Goal: Task Accomplishment & Management: Manage account settings

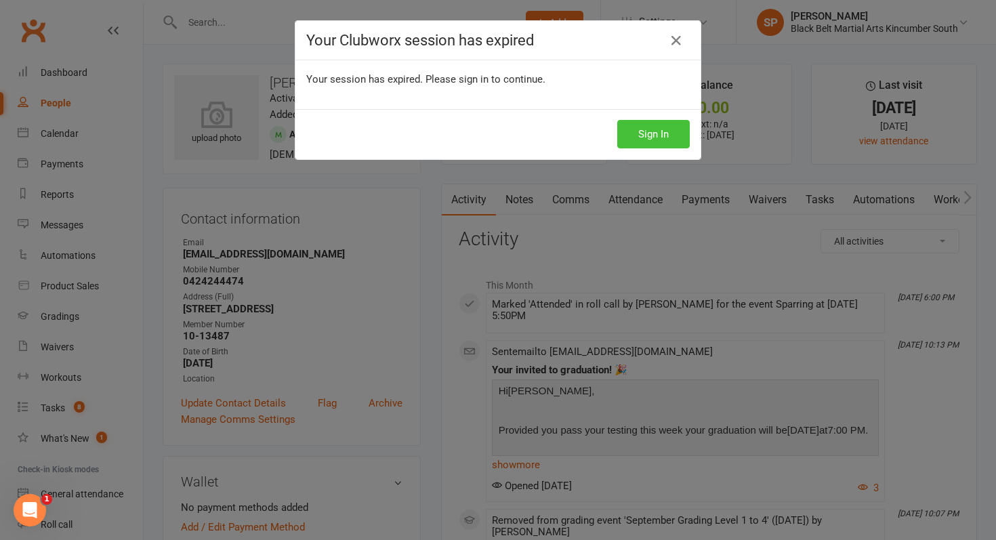
click at [637, 131] on button "Sign In" at bounding box center [653, 134] width 72 height 28
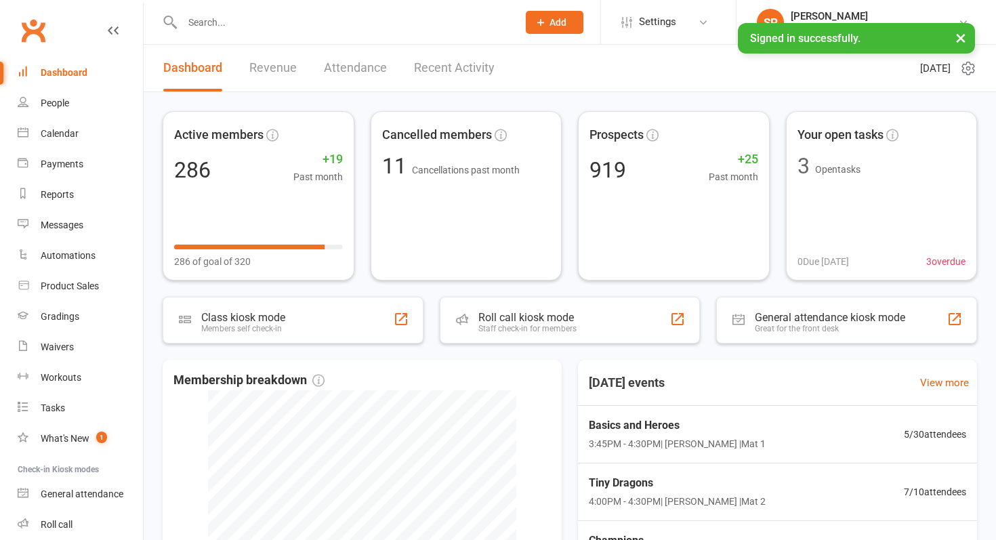
click at [281, 25] on input "text" at bounding box center [343, 22] width 330 height 19
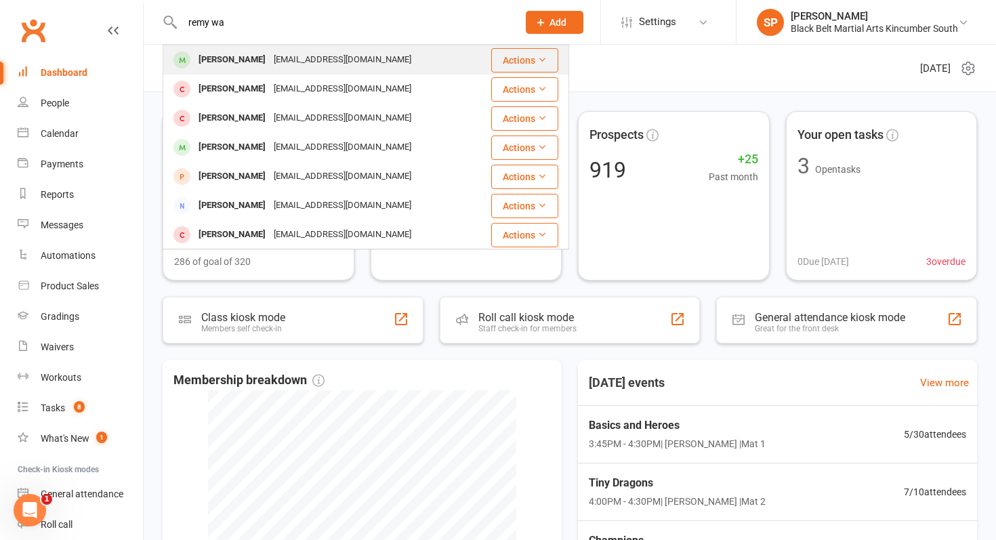
type input "remy wa"
click at [242, 60] on div "Remy Walker" at bounding box center [231, 60] width 75 height 20
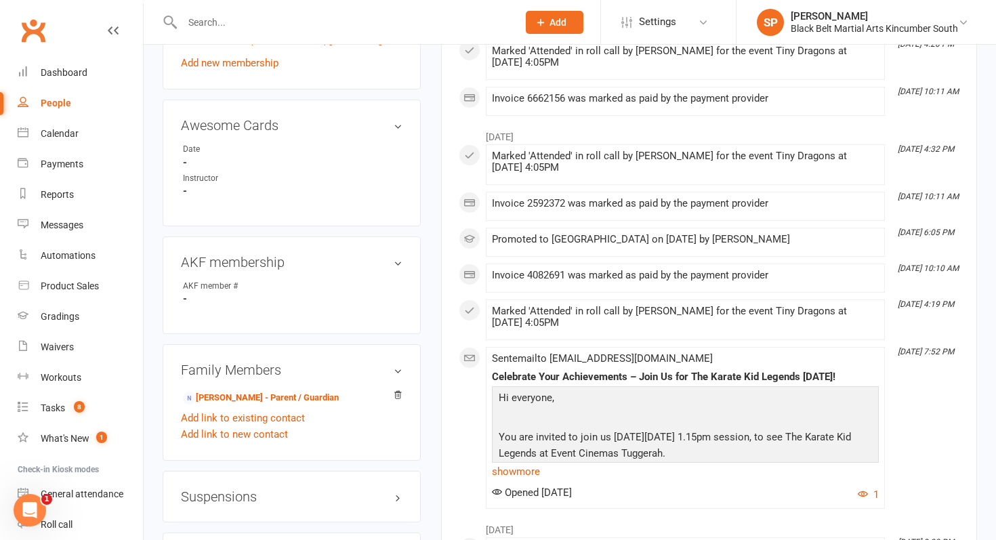
scroll to position [784, 0]
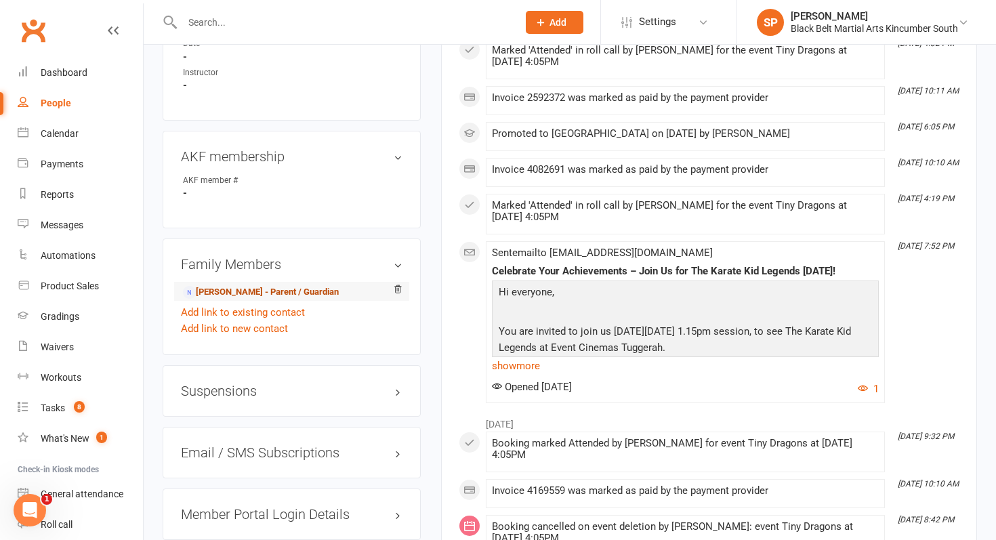
click at [263, 291] on link "Jemma Graham - Parent / Guardian" at bounding box center [261, 292] width 156 height 14
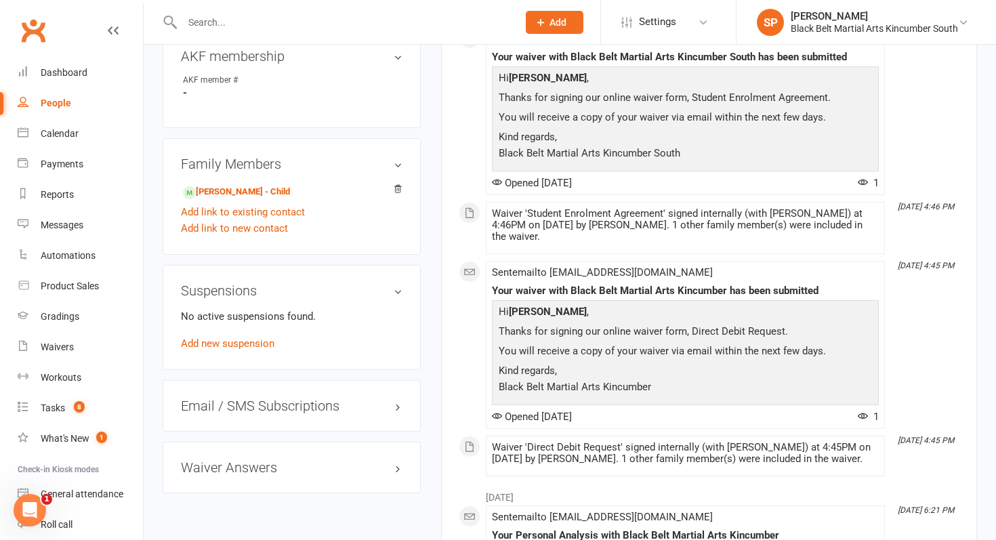
scroll to position [678, 0]
click at [268, 224] on link "Add link to new contact" at bounding box center [234, 227] width 107 height 16
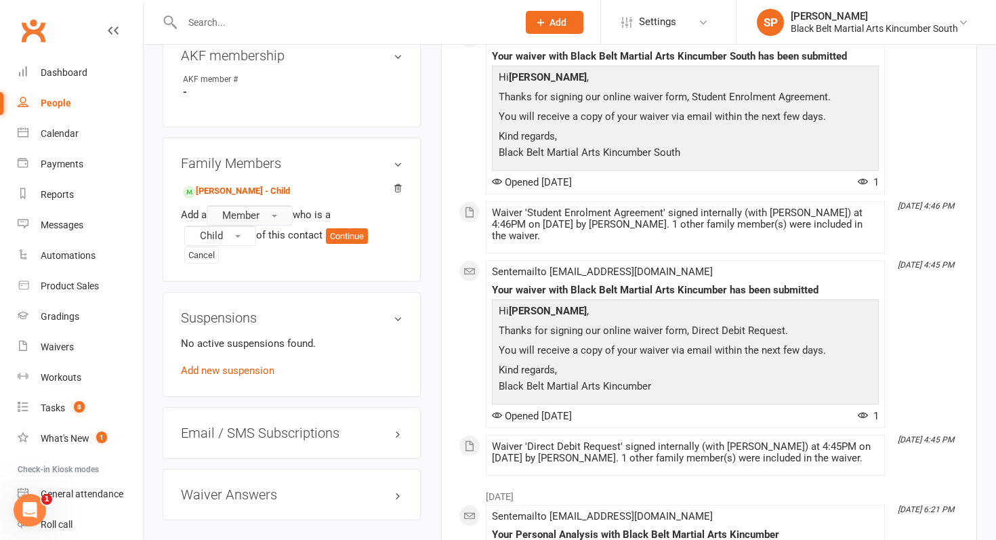
click at [274, 218] on button "Member" at bounding box center [250, 215] width 86 height 20
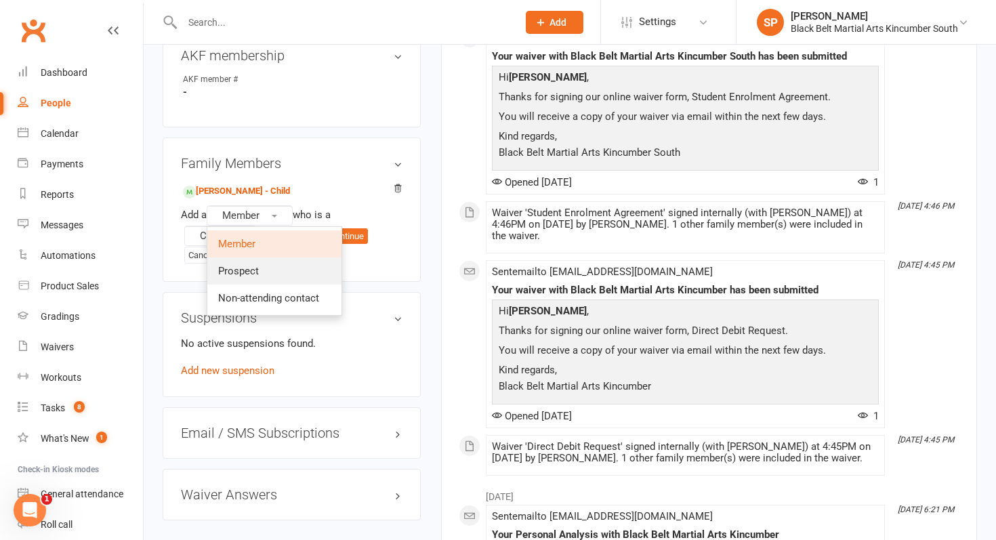
click at [267, 266] on link "Prospect" at bounding box center [274, 270] width 134 height 27
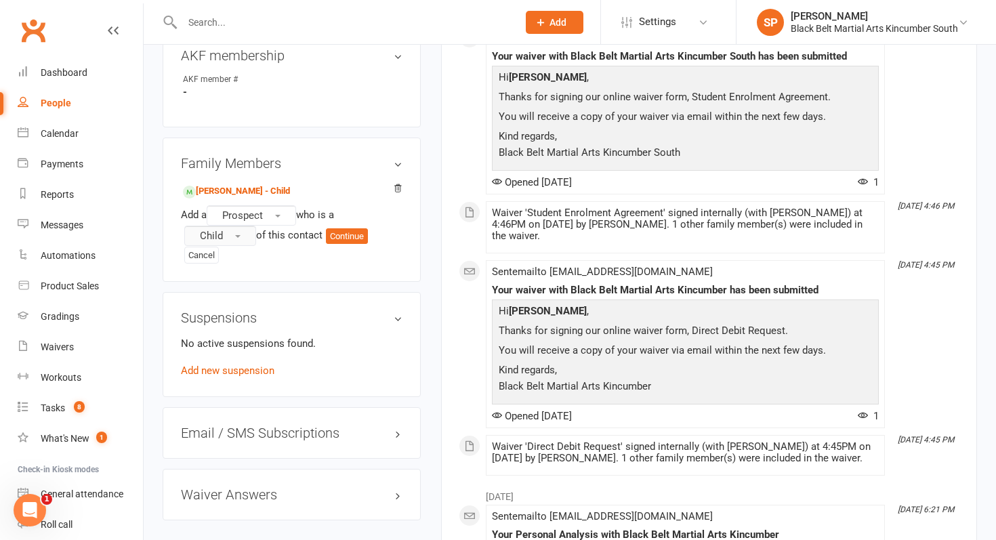
click at [237, 237] on button "Child" at bounding box center [220, 236] width 72 height 20
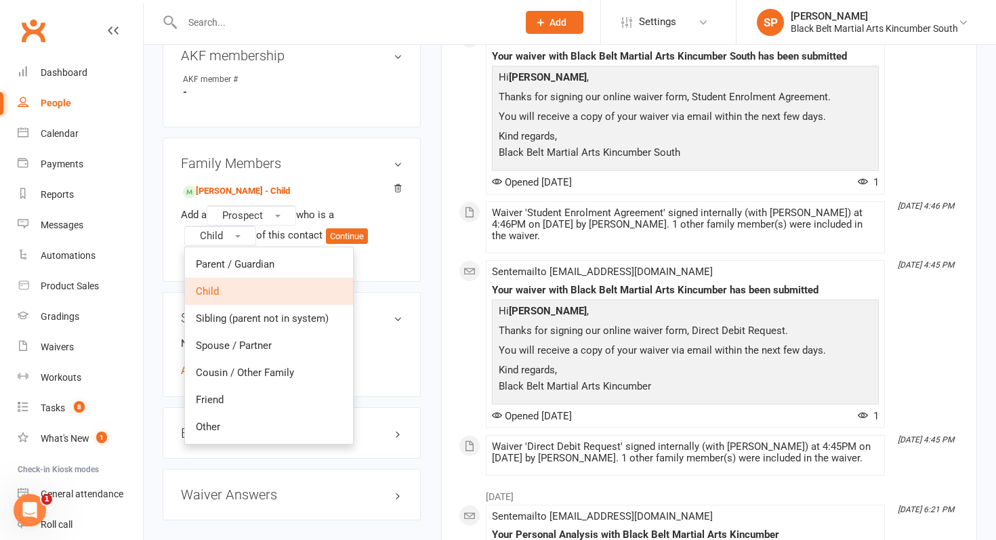
click at [407, 272] on div "Family Members Remy Walker - Child Add a Prospect who is a Child Parent / Guard…" at bounding box center [292, 209] width 258 height 144
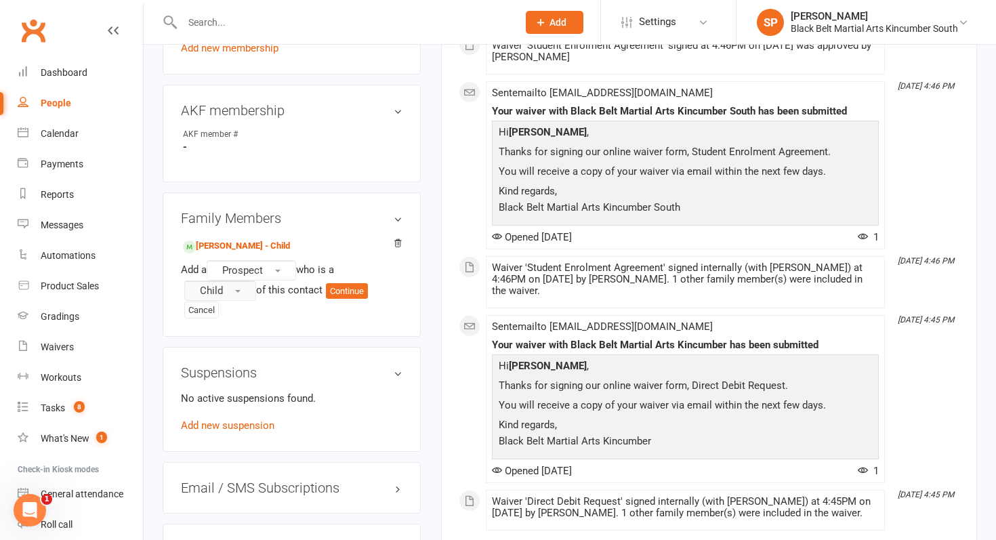
scroll to position [642, 0]
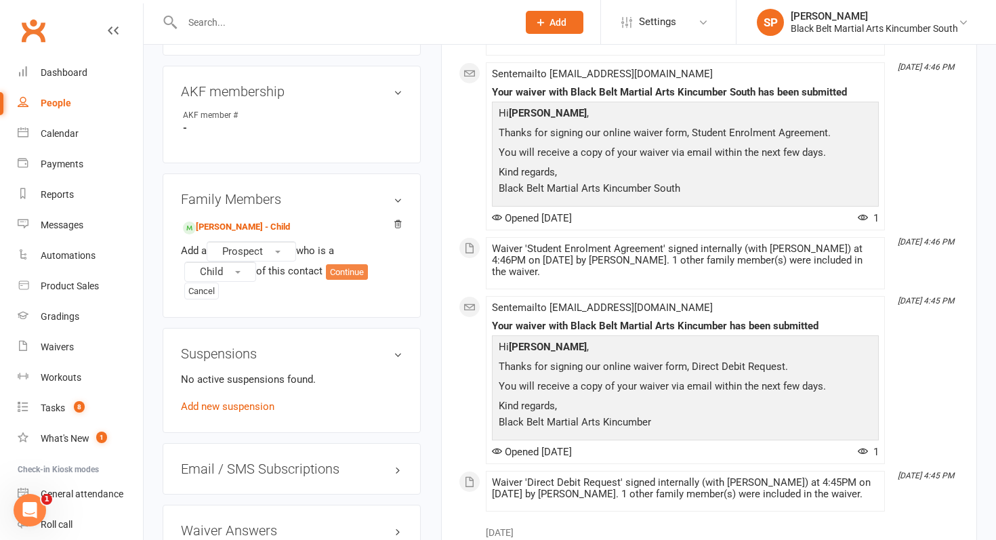
click at [356, 275] on button "Continue" at bounding box center [347, 272] width 42 height 16
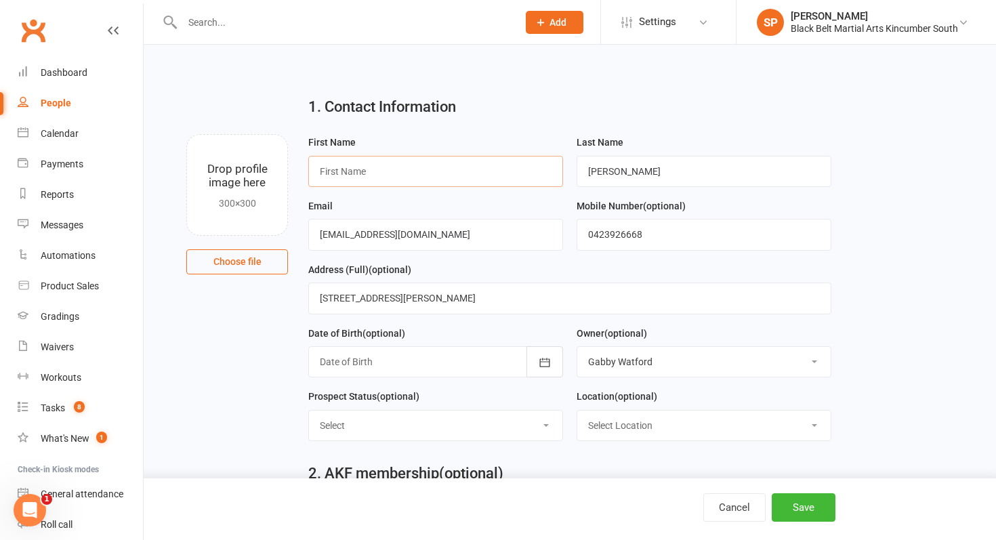
click at [389, 169] on input "text" at bounding box center [435, 171] width 255 height 31
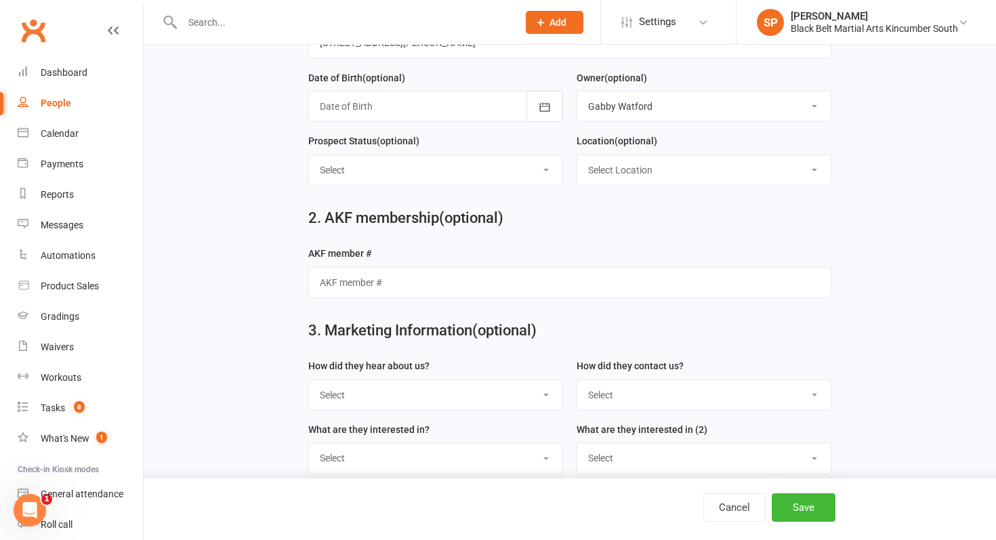
scroll to position [257, 0]
type input "Lola"
click at [809, 505] on button "Save" at bounding box center [803, 507] width 64 height 28
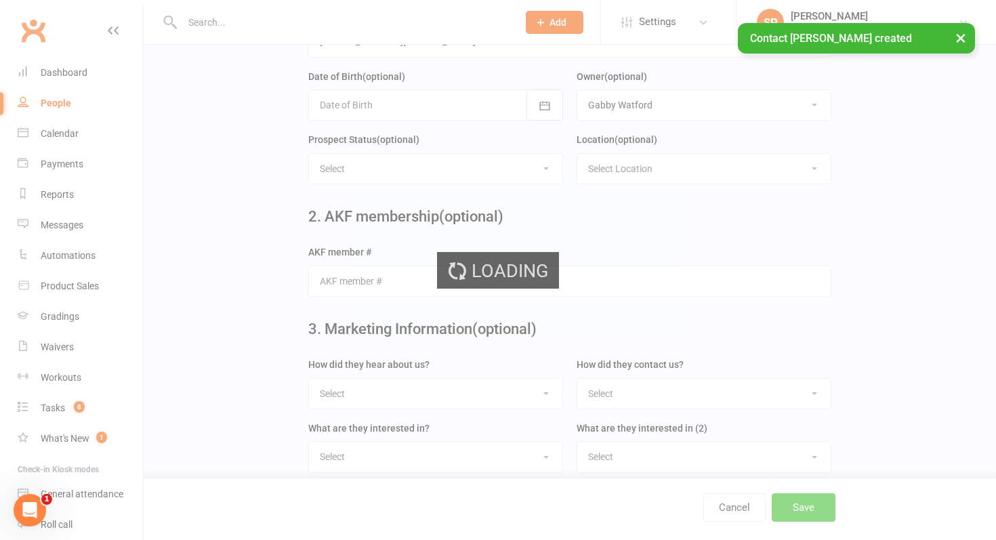
scroll to position [0, 0]
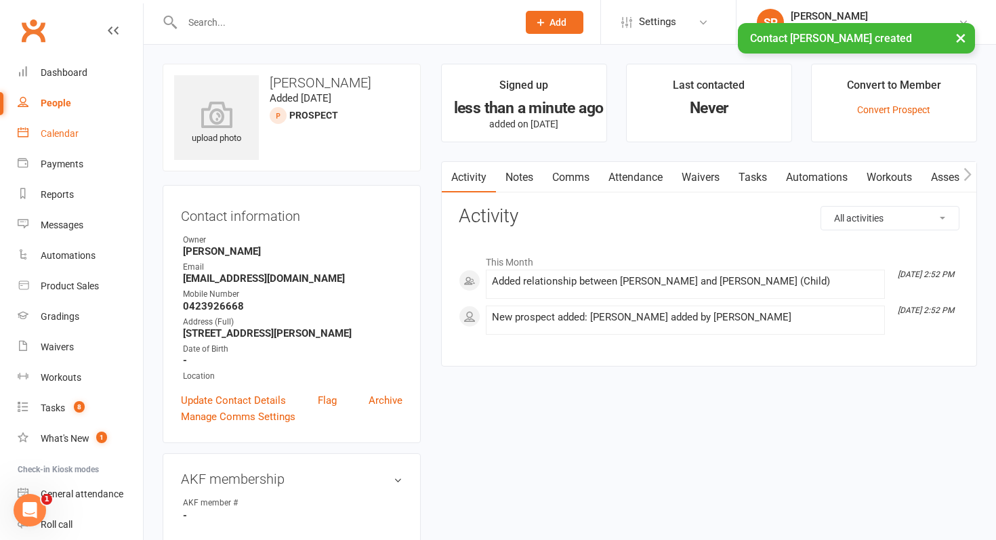
click at [70, 133] on div "Calendar" at bounding box center [60, 133] width 38 height 11
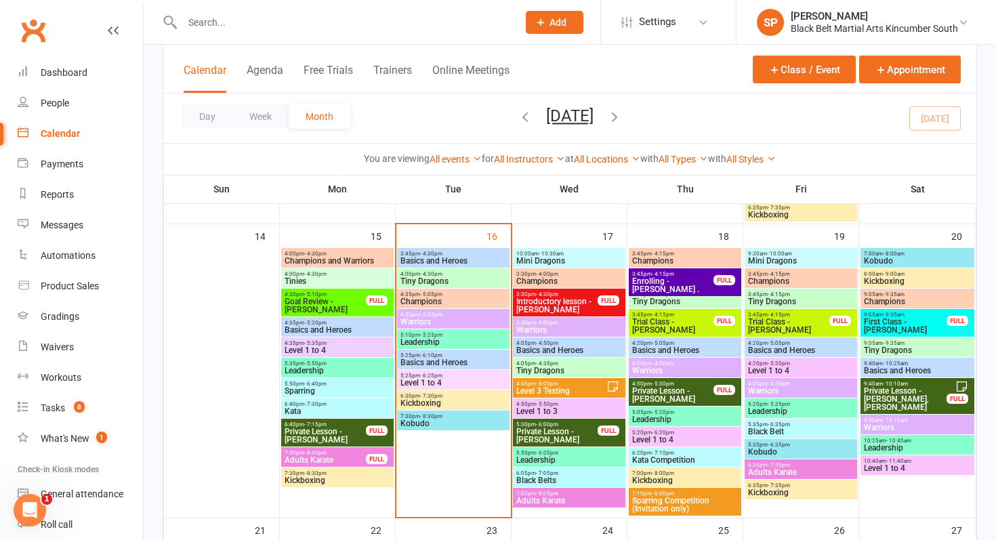
scroll to position [654, 0]
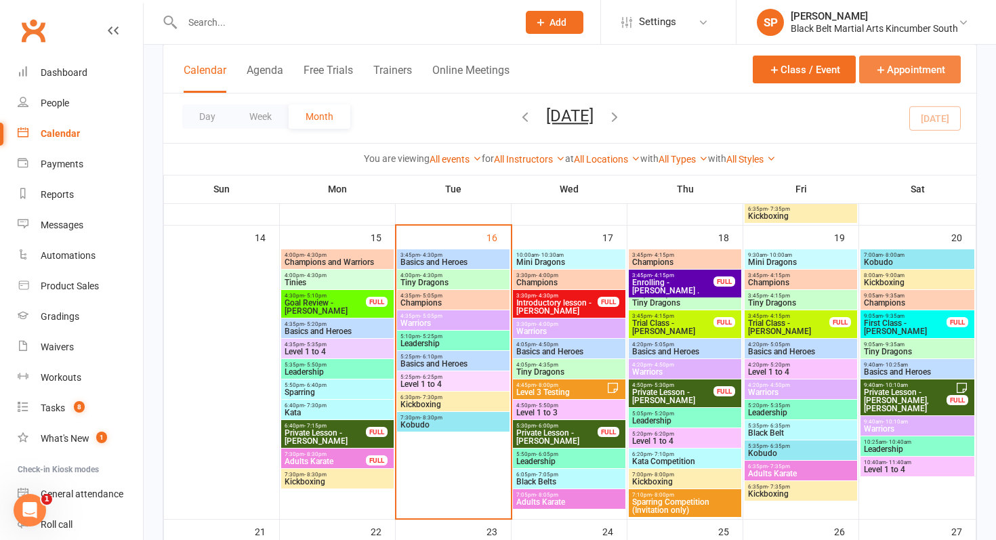
click at [917, 60] on button "Appointment" at bounding box center [910, 70] width 102 height 28
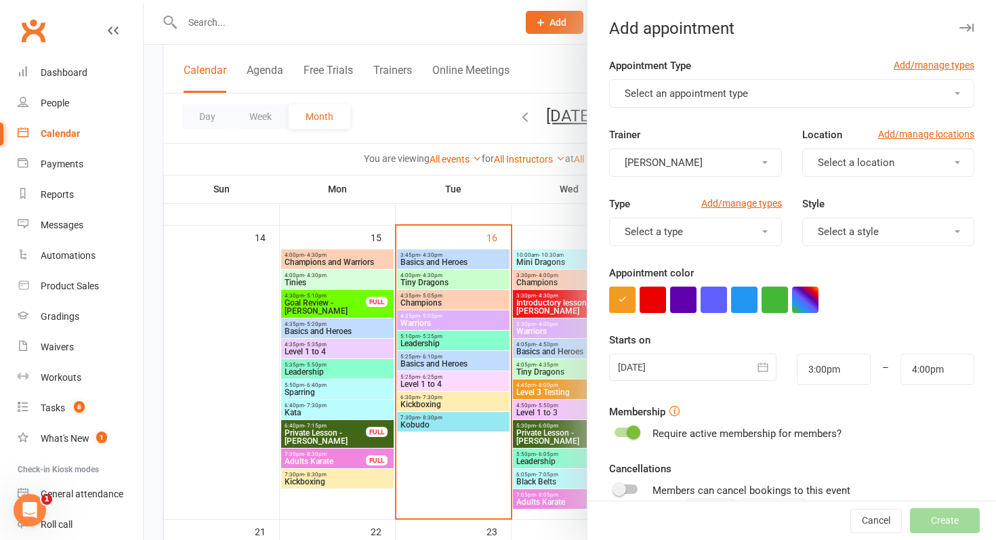
click at [841, 97] on button "Select an appointment type" at bounding box center [791, 93] width 365 height 28
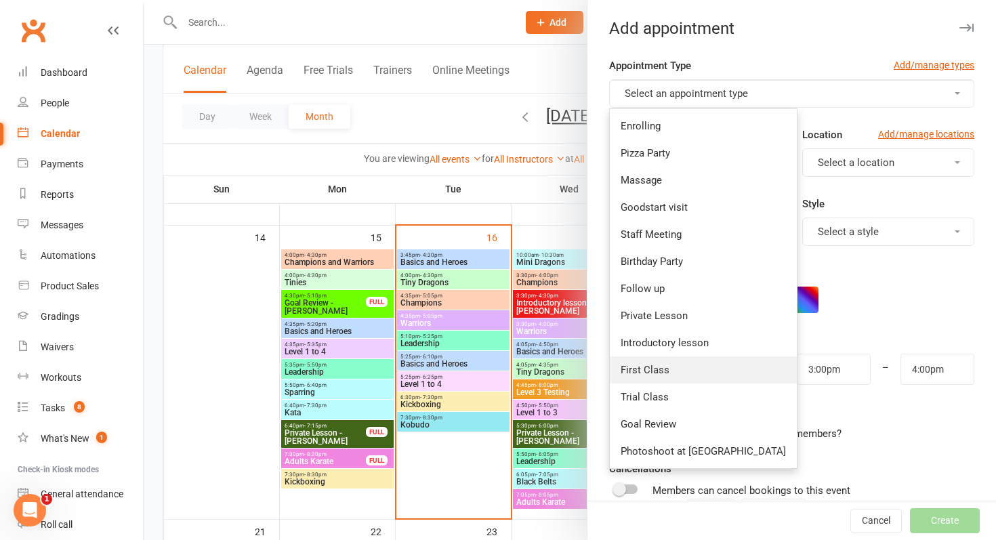
click at [690, 380] on link "First Class" at bounding box center [703, 369] width 187 height 27
type input "3:30pm"
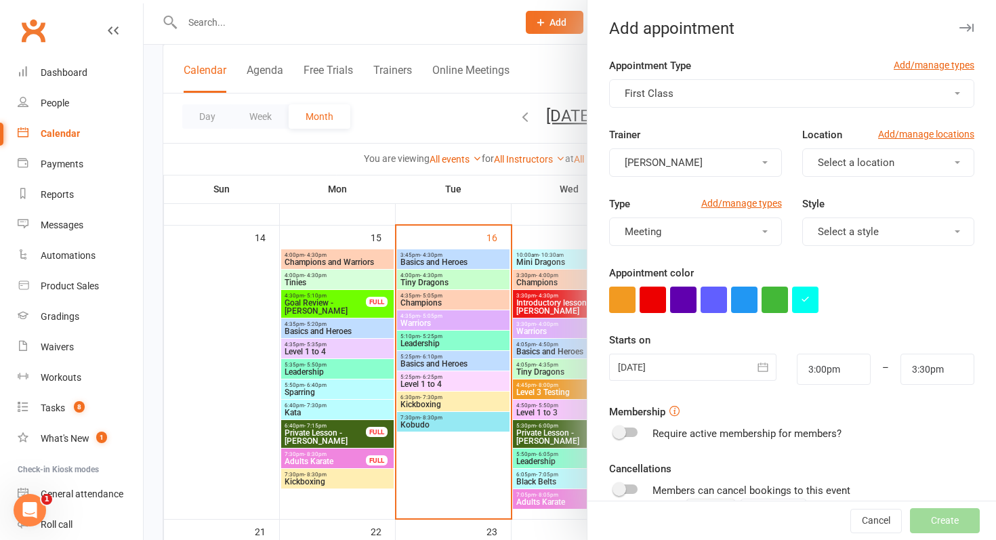
click at [693, 364] on div at bounding box center [692, 367] width 167 height 27
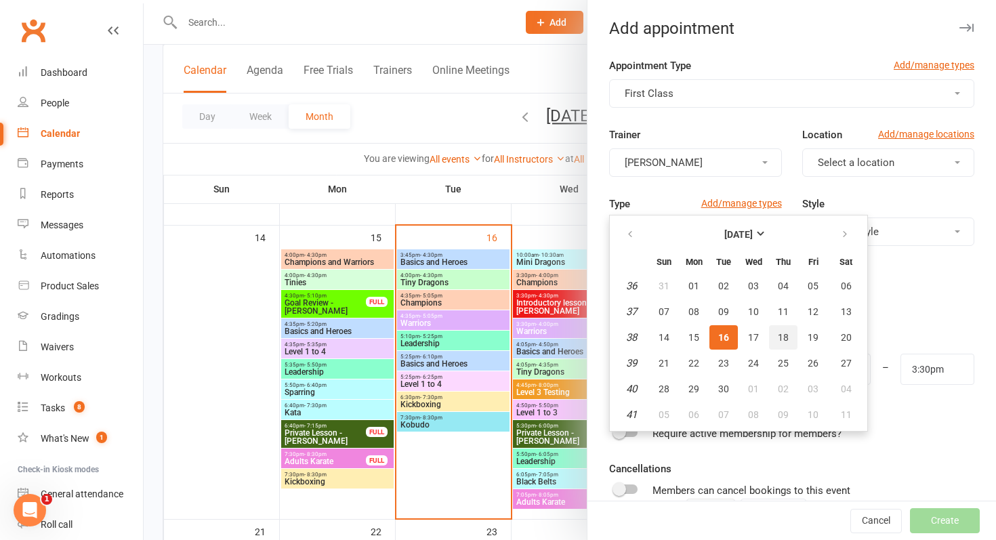
click at [782, 337] on span "18" at bounding box center [782, 337] width 11 height 11
type input "18 Sep 2025"
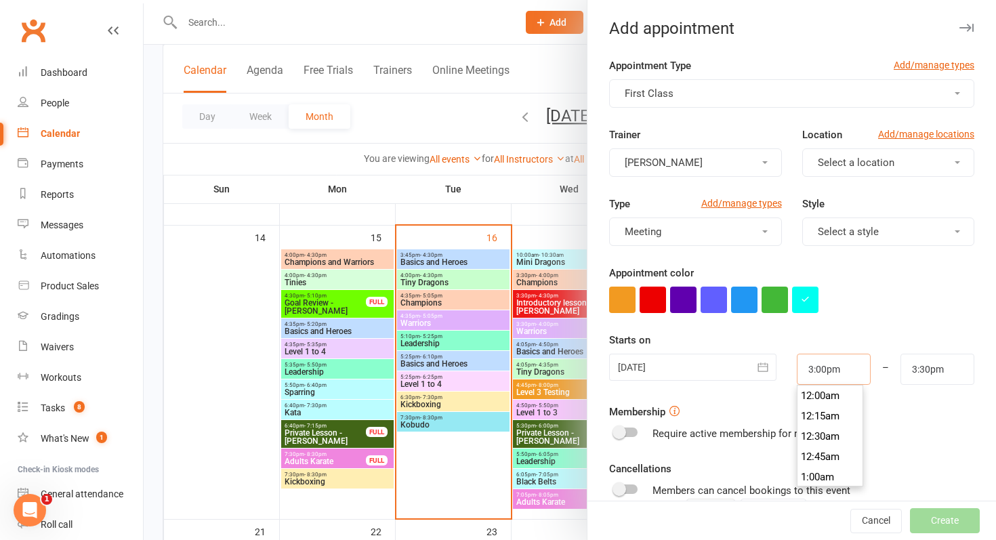
scroll to position [1199, 0]
drag, startPoint x: 826, startPoint y: 367, endPoint x: 775, endPoint y: 366, distance: 50.8
click at [775, 366] on div "18 Sep 2025 September 2025 Sun Mon Tue Wed Thu Fri Sat 36 31 01 02 03 04 05 06 …" at bounding box center [791, 369] width 385 height 31
type input "4:20pm"
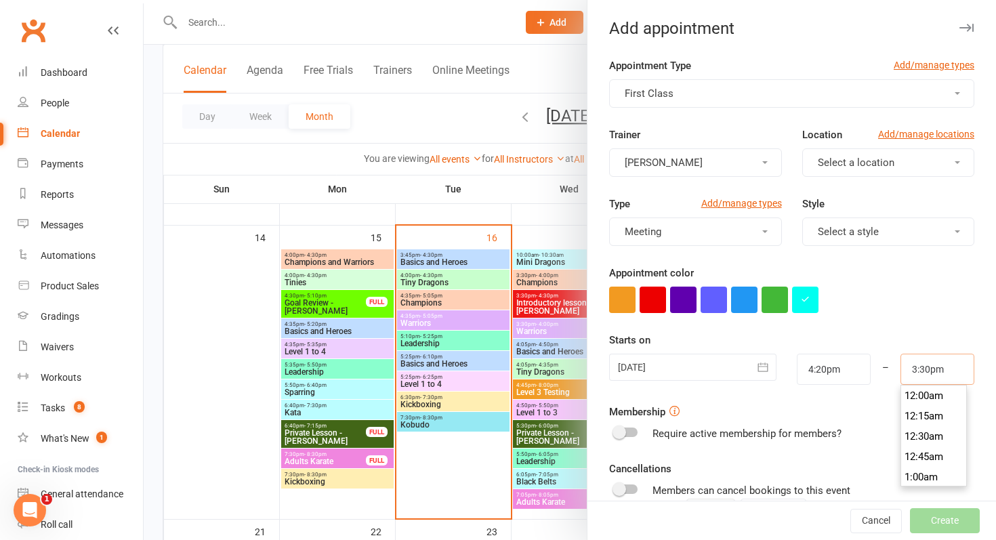
drag, startPoint x: 953, startPoint y: 372, endPoint x: 836, endPoint y: 368, distance: 116.6
click at [836, 368] on div "18 Sep 2025 September 2025 Sun Mon Tue Wed Thu Fri Sat 36 31 01 02 03 04 05 06 …" at bounding box center [791, 369] width 385 height 31
type input "5:05pm"
click at [775, 317] on form "Appointment Type Add/manage types First Class Trainer Shaylan Petersen Location…" at bounding box center [791, 352] width 365 height 589
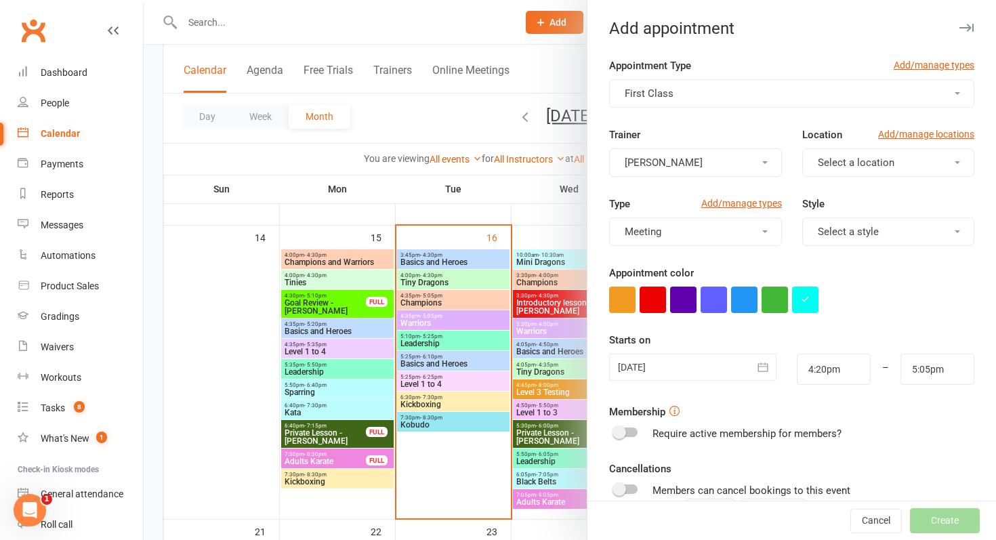
scroll to position [165, 0]
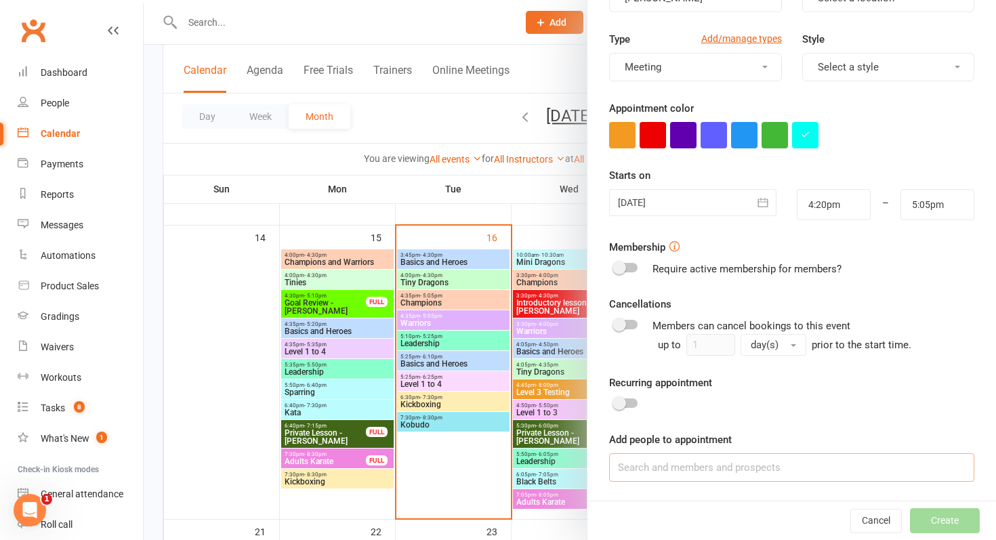
click at [692, 458] on input at bounding box center [791, 467] width 365 height 28
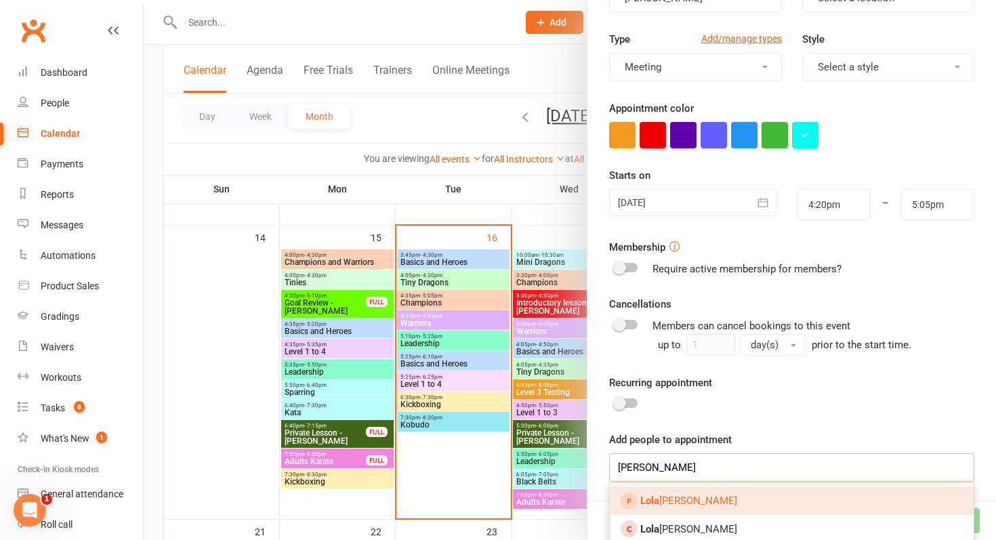
scroll to position [200, 0]
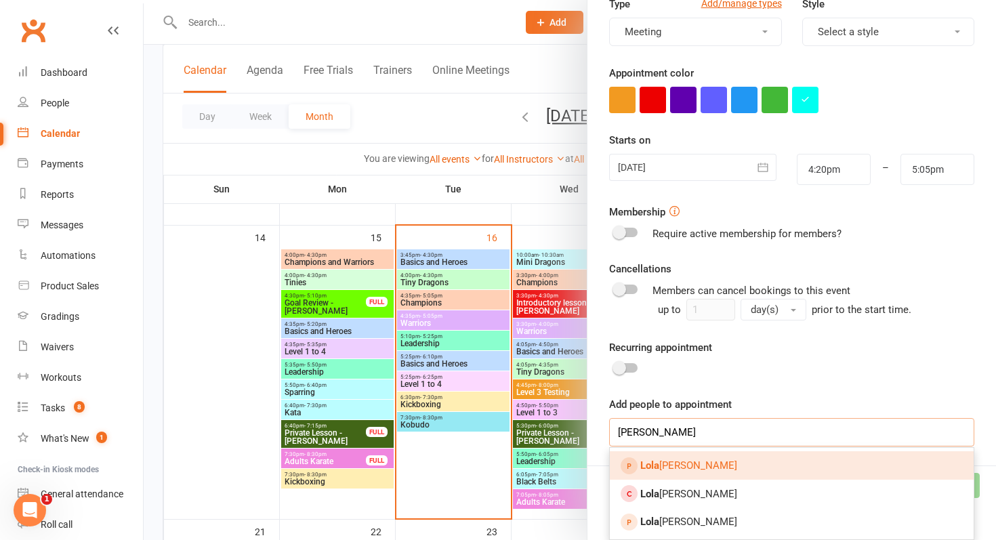
type input "lola"
click at [677, 471] on span "Lola Graham" at bounding box center [688, 465] width 97 height 12
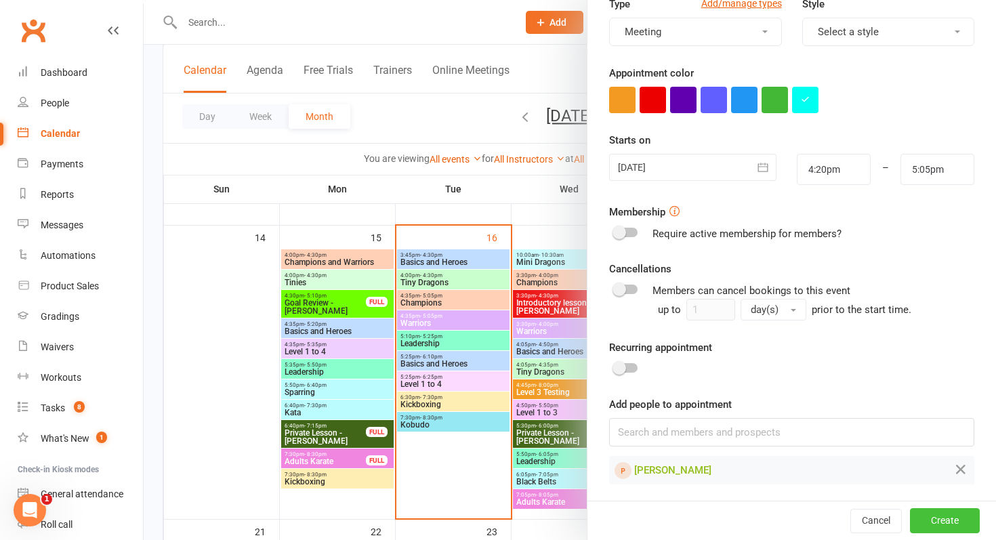
click at [916, 521] on button "Create" at bounding box center [945, 521] width 70 height 24
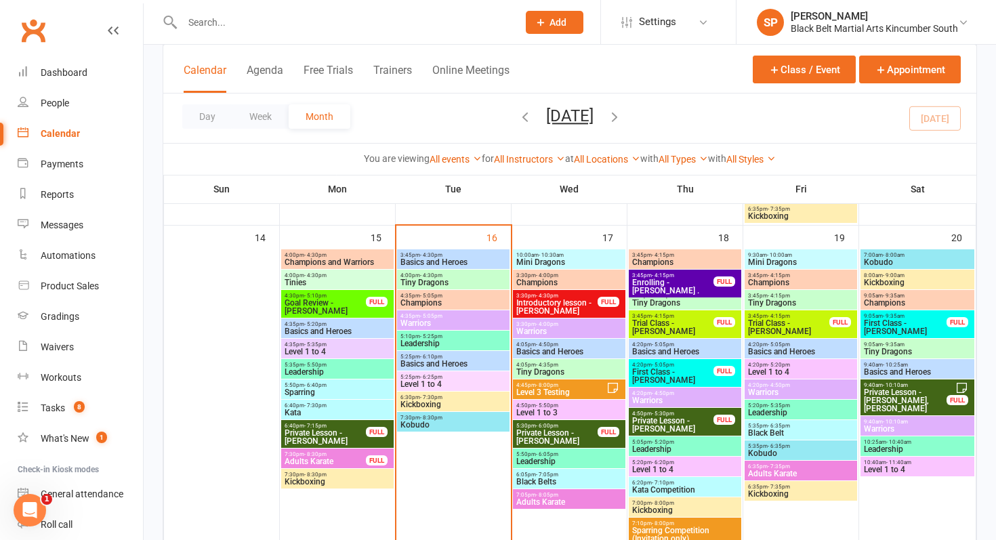
click at [649, 286] on div "3:45pm - 4:15pm Enrolling - Harper . FULL" at bounding box center [684, 284] width 112 height 28
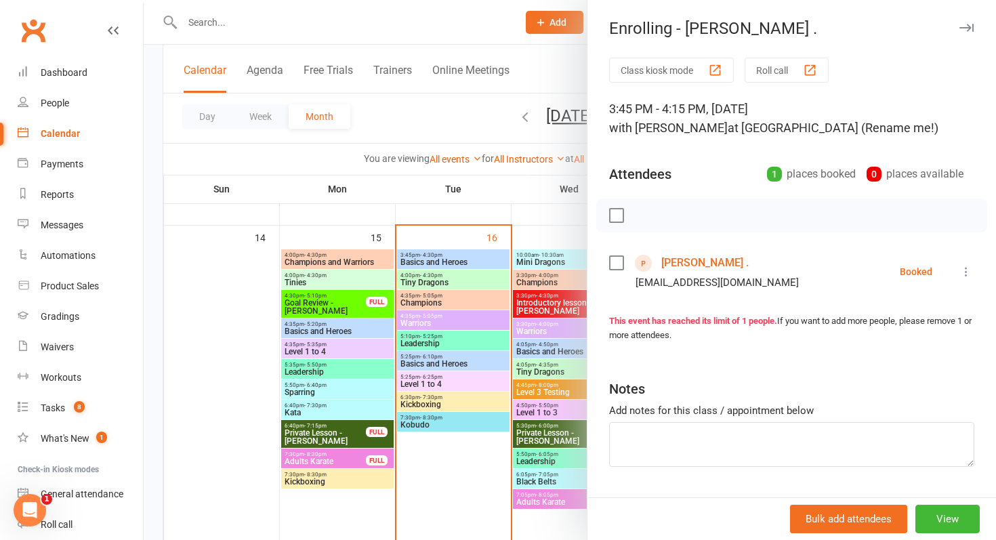
click at [487, 380] on div at bounding box center [570, 270] width 852 height 540
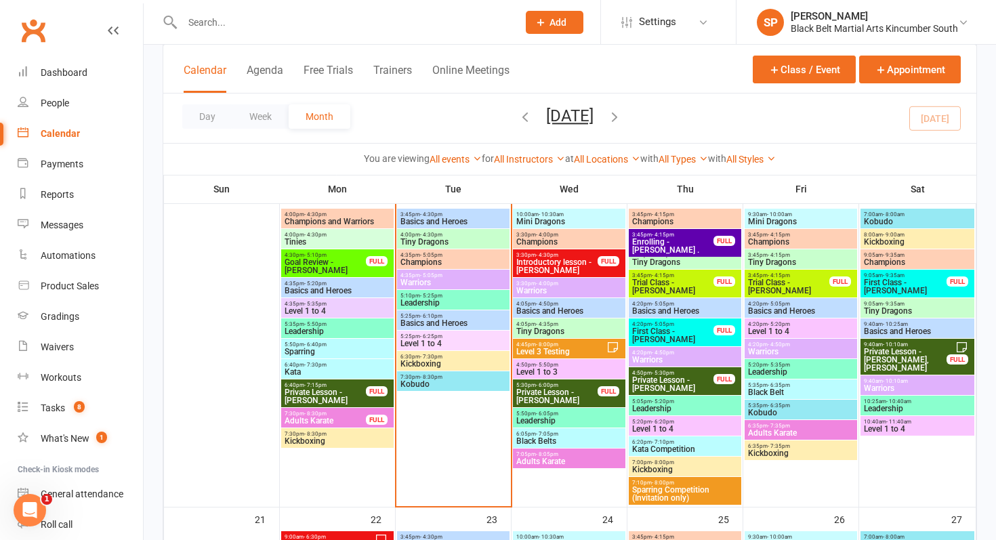
scroll to position [688, 0]
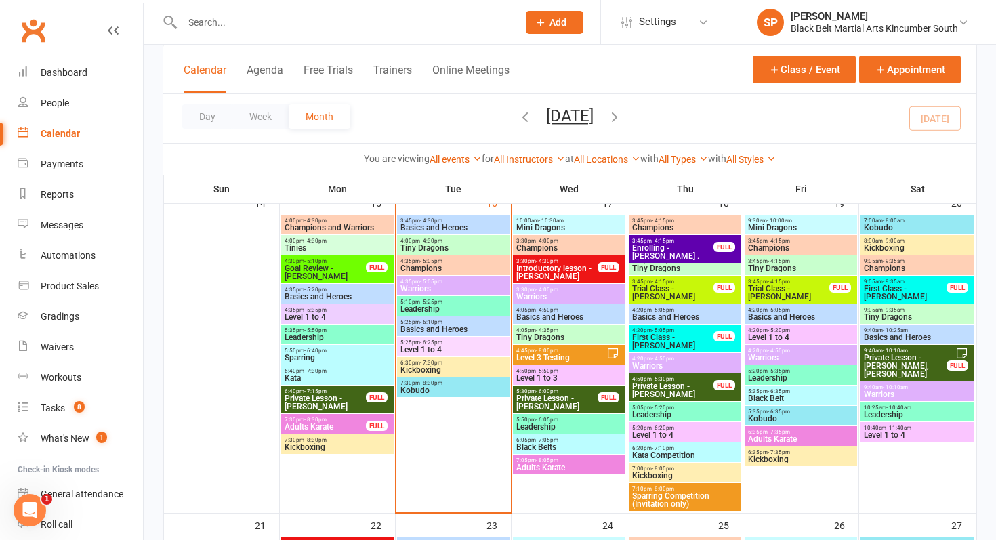
click at [675, 288] on span "Trial Class - Jaxson Gonda" at bounding box center [672, 292] width 83 height 16
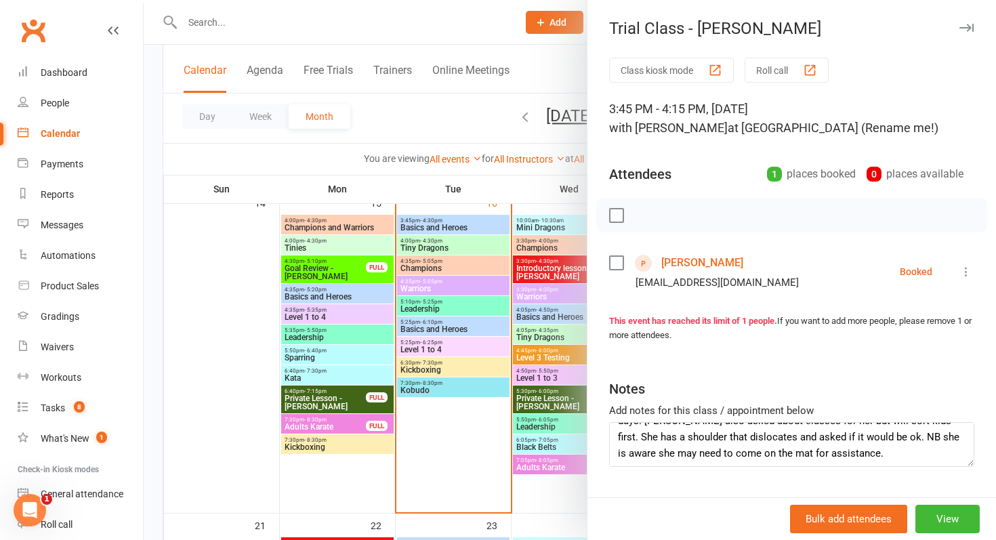
scroll to position [98, 0]
click at [459, 377] on div at bounding box center [570, 270] width 852 height 540
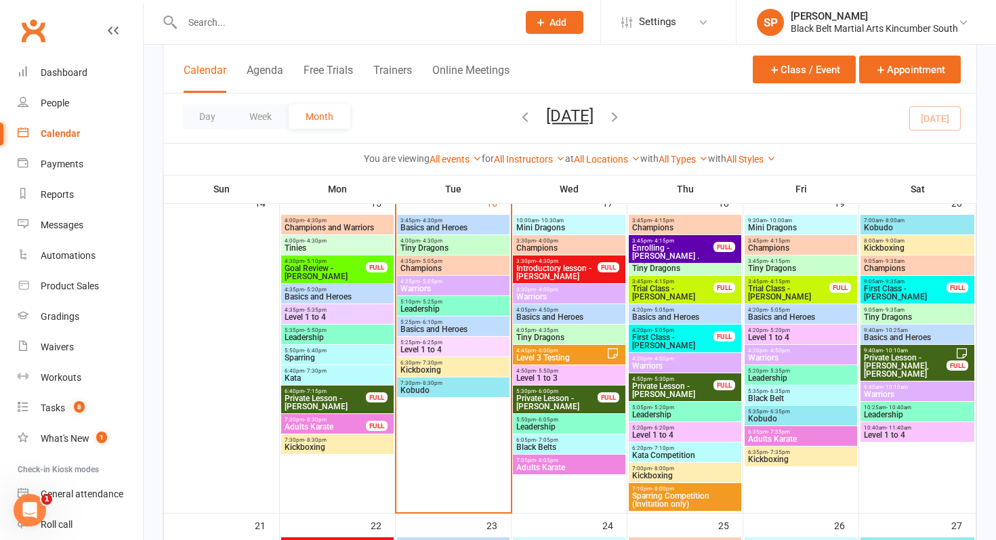
click at [692, 236] on div "3:45pm - 4:15pm Enrolling - Harper . FULL" at bounding box center [684, 249] width 112 height 28
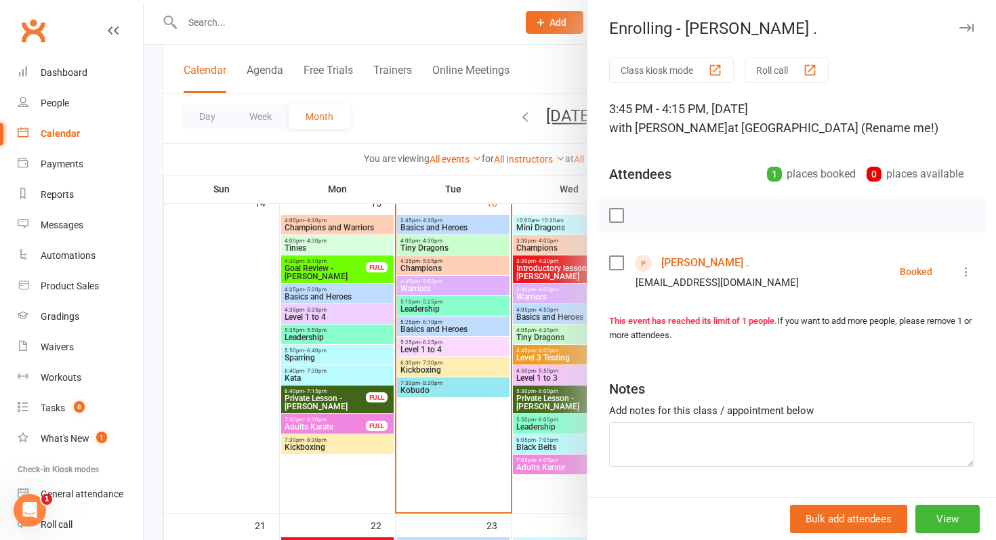
click at [493, 266] on div at bounding box center [570, 270] width 852 height 540
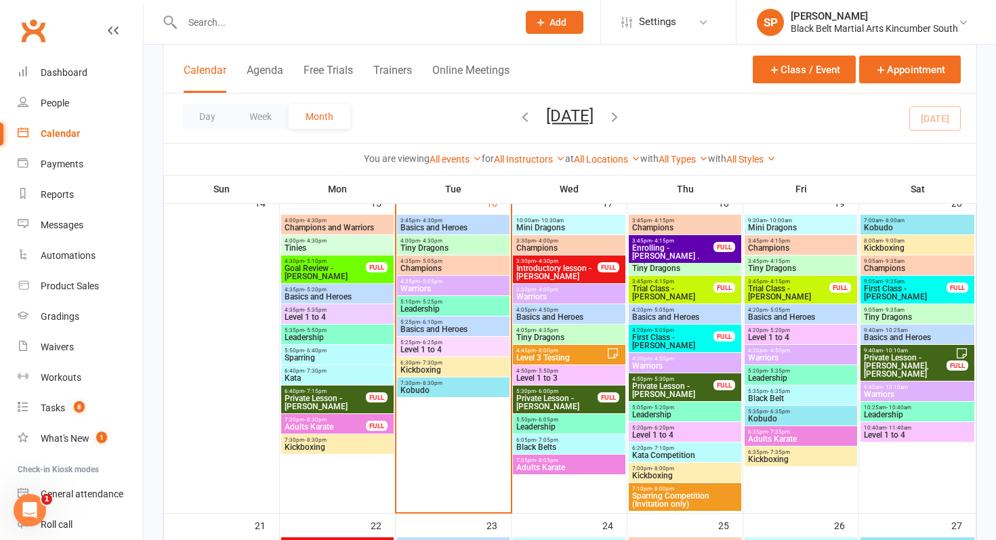
click at [686, 340] on span "First Class - Lola Graham" at bounding box center [672, 341] width 83 height 16
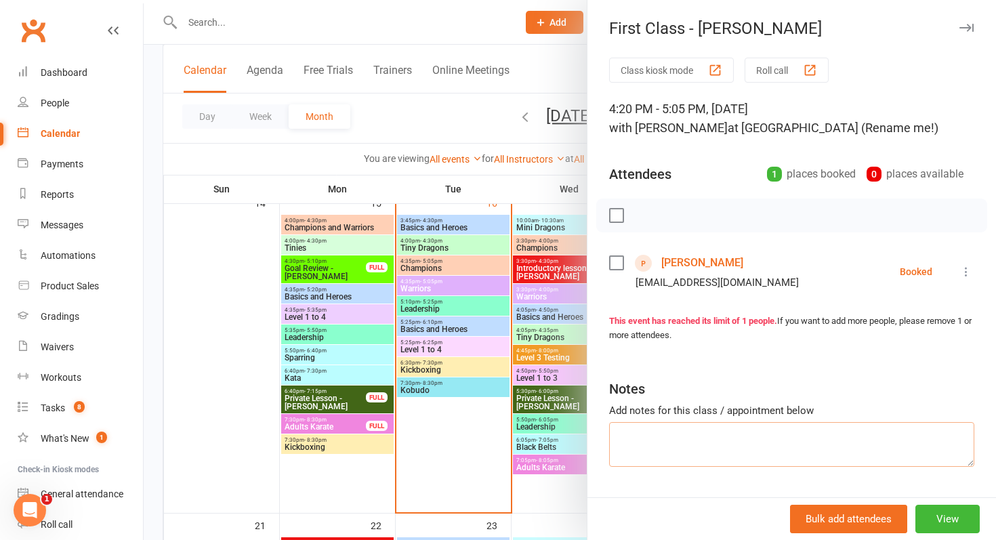
click at [666, 440] on textarea at bounding box center [791, 444] width 365 height 45
type textarea "Remy's sister"
click at [333, 288] on div at bounding box center [570, 270] width 852 height 540
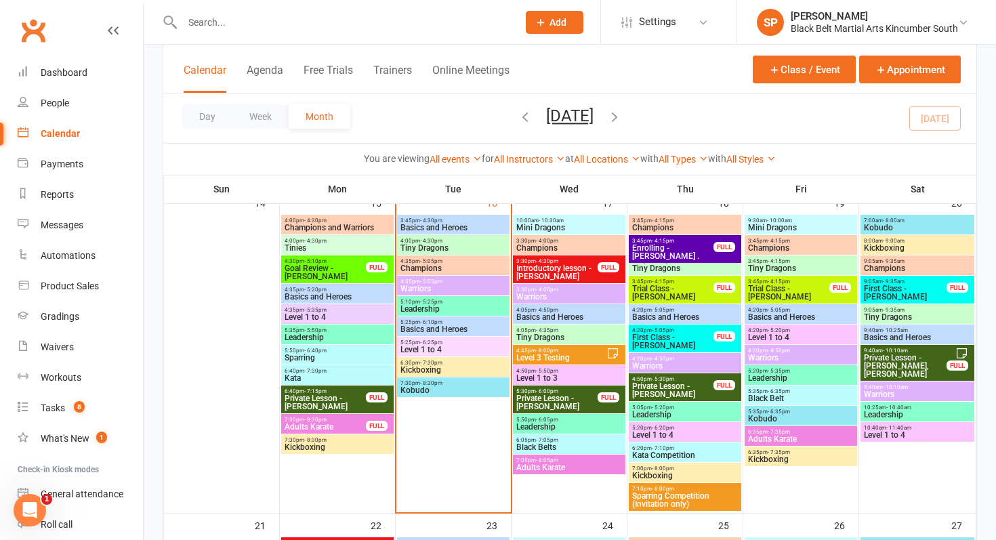
click at [263, 18] on input "text" at bounding box center [343, 22] width 330 height 19
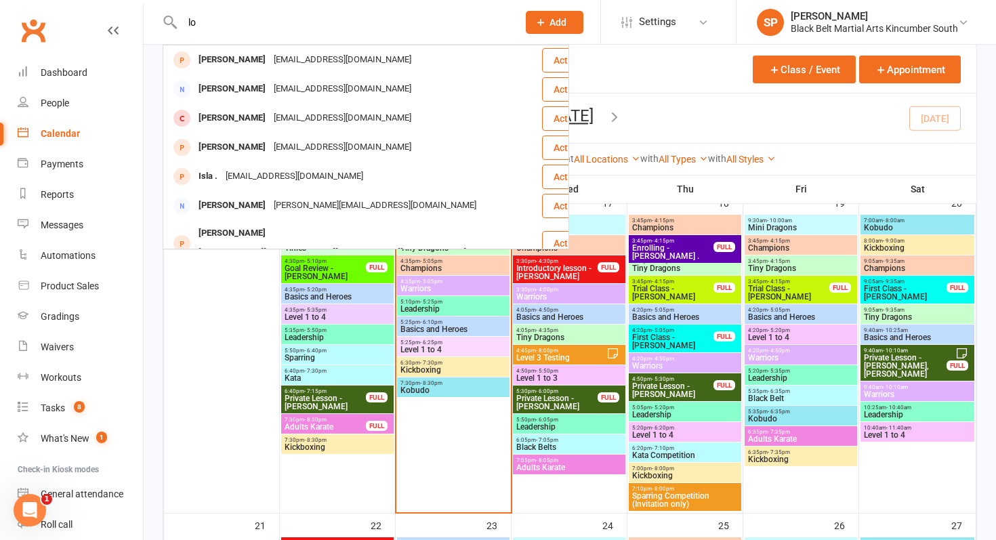
type input "l"
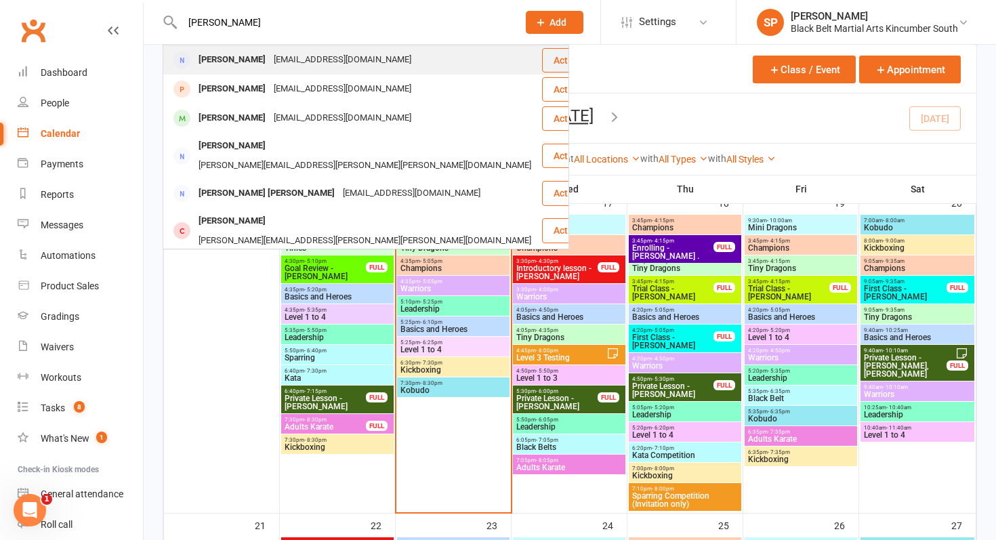
type input "jemma graham"
click at [337, 68] on div "jemmagraham@live.com.au" at bounding box center [343, 60] width 146 height 20
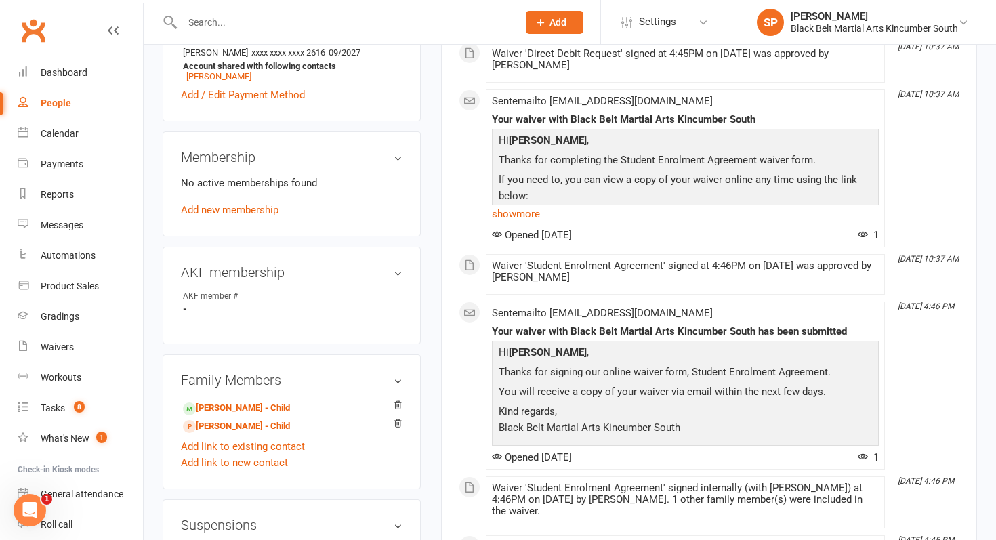
scroll to position [463, 0]
click at [64, 138] on div "Calendar" at bounding box center [60, 133] width 38 height 11
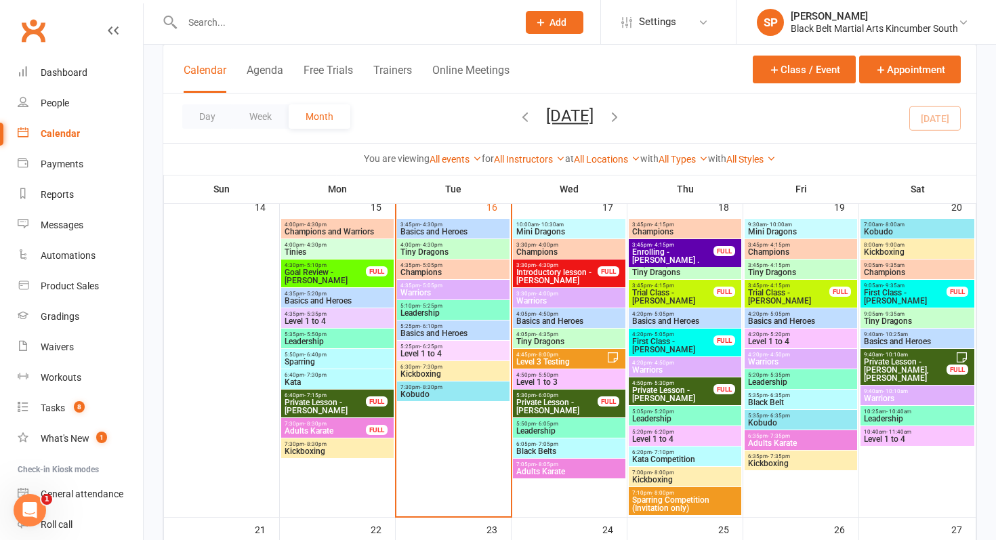
scroll to position [700, 0]
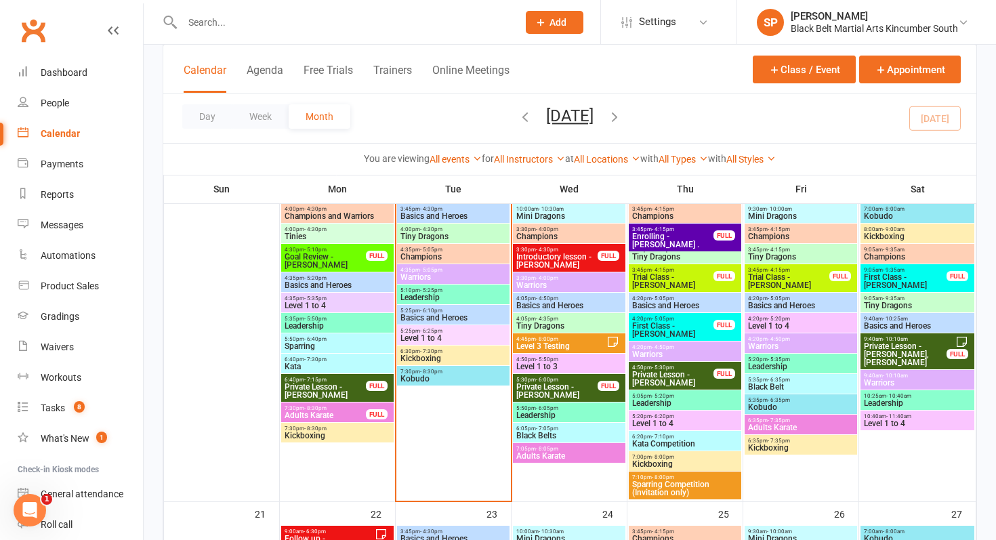
click at [679, 324] on span "First Class - Lola Graham" at bounding box center [672, 330] width 83 height 16
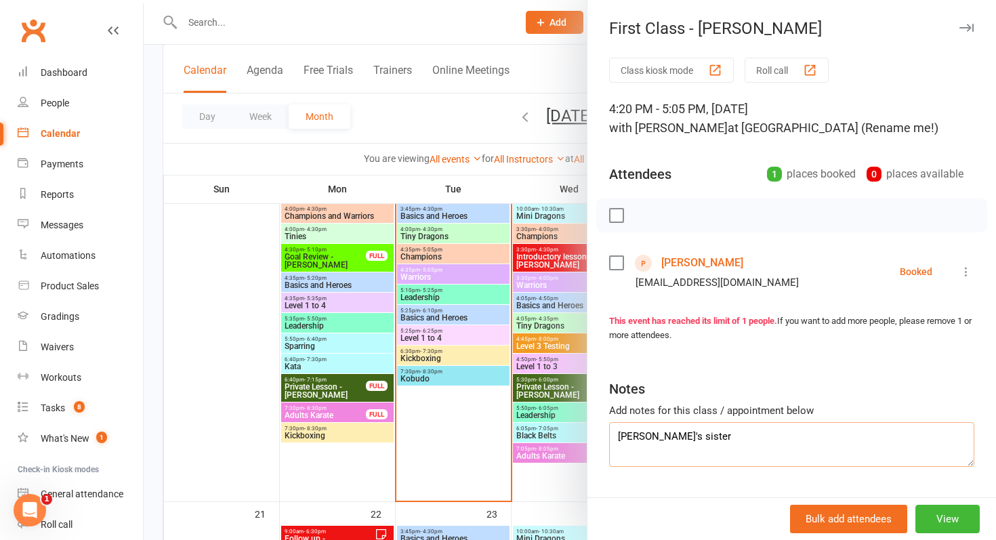
click at [642, 438] on textarea "Remy's sister" at bounding box center [791, 444] width 365 height 45
type textarea "Remy Walker's sister"
click at [415, 410] on div at bounding box center [570, 270] width 852 height 540
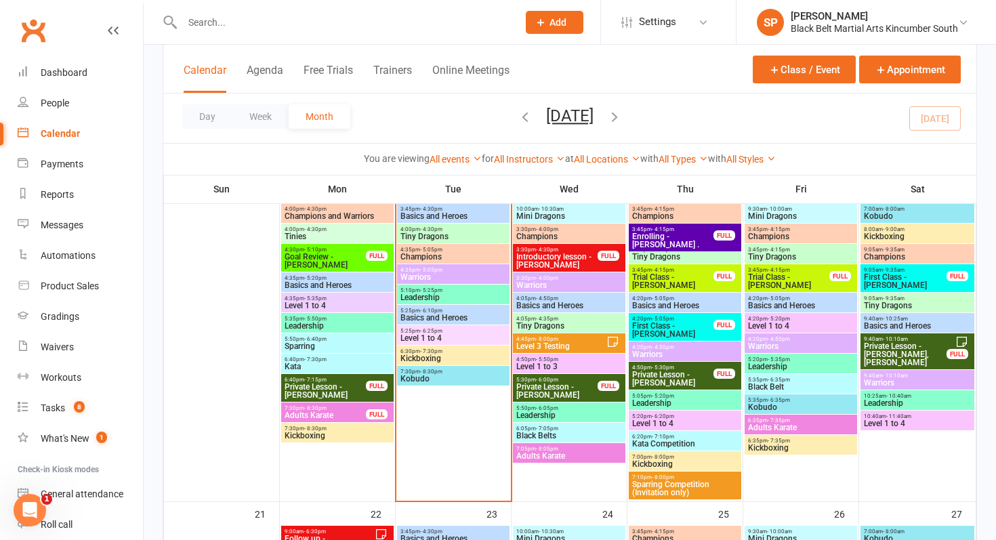
click at [658, 330] on span "First Class - Lola Graham" at bounding box center [672, 330] width 83 height 16
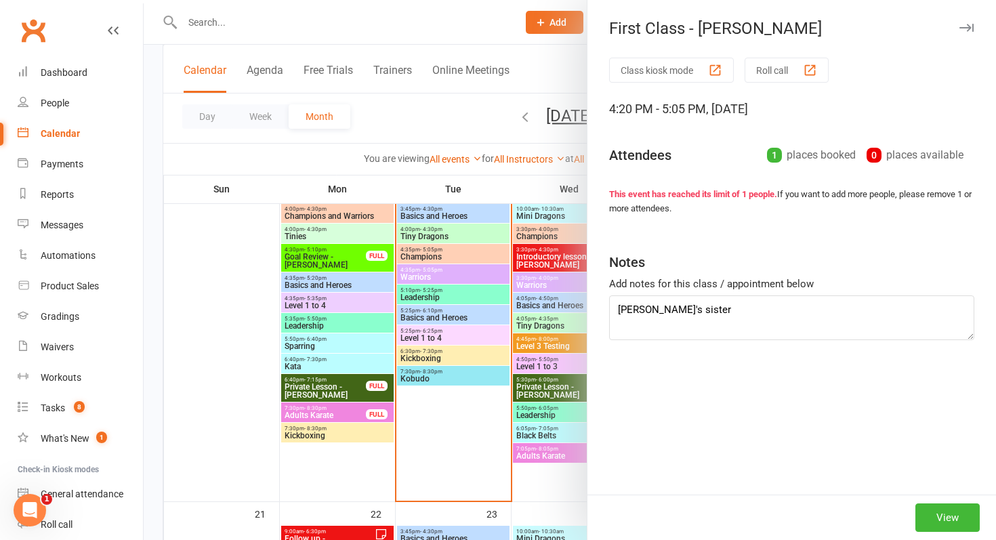
type textarea "Remy Walker's sister"
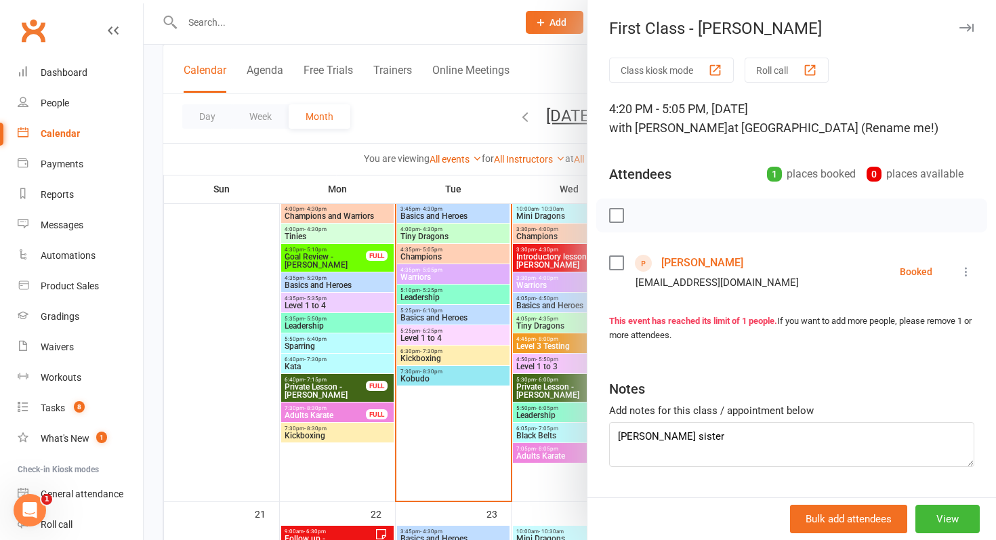
click at [695, 261] on link "Lola Graham" at bounding box center [702, 263] width 82 height 22
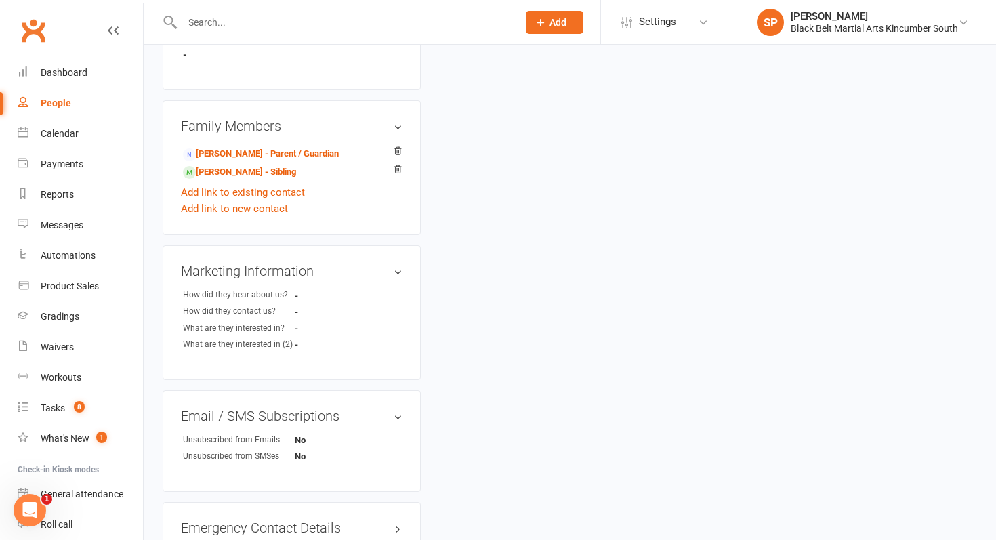
scroll to position [530, 0]
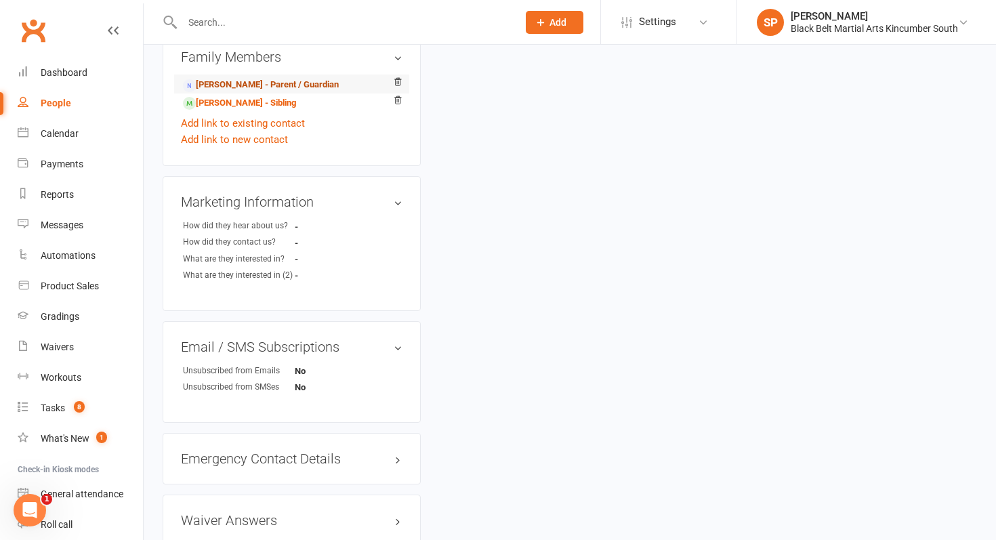
click at [266, 90] on link "Jemma Graham - Parent / Guardian" at bounding box center [261, 85] width 156 height 14
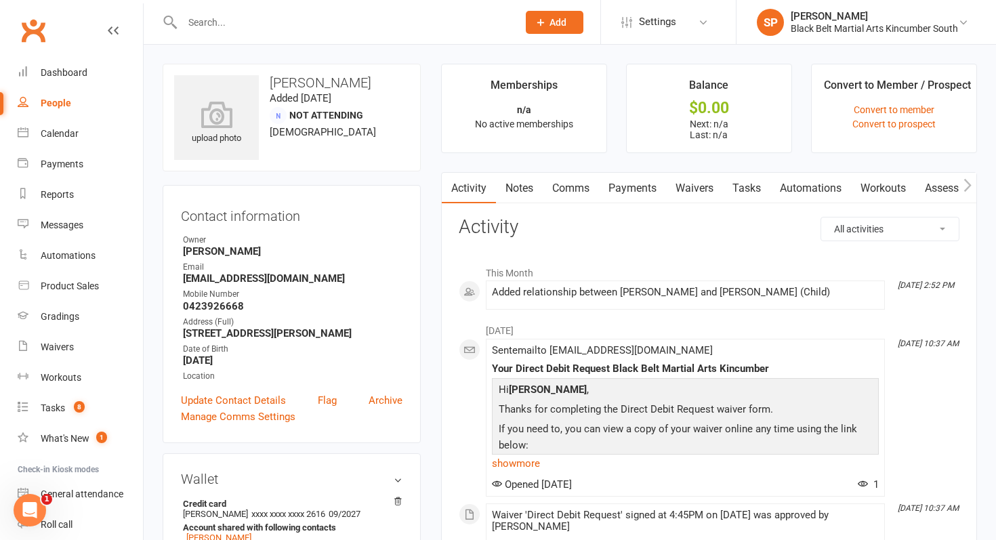
click at [679, 186] on link "Waivers" at bounding box center [694, 188] width 57 height 31
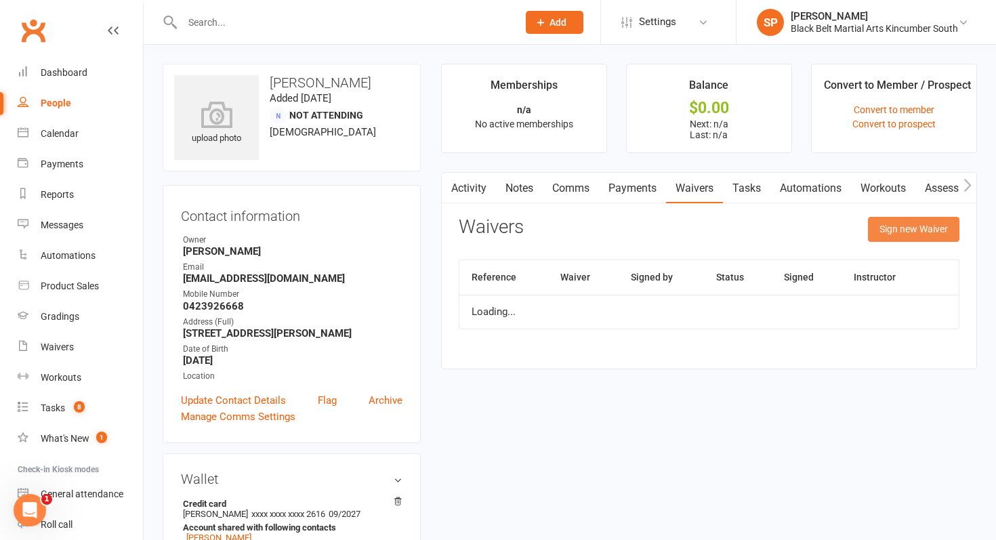
click at [928, 232] on button "Sign new Waiver" at bounding box center [913, 229] width 91 height 24
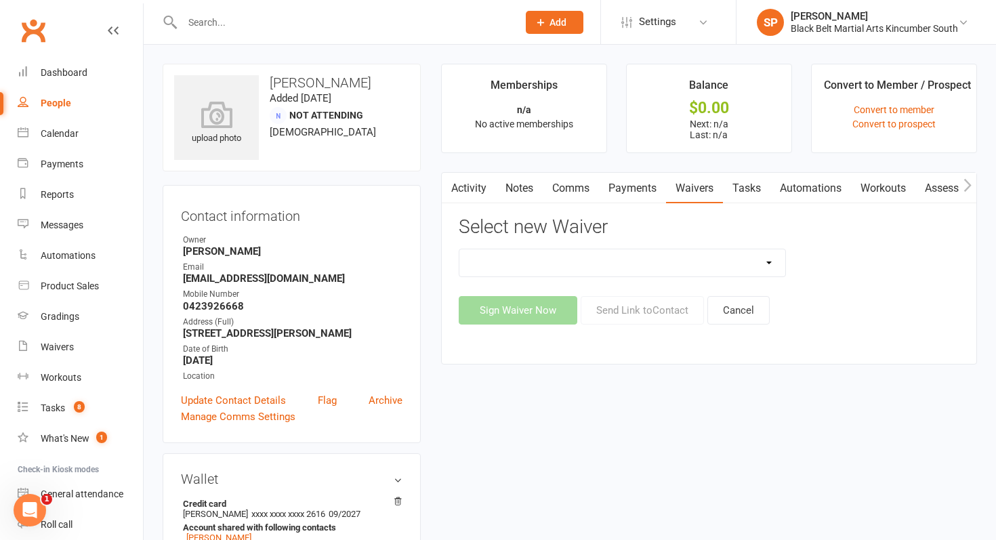
click at [626, 255] on select "Direct Debit Request Festival Enrolment Festival Trial Class Holiday Camp Waive…" at bounding box center [622, 262] width 326 height 27
select select "10335"
click at [459, 249] on select "Direct Debit Request Festival Enrolment Festival Trial Class Holiday Camp Waive…" at bounding box center [622, 262] width 326 height 27
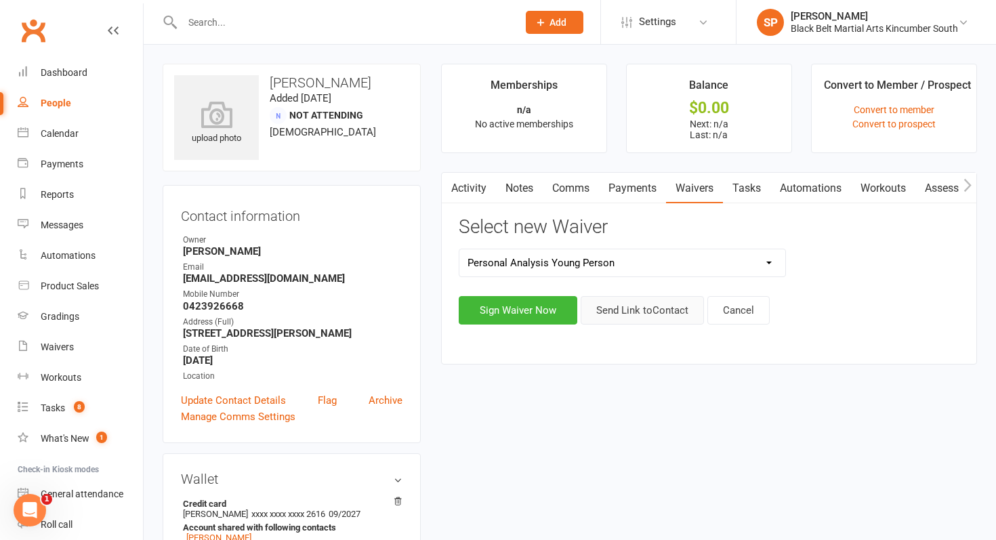
click at [652, 299] on button "Send Link to Contact" at bounding box center [641, 310] width 123 height 28
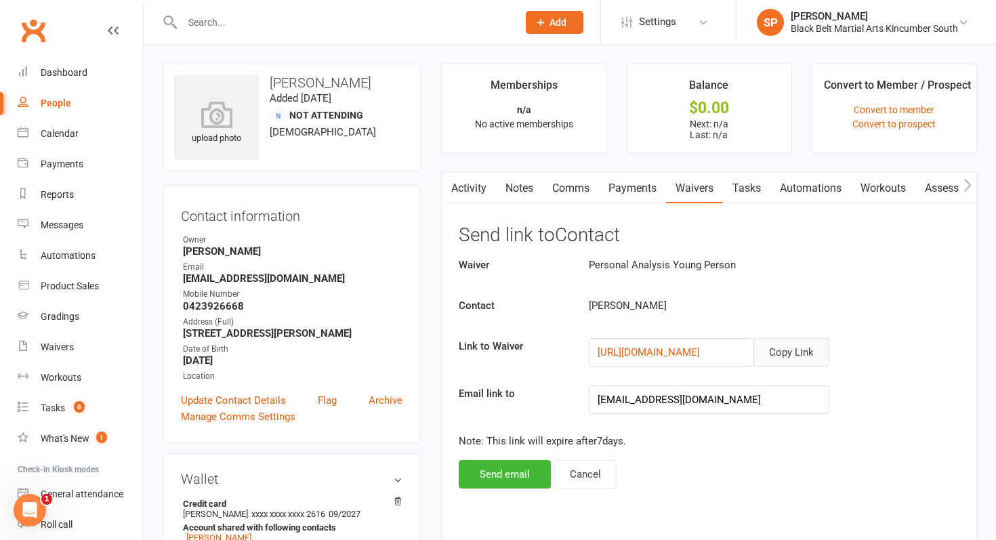
click at [793, 365] on button "Copy Link" at bounding box center [791, 352] width 76 height 28
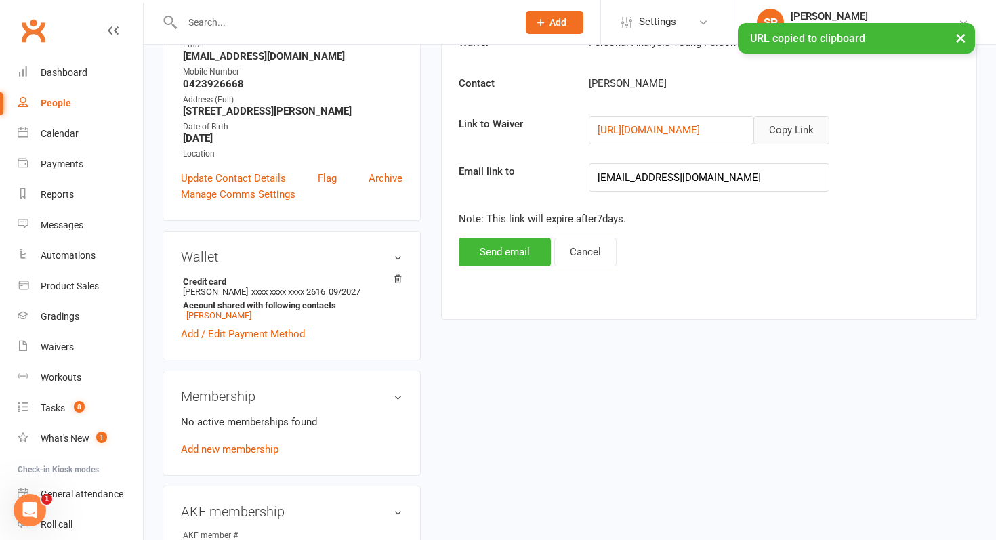
scroll to position [372, 0]
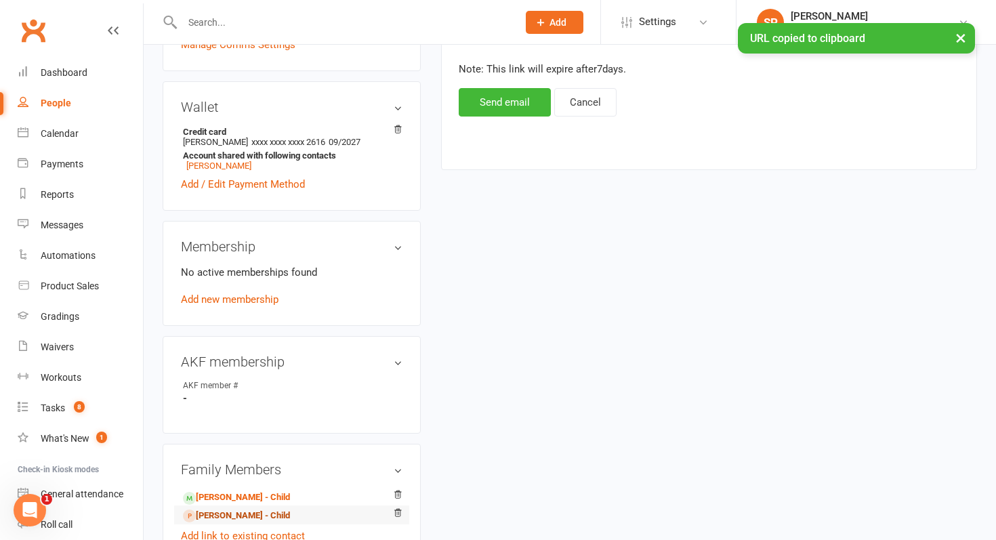
click at [249, 511] on link "Lola Graham - Child" at bounding box center [236, 516] width 107 height 14
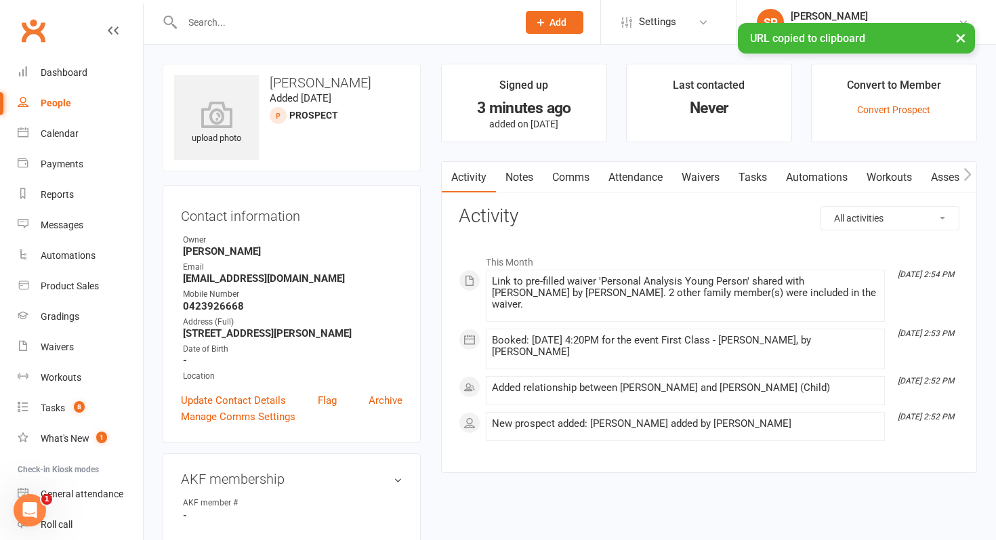
click at [583, 169] on link "Comms" at bounding box center [570, 177] width 56 height 31
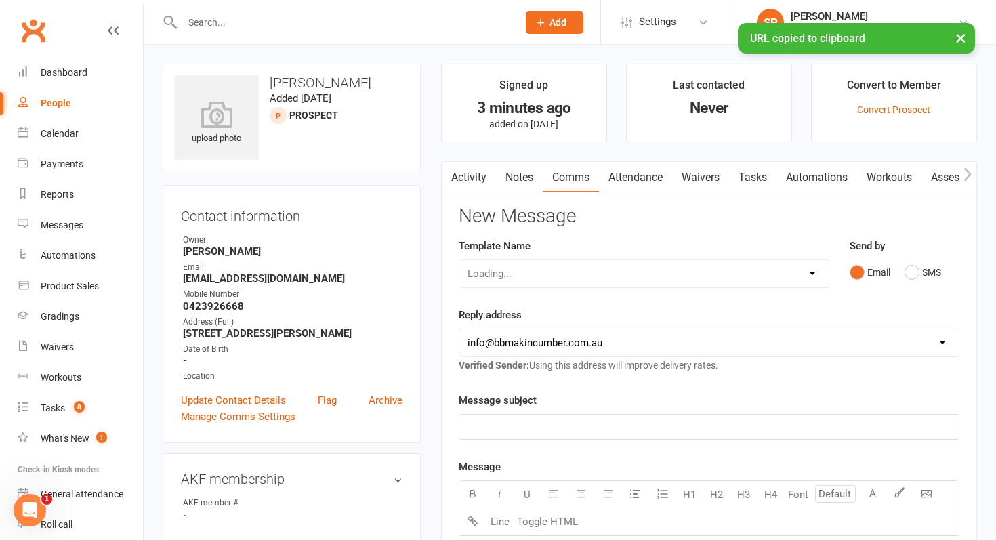
click at [568, 273] on select "Loading..." at bounding box center [643, 273] width 369 height 27
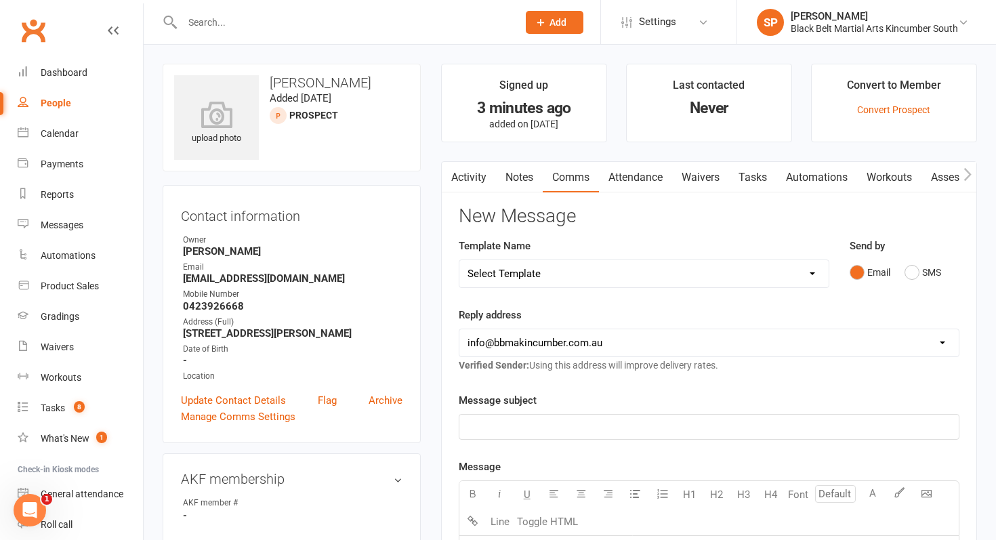
select select "4"
click at [459, 260] on select "Select Template [SMS] Birthday Invite Text [Email] Birthday Party [Email] Happy…" at bounding box center [643, 273] width 369 height 27
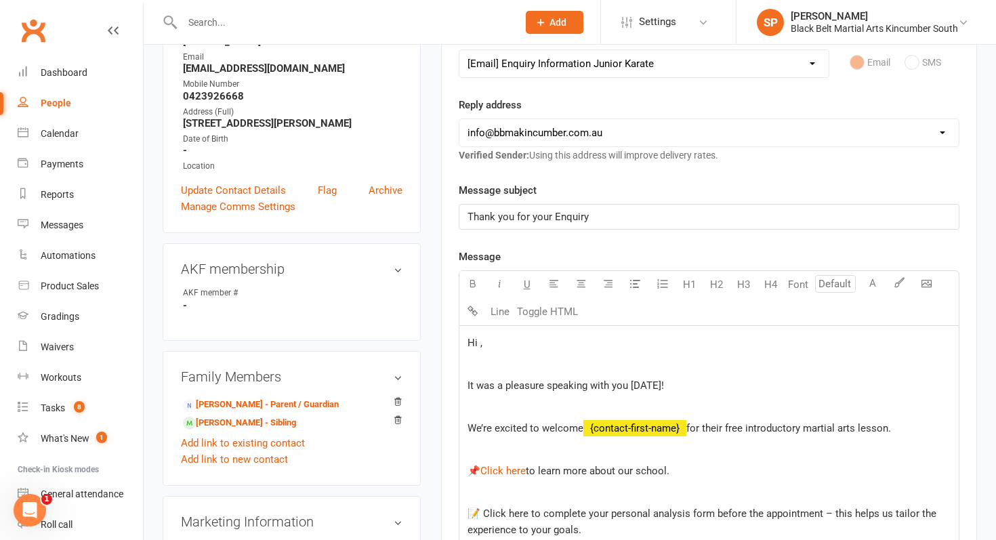
scroll to position [287, 0]
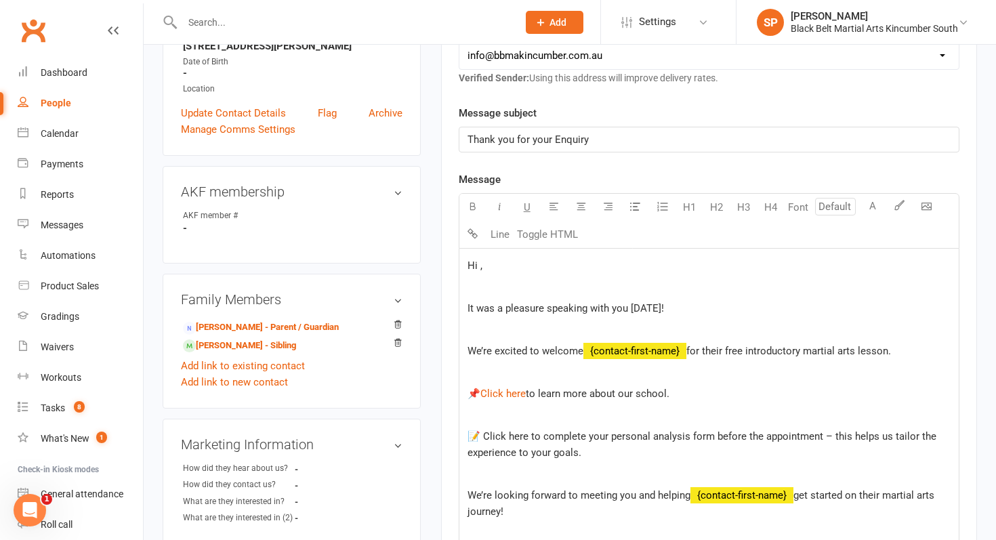
click at [479, 267] on span "Hi ," at bounding box center [474, 265] width 15 height 12
click at [890, 354] on span "for their free introductory martial arts lesson." at bounding box center [788, 351] width 205 height 12
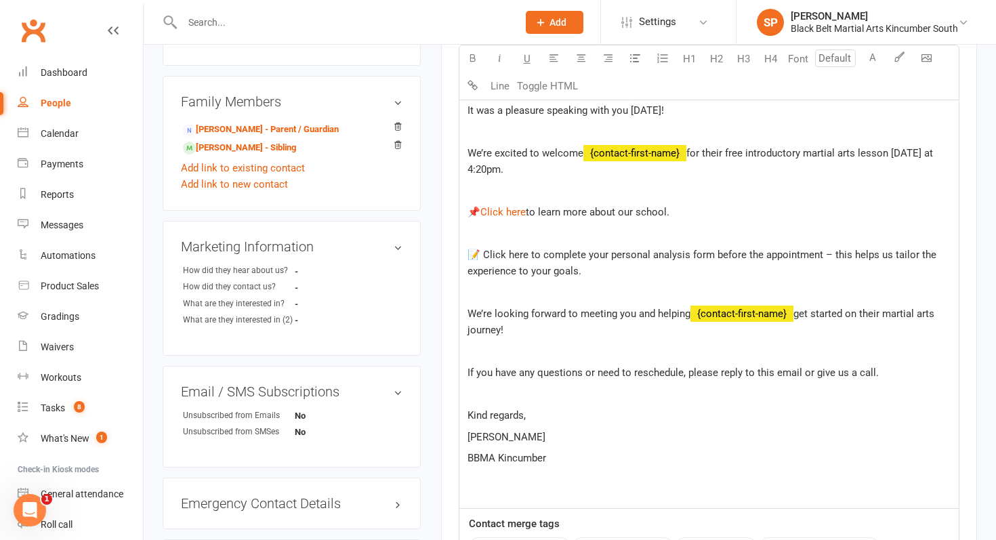
scroll to position [494, 0]
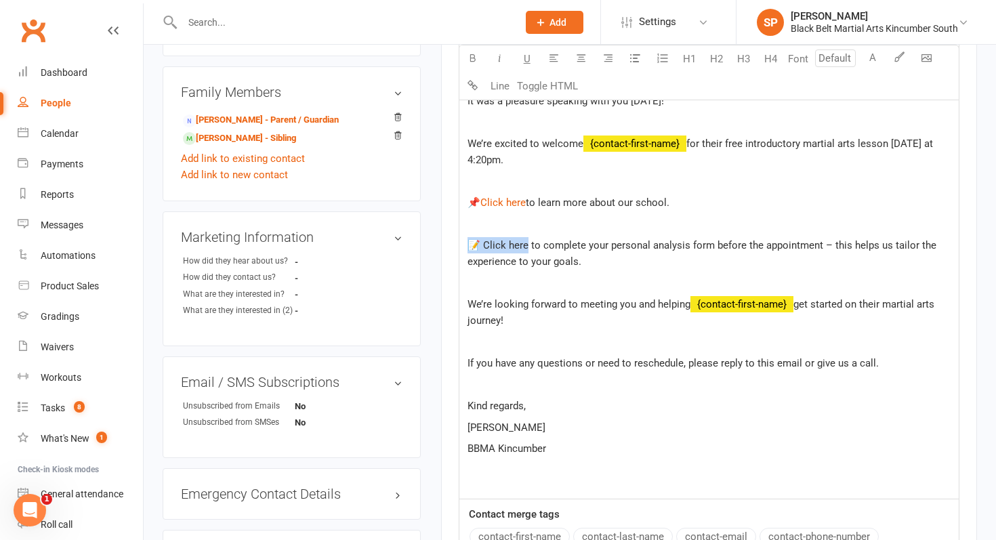
drag, startPoint x: 525, startPoint y: 248, endPoint x: 470, endPoint y: 248, distance: 54.9
click at [470, 248] on span "📝 Click here to complete your personal analysis form before the appointment – t…" at bounding box center [702, 253] width 471 height 28
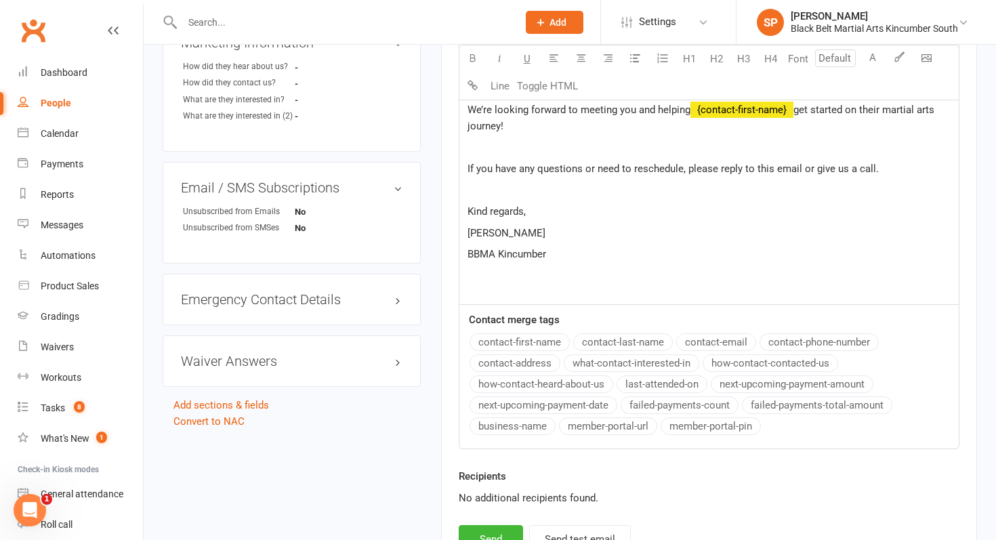
scroll to position [748, 0]
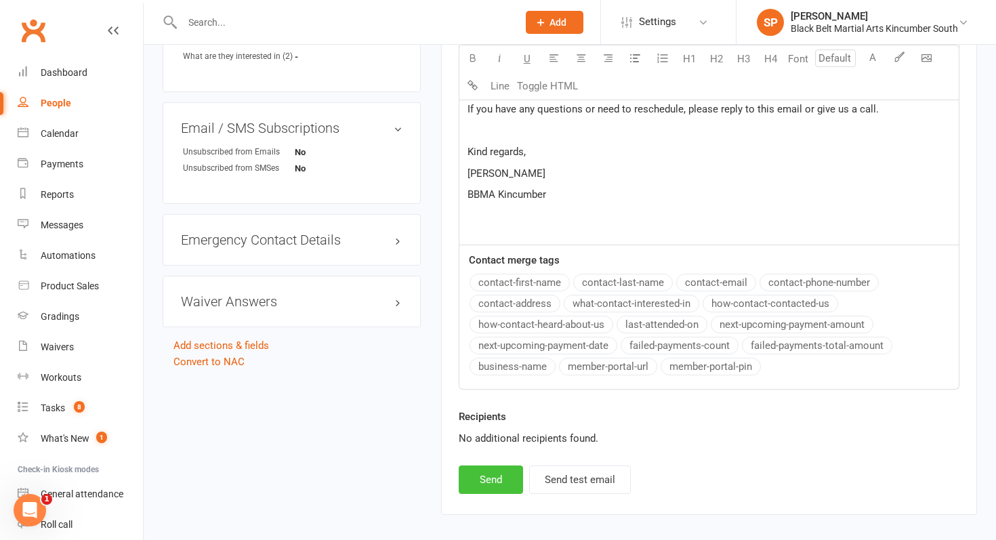
click at [482, 471] on button "Send" at bounding box center [490, 479] width 64 height 28
select select
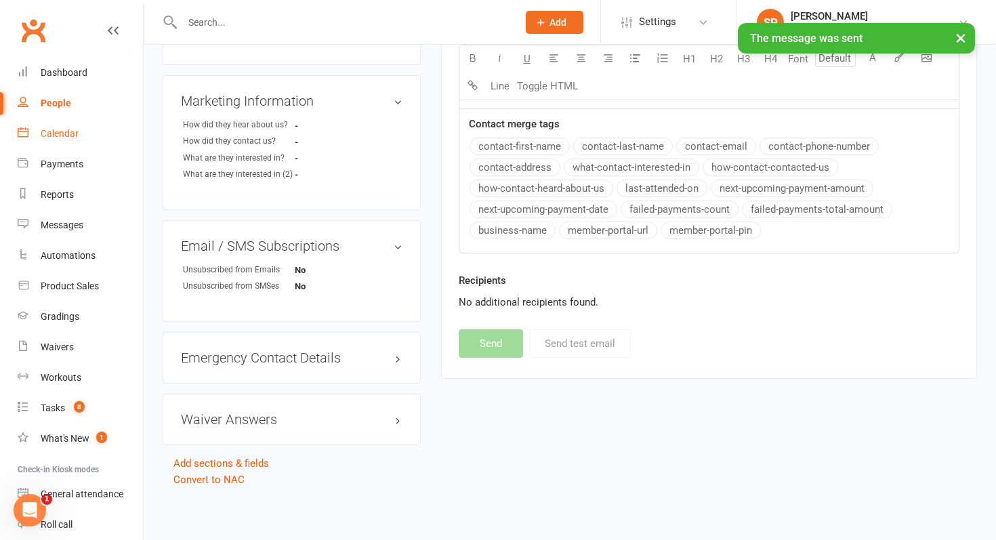
click at [81, 125] on link "Calendar" at bounding box center [80, 134] width 125 height 30
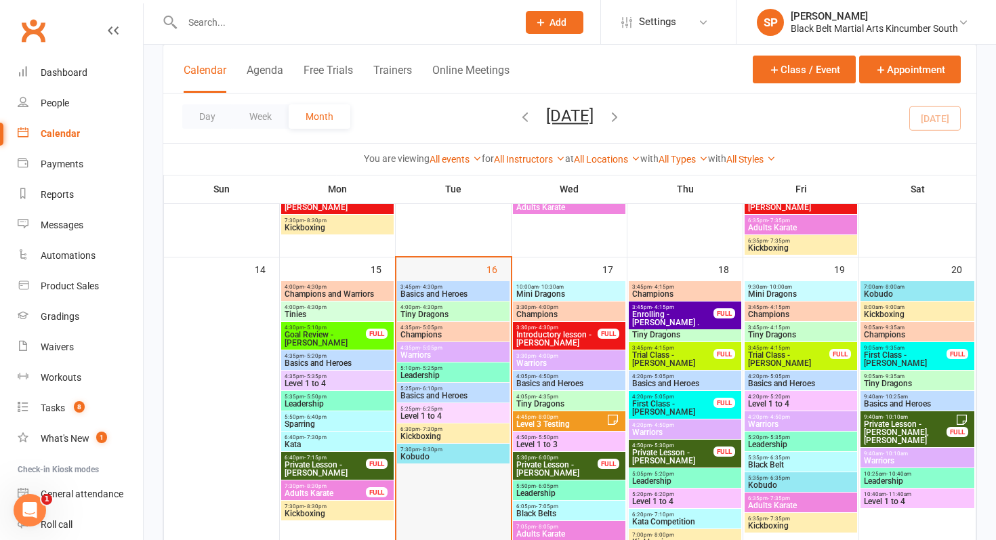
scroll to position [622, 0]
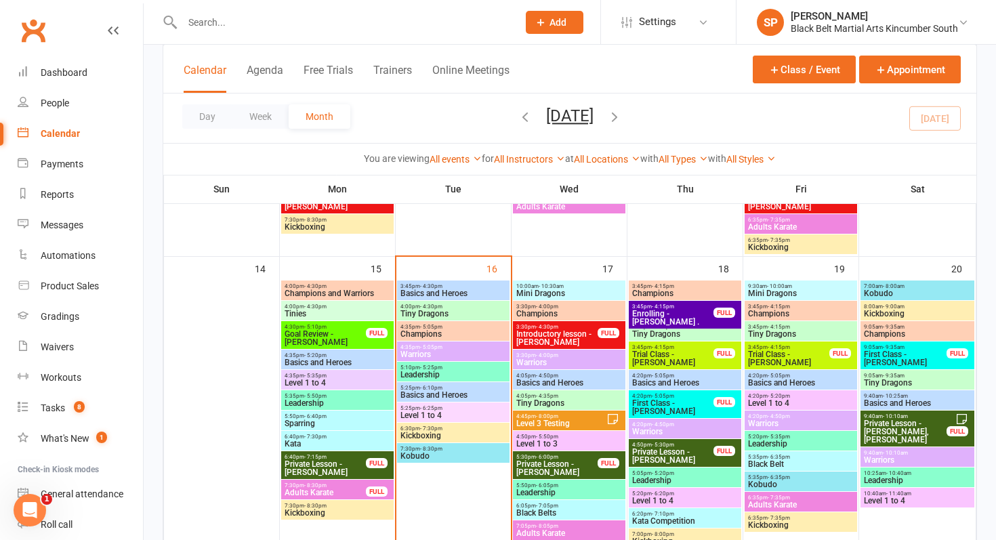
click at [351, 310] on span "Tinies" at bounding box center [337, 314] width 107 height 8
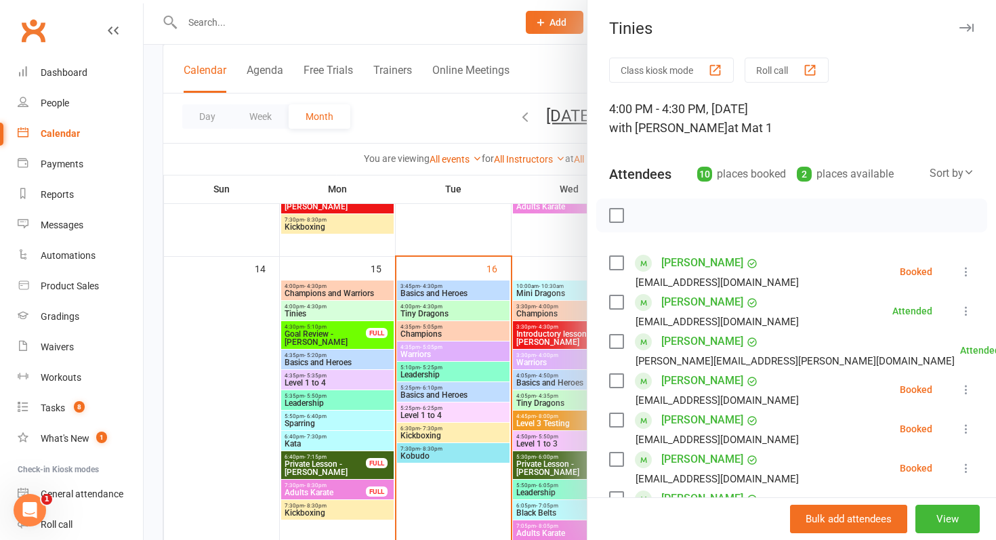
click at [249, 323] on div at bounding box center [570, 270] width 852 height 540
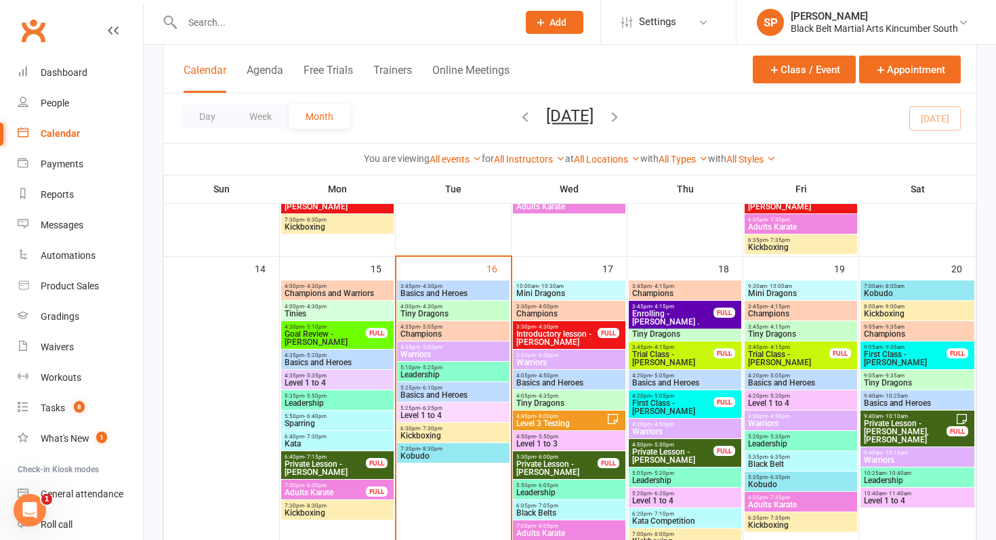
click at [639, 337] on span "Tiny Dragons" at bounding box center [684, 334] width 107 height 8
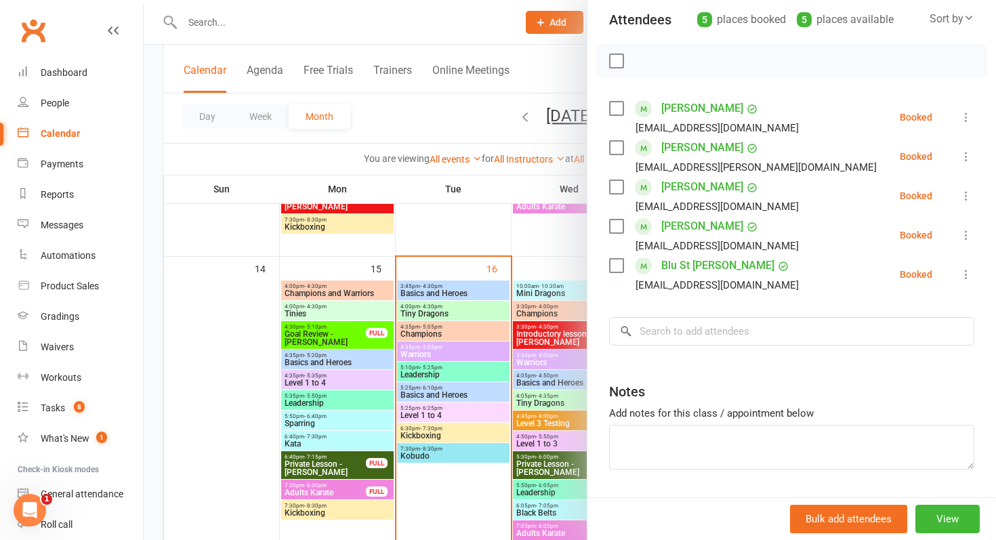
scroll to position [159, 0]
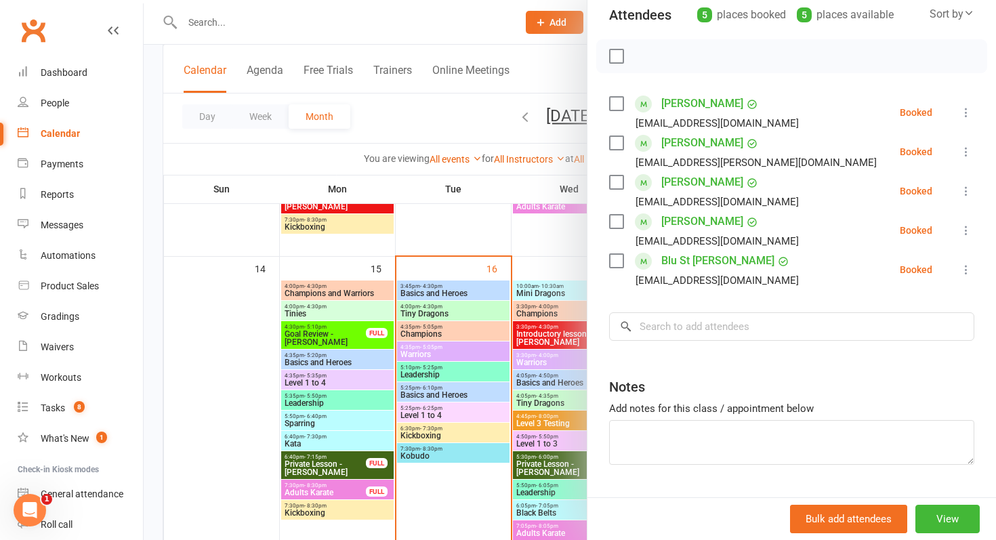
click at [528, 305] on div at bounding box center [570, 270] width 852 height 540
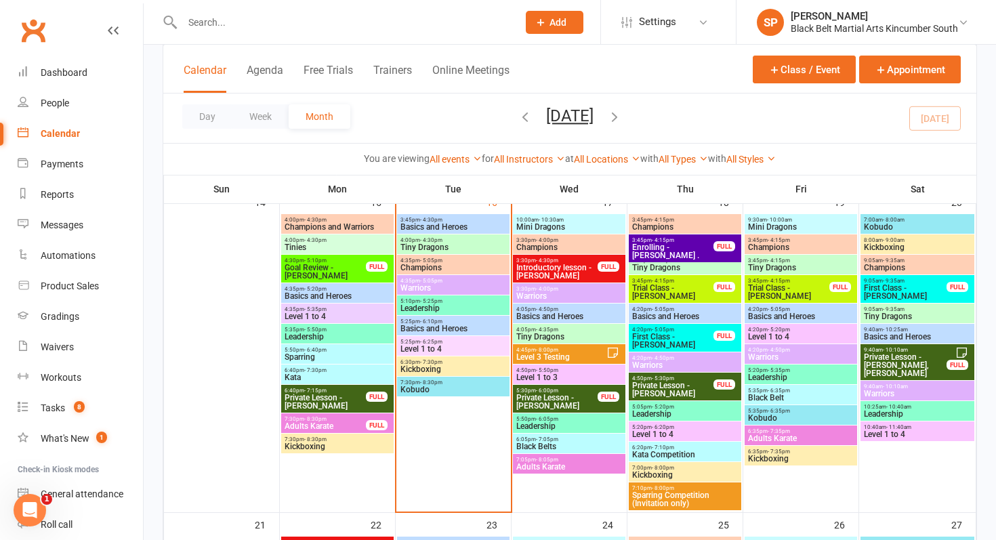
scroll to position [675, 0]
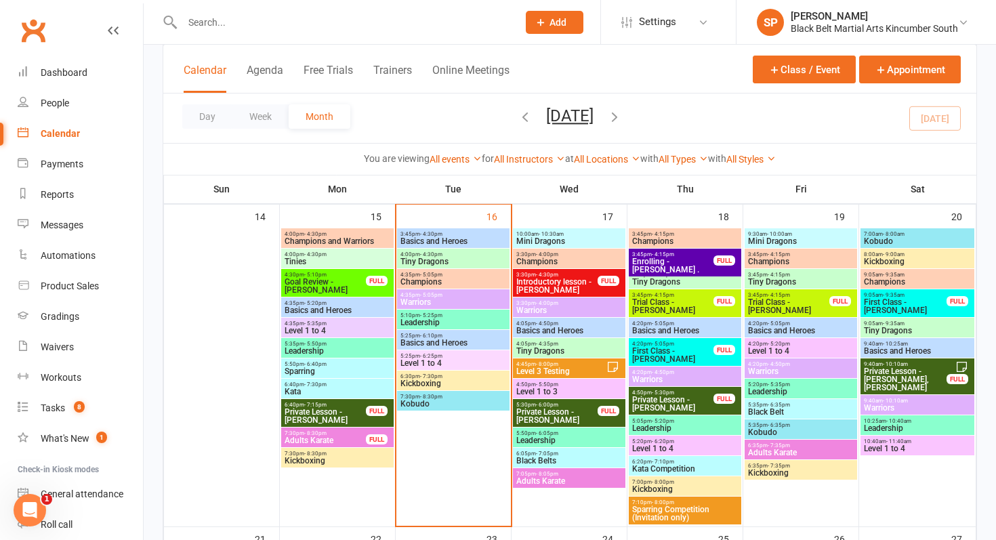
click at [652, 303] on span "Trial Class - Jaxson Gonda" at bounding box center [672, 306] width 83 height 16
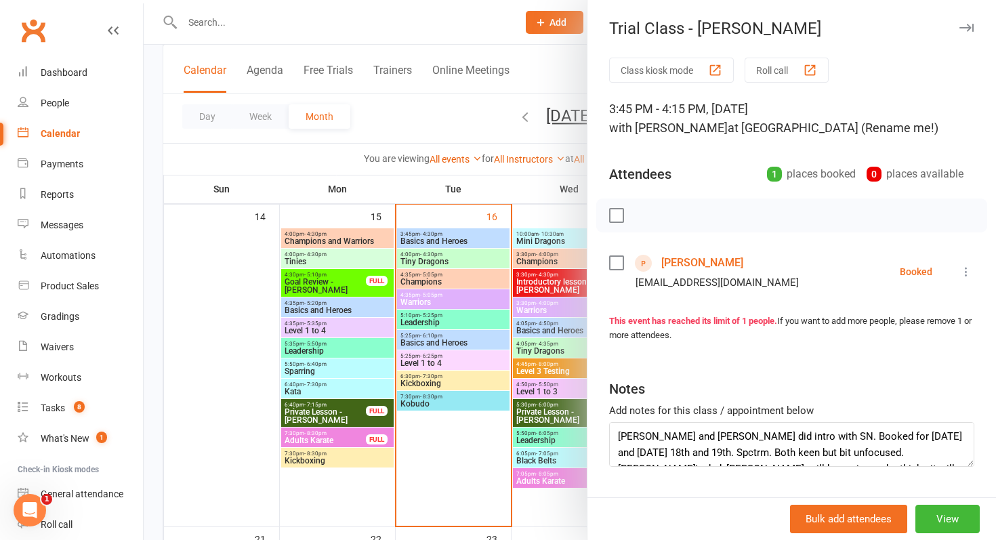
click at [365, 297] on div at bounding box center [570, 270] width 852 height 540
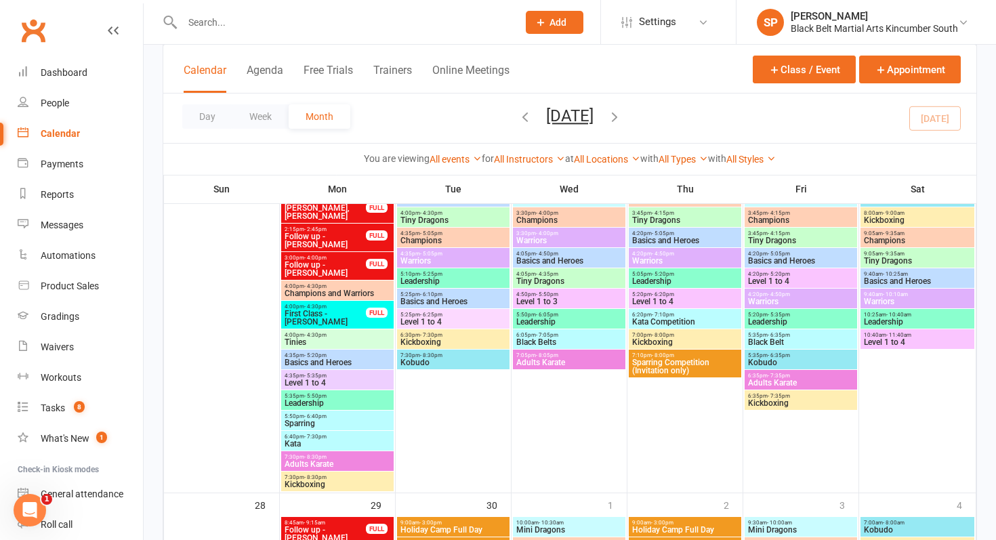
scroll to position [1040, 0]
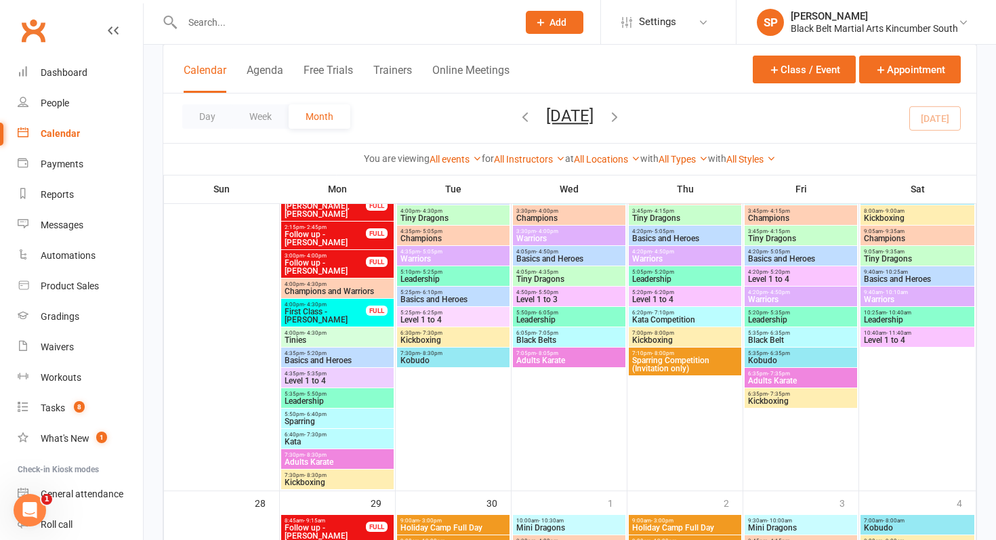
click at [566, 22] on button "Add" at bounding box center [555, 22] width 58 height 23
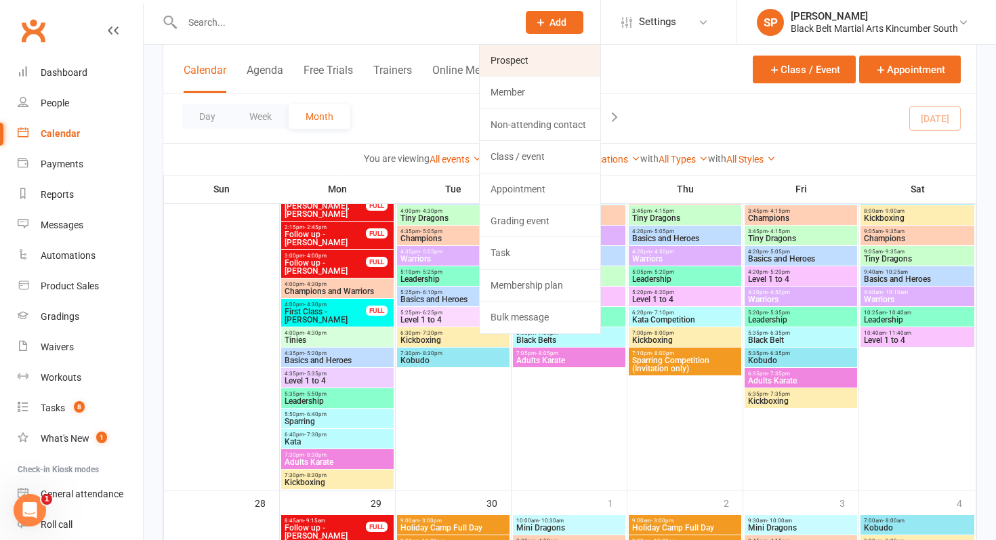
click at [563, 63] on link "Prospect" at bounding box center [539, 60] width 121 height 31
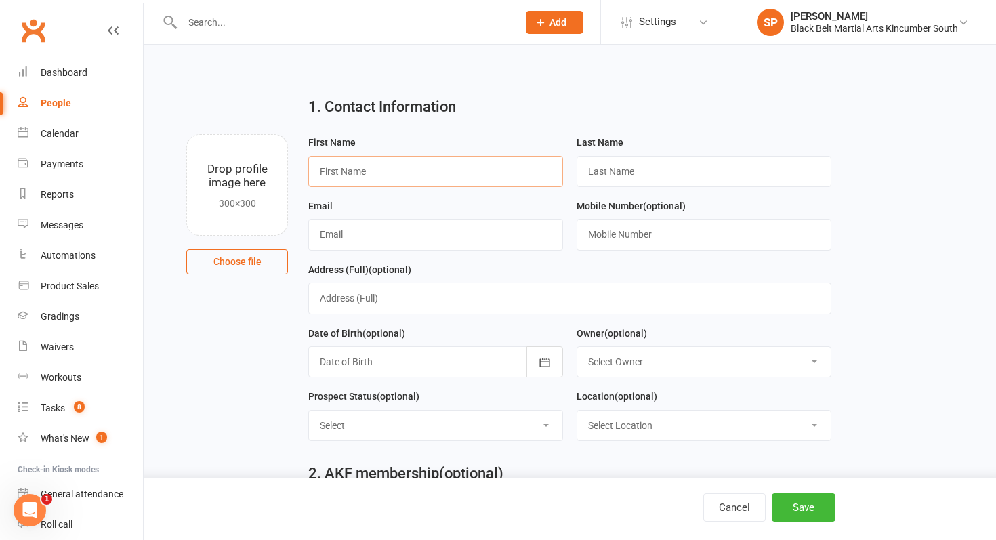
click at [350, 175] on input "text" at bounding box center [435, 171] width 255 height 31
type input "Mazikeen"
type input "McMaster"
click at [413, 228] on input "text" at bounding box center [435, 234] width 255 height 31
paste input "malissa.mcmaster@gmail.com"
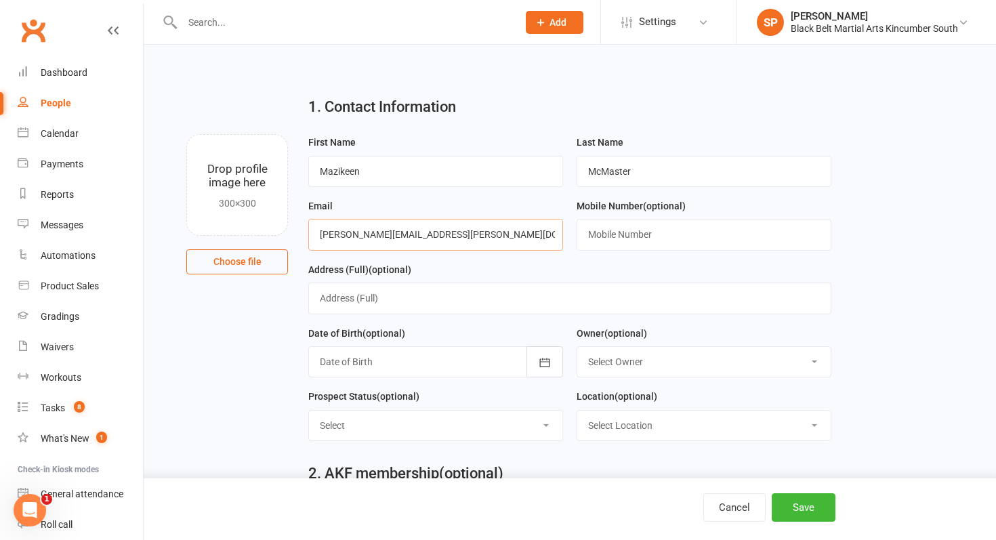
type input "malissa.mcmaster@gmail.com"
click at [618, 240] on input "text" at bounding box center [703, 234] width 255 height 31
paste input "431039250"
type input "0431039250"
click at [393, 303] on input "text" at bounding box center [569, 297] width 522 height 31
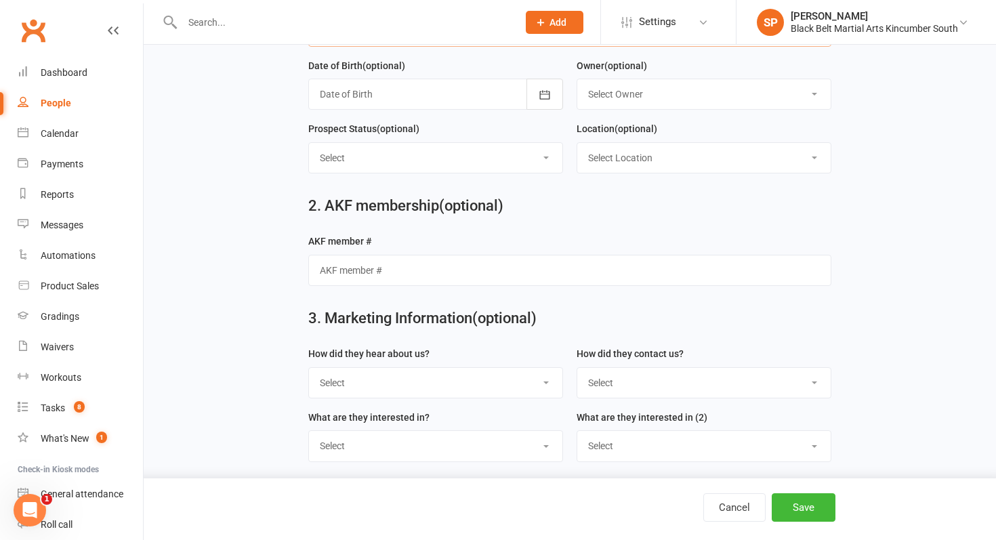
scroll to position [283, 0]
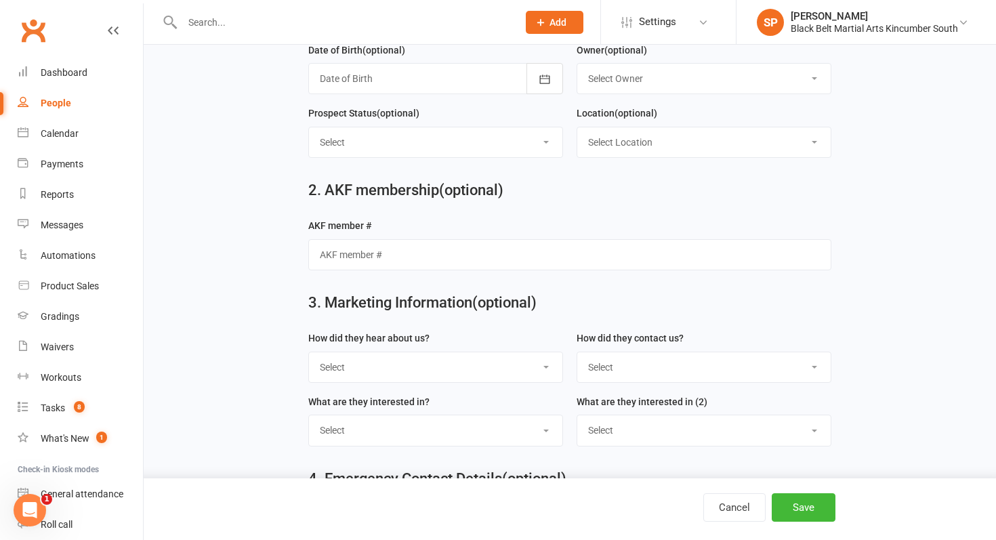
click at [378, 366] on select "Select S4 - Search Engine R2 - Friend Referral A5 - Radio A2 - Print Media A7 -…" at bounding box center [435, 367] width 253 height 30
select select "S1 - Facebook"
click at [309, 354] on select "Select S4 - Search Engine R2 - Friend Referral A5 - Radio A2 - Print Media A7 -…" at bounding box center [435, 367] width 253 height 30
click at [669, 382] on select "Select Phone Internet Walk in School initiated" at bounding box center [703, 367] width 253 height 30
select select "Internet"
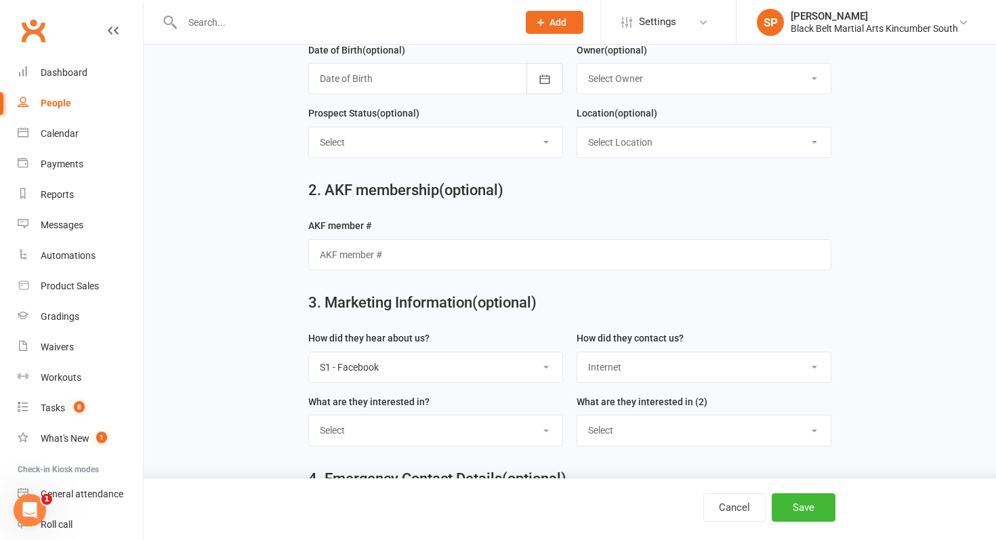
click at [577, 354] on select "Select Phone Internet Walk in School initiated" at bounding box center [703, 367] width 253 height 30
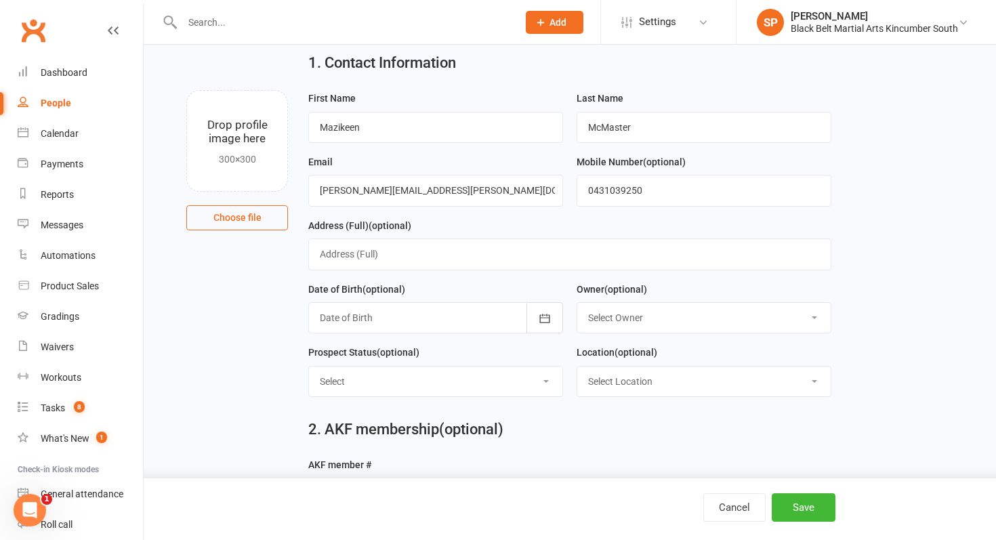
scroll to position [0, 0]
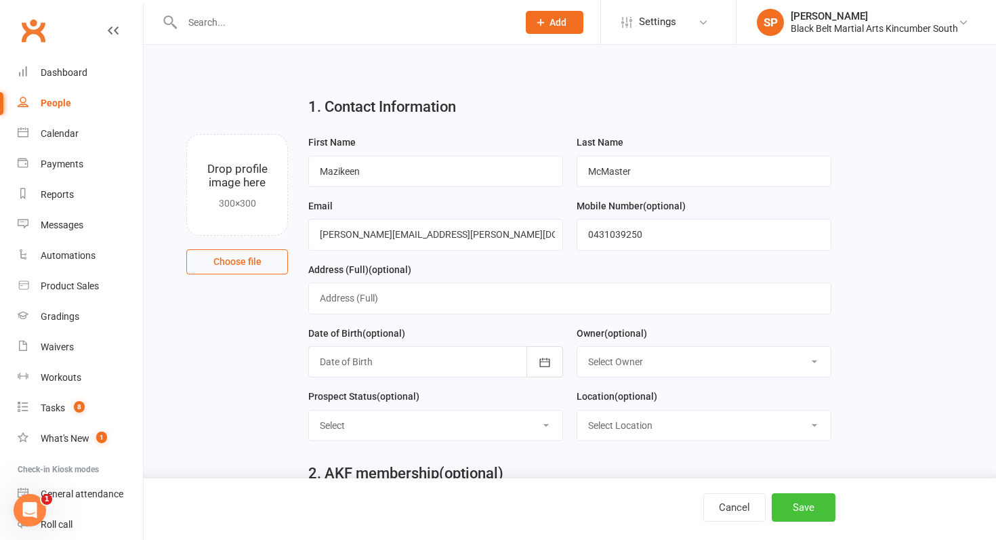
click at [818, 506] on button "Save" at bounding box center [803, 507] width 64 height 28
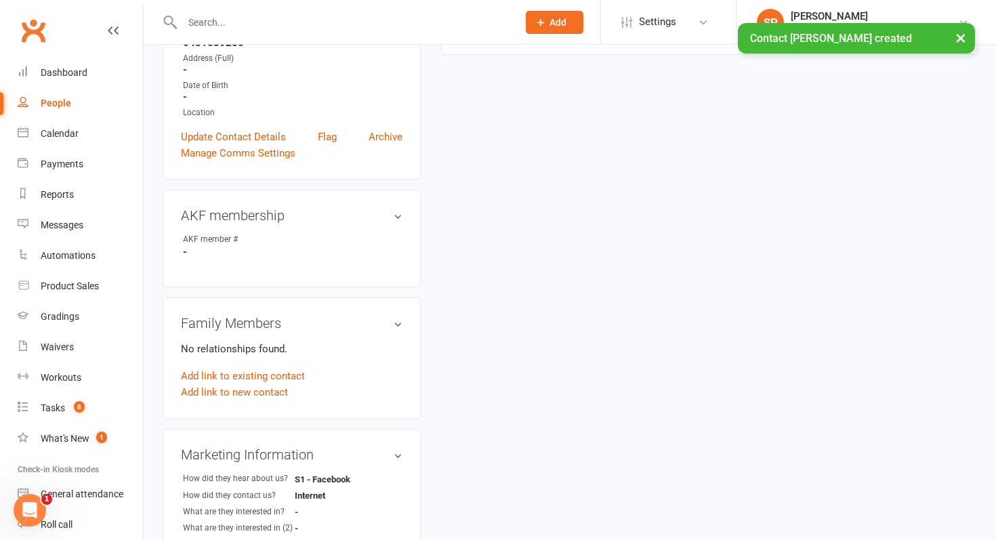
scroll to position [291, 0]
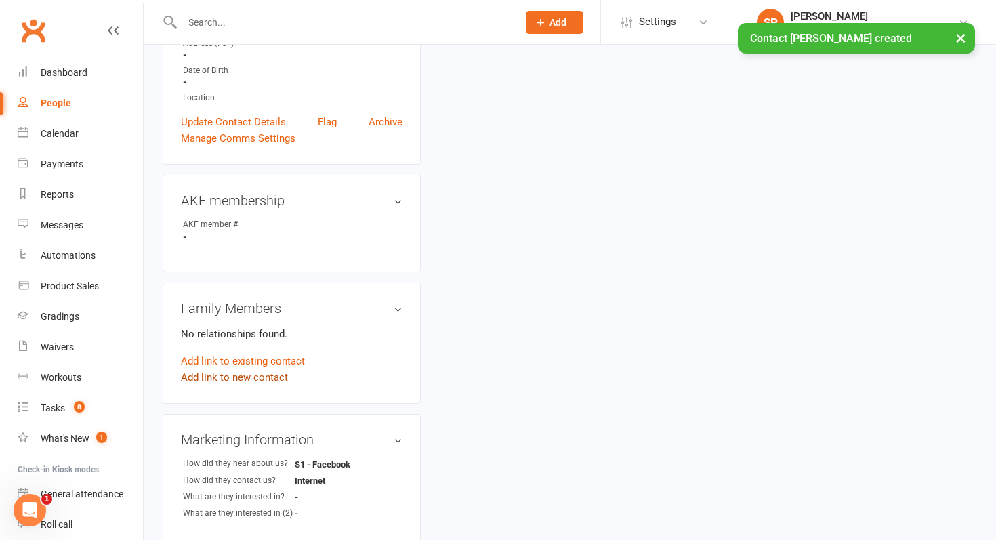
click at [255, 369] on link "Add link to new contact" at bounding box center [234, 377] width 107 height 16
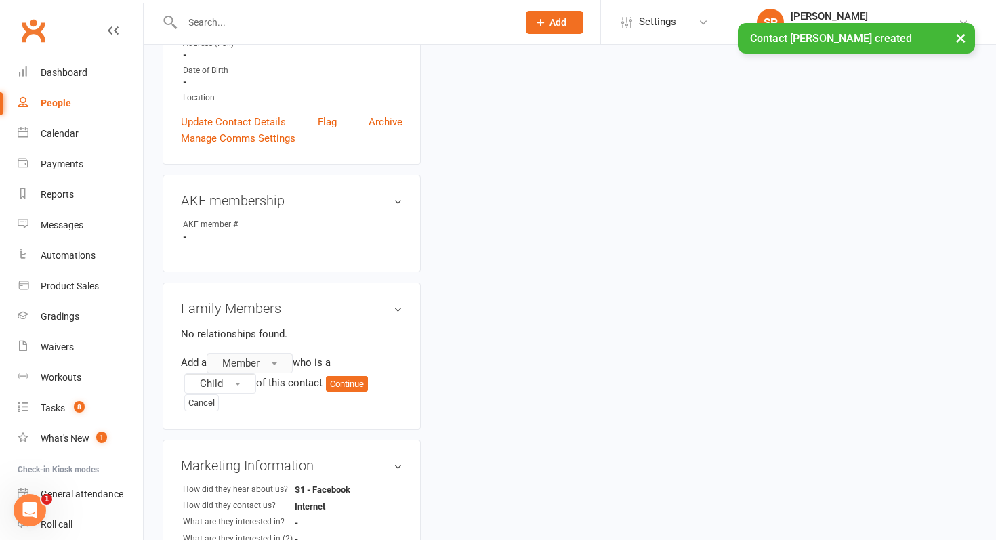
click at [277, 353] on button "Member" at bounding box center [250, 363] width 86 height 20
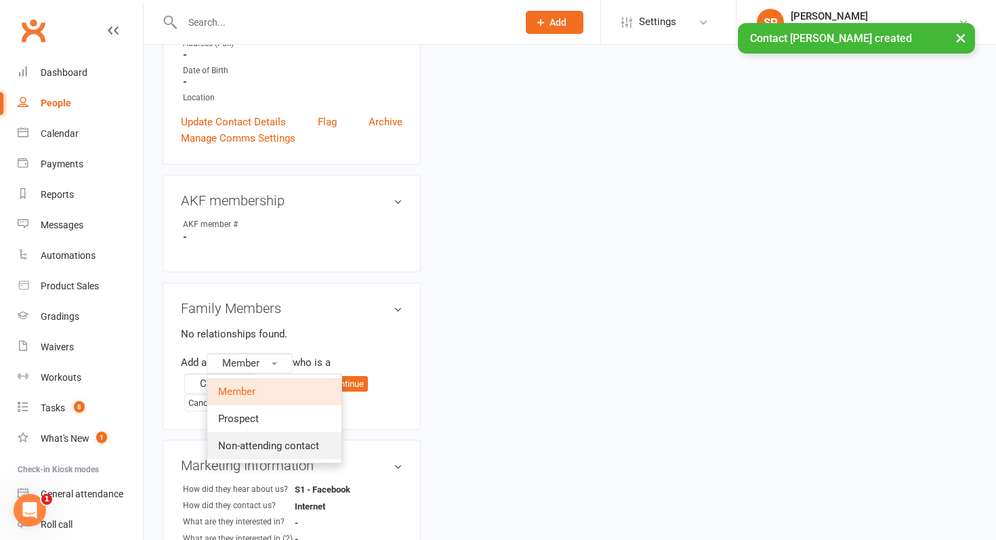
click at [257, 440] on span "Non-attending contact" at bounding box center [268, 446] width 101 height 12
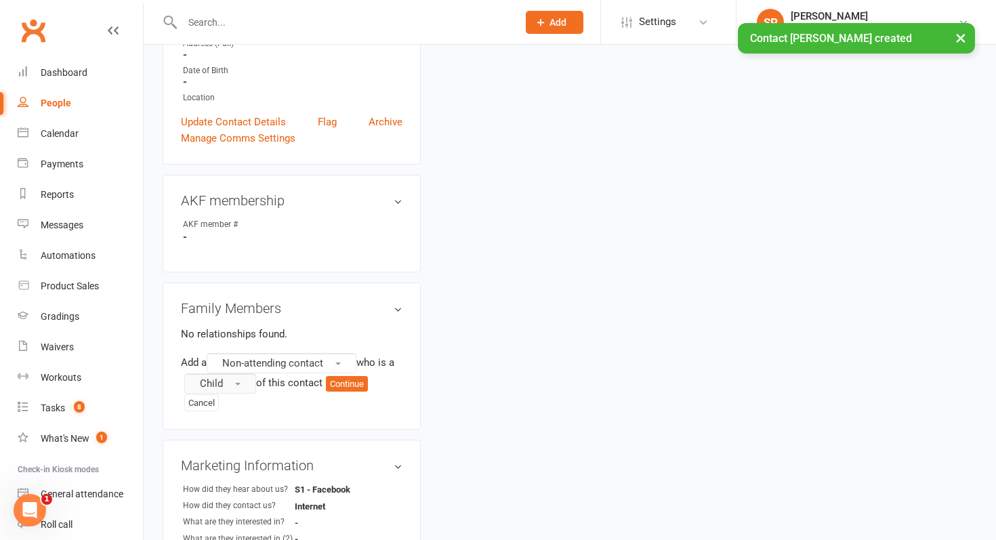
click at [245, 379] on div "Add a Non-attending contact who is a Child of this contact Continue Cancel" at bounding box center [291, 382] width 221 height 58
click at [245, 375] on button "Child" at bounding box center [220, 383] width 72 height 20
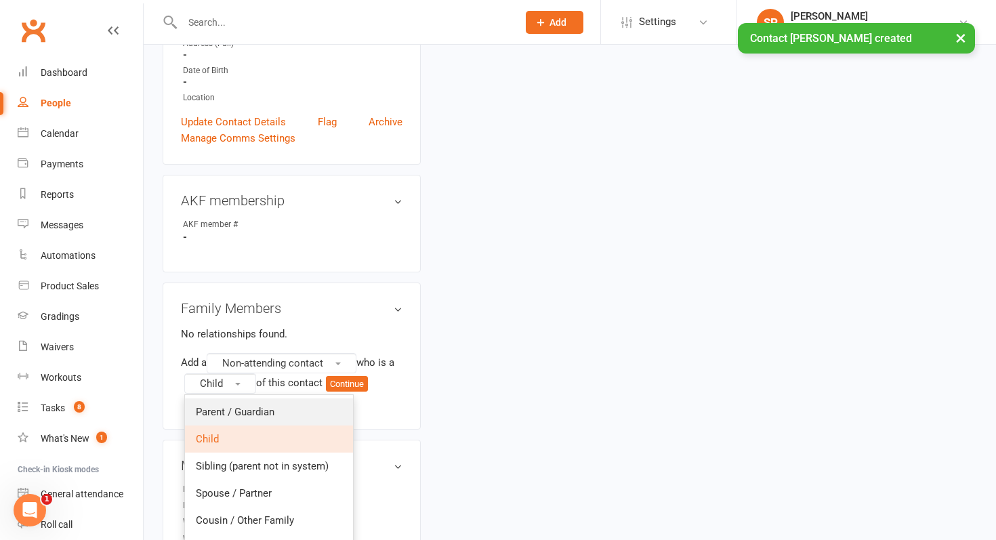
click at [245, 406] on span "Parent / Guardian" at bounding box center [235, 412] width 79 height 12
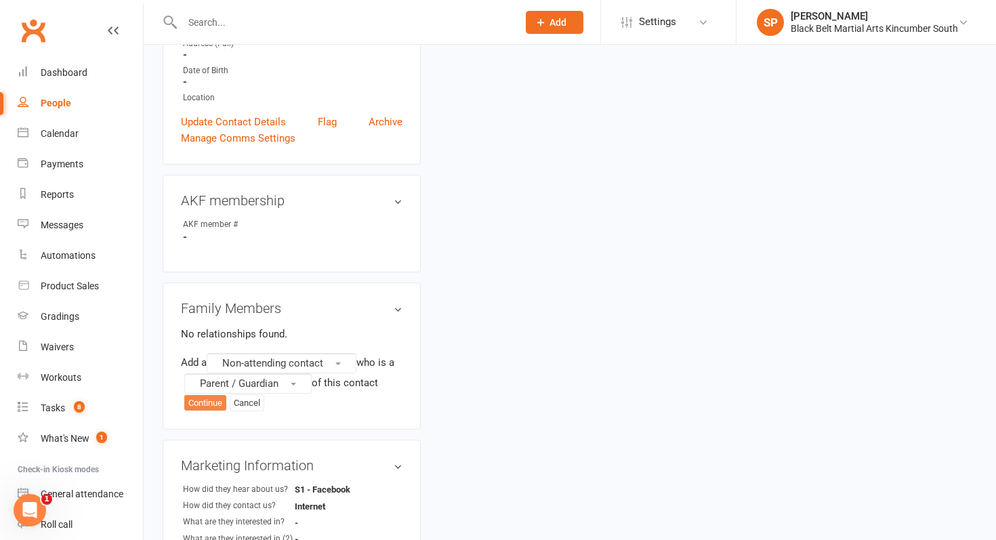
click at [212, 395] on button "Continue" at bounding box center [205, 403] width 42 height 16
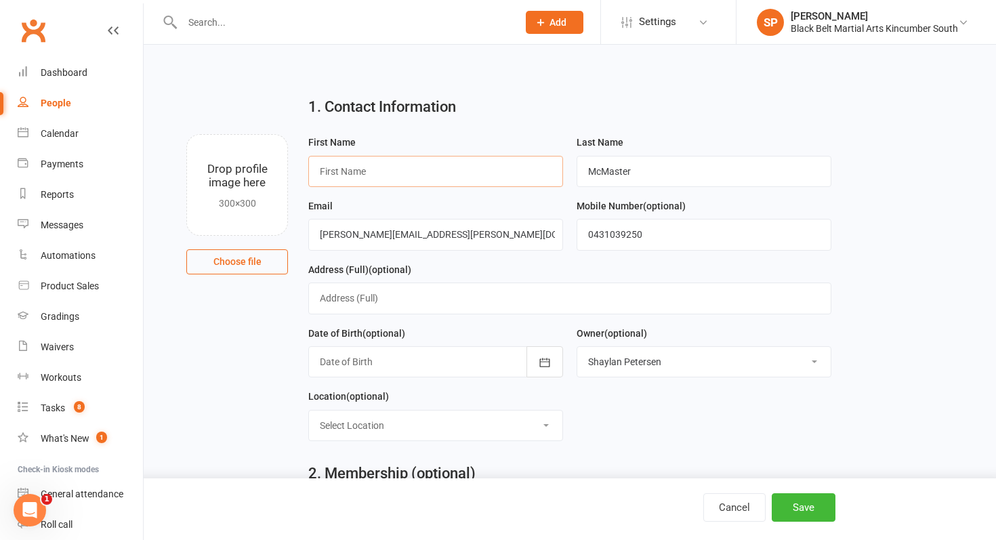
click at [500, 166] on input "text" at bounding box center [435, 171] width 255 height 31
type input "Malissa"
click at [815, 496] on button "Save" at bounding box center [803, 507] width 64 height 28
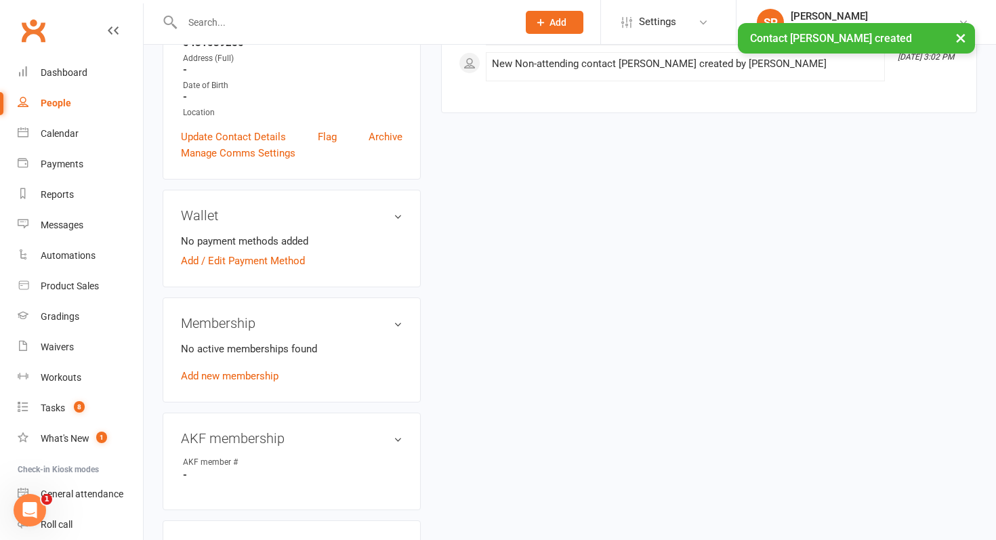
scroll to position [89, 0]
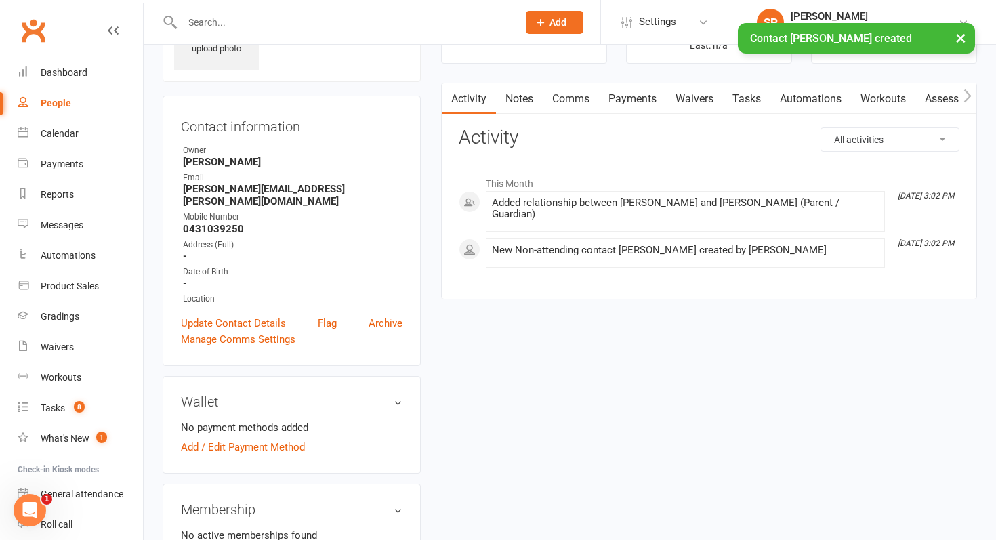
click at [693, 86] on link "Waivers" at bounding box center [694, 98] width 57 height 31
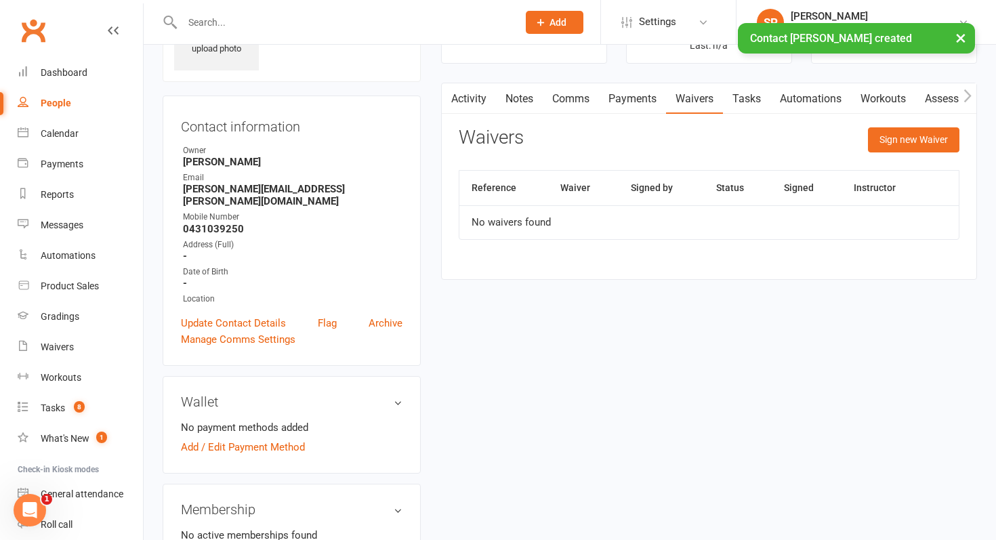
click at [967, 135] on div "Activity Notes Comms Payments Waivers Tasks Automations Workouts Assessments Cr…" at bounding box center [709, 181] width 536 height 197
click at [912, 144] on button "Sign new Waiver" at bounding box center [913, 139] width 91 height 24
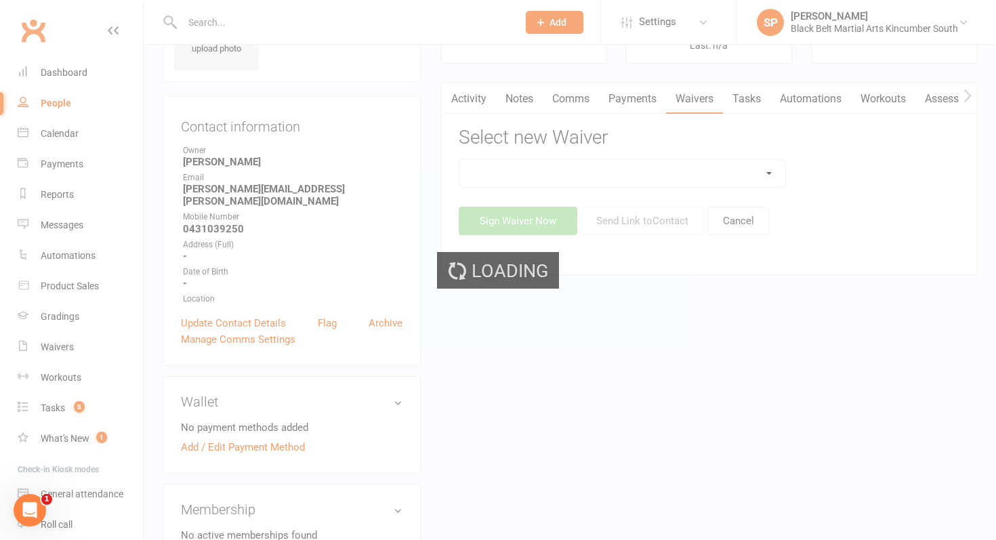
click at [606, 175] on ui-view "Prospect Member Non-attending contact Class / event Appointment Grading event T…" at bounding box center [498, 518] width 996 height 1208
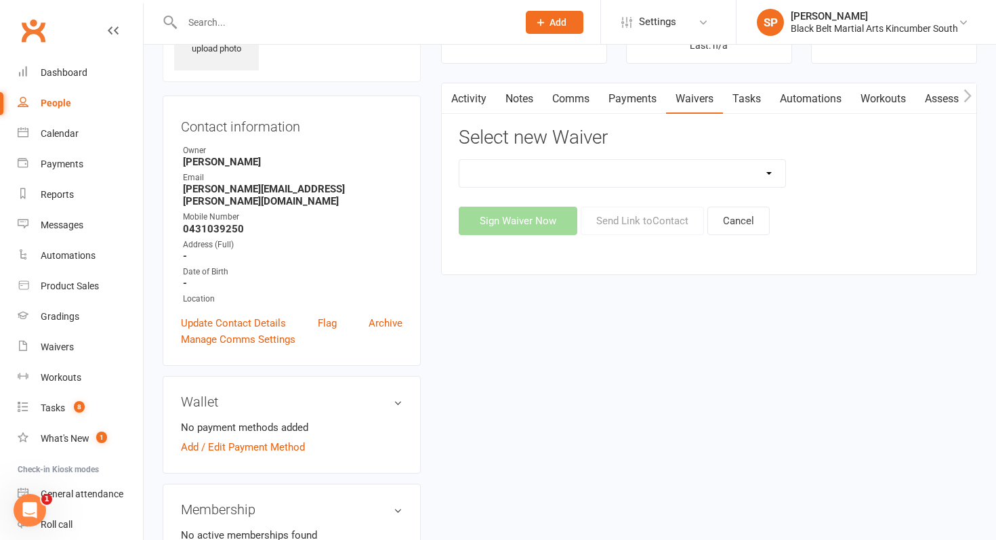
click at [606, 175] on select "Direct Debit Request Festival Enrolment Festival Trial Class Holiday Camp Waive…" at bounding box center [622, 173] width 326 height 27
select select "10335"
click at [459, 160] on select "Direct Debit Request Festival Enrolment Festival Trial Class Holiday Camp Waive…" at bounding box center [622, 173] width 326 height 27
click at [622, 217] on button "Send Link to Contact" at bounding box center [641, 221] width 123 height 28
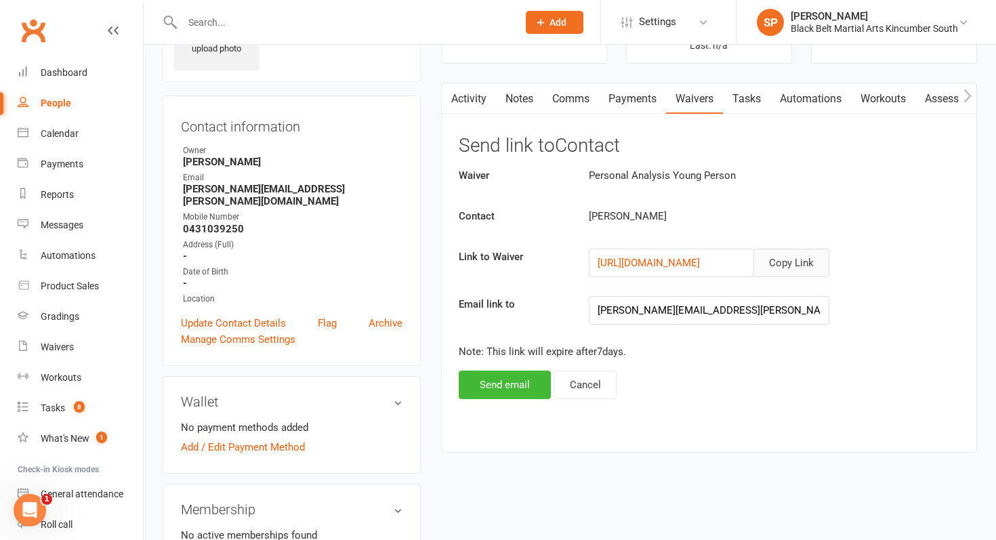
click at [773, 252] on button "Copy Link" at bounding box center [791, 263] width 76 height 28
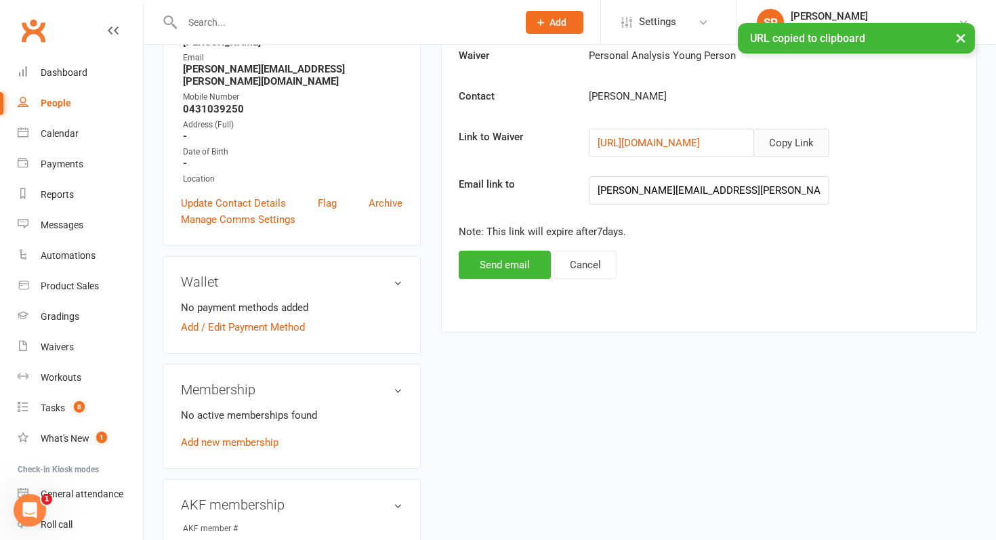
scroll to position [442, 0]
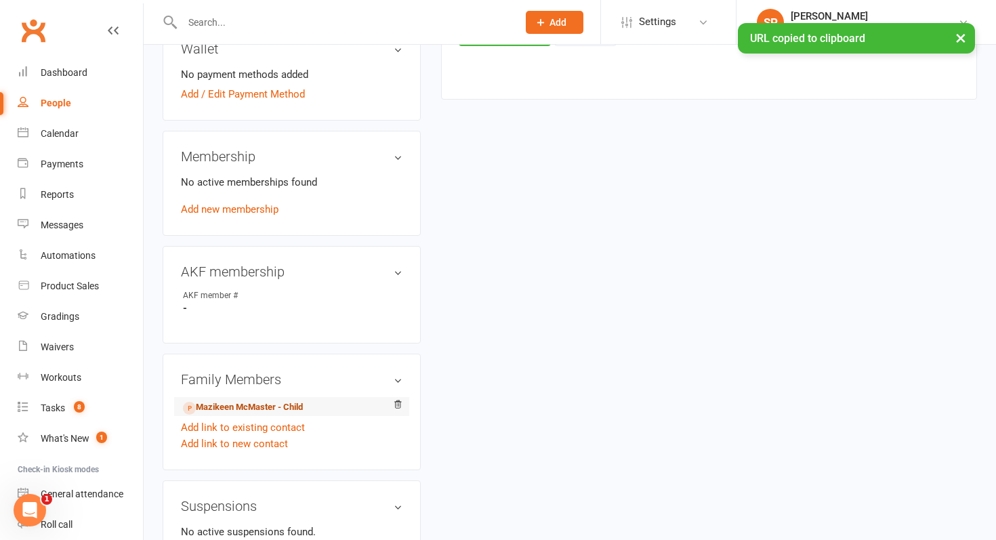
click at [273, 400] on link "Mazikeen McMaster - Child" at bounding box center [243, 407] width 120 height 14
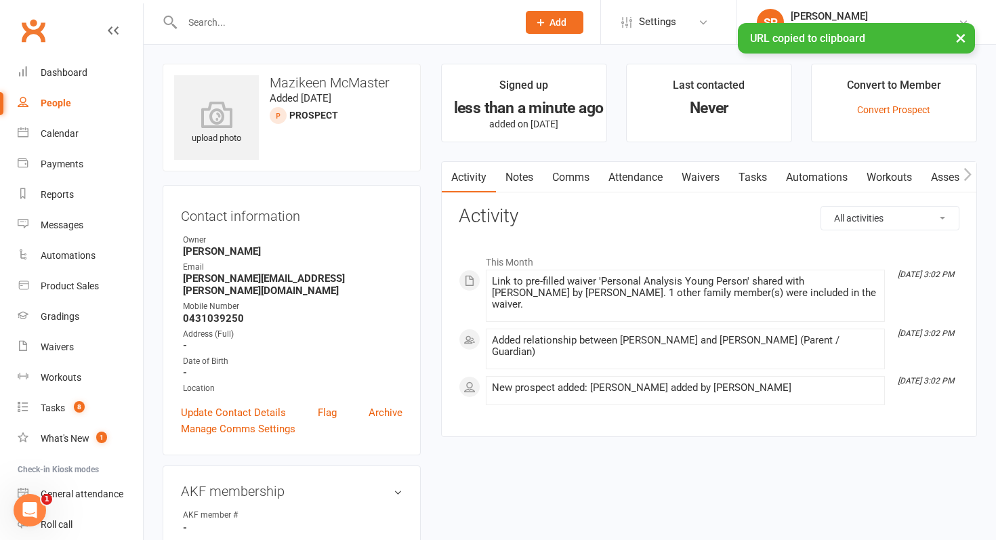
click at [569, 180] on link "Comms" at bounding box center [570, 177] width 56 height 31
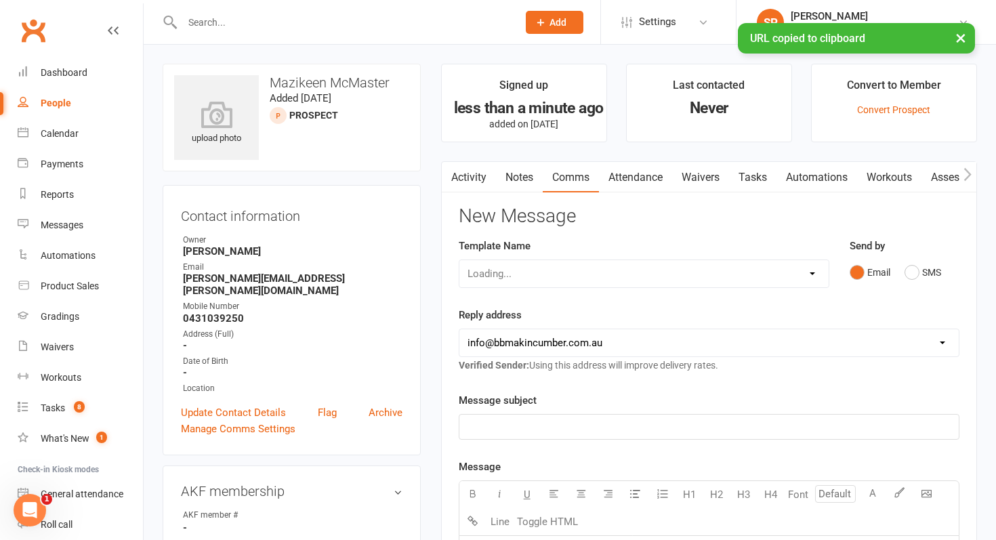
click at [547, 280] on select "Loading..." at bounding box center [643, 273] width 369 height 27
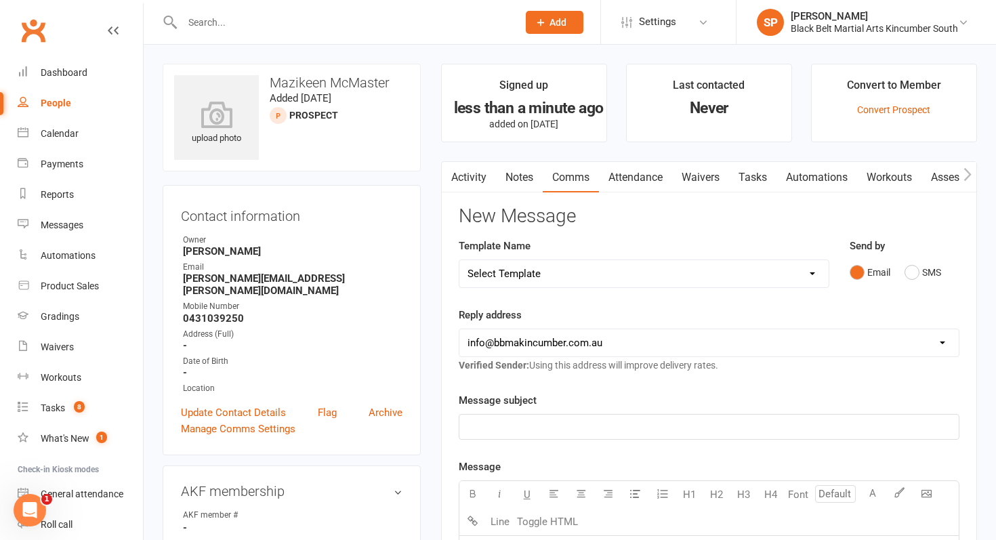
select select "5"
click at [459, 260] on select "Select Template [SMS] Birthday Invite Text [Email] Birthday Party [Email] Happy…" at bounding box center [643, 273] width 369 height 27
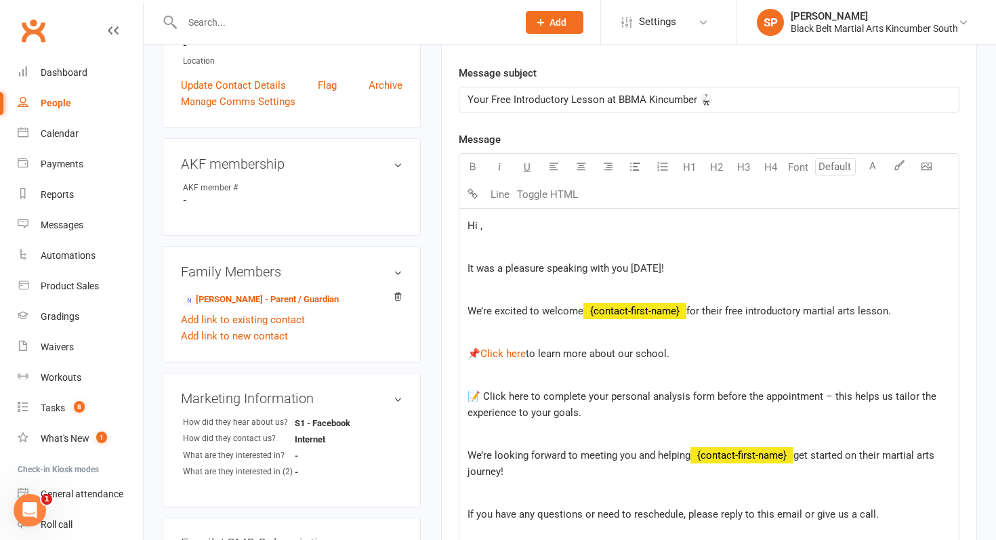
scroll to position [330, 0]
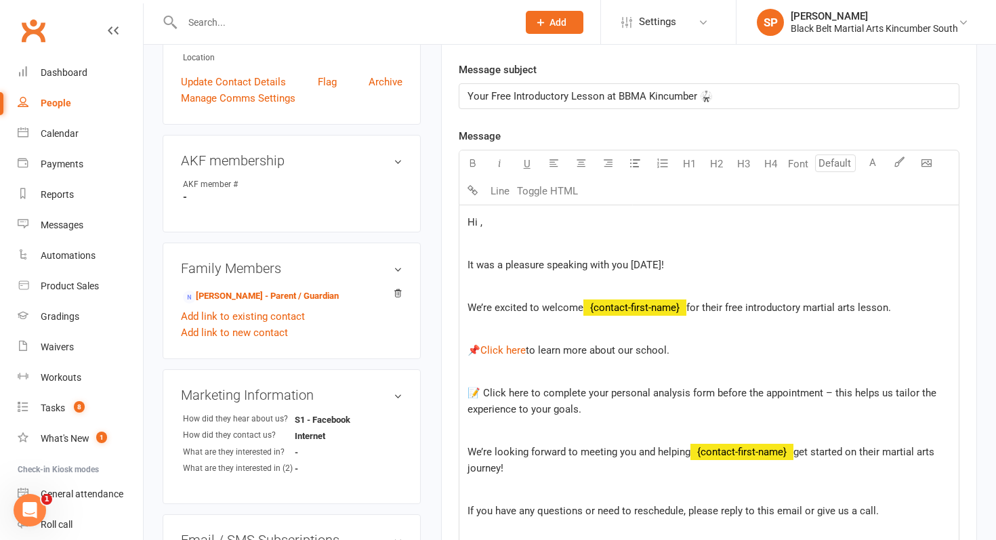
click at [479, 226] on span "Hi ," at bounding box center [474, 222] width 15 height 12
click at [886, 312] on span "for their free introductory martial arts lesson." at bounding box center [788, 307] width 205 height 12
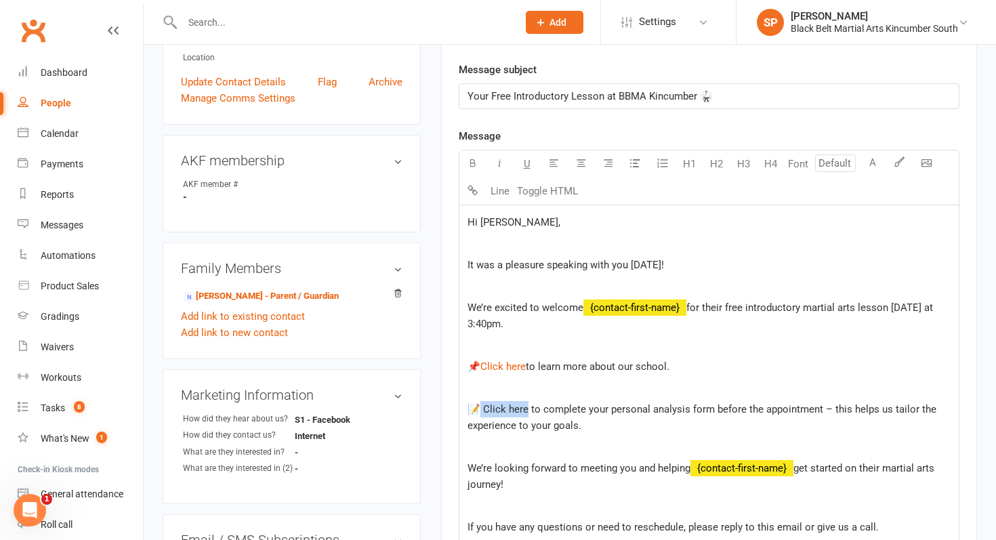
drag, startPoint x: 524, startPoint y: 407, endPoint x: 474, endPoint y: 405, distance: 50.2
click at [474, 405] on span "📝 Click here to complete your personal analysis form before the appointment – t…" at bounding box center [702, 417] width 471 height 28
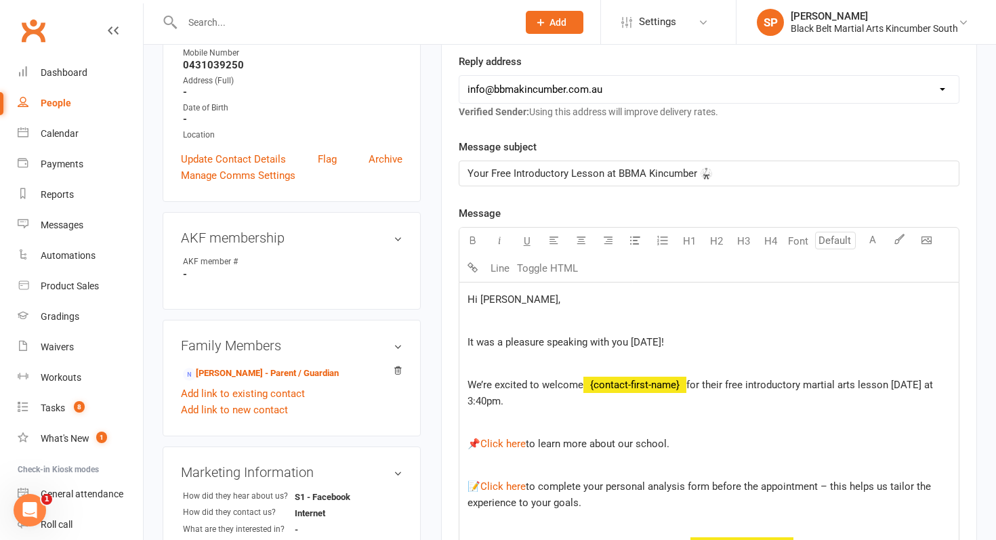
scroll to position [777, 0]
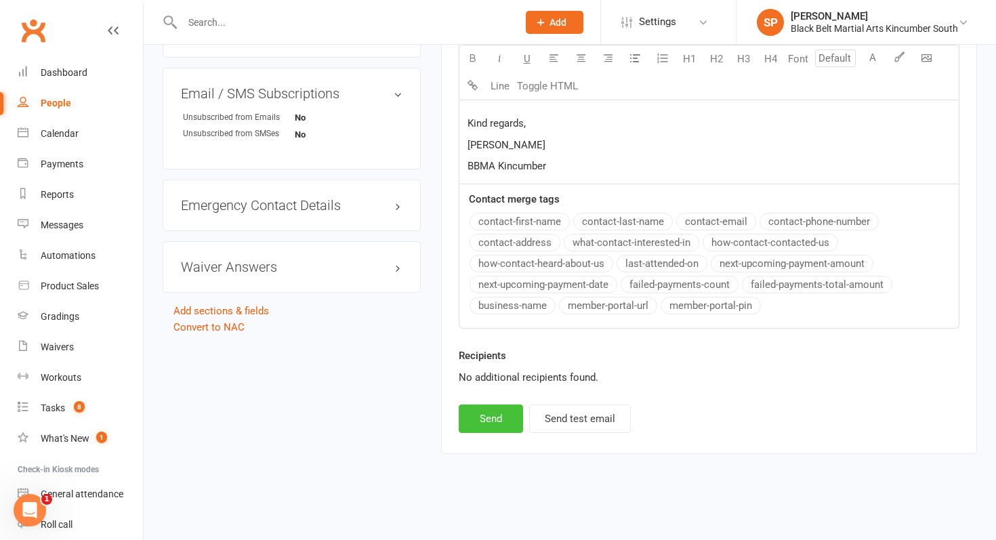
click at [483, 421] on button "Send" at bounding box center [490, 418] width 64 height 28
click at [63, 137] on div "Calendar" at bounding box center [60, 133] width 38 height 11
select select
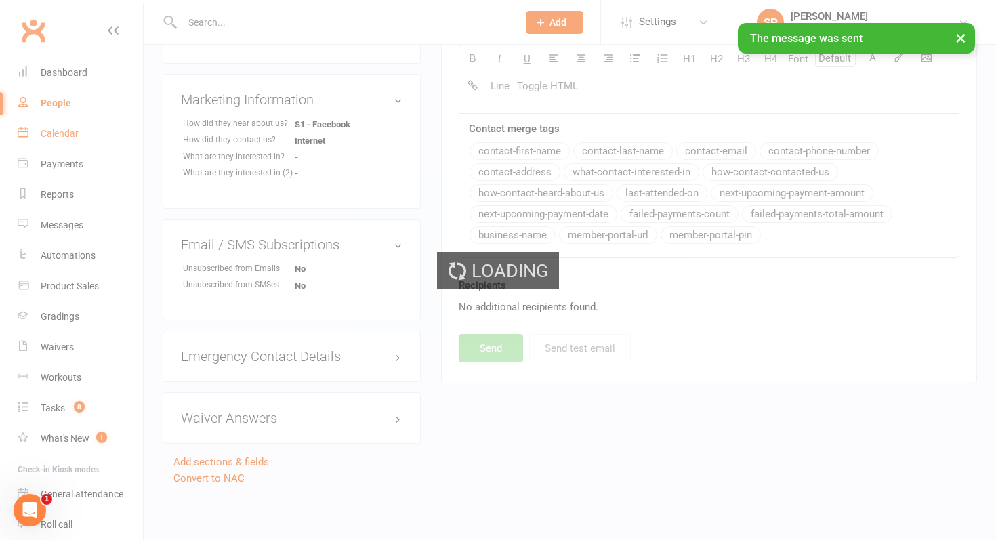
scroll to position [0, 0]
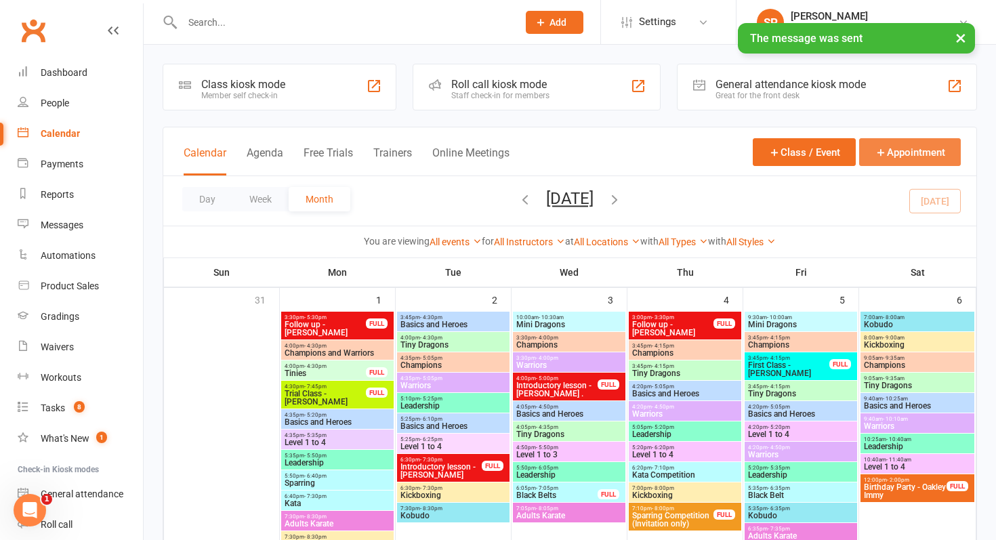
click at [903, 150] on button "Appointment" at bounding box center [910, 152] width 102 height 28
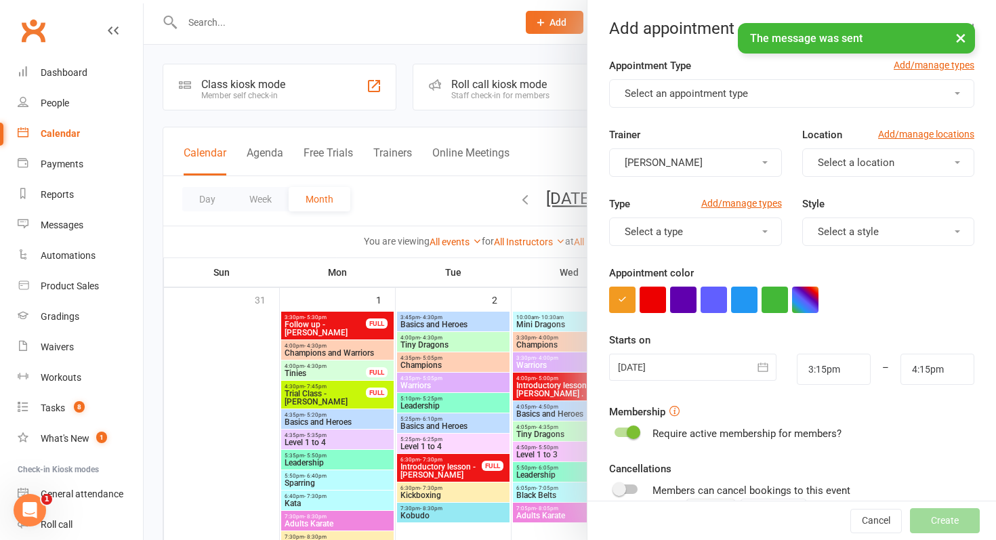
click at [763, 84] on button "Select an appointment type" at bounding box center [791, 93] width 365 height 28
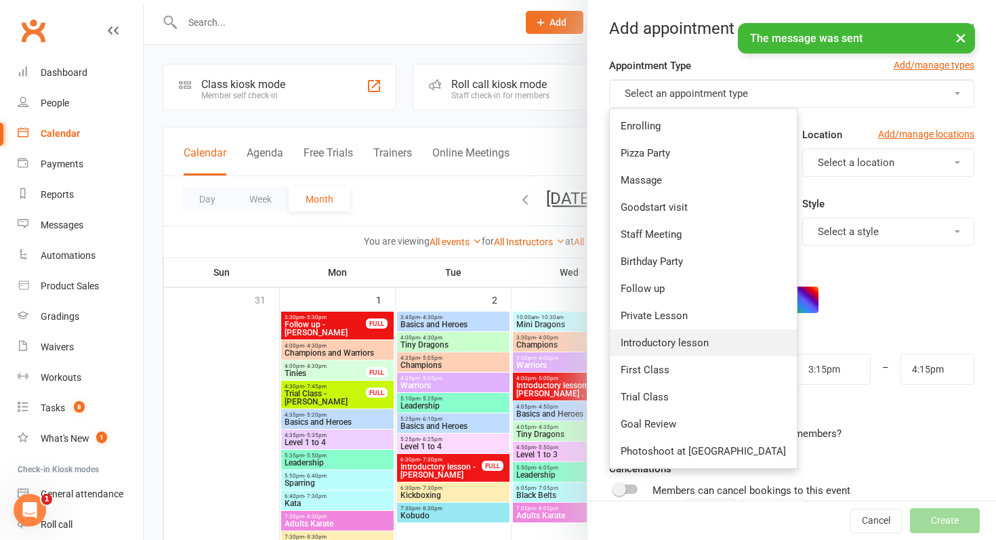
click at [692, 333] on link "Introductory lesson" at bounding box center [703, 342] width 187 height 27
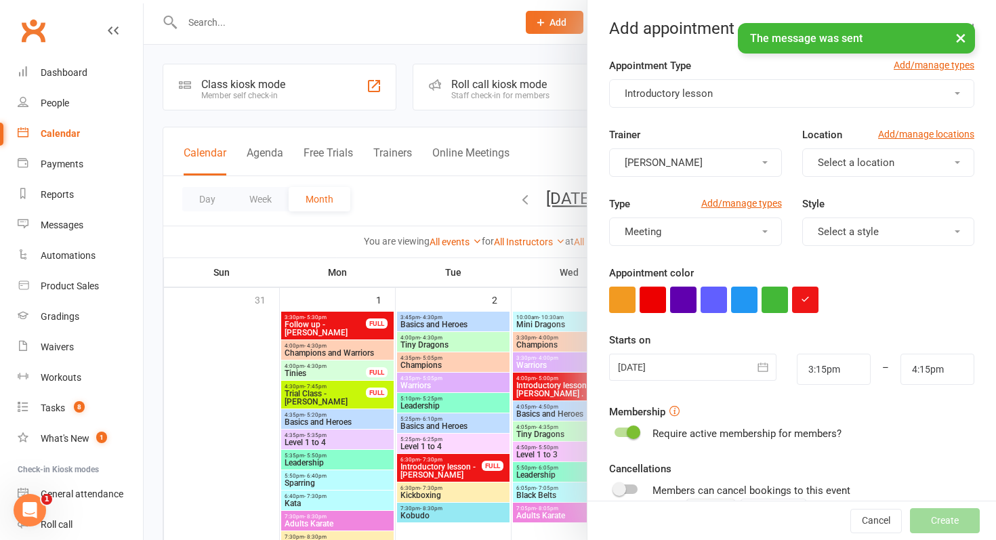
click at [704, 87] on span "Introductory lesson" at bounding box center [668, 93] width 88 height 12
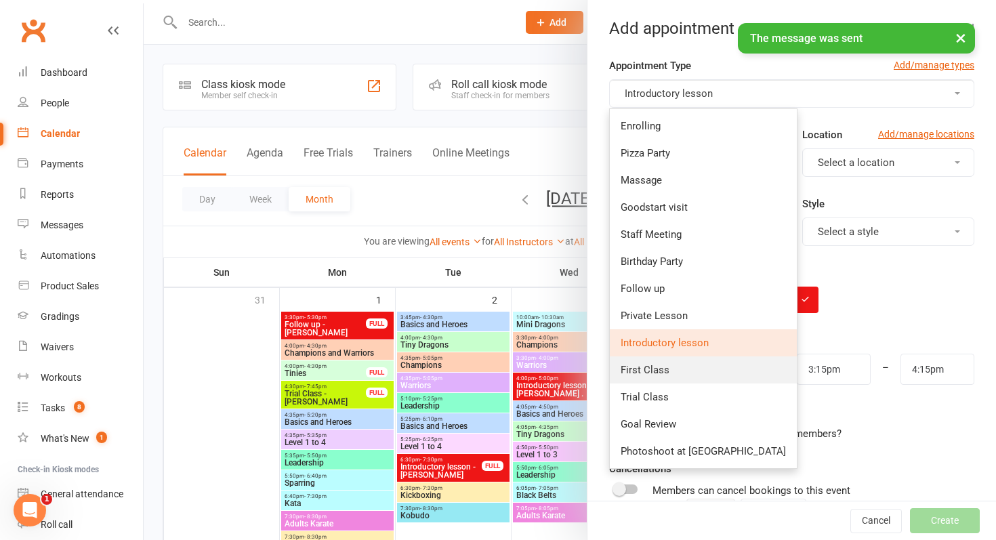
click at [699, 374] on link "First Class" at bounding box center [703, 369] width 187 height 27
type input "3:45pm"
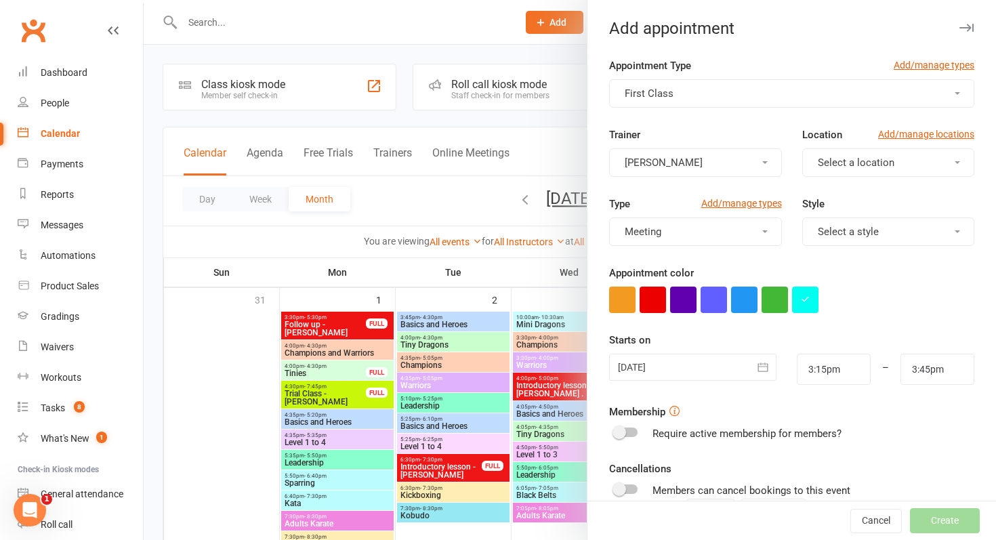
click at [699, 374] on div at bounding box center [692, 367] width 167 height 27
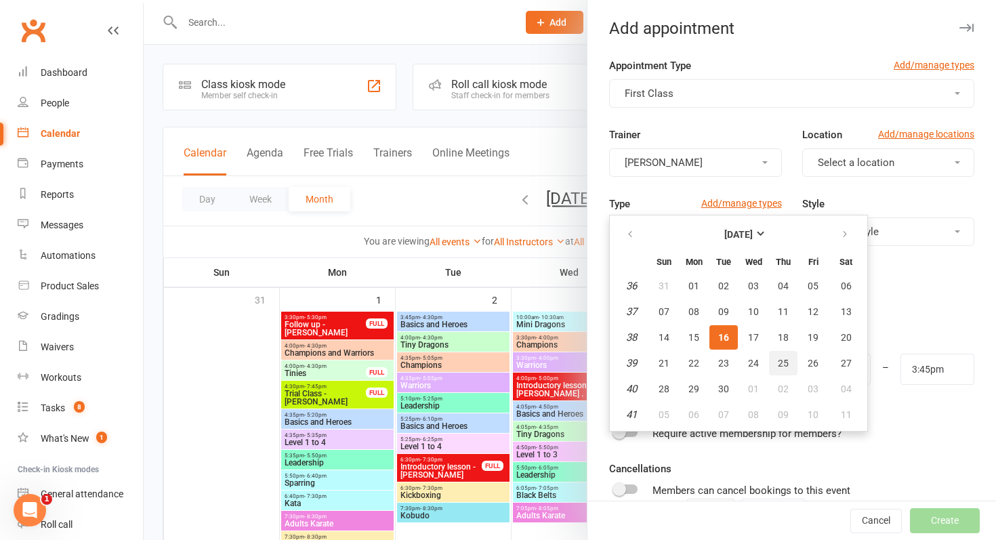
click at [778, 369] on button "25" at bounding box center [783, 363] width 28 height 24
type input "25 Sep 2025"
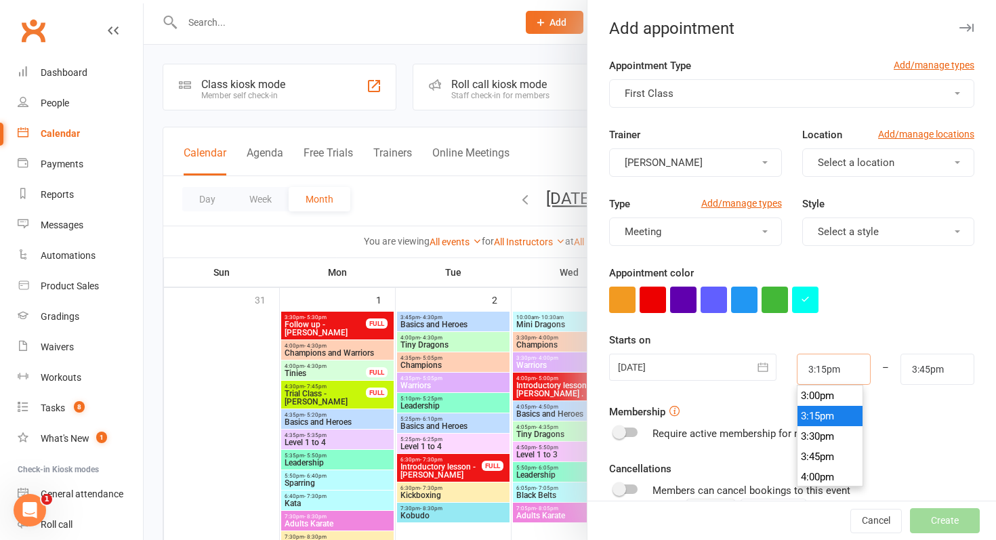
drag, startPoint x: 840, startPoint y: 371, endPoint x: 750, endPoint y: 370, distance: 90.1
click at [750, 370] on div "25 Sep 2025 September 2025 Sun Mon Tue Wed Thu Fri Sat 36 31 01 02 03 04 05 06 …" at bounding box center [791, 369] width 385 height 31
type input "3:45pm"
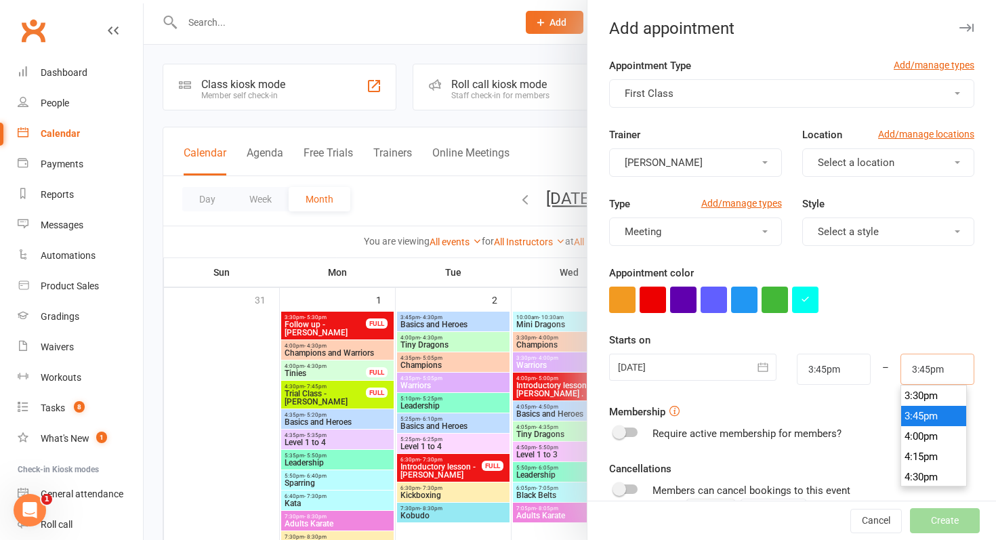
drag, startPoint x: 950, startPoint y: 371, endPoint x: 828, endPoint y: 371, distance: 121.9
click at [828, 371] on div "25 Sep 2025 September 2025 Sun Mon Tue Wed Thu Fri Sat 36 31 01 02 03 04 05 06 …" at bounding box center [791, 369] width 385 height 31
type input "4:15pm"
click at [878, 313] on form "Appointment Type Add/manage types First Class Trainer Shaylan Petersen Location…" at bounding box center [791, 352] width 365 height 589
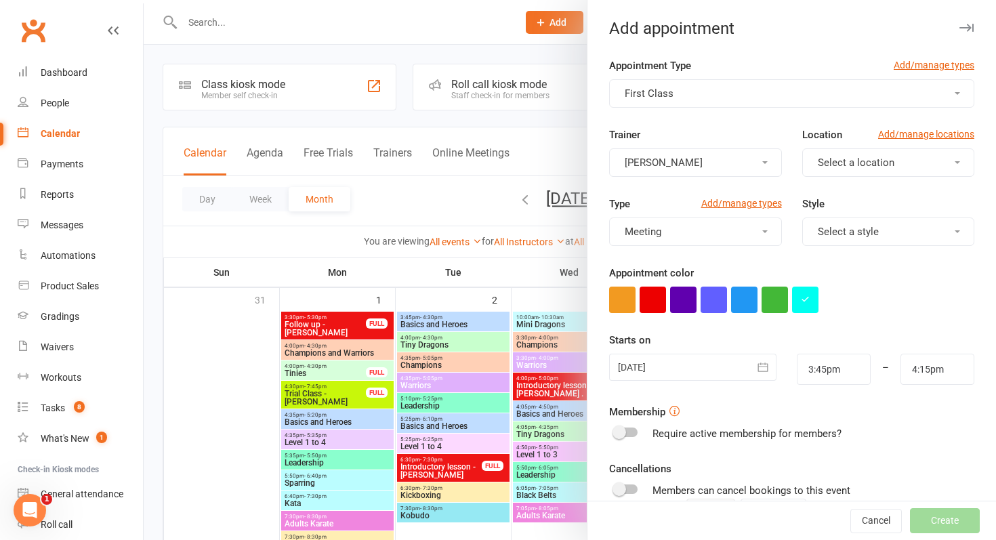
scroll to position [165, 0]
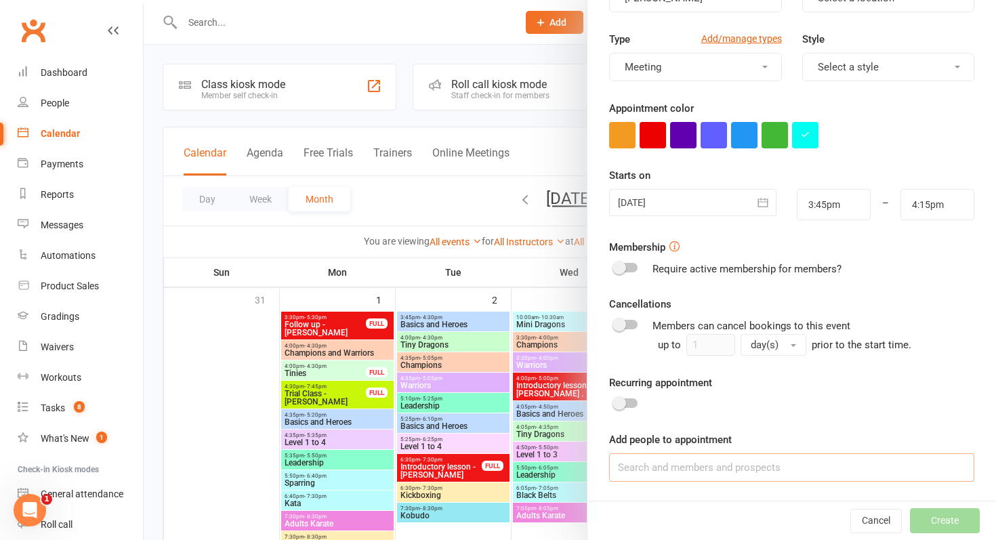
click at [698, 473] on input at bounding box center [791, 467] width 365 height 28
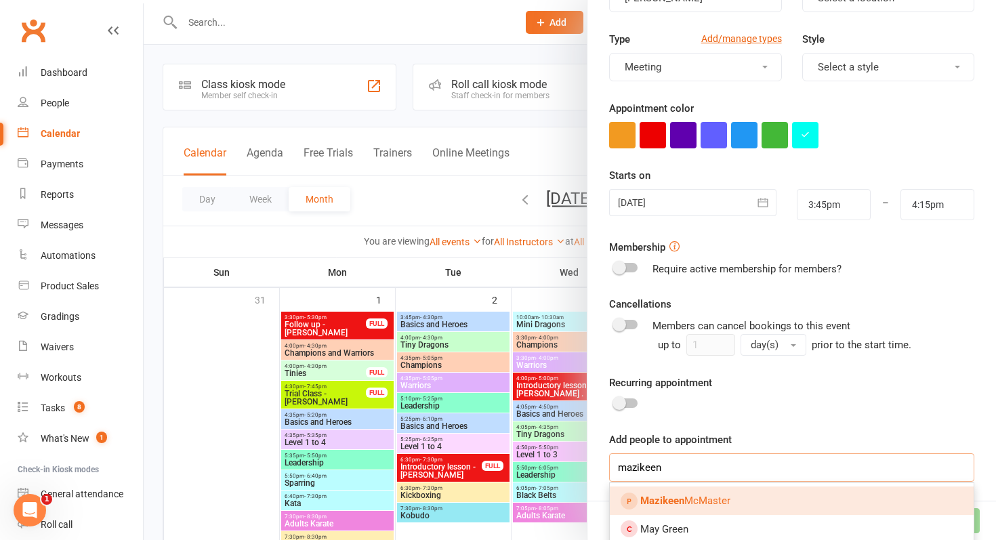
type input "mazikeen"
click at [672, 492] on link "Mazikeen McMaster" at bounding box center [792, 500] width 364 height 28
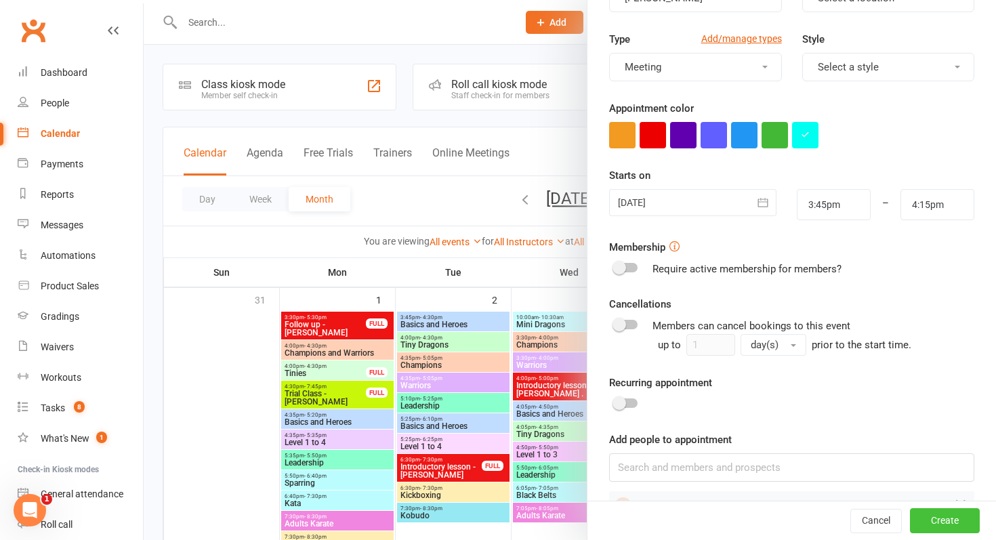
click at [950, 517] on button "Create" at bounding box center [945, 521] width 70 height 24
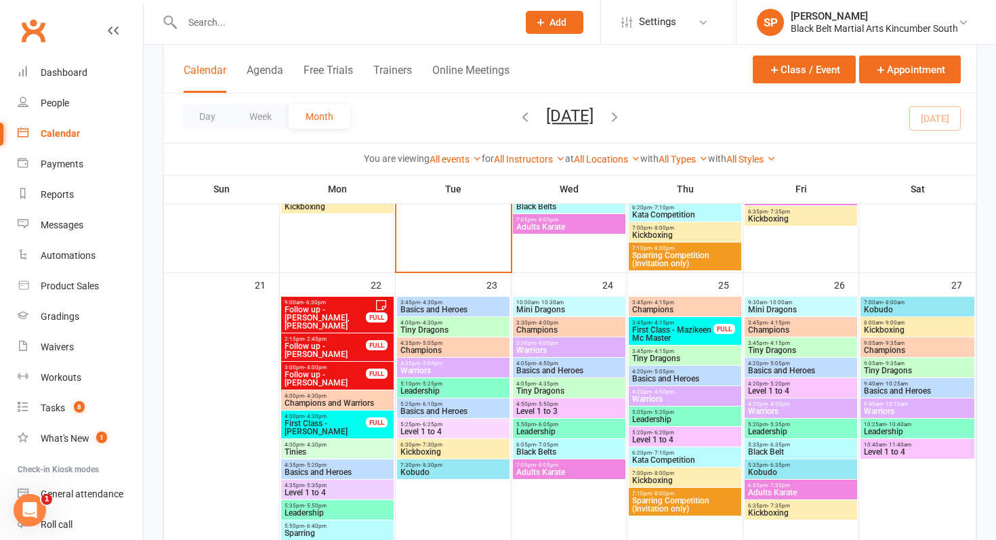
scroll to position [931, 0]
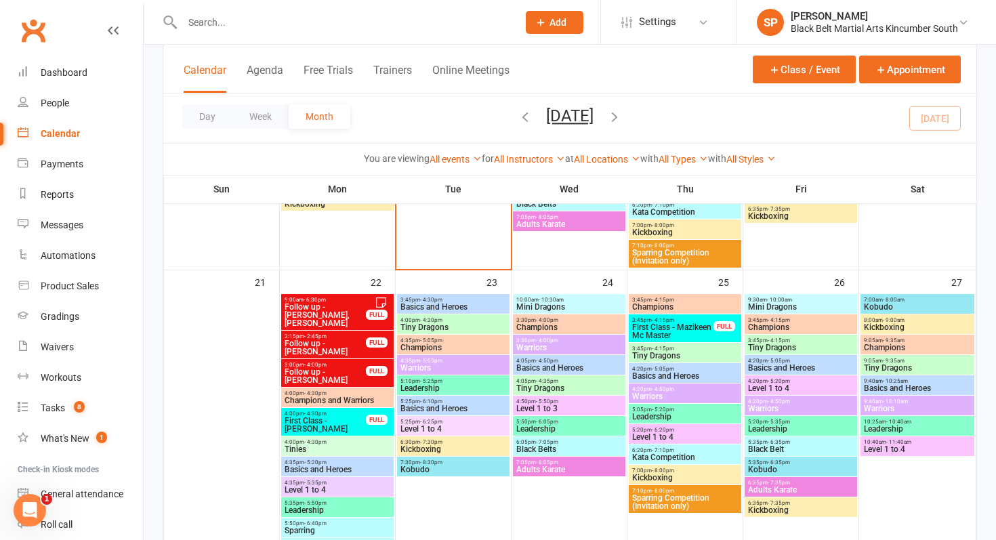
click at [645, 330] on span "First Class - Mazikeen Mc Master" at bounding box center [672, 331] width 83 height 16
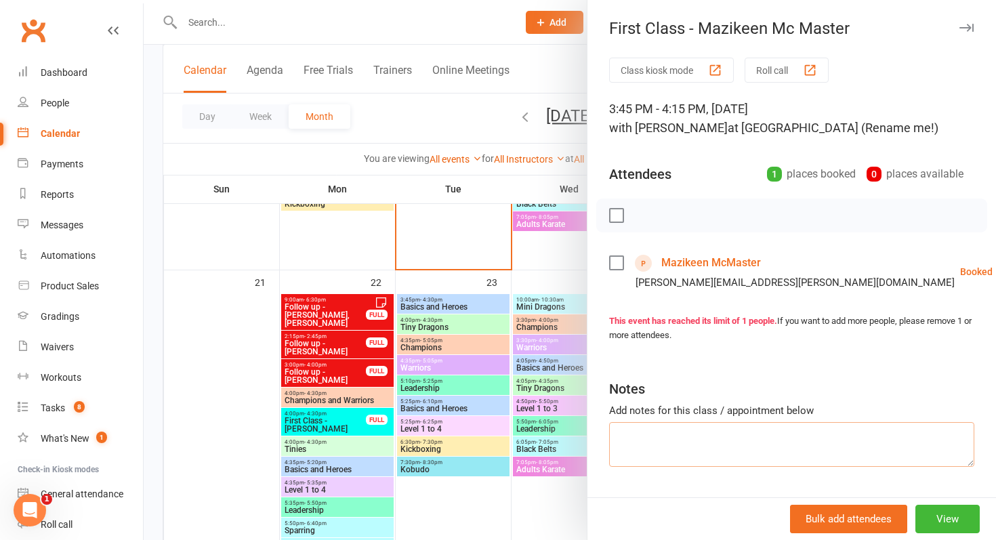
click at [686, 431] on textarea at bounding box center [791, 444] width 365 height 45
type textarea "2.5yo trialling tinies, minis doesn't work"
click at [339, 328] on div at bounding box center [570, 270] width 852 height 540
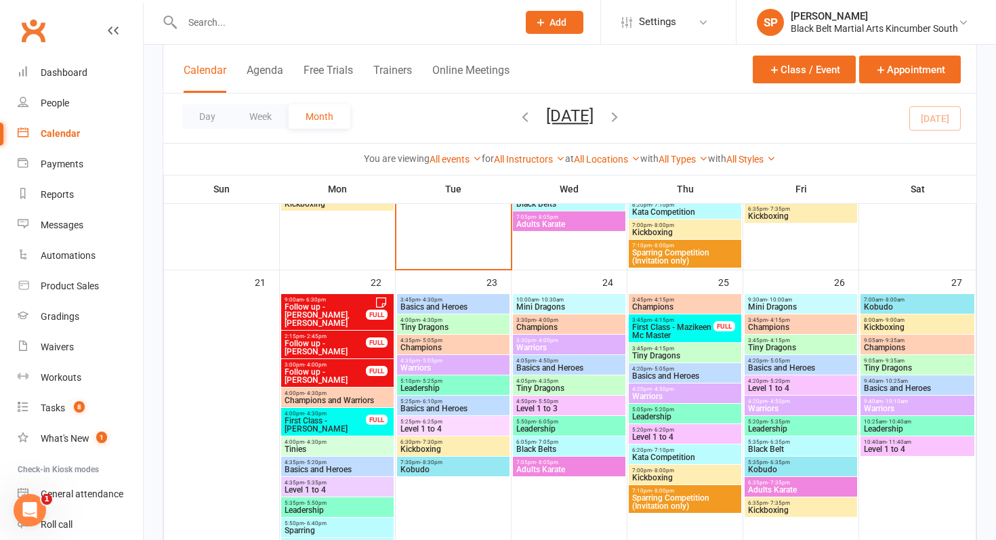
click at [288, 16] on input "text" at bounding box center [343, 22] width 330 height 19
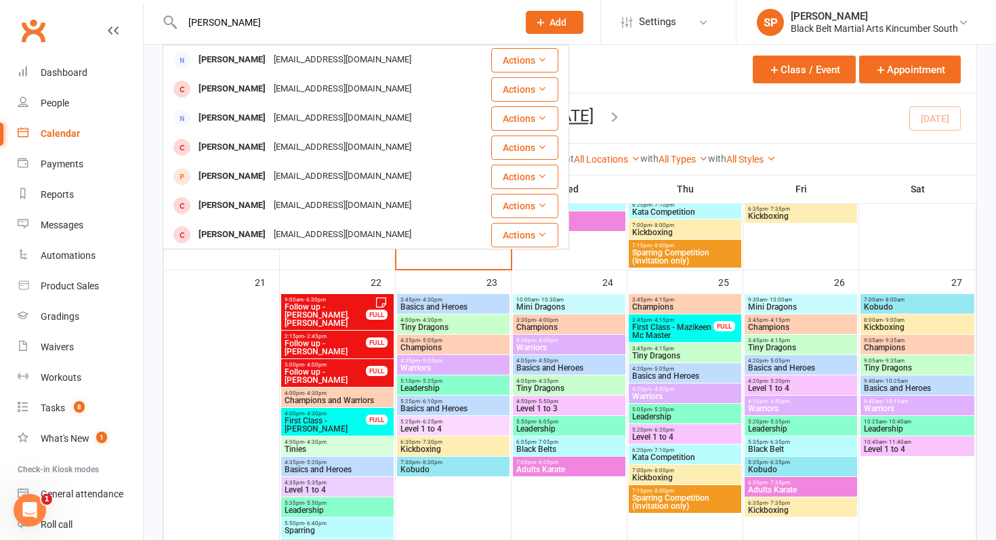
type input "tash kiely"
drag, startPoint x: 244, startPoint y: 25, endPoint x: 159, endPoint y: 24, distance: 84.7
click at [159, 24] on react-component "tash kiely Tash Gallimore tashgallimore@gmail.com Actions Kaori Kiely tkpromoti…" at bounding box center [254, 22] width 508 height 44
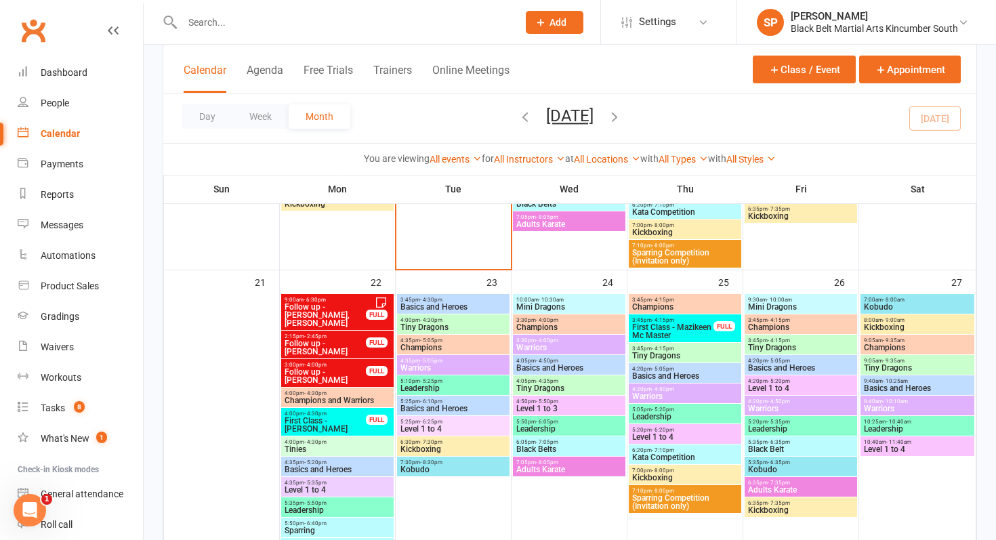
paste input "nat.middleton@hotmail.com"
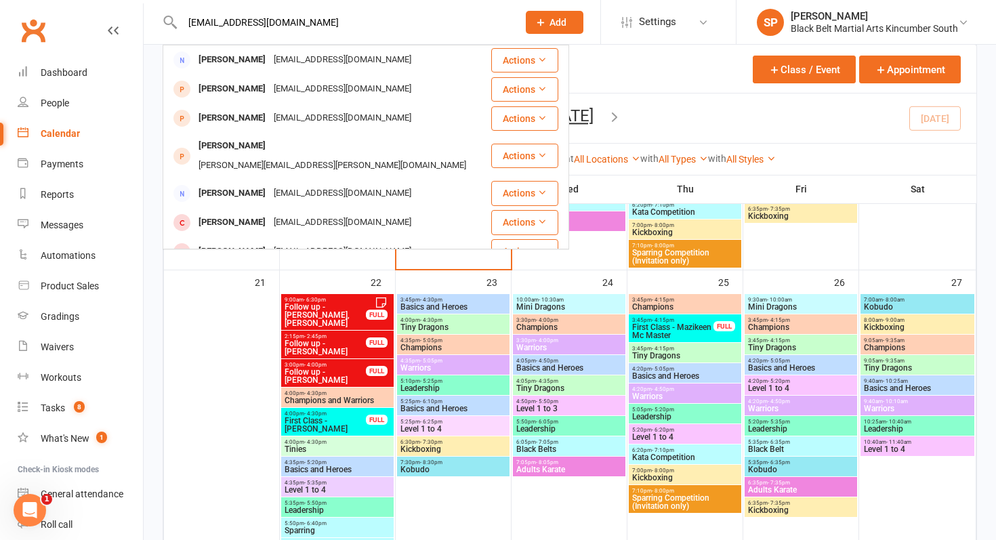
drag, startPoint x: 464, startPoint y: 19, endPoint x: 138, endPoint y: 16, distance: 325.8
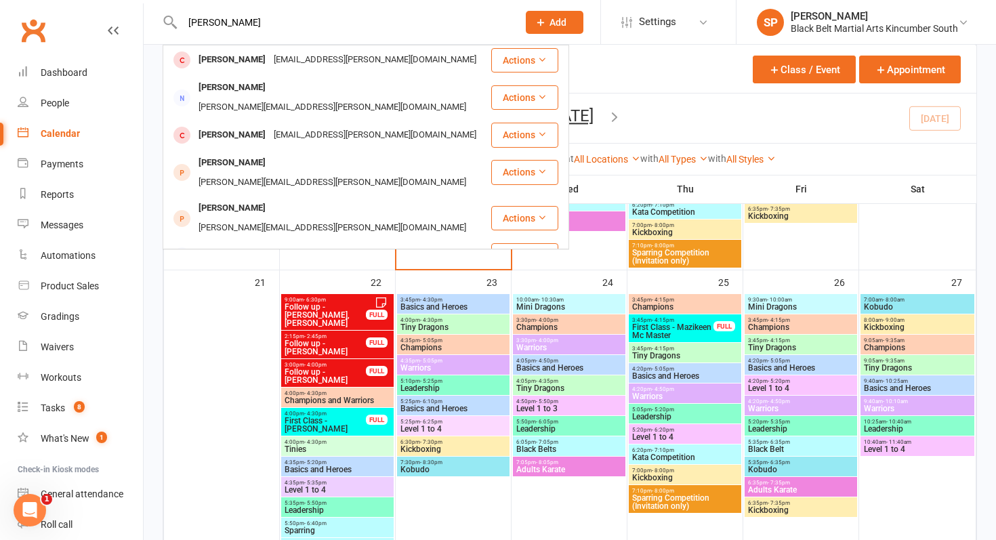
drag, startPoint x: 265, startPoint y: 15, endPoint x: 116, endPoint y: 15, distance: 149.7
drag, startPoint x: 293, startPoint y: 26, endPoint x: 148, endPoint y: 26, distance: 144.9
click at [148, 26] on react-component "rikki johnston Don Johnston don.m.johnston@gmail.com Actions Janine Johnston ja…" at bounding box center [254, 22] width 508 height 44
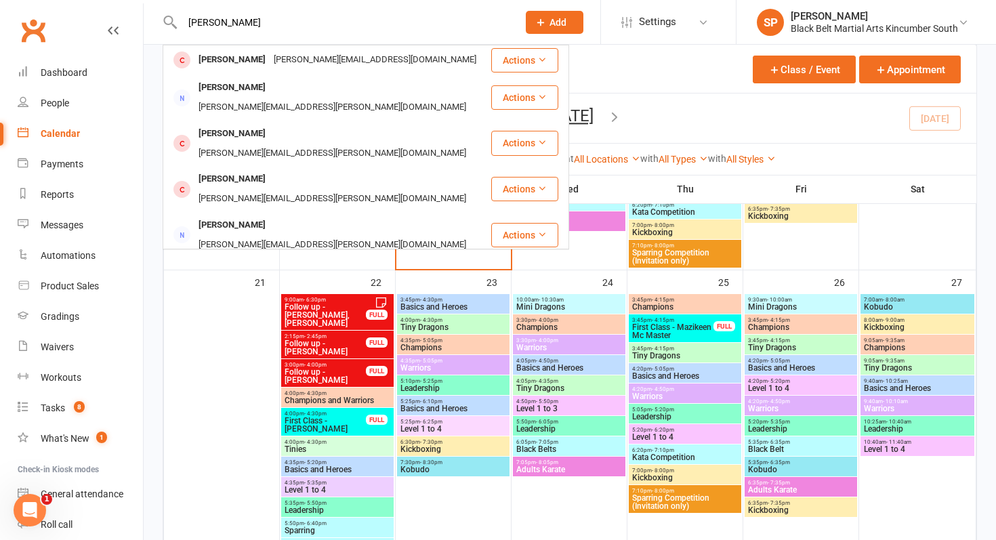
type input "sadie john"
click at [539, 18] on icon at bounding box center [540, 22] width 12 height 12
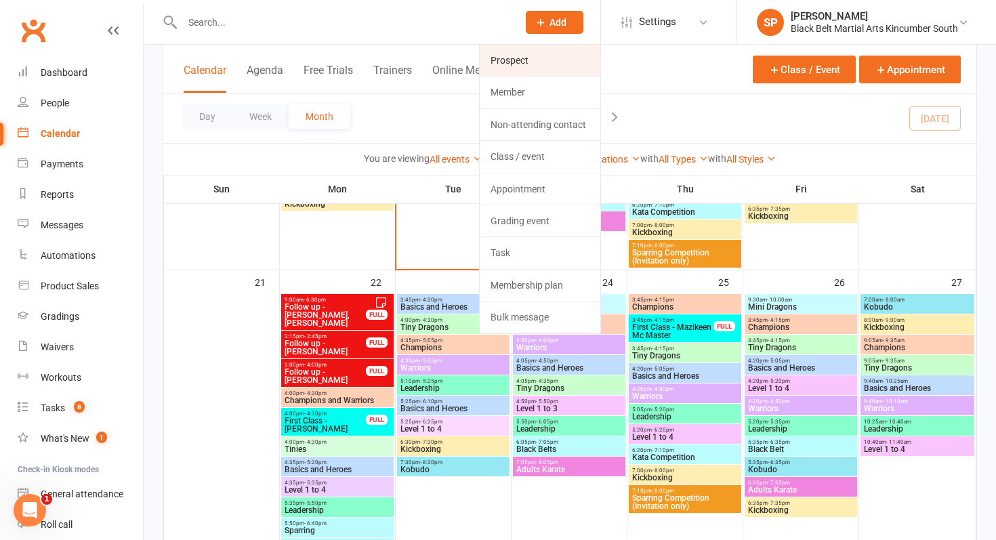
click at [519, 61] on link "Prospect" at bounding box center [539, 60] width 121 height 31
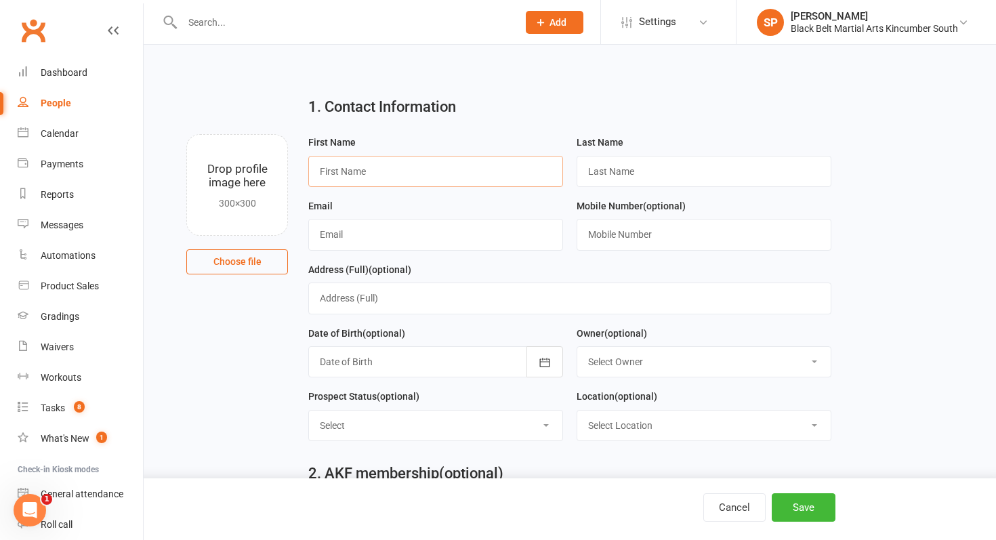
click at [377, 177] on input "text" at bounding box center [435, 171] width 255 height 31
type input "R"
type input "Sadie"
type input "Johnston"
click at [428, 231] on input "text" at bounding box center [435, 234] width 255 height 31
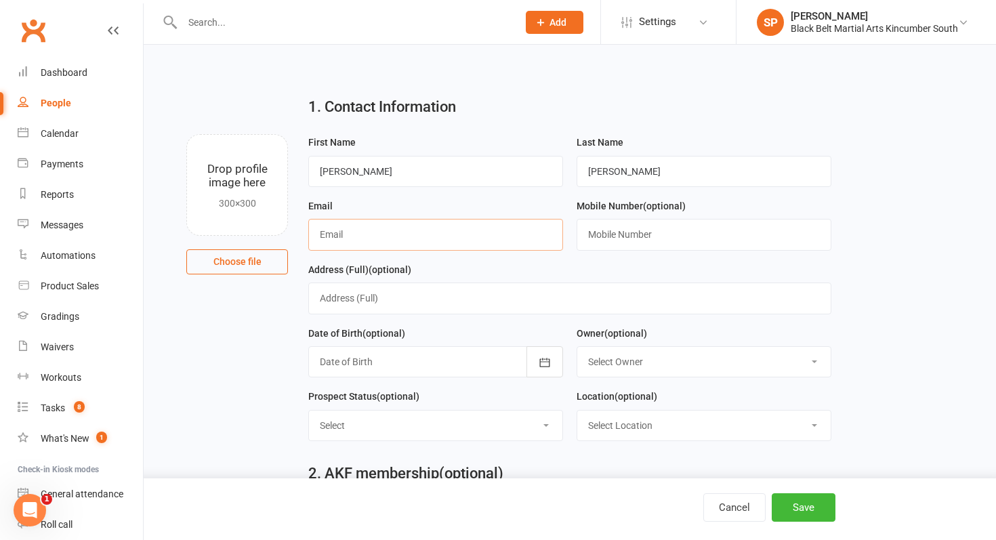
paste input "accounts@allconnectedelectrical.com"
type input "accounts@allconnectedelectrical.com"
click at [668, 253] on div "Mobile Number (optional)" at bounding box center [704, 230] width 268 height 64
click at [667, 223] on input "text" at bounding box center [703, 234] width 255 height 31
paste input "483367855"
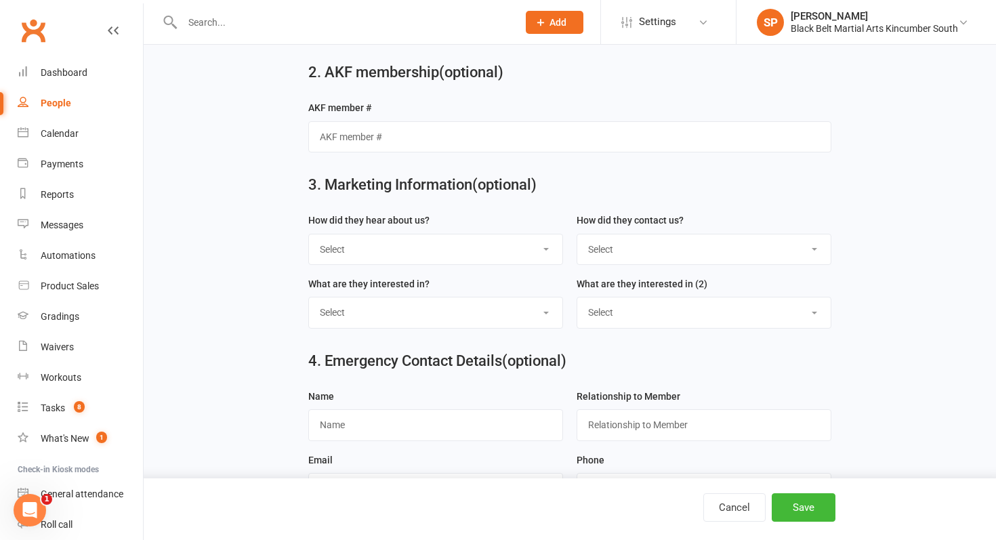
scroll to position [438, 0]
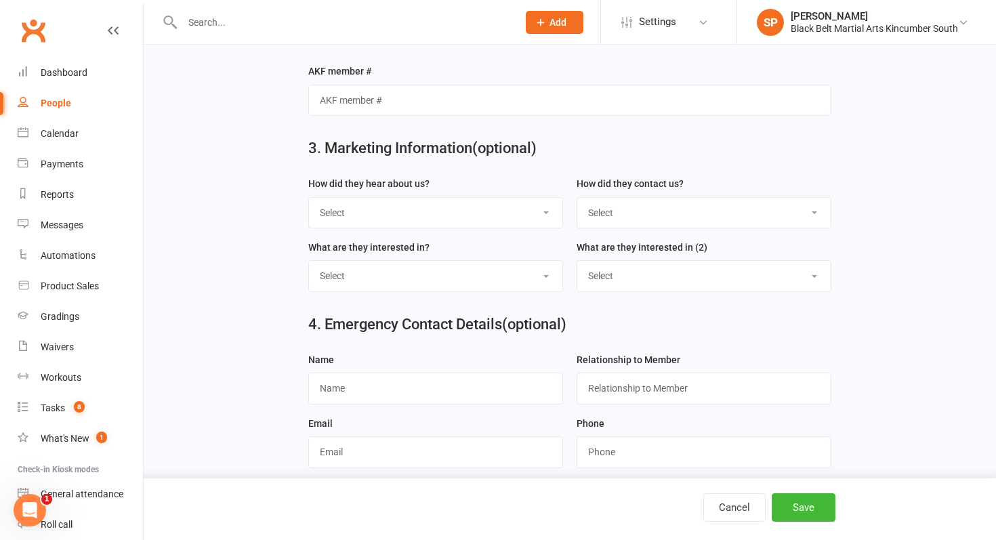
type input "0483367855"
click at [421, 197] on div "How did they hear about us? Select S4 - Search Engine R2 - Friend Referral A5 -…" at bounding box center [435, 201] width 255 height 53
click at [423, 215] on select "Select S4 - Search Engine R2 - Friend Referral A5 - Radio A2 - Print Media A7 -…" at bounding box center [435, 213] width 253 height 30
select select "S1 - Facebook"
click at [309, 200] on select "Select S4 - Search Engine R2 - Friend Referral A5 - Radio A2 - Print Media A7 -…" at bounding box center [435, 213] width 253 height 30
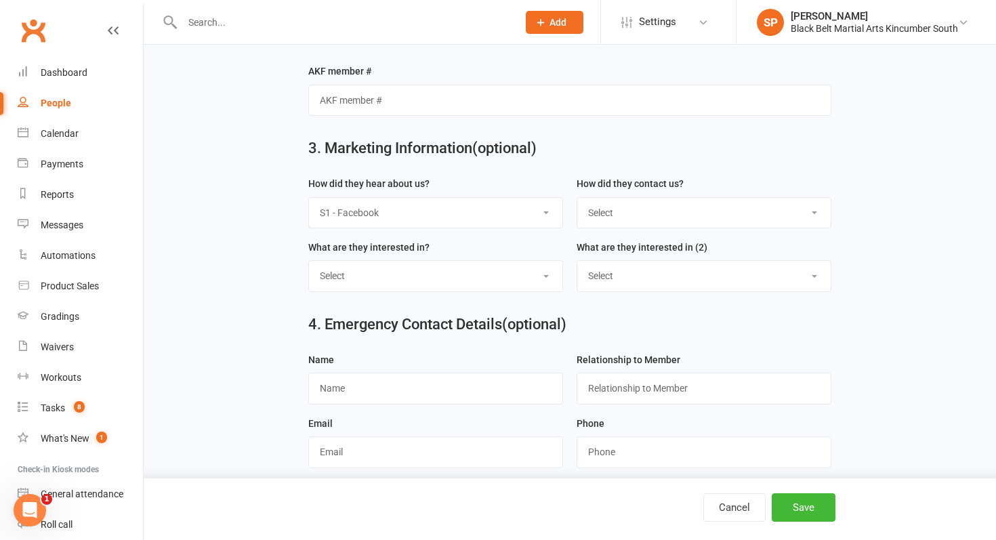
click at [643, 221] on select "Select Phone Internet Walk in School initiated" at bounding box center [703, 213] width 253 height 30
select select "Internet"
click at [577, 200] on select "Select Phone Internet Walk in School initiated" at bounding box center [703, 213] width 253 height 30
click at [817, 521] on div "Cancel Save" at bounding box center [498, 509] width 996 height 62
click at [813, 503] on button "Save" at bounding box center [803, 507] width 64 height 28
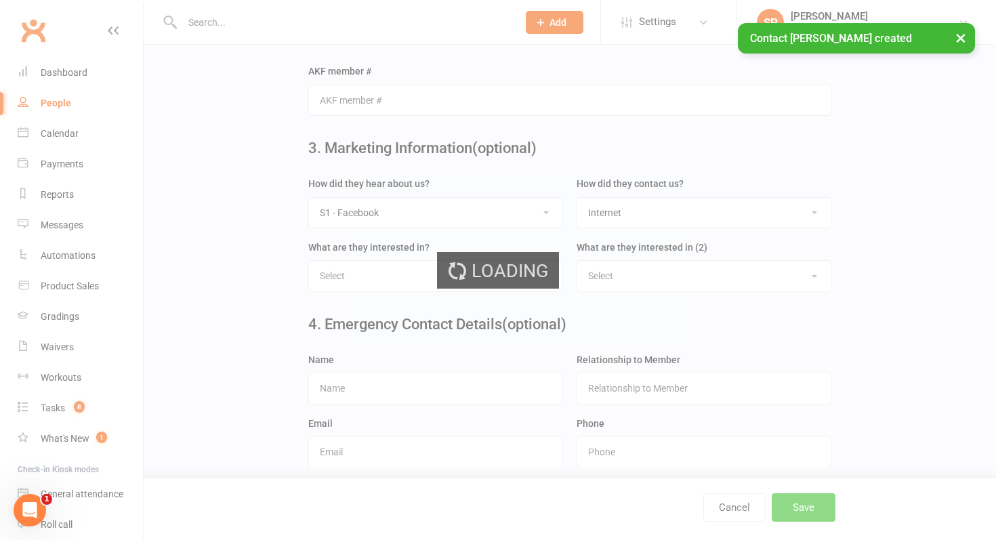
scroll to position [0, 0]
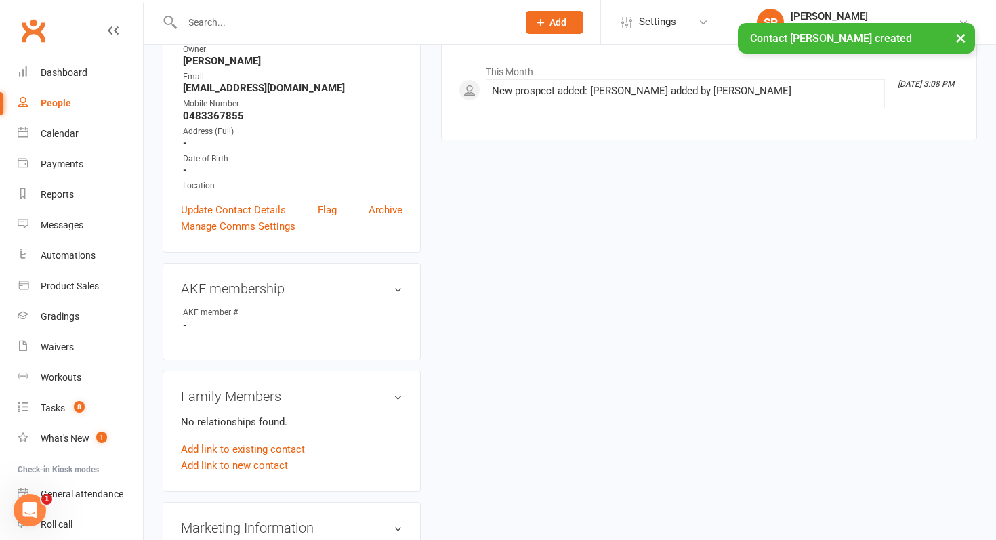
scroll to position [303, 0]
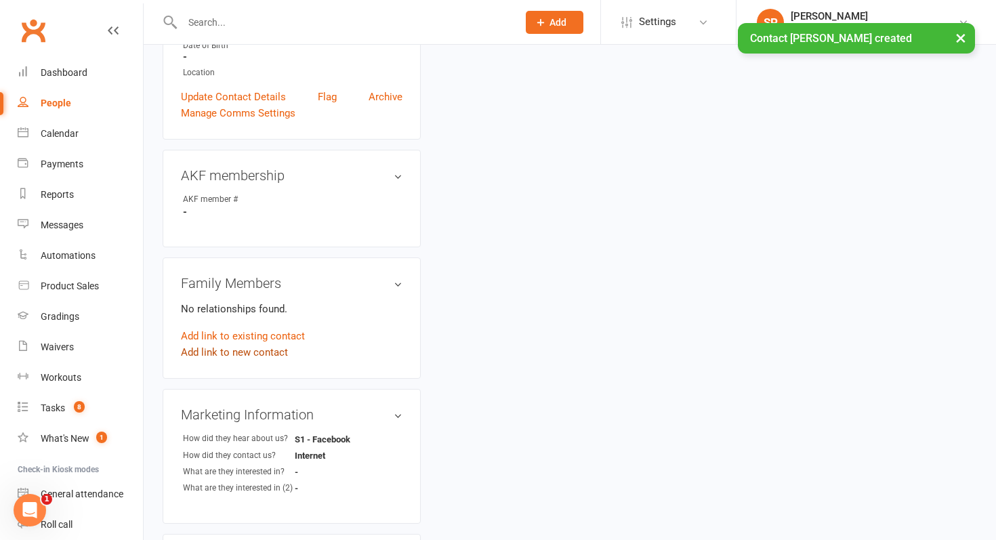
click at [219, 347] on link "Add link to new contact" at bounding box center [234, 352] width 107 height 16
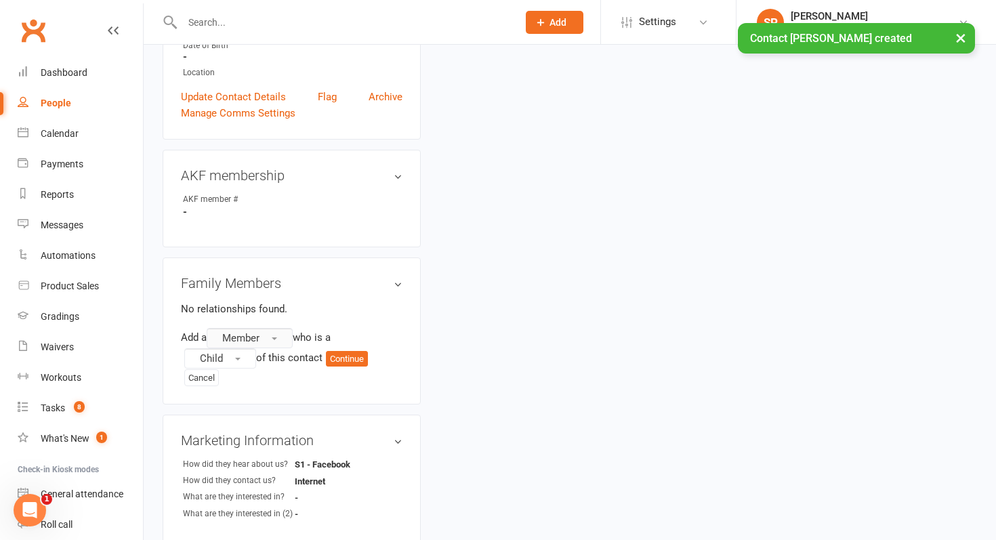
click at [259, 336] on span "Member" at bounding box center [240, 338] width 37 height 12
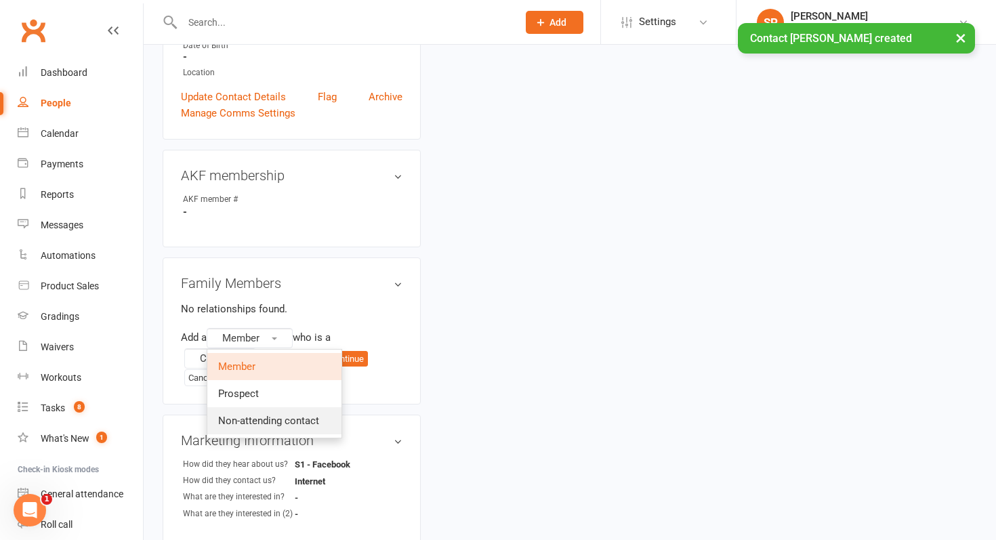
click at [280, 414] on span "Non-attending contact" at bounding box center [268, 420] width 101 height 12
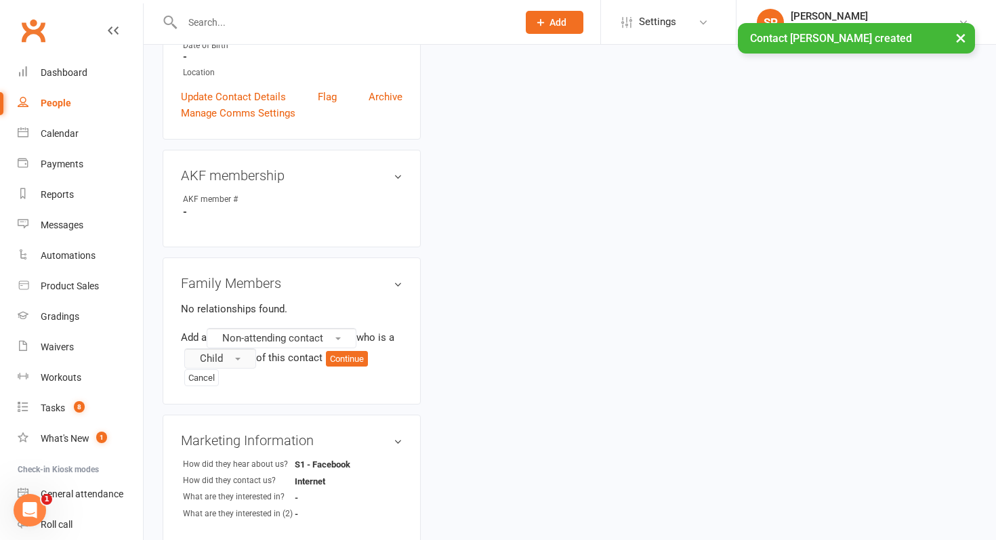
click at [235, 362] on button "Child" at bounding box center [220, 358] width 72 height 20
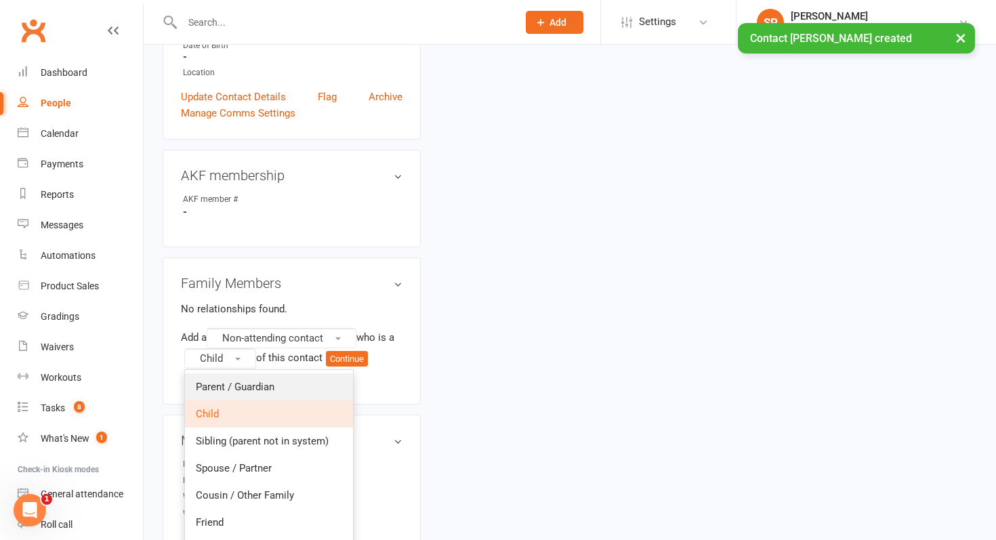
click at [237, 381] on span "Parent / Guardian" at bounding box center [235, 387] width 79 height 12
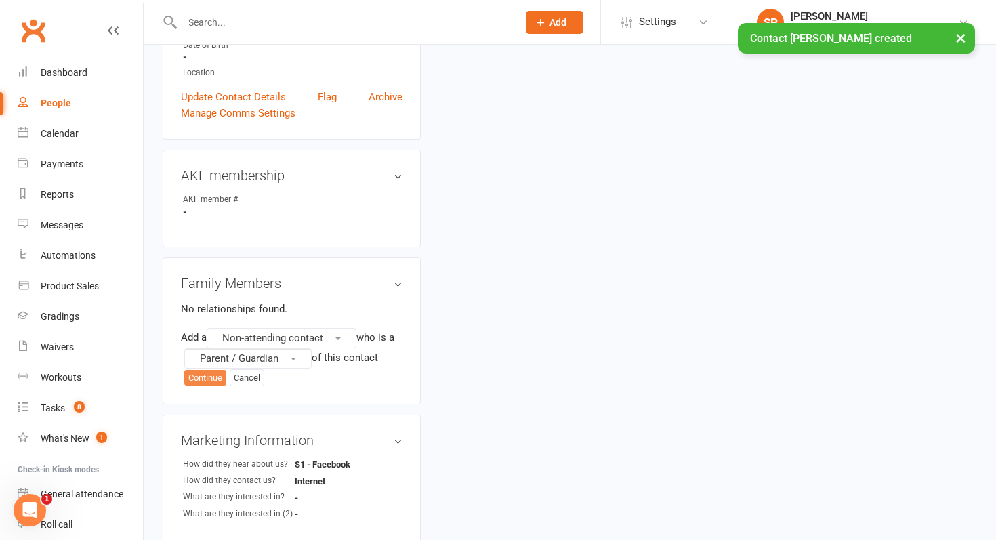
click at [197, 377] on button "Continue" at bounding box center [205, 378] width 42 height 16
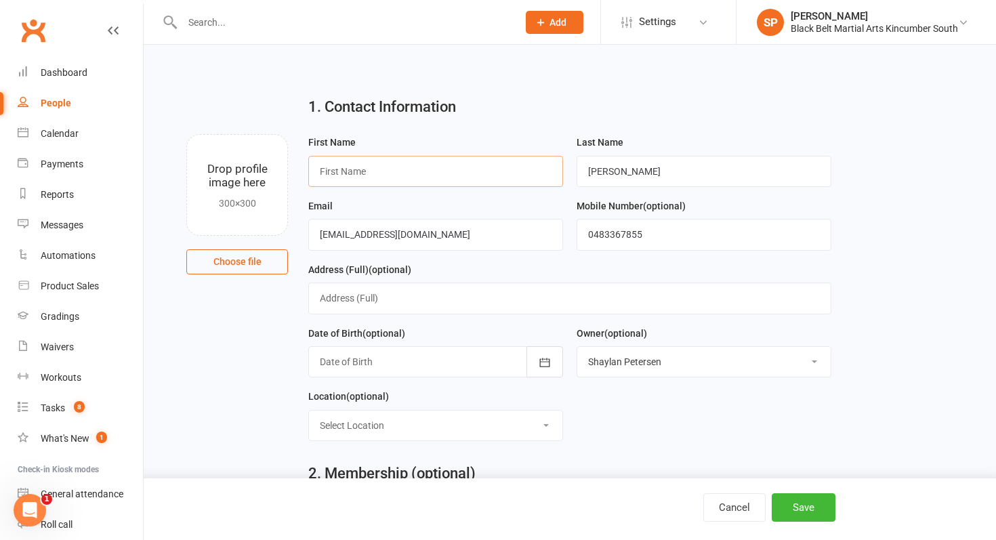
click at [504, 157] on input "text" at bounding box center [435, 171] width 255 height 31
type input "Rikki"
click at [782, 482] on div "Cancel Save" at bounding box center [498, 509] width 996 height 62
click at [789, 497] on button "Save" at bounding box center [803, 507] width 64 height 28
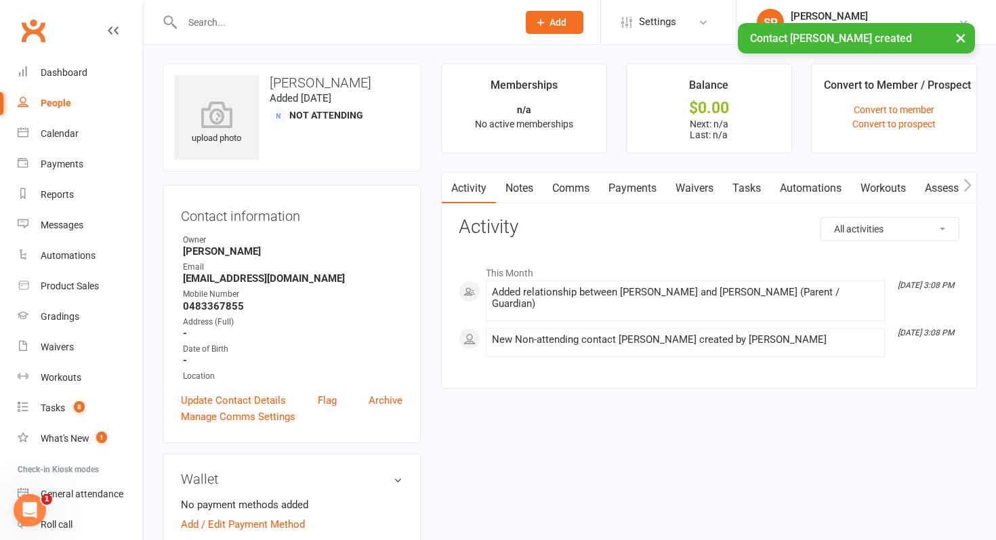
click at [690, 182] on link "Waivers" at bounding box center [694, 188] width 57 height 31
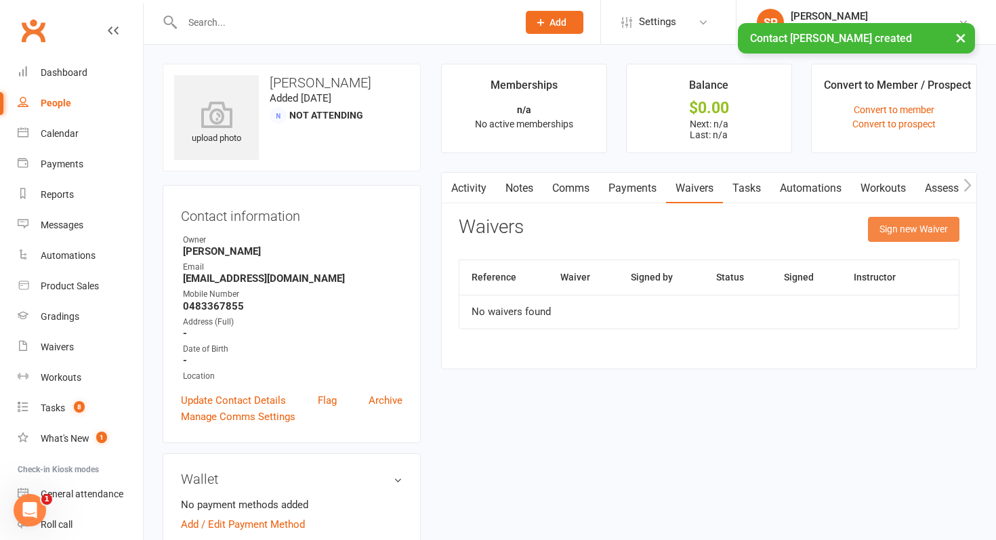
click at [901, 228] on button "Sign new Waiver" at bounding box center [913, 229] width 91 height 24
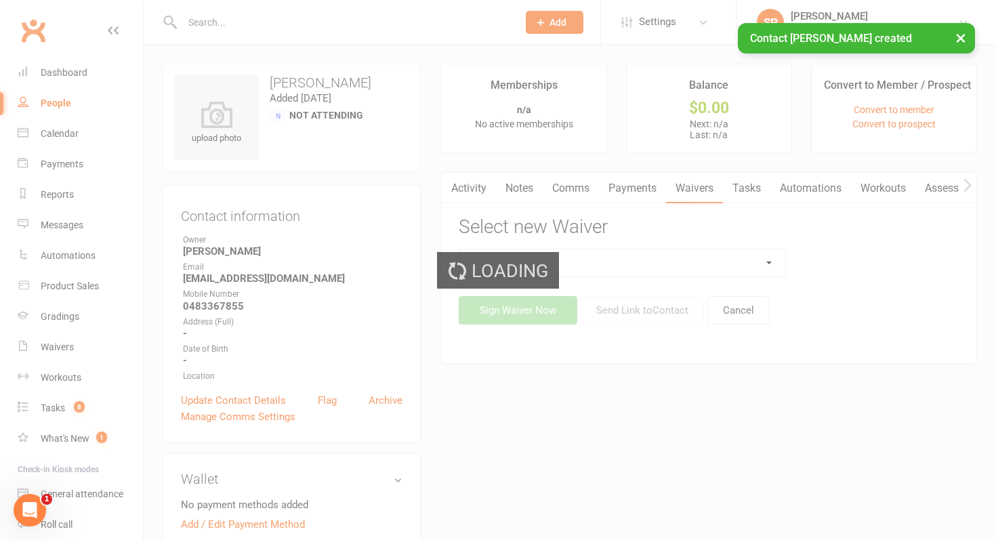
click at [618, 261] on div "Loading" at bounding box center [498, 270] width 996 height 540
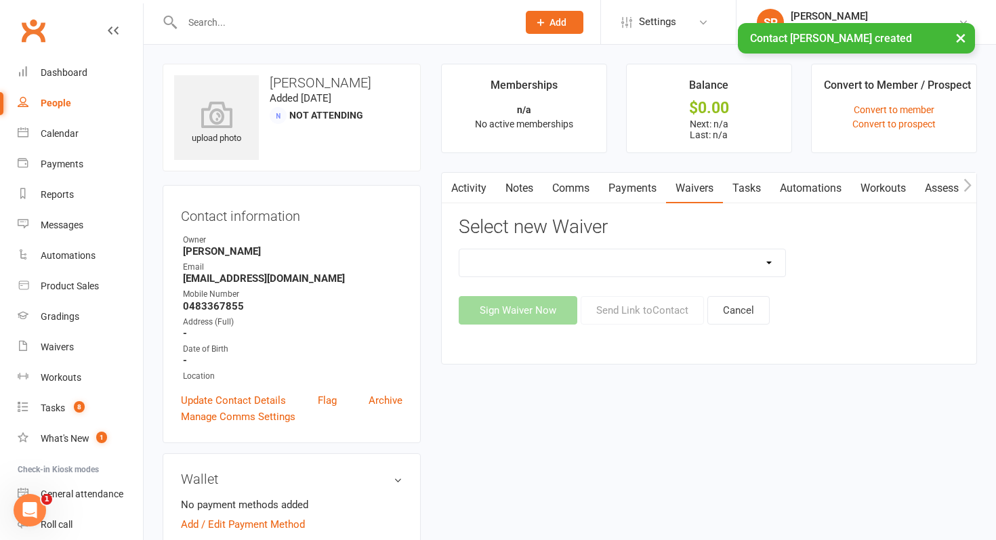
click at [618, 261] on select "Direct Debit Request Festival Enrolment Festival Trial Class Holiday Camp Waive…" at bounding box center [622, 262] width 326 height 27
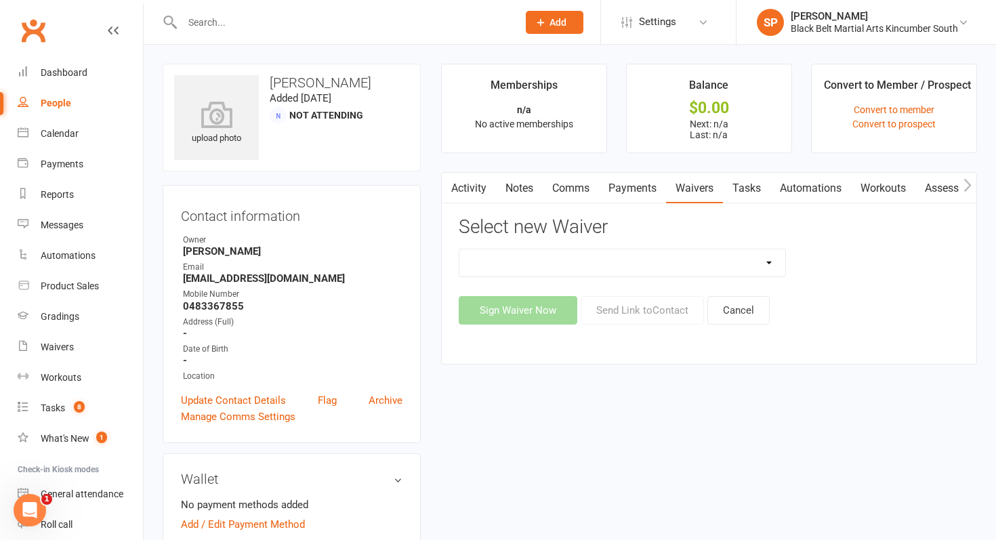
select select "13124"
click at [459, 249] on select "Direct Debit Request Festival Enrolment Festival Trial Class Holiday Camp Waive…" at bounding box center [622, 262] width 326 height 27
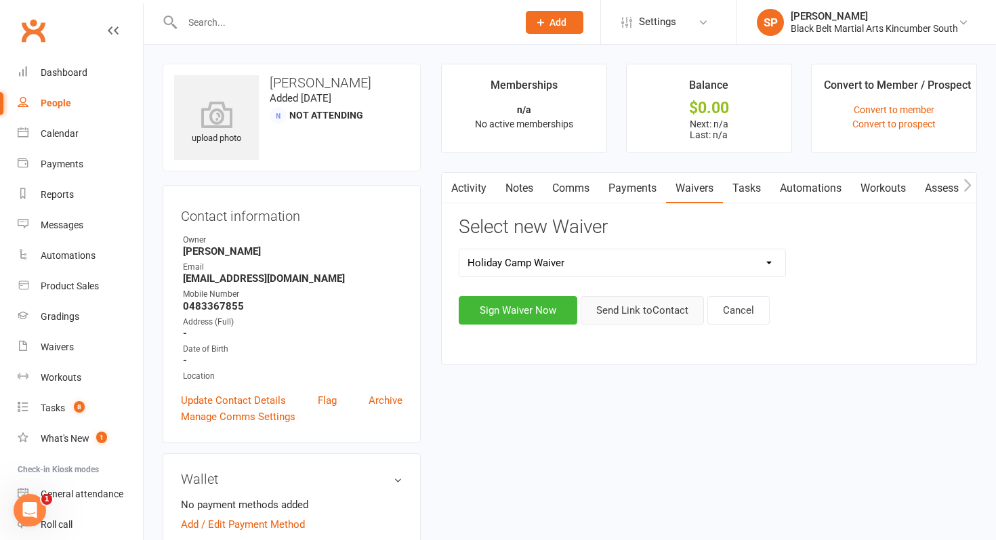
click at [637, 309] on button "Send Link to Contact" at bounding box center [641, 310] width 123 height 28
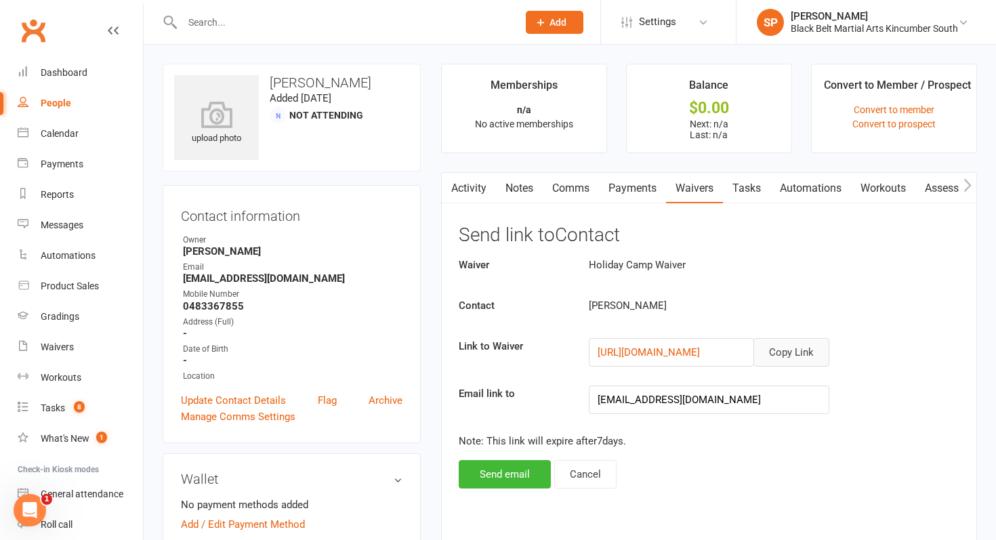
click at [765, 344] on button "Copy Link" at bounding box center [791, 352] width 76 height 28
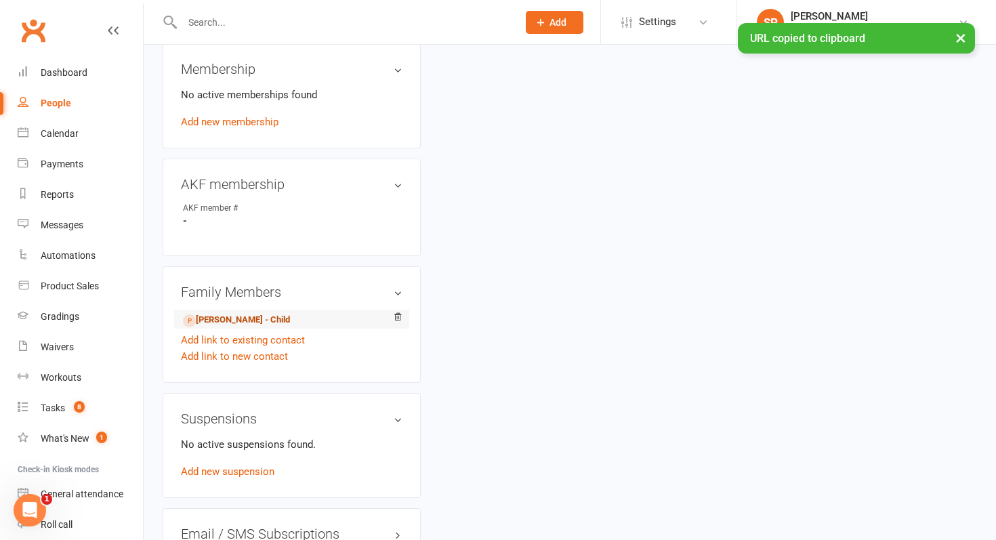
scroll to position [548, 0]
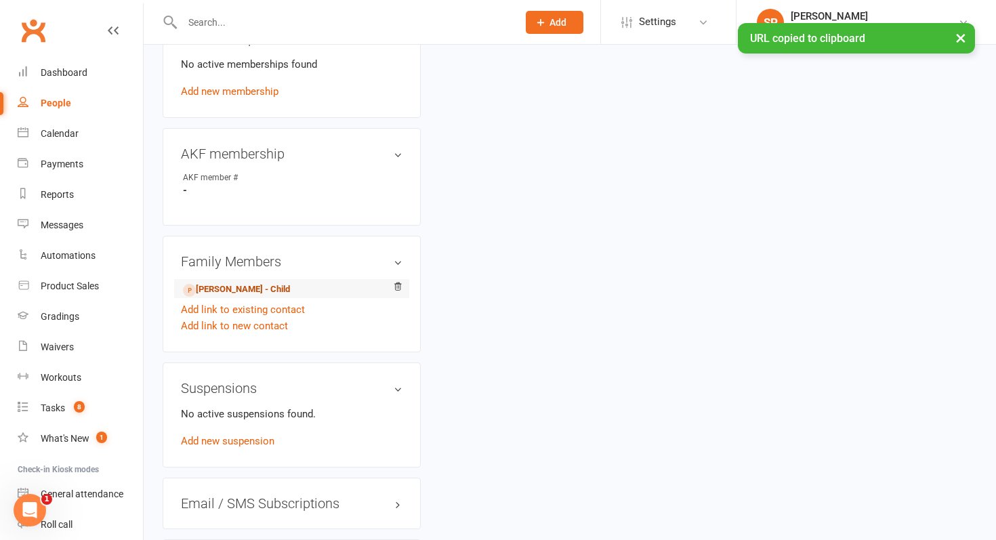
click at [207, 286] on link "Sadie Johnston - Child" at bounding box center [236, 289] width 107 height 14
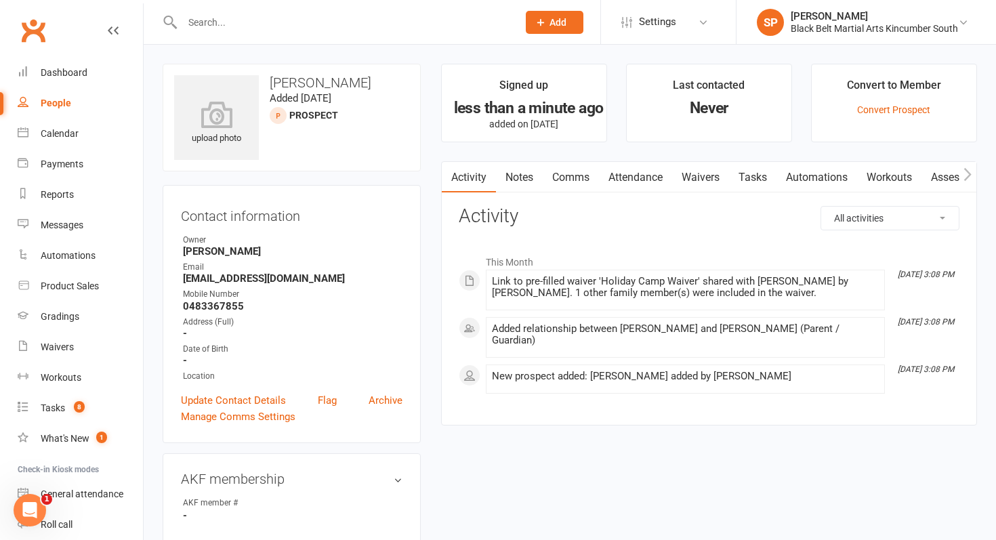
click at [561, 175] on link "Comms" at bounding box center [570, 177] width 56 height 31
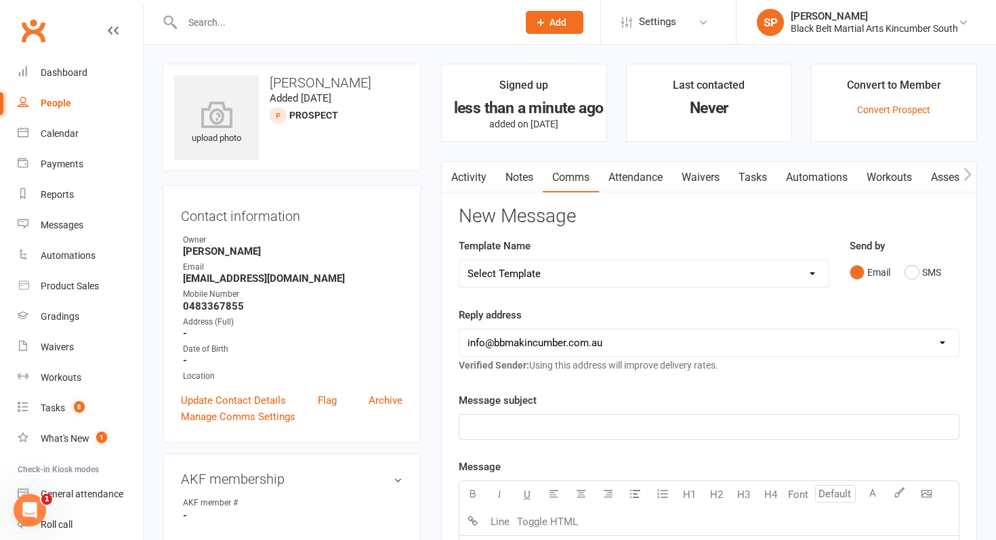
click at [574, 269] on select "Select Template [SMS] Birthday Invite Text [Email] Birthday Party [Email] Happy…" at bounding box center [643, 273] width 369 height 27
select select "34"
click at [459, 260] on select "Select Template [SMS] Birthday Invite Text [Email] Birthday Party [Email] Happy…" at bounding box center [643, 273] width 369 height 27
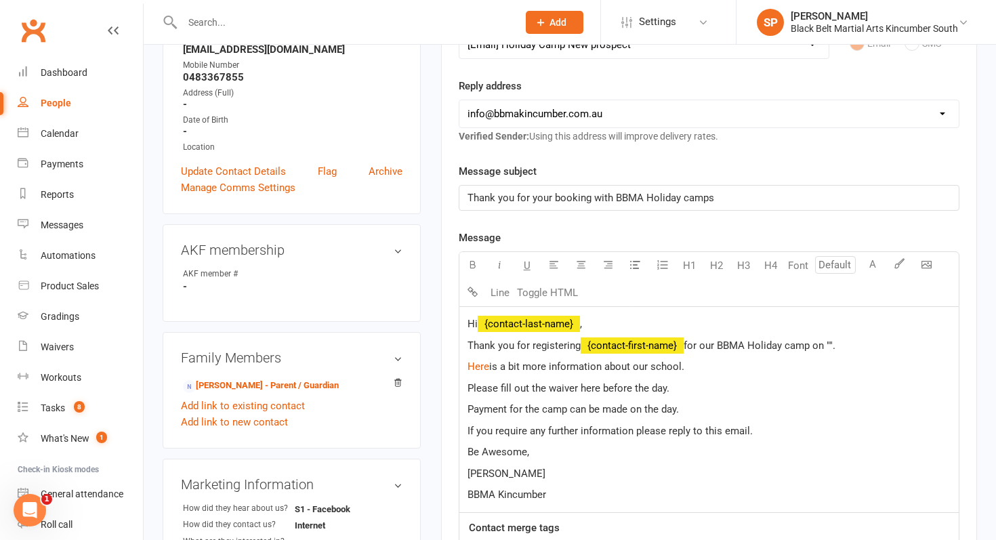
scroll to position [251, 0]
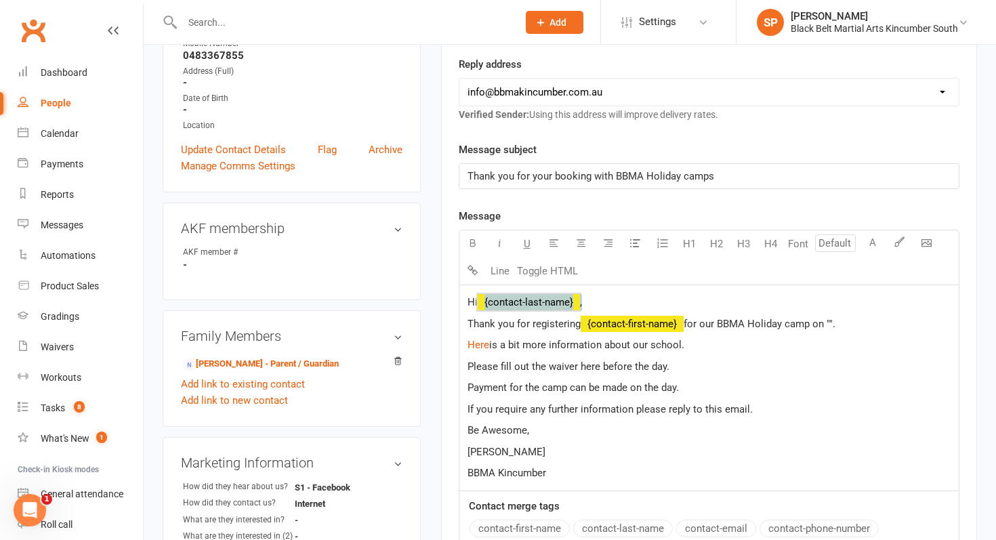
drag, startPoint x: 586, startPoint y: 301, endPoint x: 526, endPoint y: 301, distance: 60.3
click at [525, 301] on p "Hi ﻿ {contact-last-name} ," at bounding box center [708, 302] width 483 height 16
click at [479, 304] on span "Hi Rikki," at bounding box center [514, 302] width 95 height 12
click at [835, 326] on span "for our BBMA Holiday camp on ""." at bounding box center [759, 324] width 152 height 12
click at [592, 367] on span "Please fill out the waiver here before the day." at bounding box center [568, 366] width 202 height 12
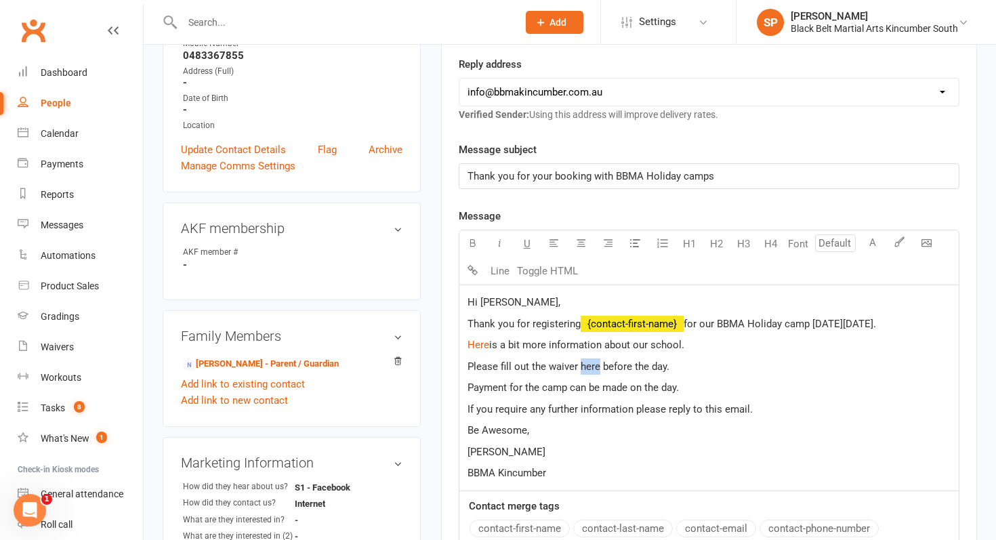
click at [592, 367] on span "Please fill out the waiver here before the day." at bounding box center [568, 366] width 202 height 12
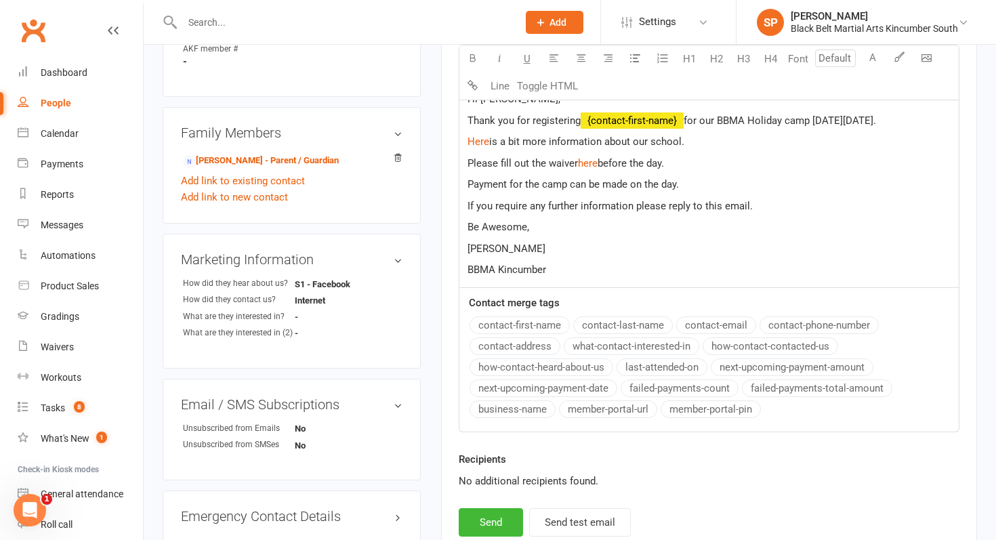
scroll to position [470, 0]
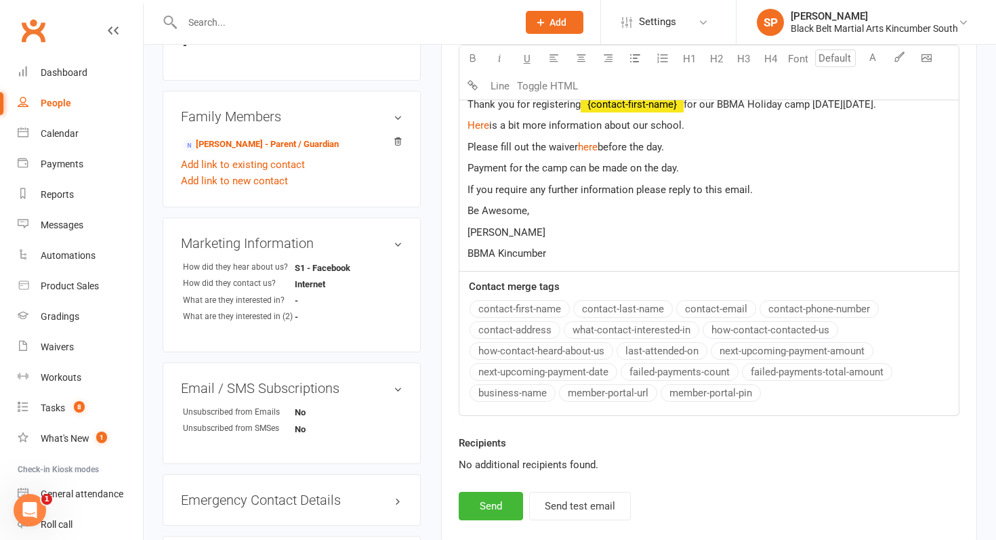
click at [473, 520] on div "Activity Notes Comms Attendance Waivers Tasks Automations Workouts Assessments …" at bounding box center [709, 116] width 536 height 850
click at [475, 507] on button "Send" at bounding box center [490, 506] width 64 height 28
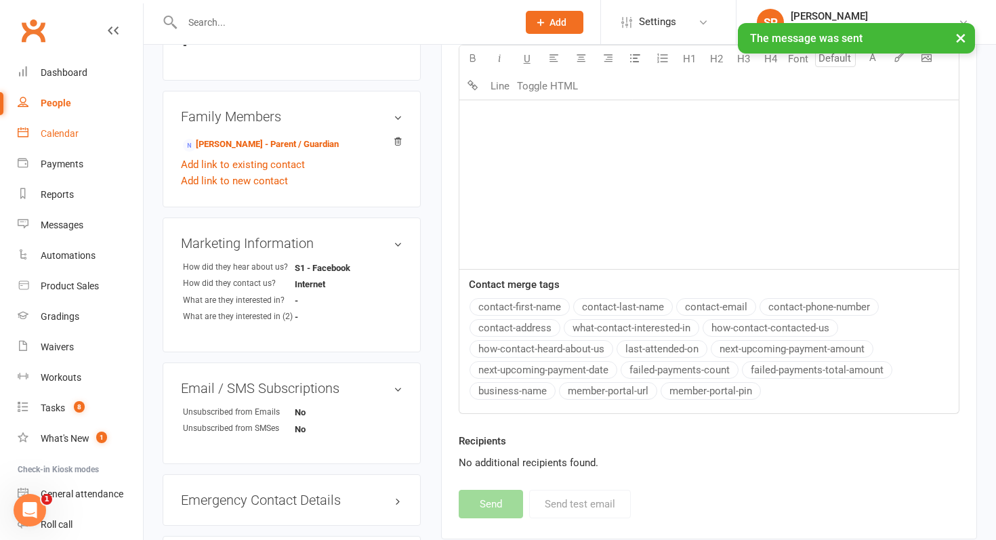
select select
click at [43, 143] on link "Calendar" at bounding box center [80, 134] width 125 height 30
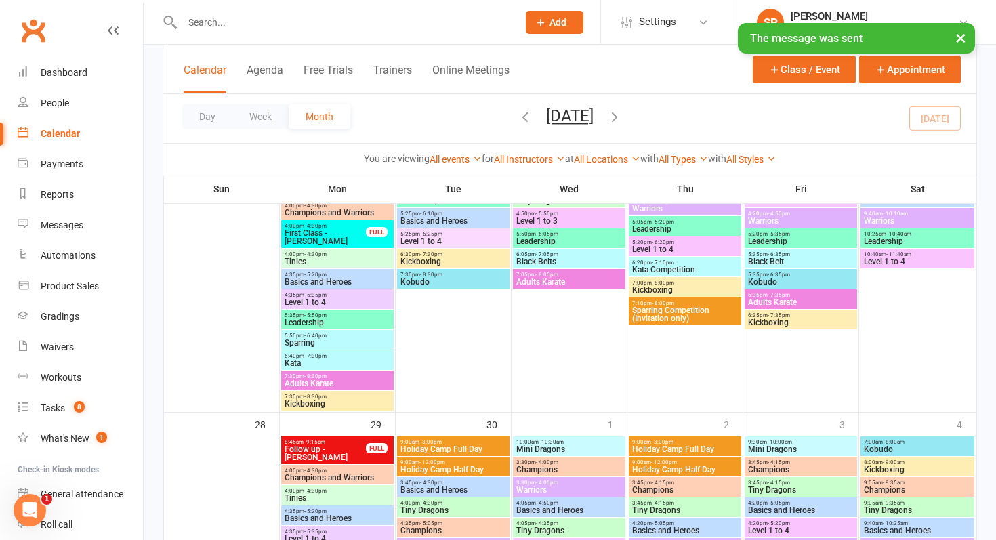
scroll to position [1185, 0]
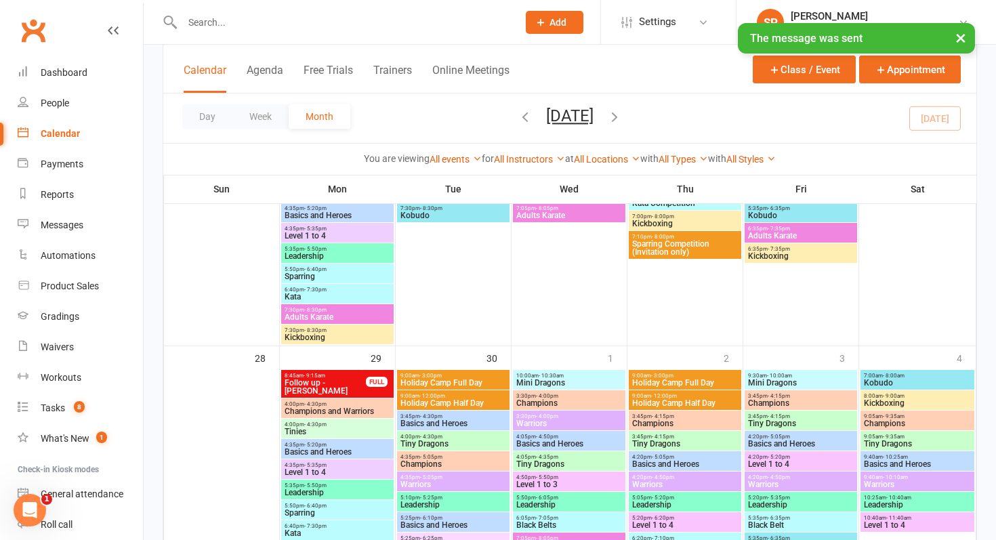
click at [671, 402] on span "Holiday Camp Half Day" at bounding box center [684, 403] width 107 height 8
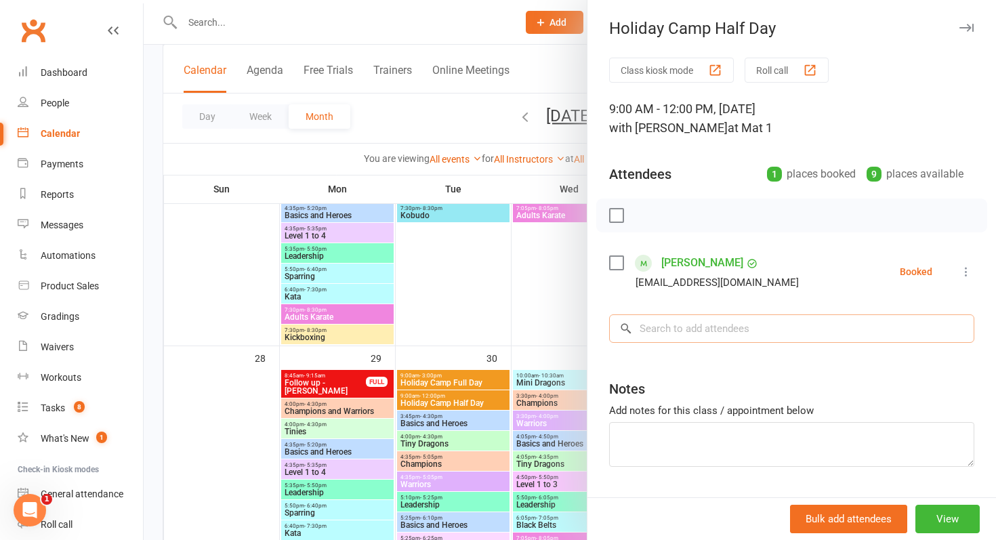
click at [660, 342] on input "search" at bounding box center [791, 328] width 365 height 28
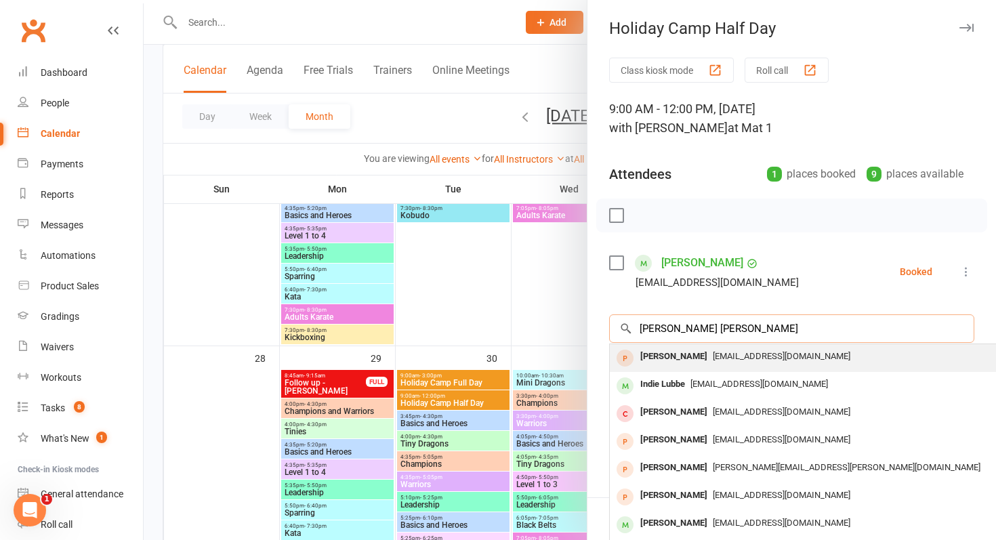
type input "sadie jo"
click at [663, 362] on div "Sadie Johnston" at bounding box center [674, 357] width 78 height 20
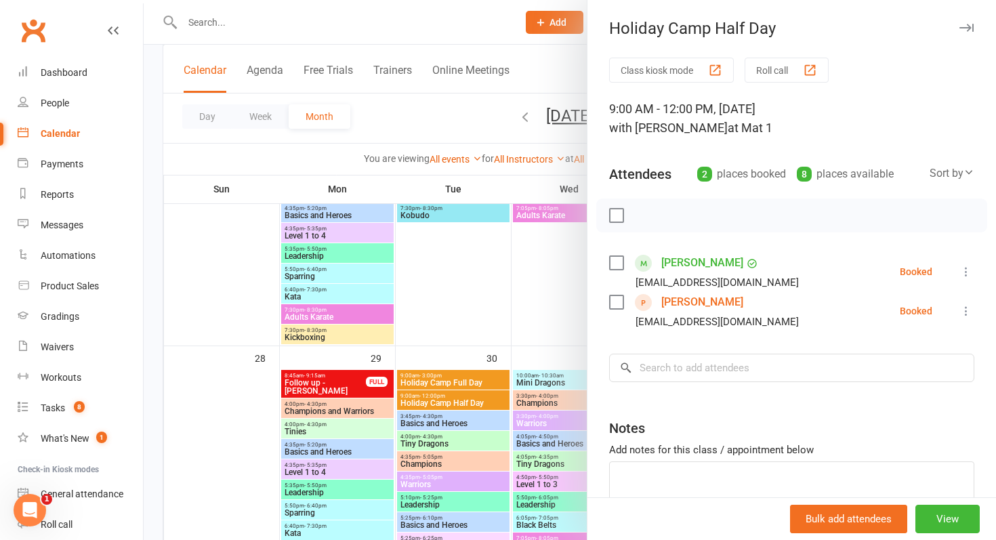
click at [548, 19] on div at bounding box center [570, 270] width 852 height 540
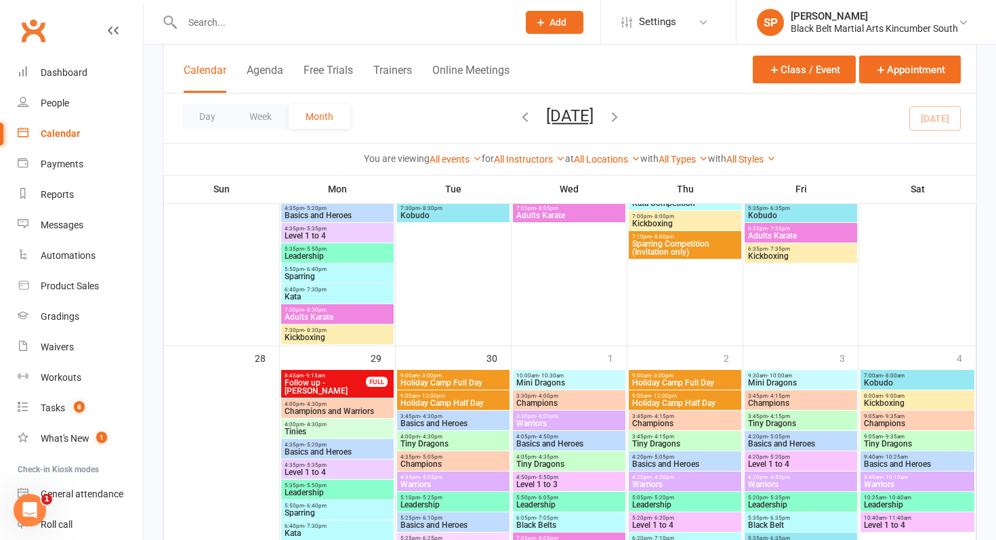
click at [541, 27] on icon at bounding box center [540, 22] width 12 height 12
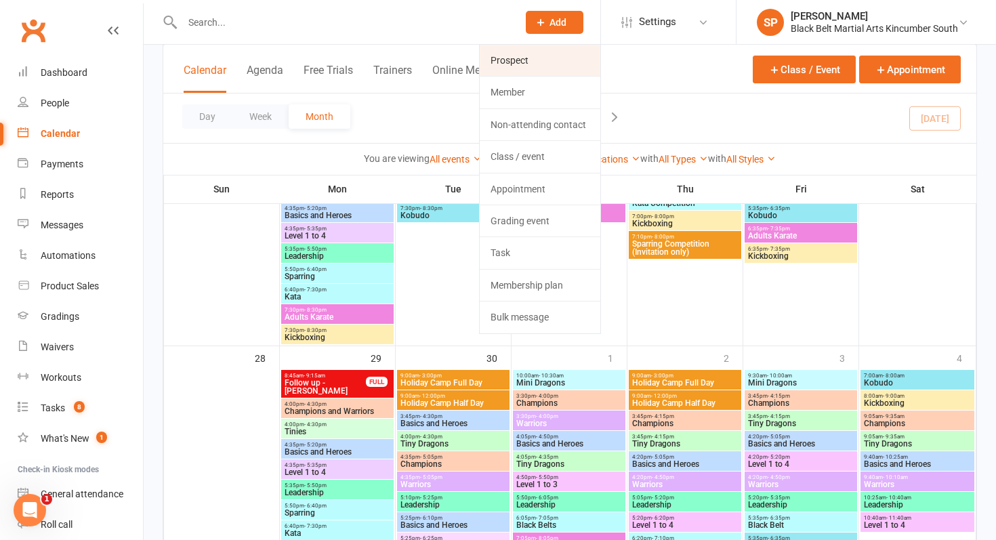
click at [509, 75] on link "Prospect" at bounding box center [539, 60] width 121 height 31
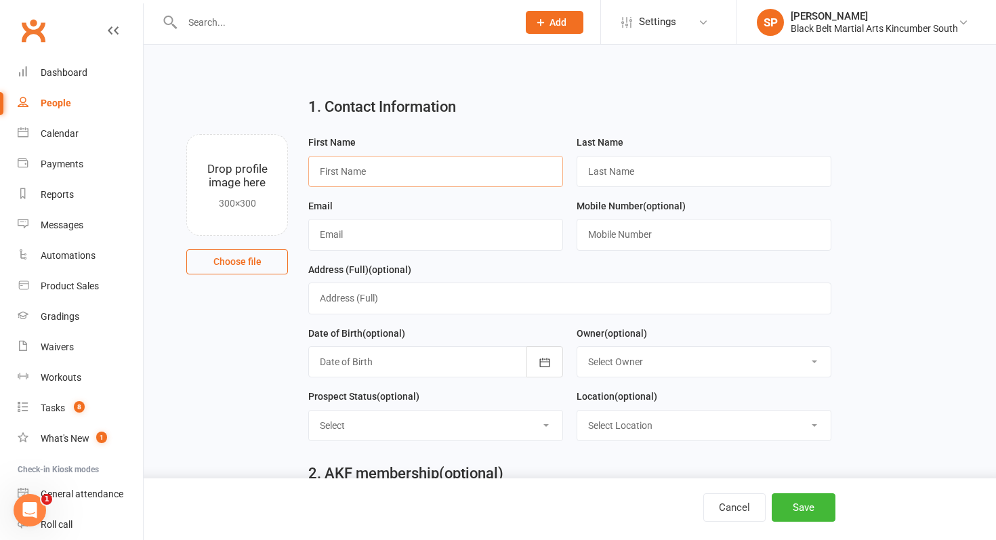
click at [528, 167] on input "text" at bounding box center [435, 171] width 255 height 31
type input "Naia"
type input "Greener"
click at [372, 255] on div "Email" at bounding box center [435, 230] width 268 height 64
click at [374, 242] on input "text" at bounding box center [435, 234] width 255 height 31
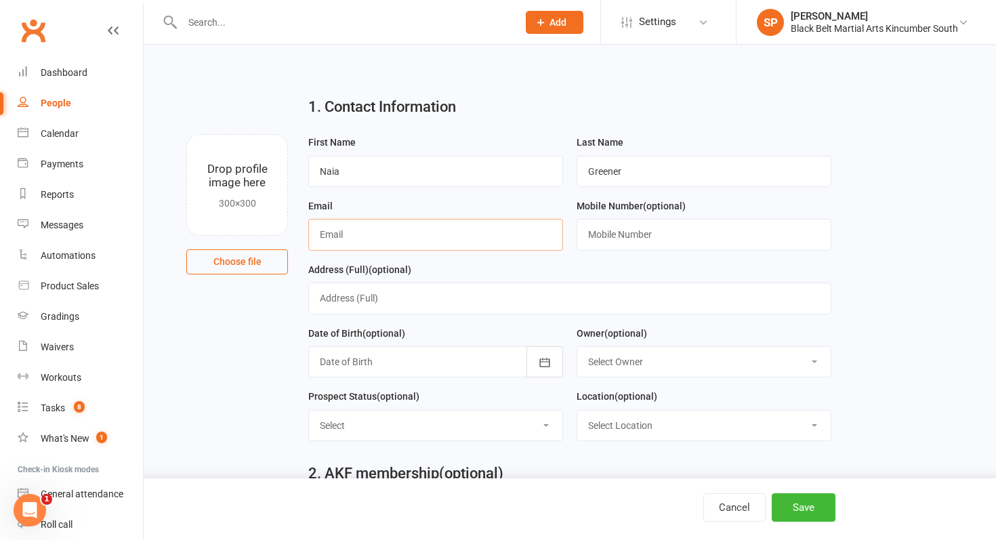
paste input "krcgreener@gmail.com"
type input "krcgreener@gmail.com"
click at [641, 242] on input "text" at bounding box center [703, 234] width 255 height 31
paste input "429985356"
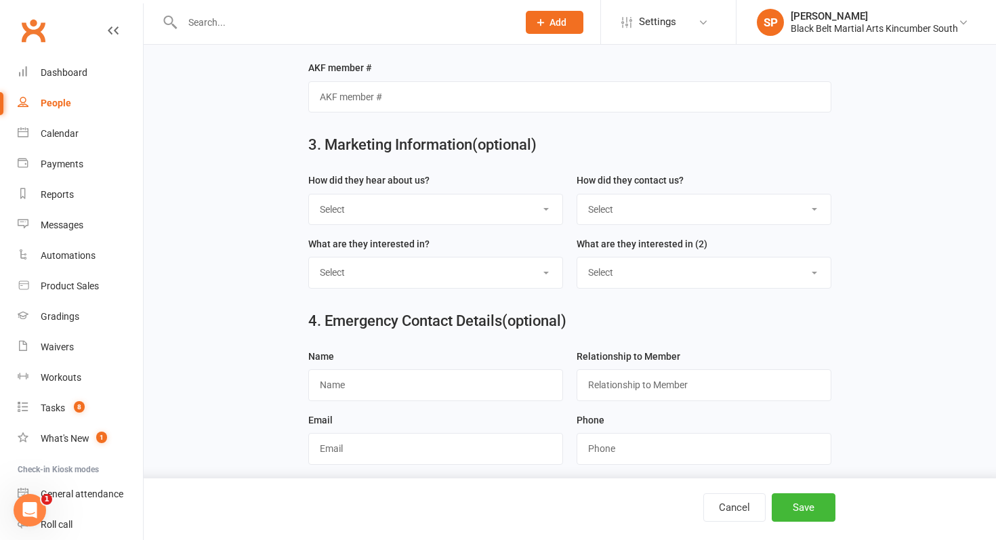
scroll to position [485, 0]
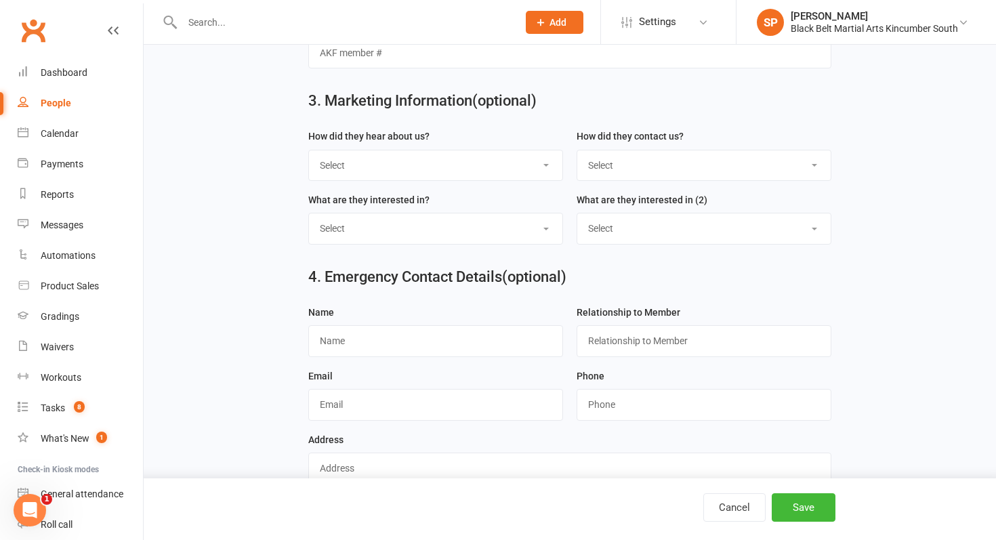
type input "0429985356"
click at [390, 173] on select "Select S4 - Search Engine R2 - Friend Referral A5 - Radio A2 - Print Media A7 -…" at bounding box center [435, 165] width 253 height 30
select select "S1 - Facebook"
click at [309, 152] on select "Select S4 - Search Engine R2 - Friend Referral A5 - Radio A2 - Print Media A7 -…" at bounding box center [435, 165] width 253 height 30
click at [688, 158] on select "Select Phone Internet Walk in School initiated" at bounding box center [703, 165] width 253 height 30
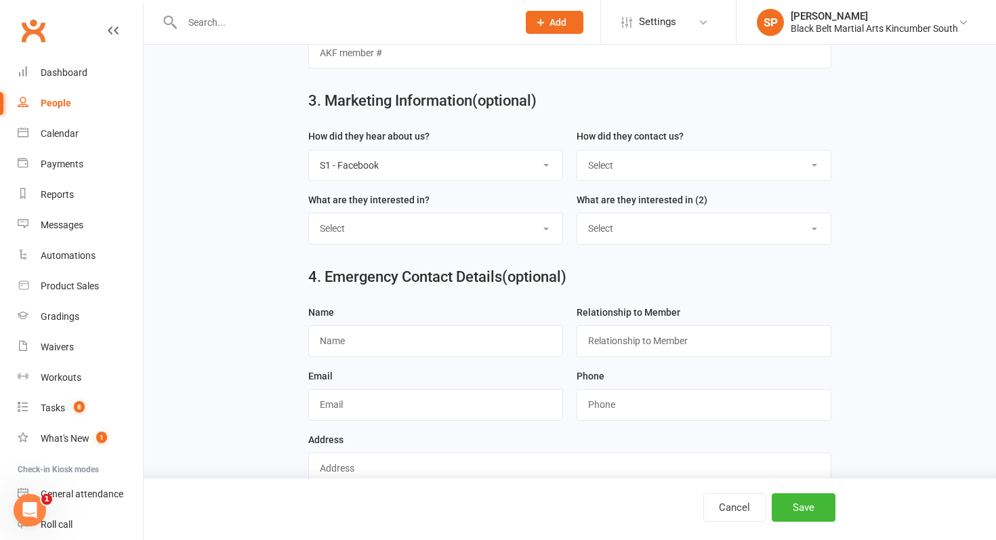
select select "Internet"
click at [577, 152] on select "Select Phone Internet Walk in School initiated" at bounding box center [703, 165] width 253 height 30
click at [807, 502] on button "Save" at bounding box center [803, 507] width 64 height 28
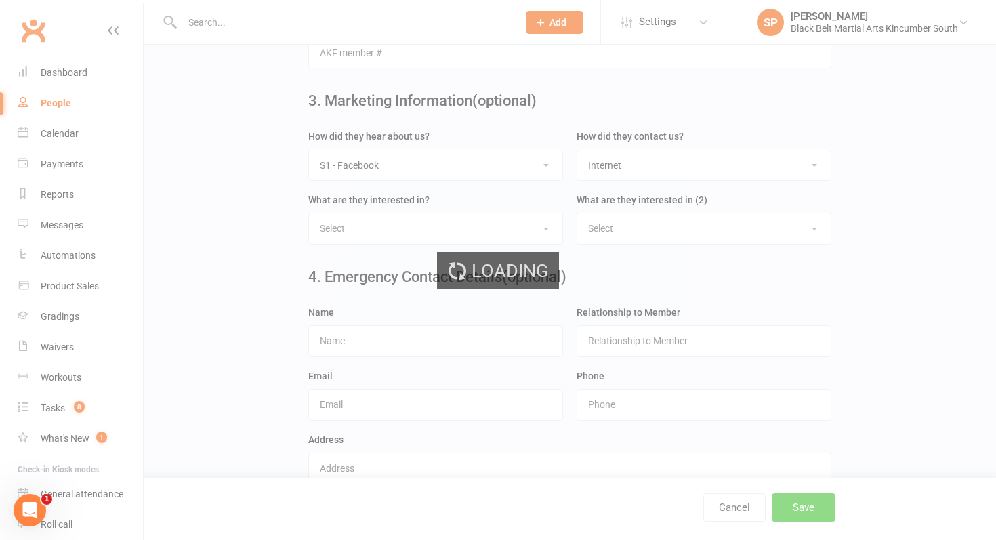
scroll to position [0, 0]
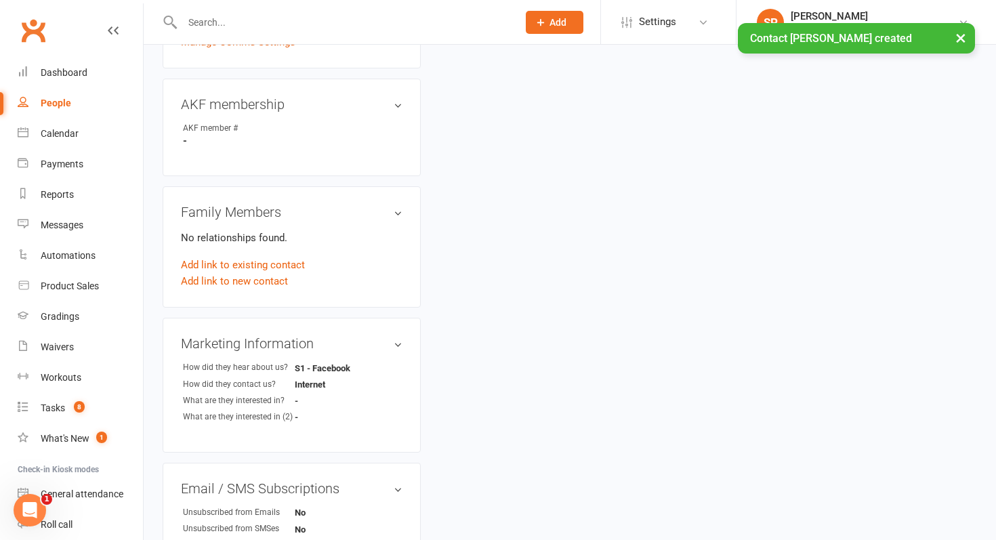
scroll to position [470, 0]
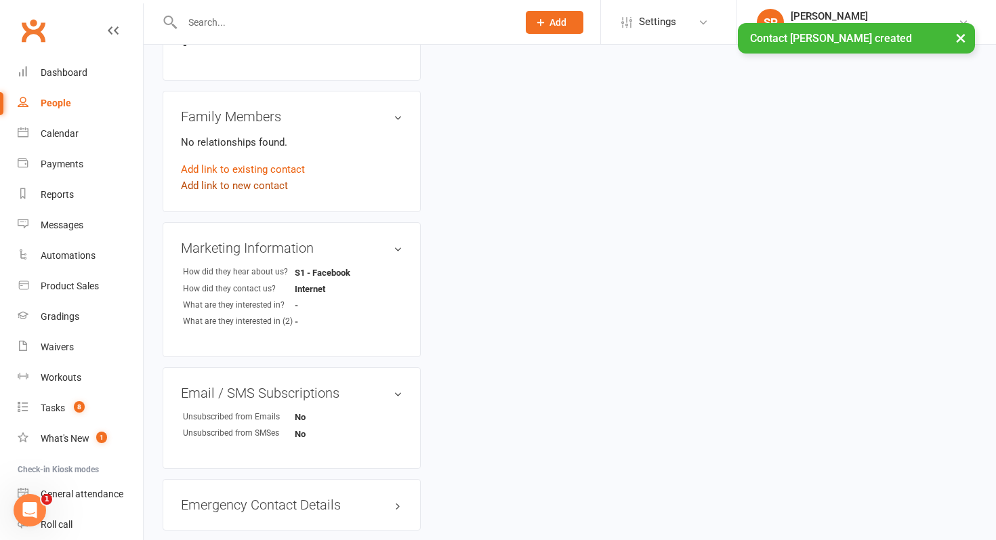
click at [259, 185] on link "Add link to new contact" at bounding box center [234, 185] width 107 height 16
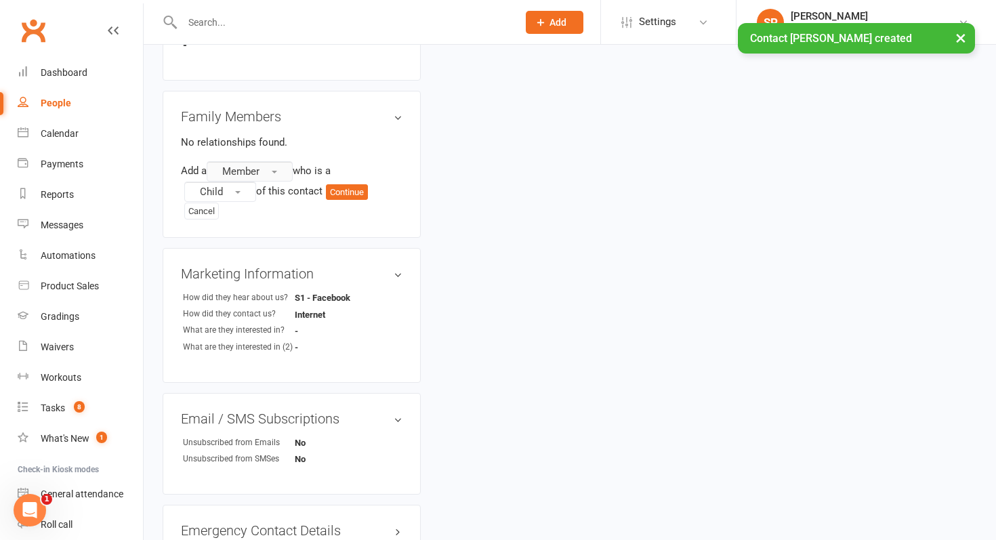
click at [273, 173] on button "Member" at bounding box center [250, 171] width 86 height 20
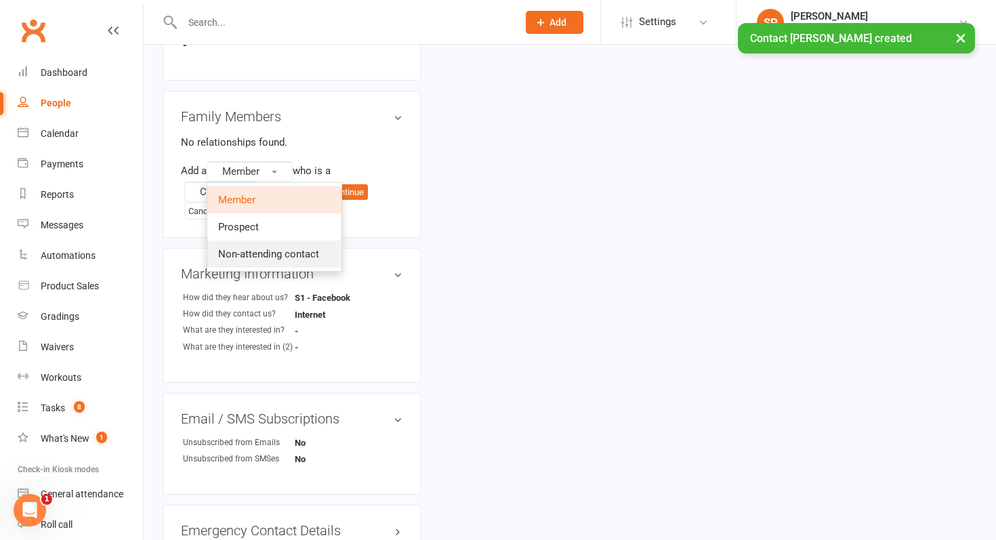
click at [279, 249] on span "Non-attending contact" at bounding box center [268, 254] width 101 height 12
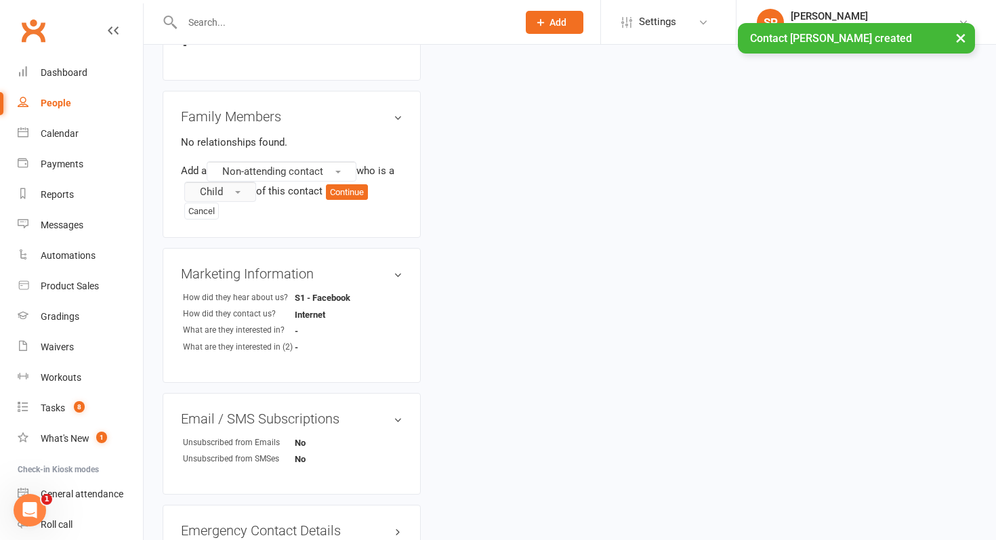
click at [239, 200] on button "Child" at bounding box center [220, 192] width 72 height 20
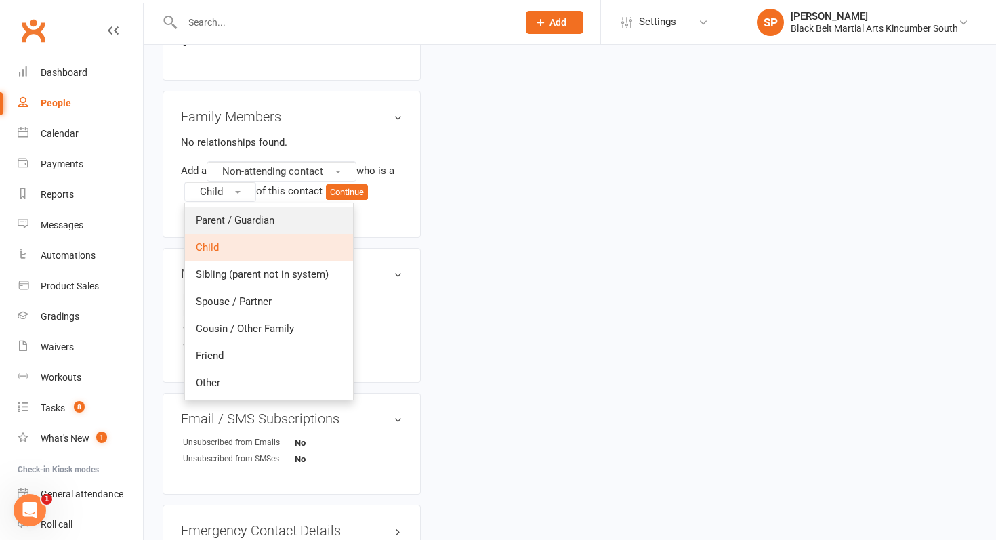
click at [240, 220] on span "Parent / Guardian" at bounding box center [235, 220] width 79 height 12
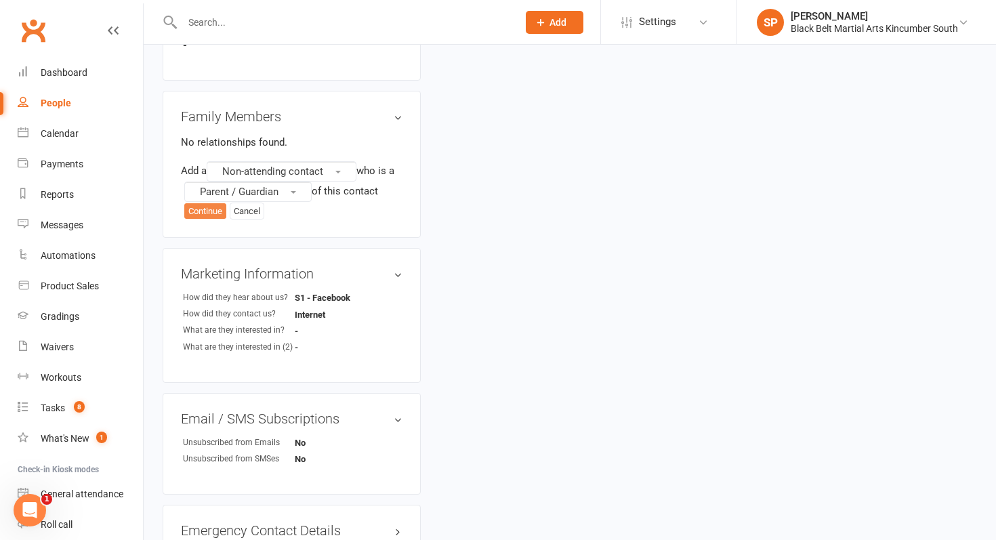
click at [207, 211] on button "Continue" at bounding box center [205, 211] width 42 height 16
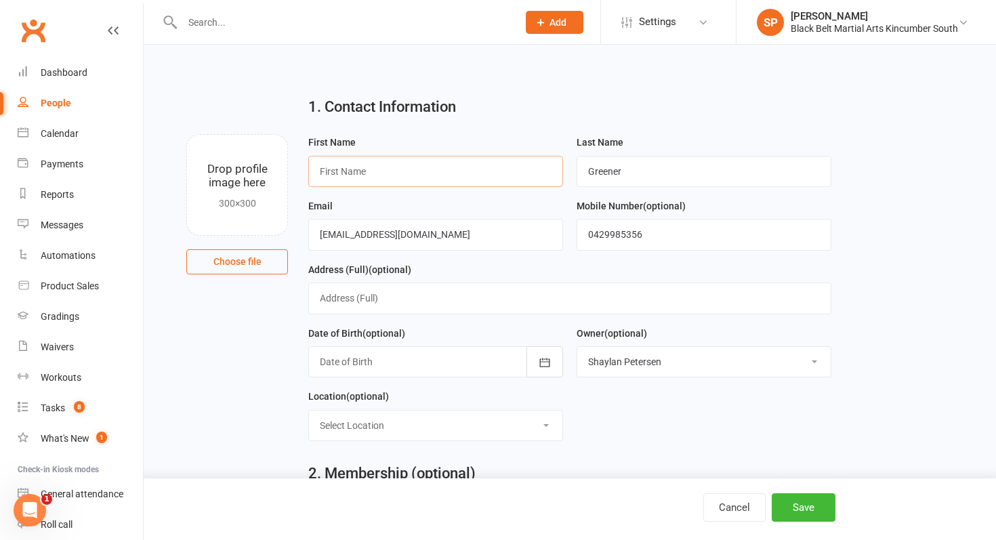
click at [496, 159] on input "text" at bounding box center [435, 171] width 255 height 31
type input "Kiarne"
click at [792, 517] on button "Save" at bounding box center [803, 507] width 64 height 28
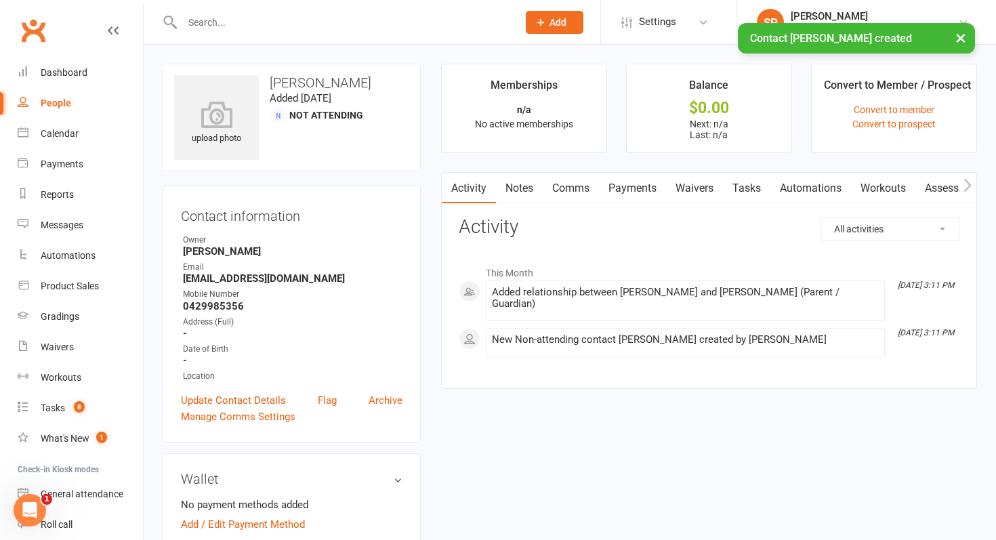
click at [697, 184] on link "Waivers" at bounding box center [694, 188] width 57 height 31
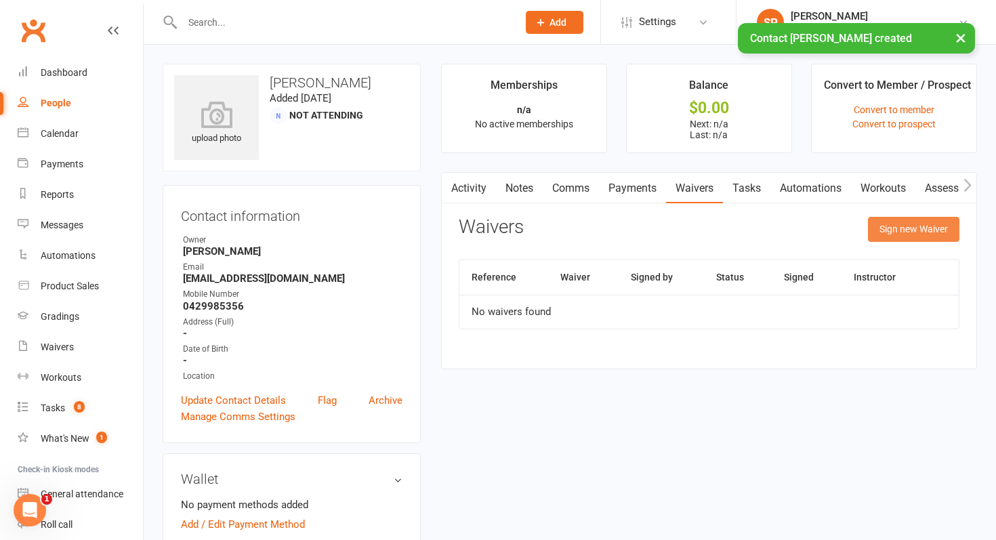
click at [916, 228] on button "Sign new Waiver" at bounding box center [913, 229] width 91 height 24
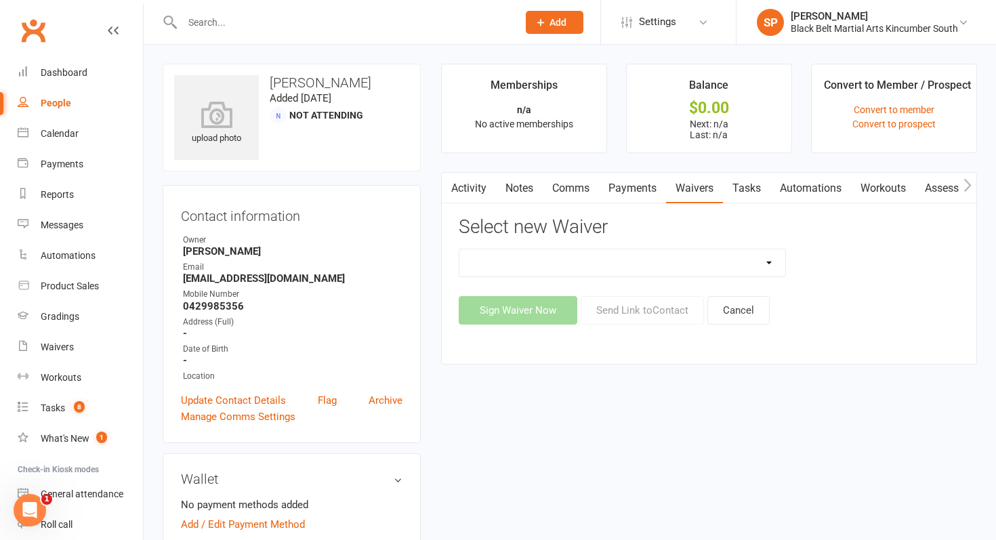
click at [645, 265] on select "Direct Debit Request Festival Enrolment Festival Trial Class Holiday Camp Waive…" at bounding box center [622, 262] width 326 height 27
select select "13124"
click at [459, 249] on select "Direct Debit Request Festival Enrolment Festival Trial Class Holiday Camp Waive…" at bounding box center [622, 262] width 326 height 27
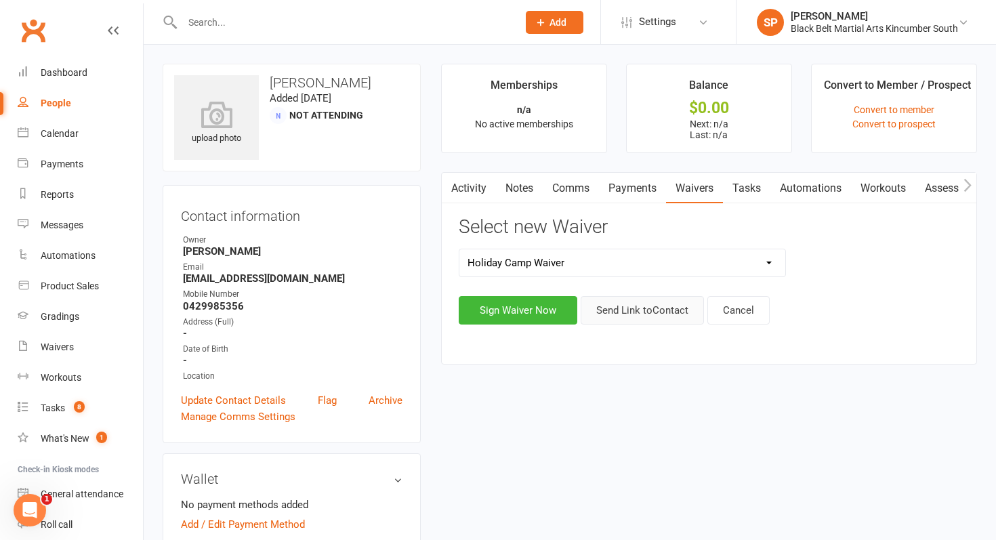
click at [633, 310] on button "Send Link to Contact" at bounding box center [641, 310] width 123 height 28
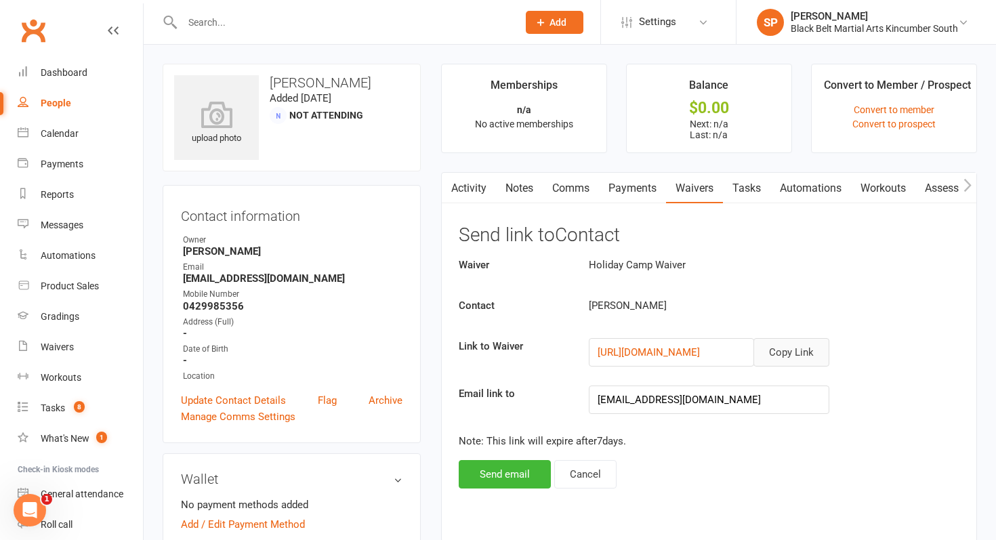
click at [798, 348] on button "Copy Link" at bounding box center [791, 352] width 76 height 28
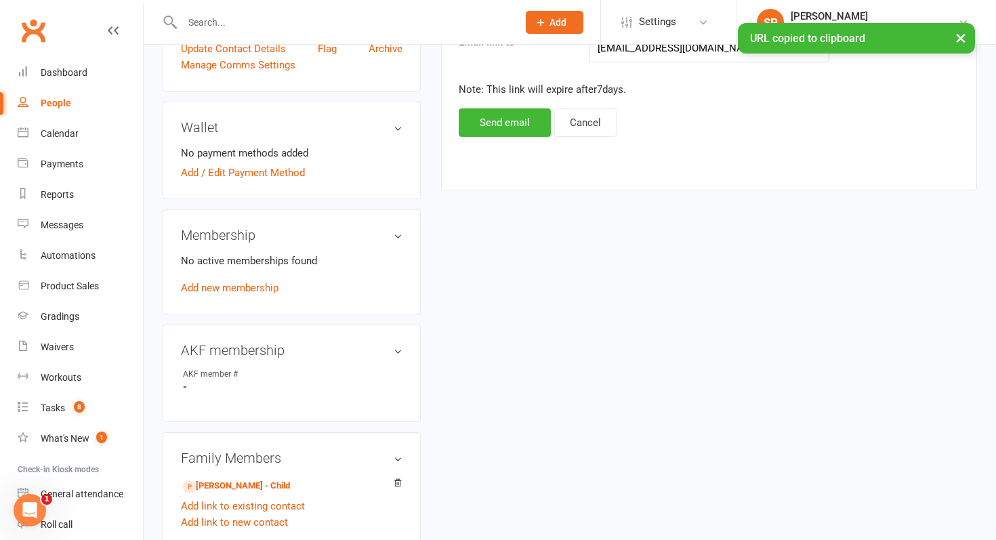
scroll to position [517, 0]
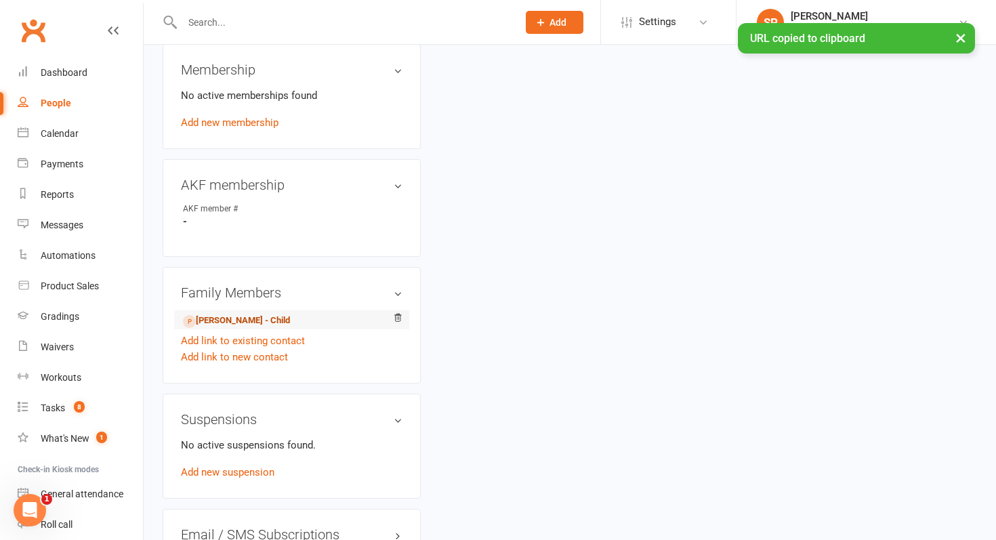
click at [248, 319] on link "Naia Greener - Child" at bounding box center [236, 321] width 107 height 14
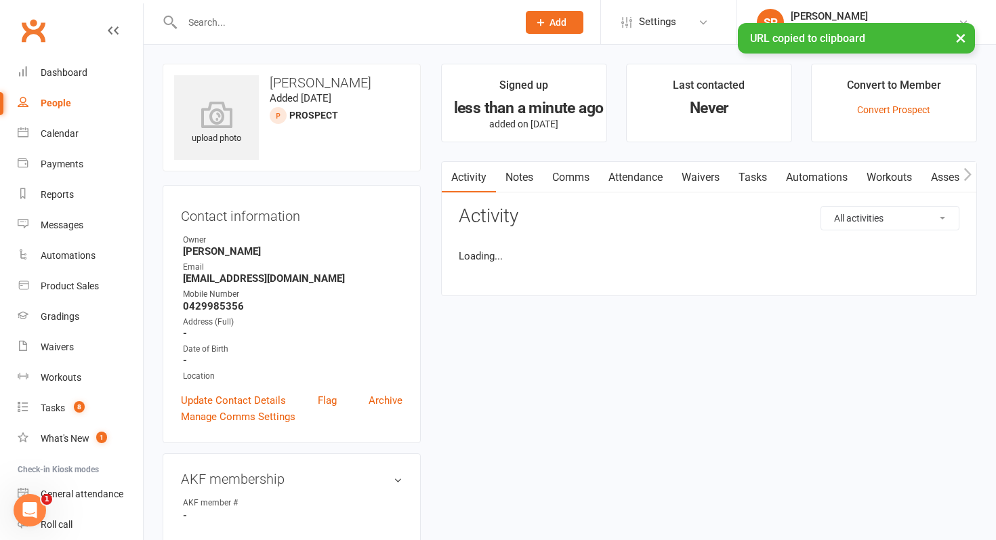
click at [584, 167] on link "Comms" at bounding box center [570, 177] width 56 height 31
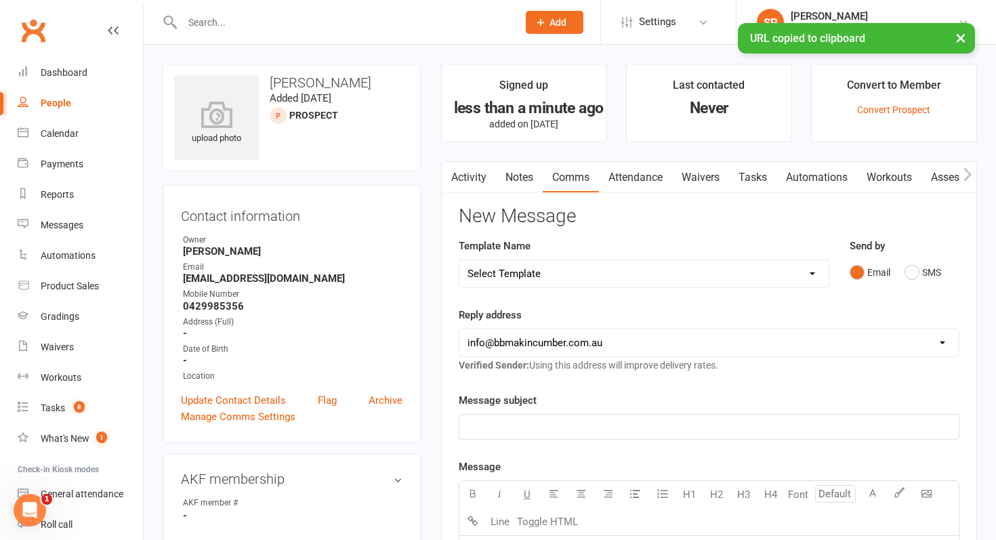
click at [705, 283] on select "Select Template [SMS] Birthday Invite Text [Email] Birthday Party [Email] Happy…" at bounding box center [643, 273] width 369 height 27
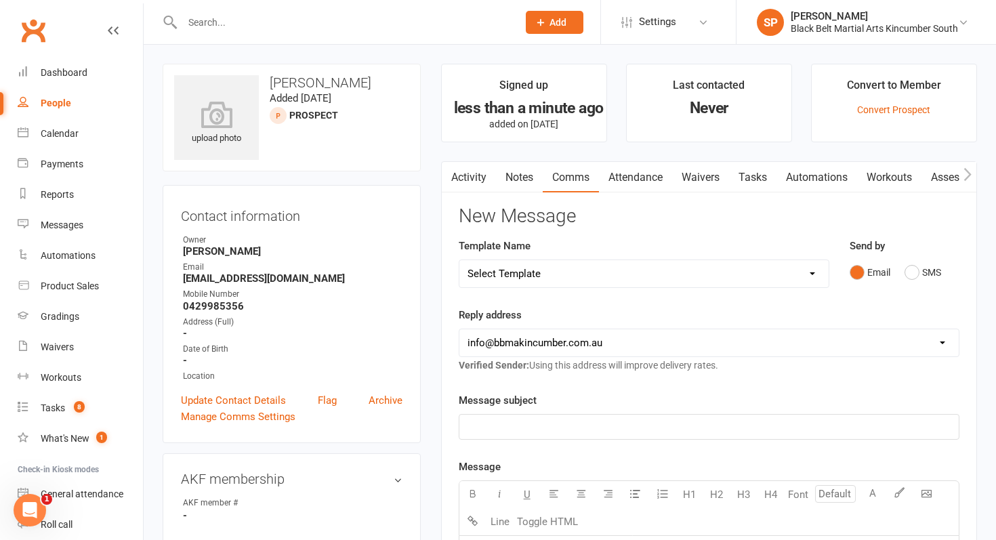
select select "34"
click at [459, 260] on select "Select Template [SMS] Birthday Invite Text [Email] Birthday Party [Email] Happy…" at bounding box center [643, 273] width 369 height 27
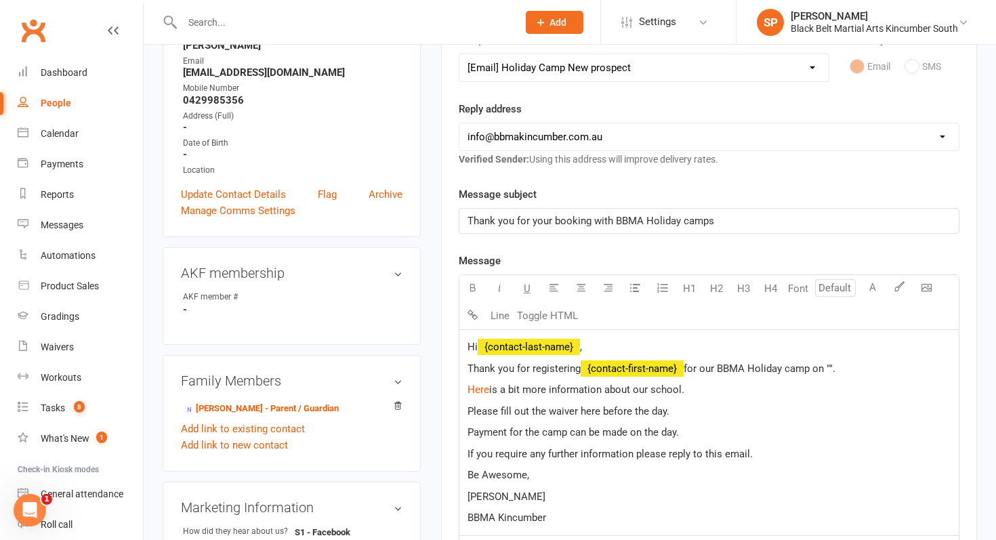
scroll to position [218, 0]
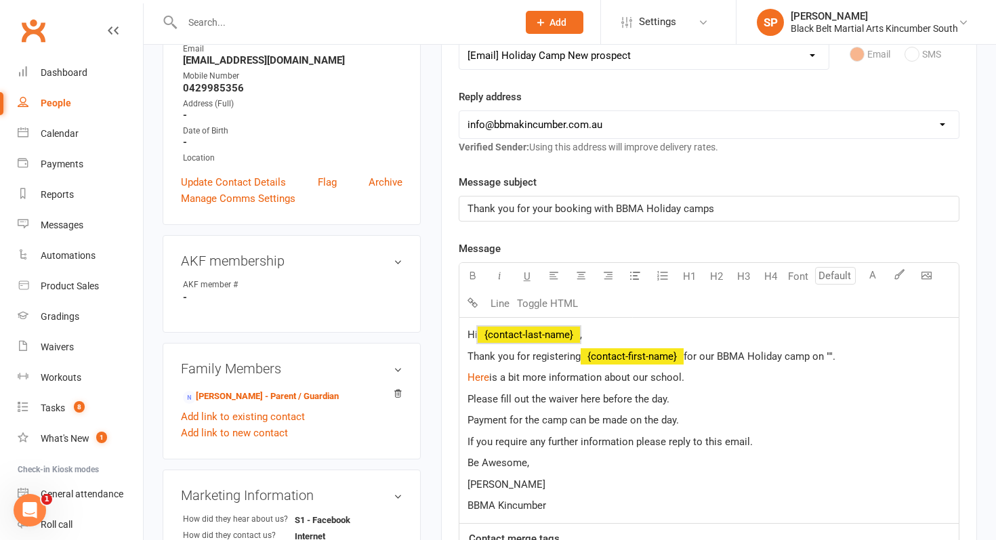
drag, startPoint x: 589, startPoint y: 336, endPoint x: 518, endPoint y: 329, distance: 71.4
click at [518, 329] on p "Hi ﻿ {contact-last-name} ," at bounding box center [708, 334] width 483 height 16
click at [835, 356] on span "for our BBMA Holiday camp on ""." at bounding box center [759, 356] width 152 height 12
click at [584, 405] on span "Please fill out the waiver here before the day." at bounding box center [568, 399] width 202 height 12
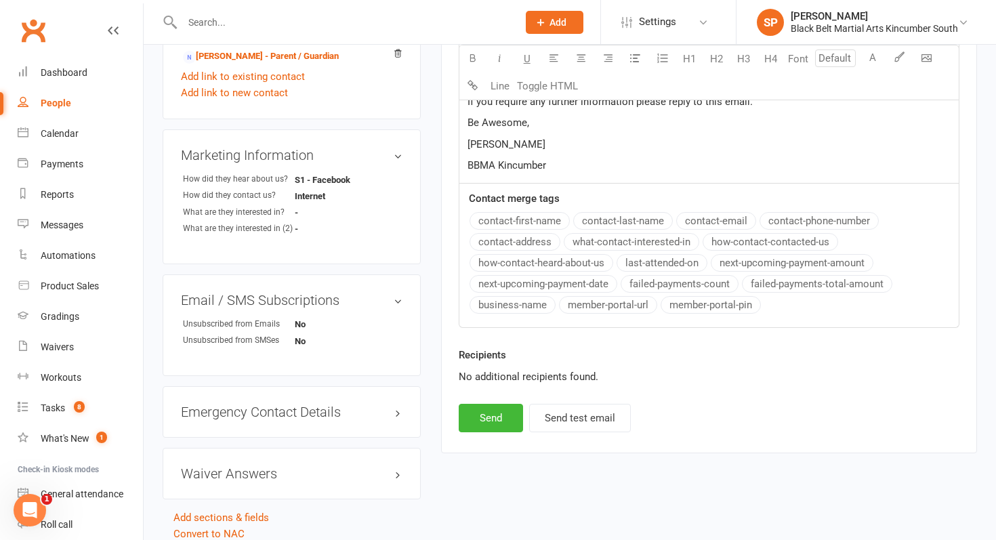
scroll to position [612, 0]
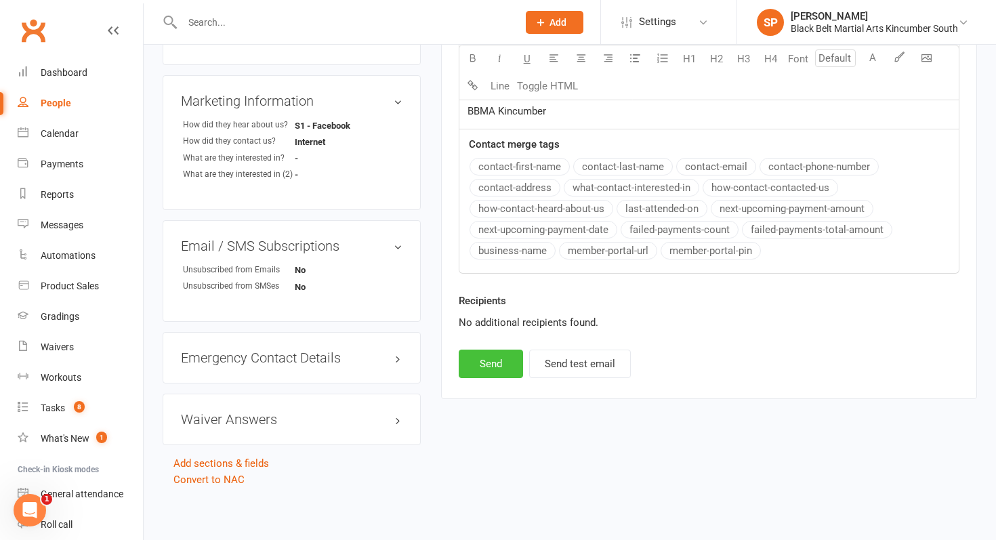
click at [484, 372] on button "Send" at bounding box center [490, 363] width 64 height 28
click at [69, 134] on div "Calendar" at bounding box center [60, 133] width 38 height 11
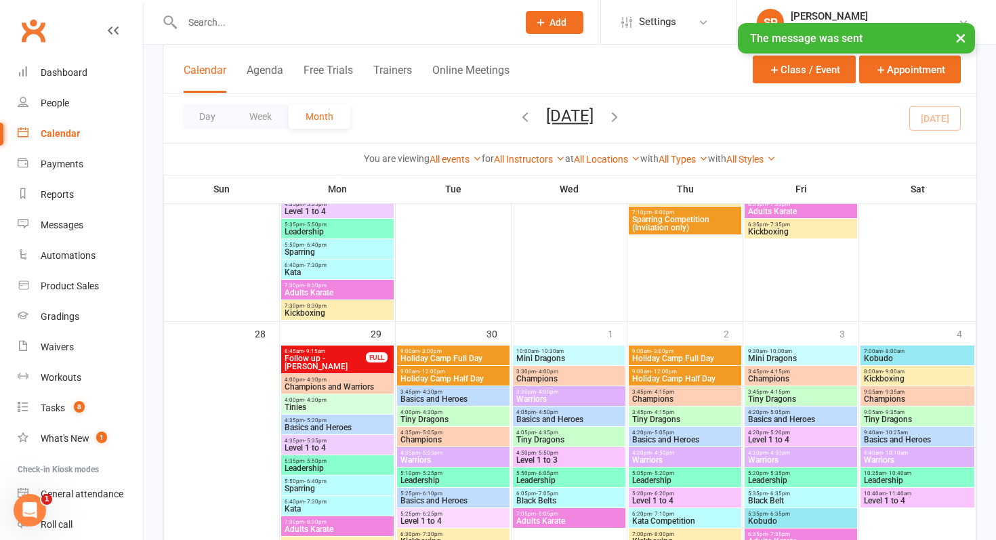
scroll to position [1218, 0]
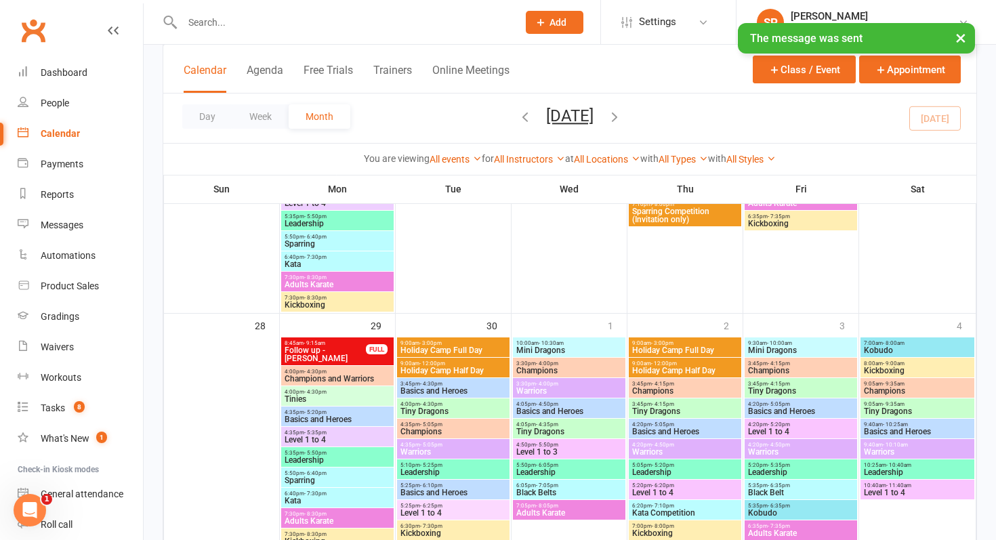
click at [685, 347] on span "Holiday Camp Full Day" at bounding box center [684, 350] width 107 height 8
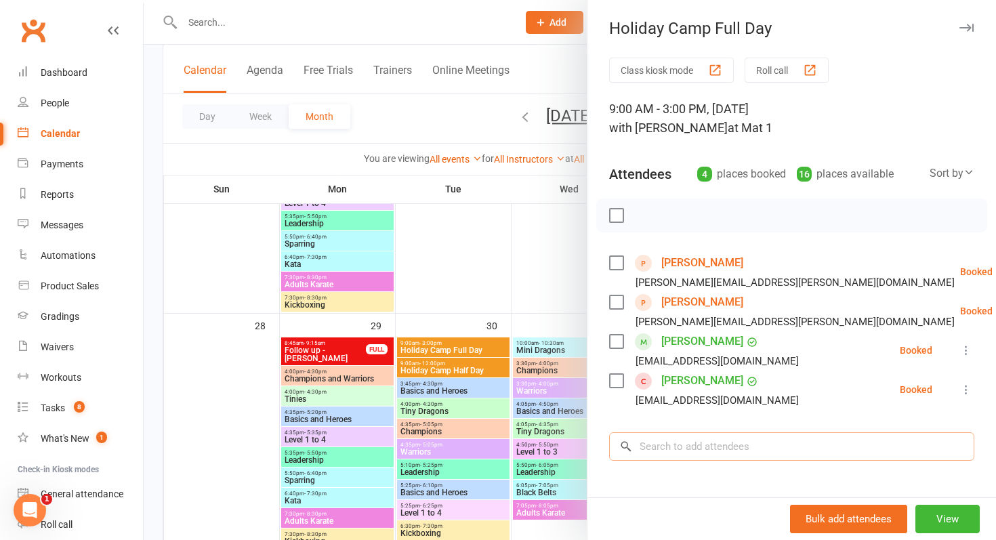
click at [669, 443] on input "search" at bounding box center [791, 446] width 365 height 28
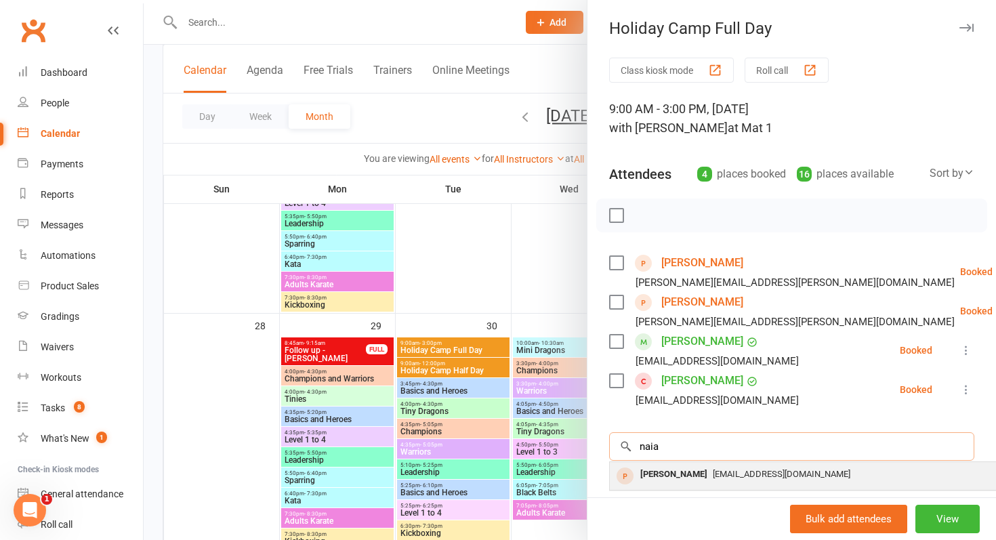
type input "naia"
click at [649, 471] on div "Naia Greener" at bounding box center [674, 475] width 78 height 20
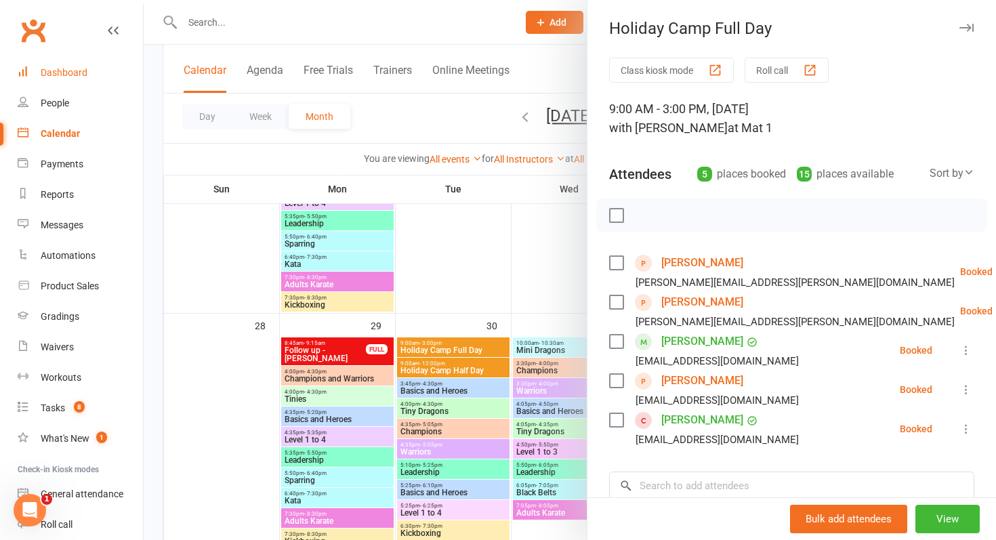
click at [68, 79] on link "Dashboard" at bounding box center [80, 73] width 125 height 30
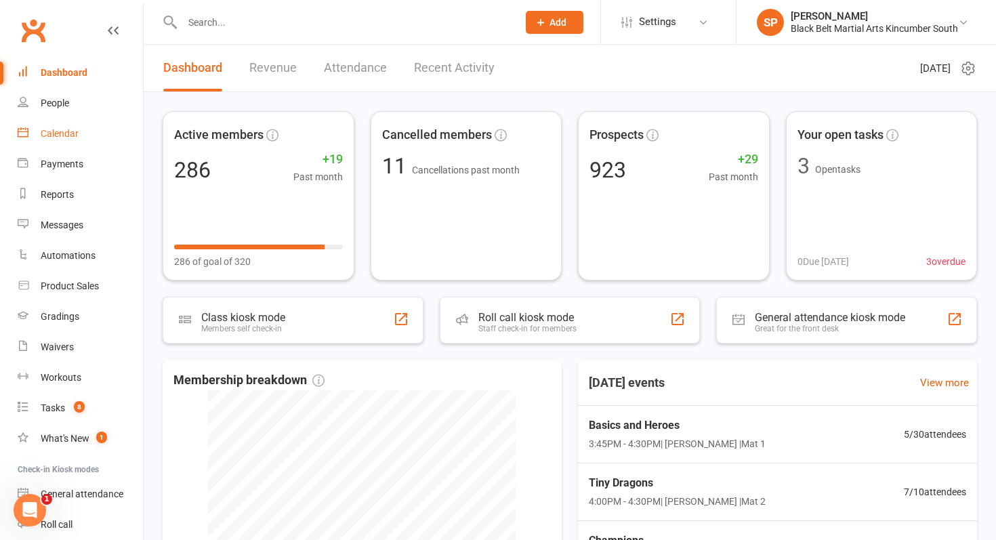
click at [85, 132] on link "Calendar" at bounding box center [80, 134] width 125 height 30
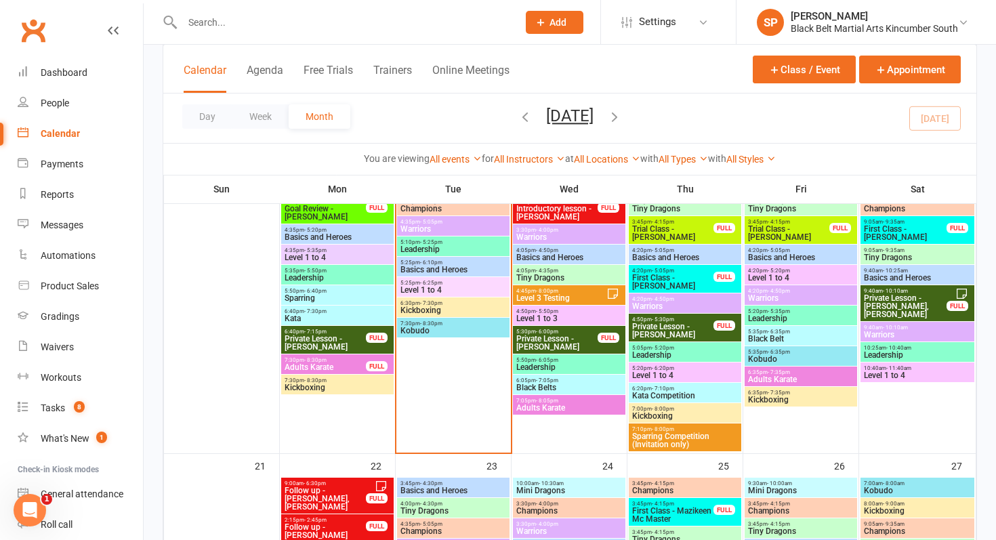
scroll to position [664, 0]
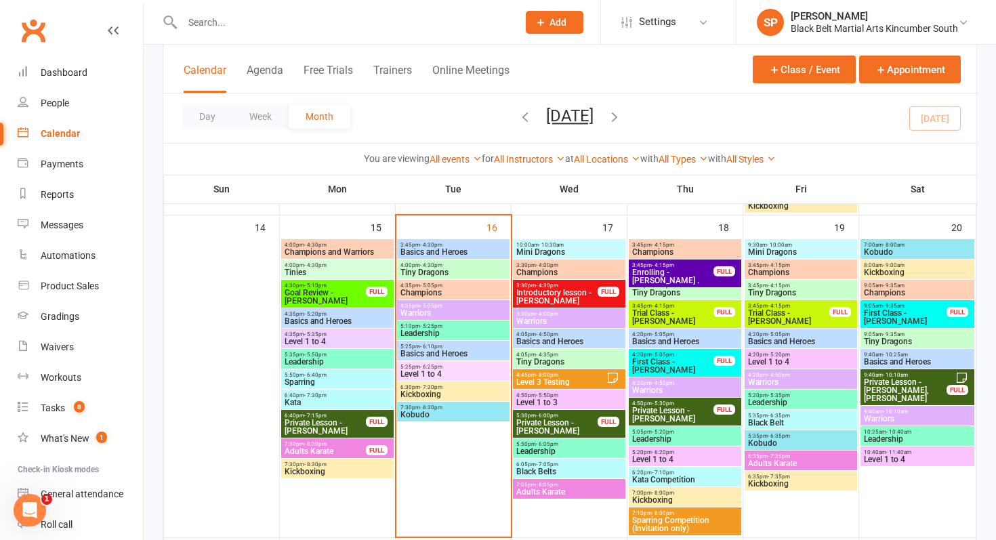
click at [571, 290] on span "Introductory lesson - Anna Renowden" at bounding box center [556, 297] width 83 height 16
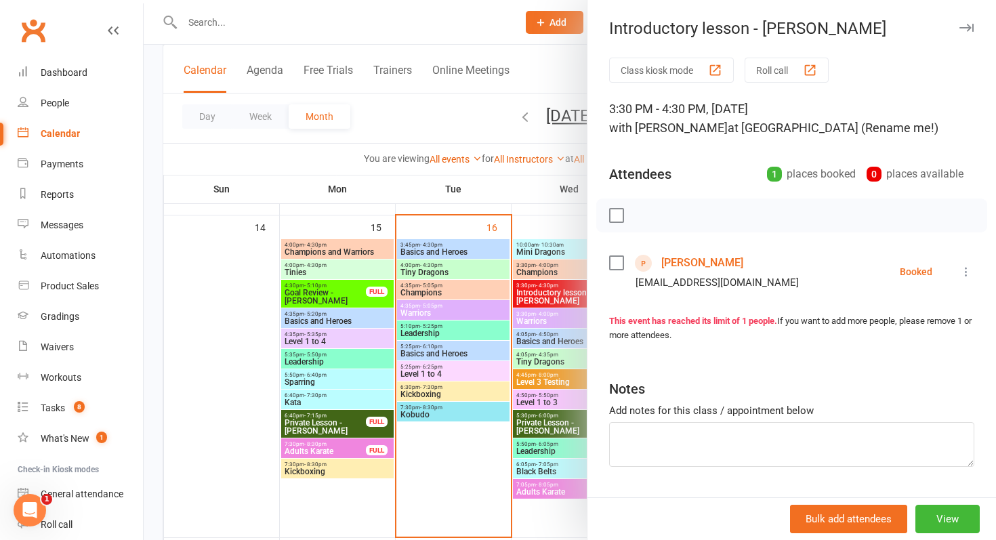
click at [695, 252] on link "Anna Renowden" at bounding box center [702, 263] width 82 height 22
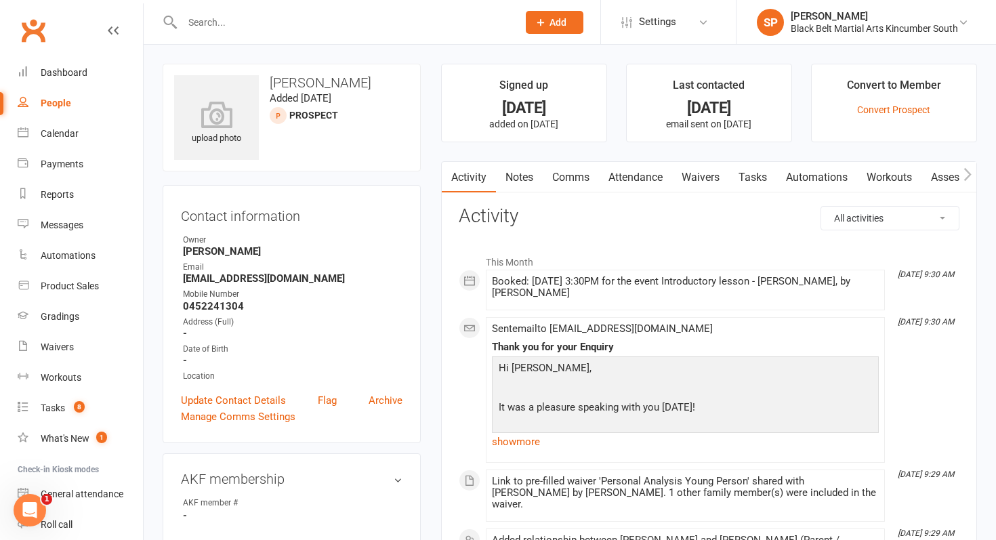
click at [707, 185] on link "Waivers" at bounding box center [700, 177] width 57 height 31
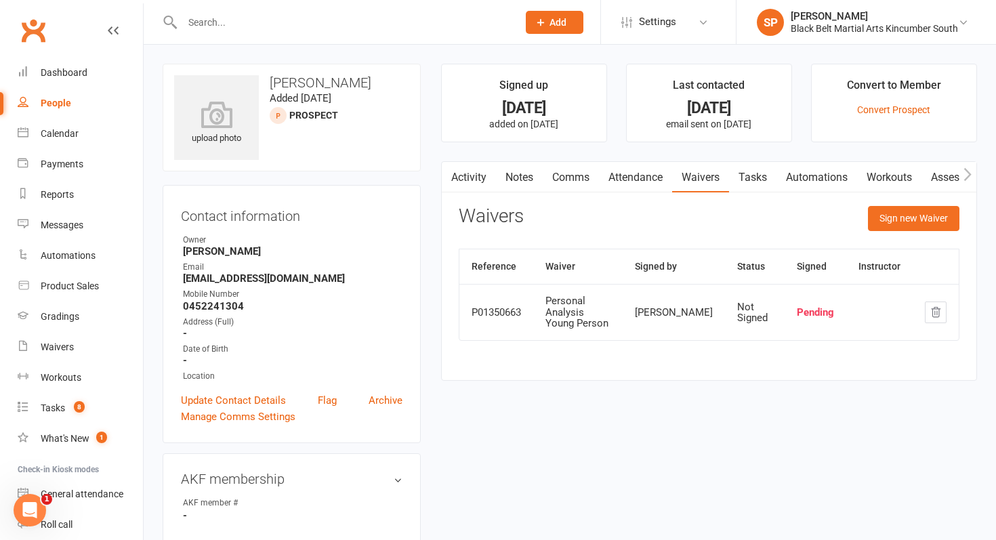
click at [456, 177] on button "button" at bounding box center [450, 177] width 17 height 30
click at [470, 179] on link "Activity" at bounding box center [469, 177] width 54 height 31
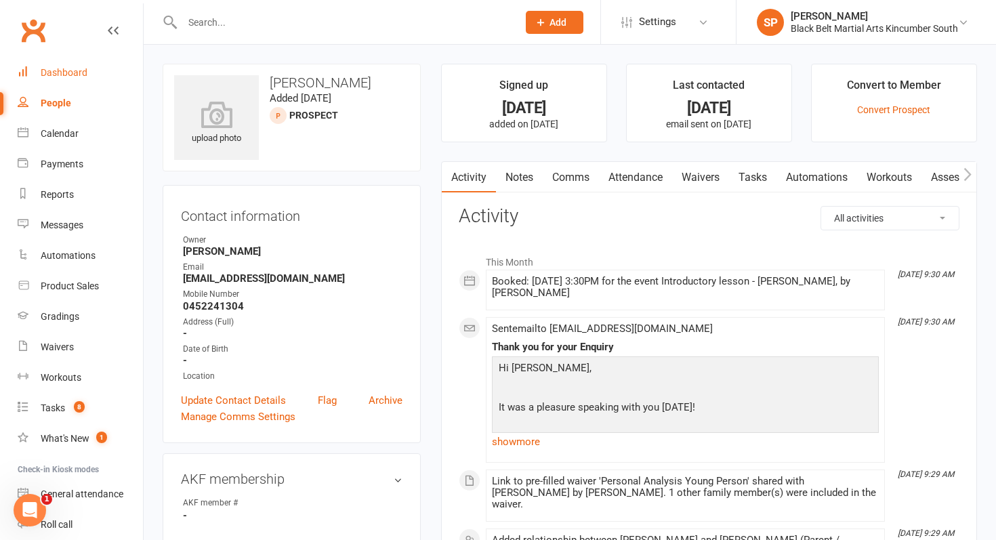
click at [81, 62] on link "Dashboard" at bounding box center [80, 73] width 125 height 30
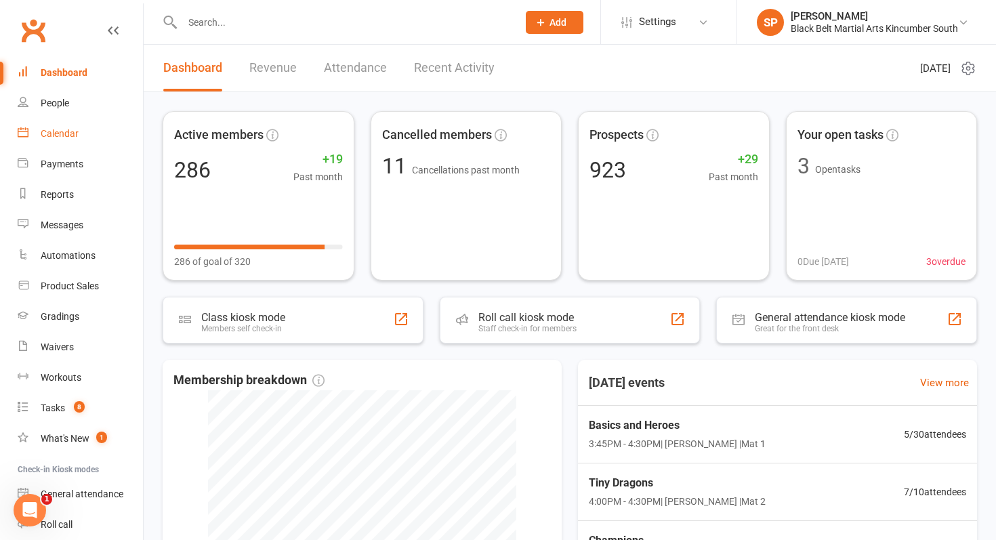
click at [96, 131] on link "Calendar" at bounding box center [80, 134] width 125 height 30
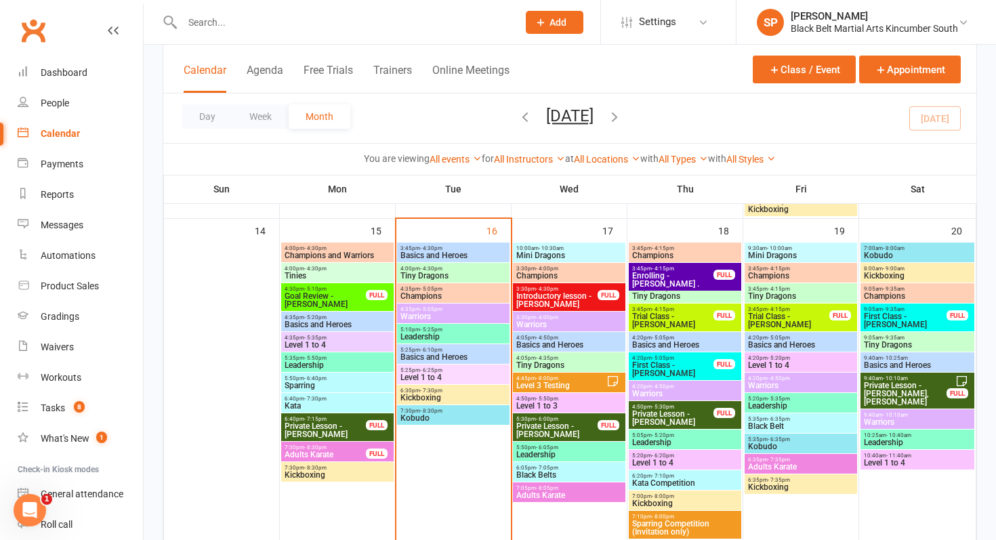
scroll to position [660, 0]
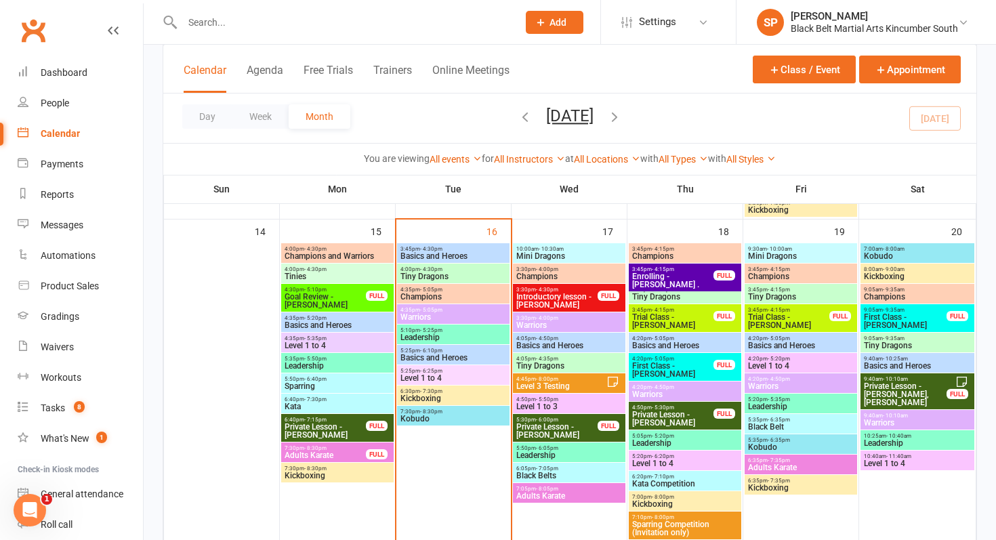
click at [782, 317] on span "Trial Class - Annabelle Gonda" at bounding box center [788, 321] width 83 height 16
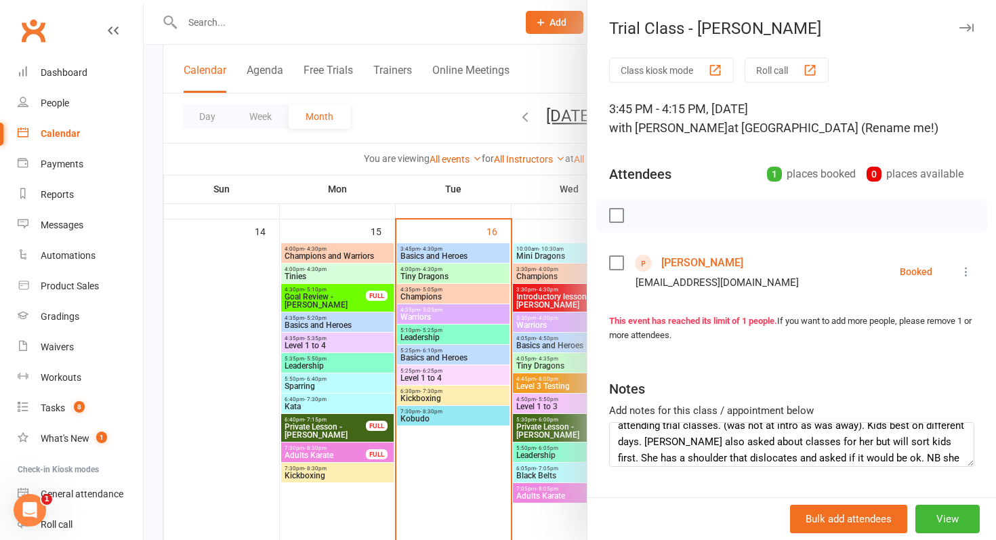
scroll to position [98, 0]
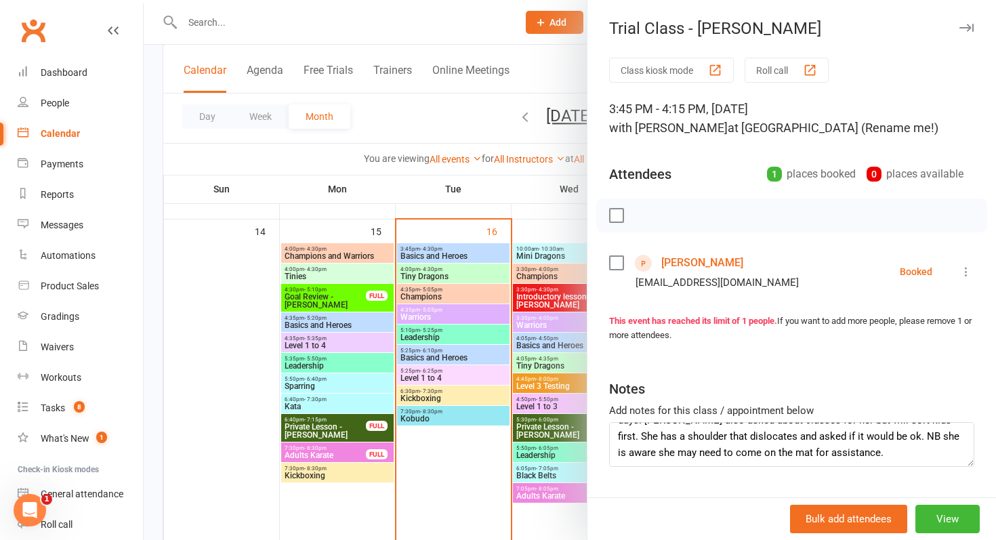
click at [534, 431] on div at bounding box center [570, 270] width 852 height 540
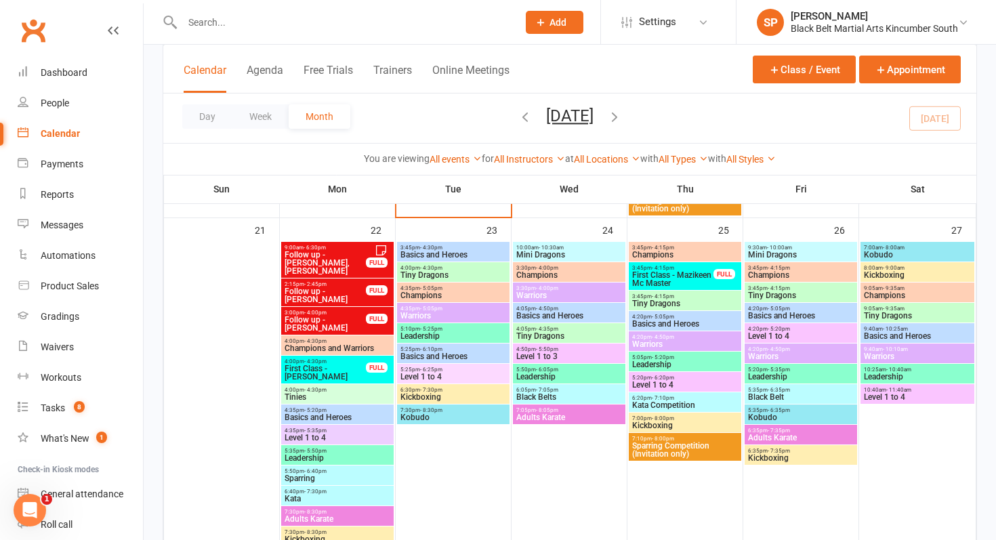
scroll to position [987, 0]
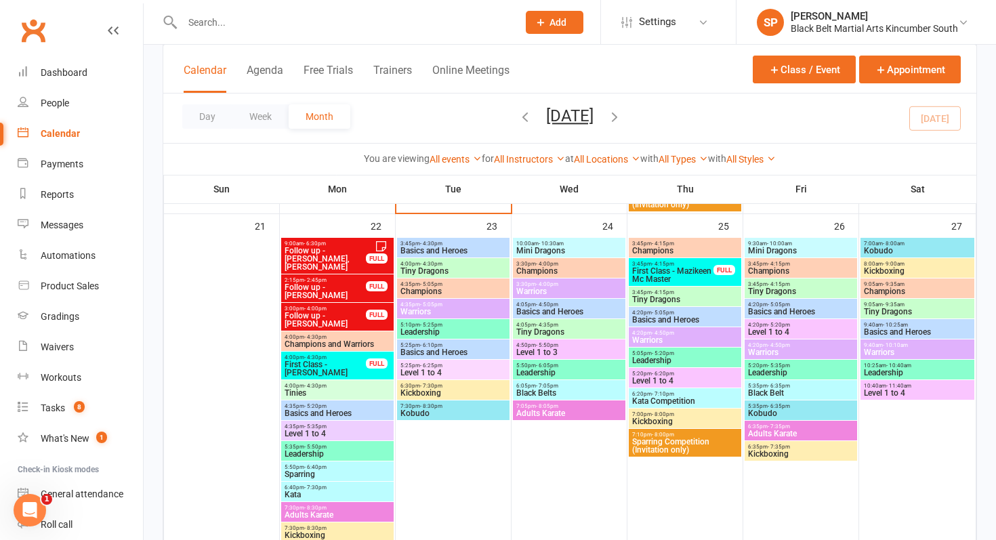
click at [346, 285] on span "Follow up - Zane Bosward" at bounding box center [325, 291] width 83 height 16
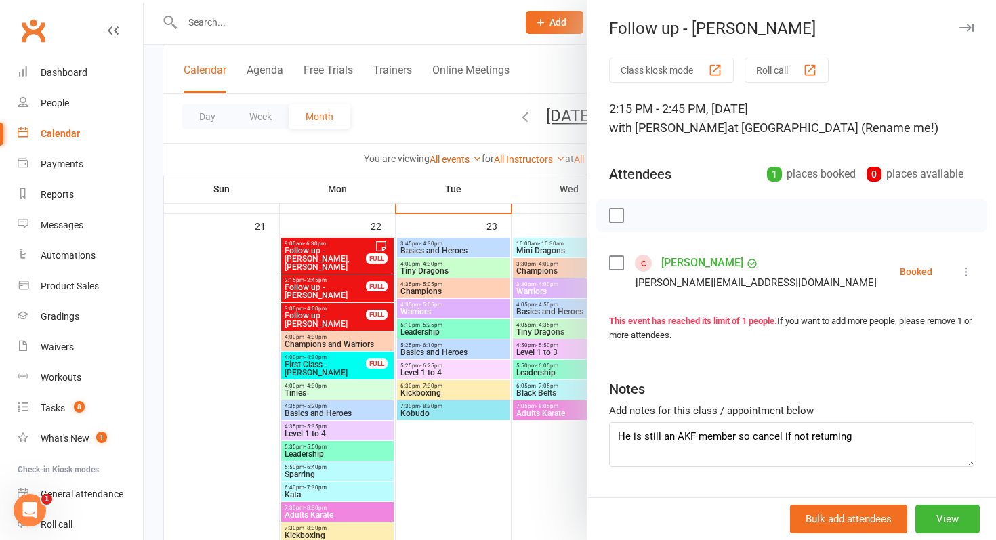
click at [346, 285] on div at bounding box center [570, 270] width 852 height 540
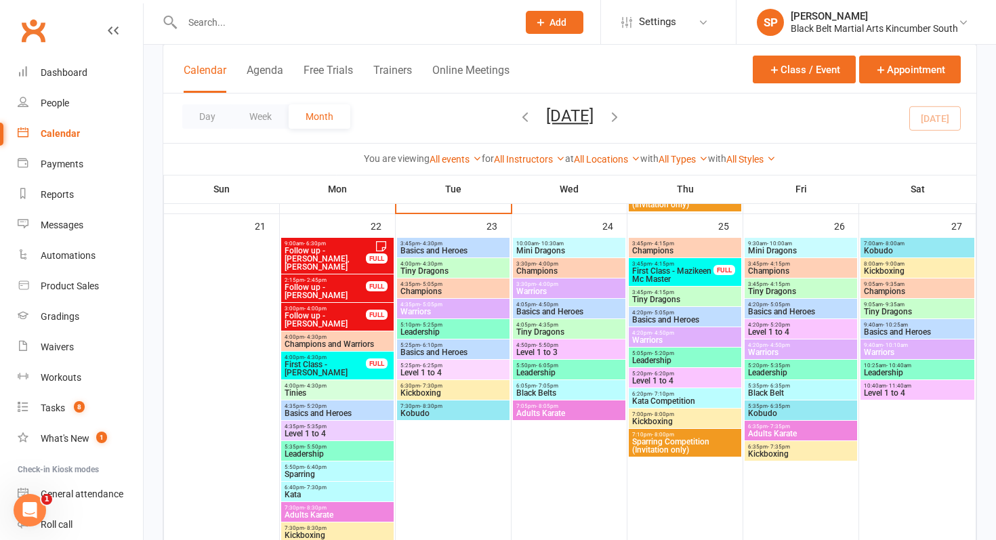
click at [333, 313] on span "Follow up - Finn Davidson" at bounding box center [325, 320] width 83 height 16
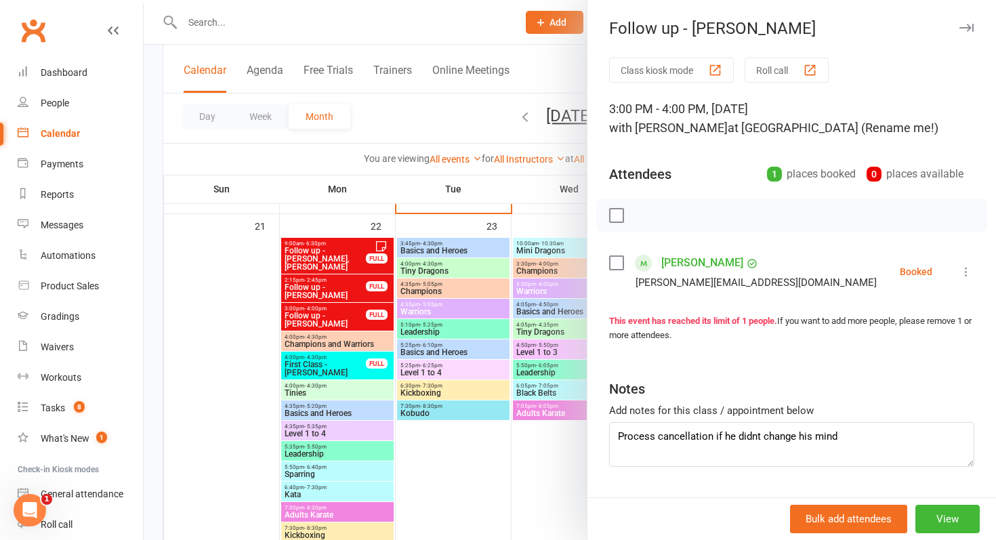
click at [333, 313] on div at bounding box center [570, 270] width 852 height 540
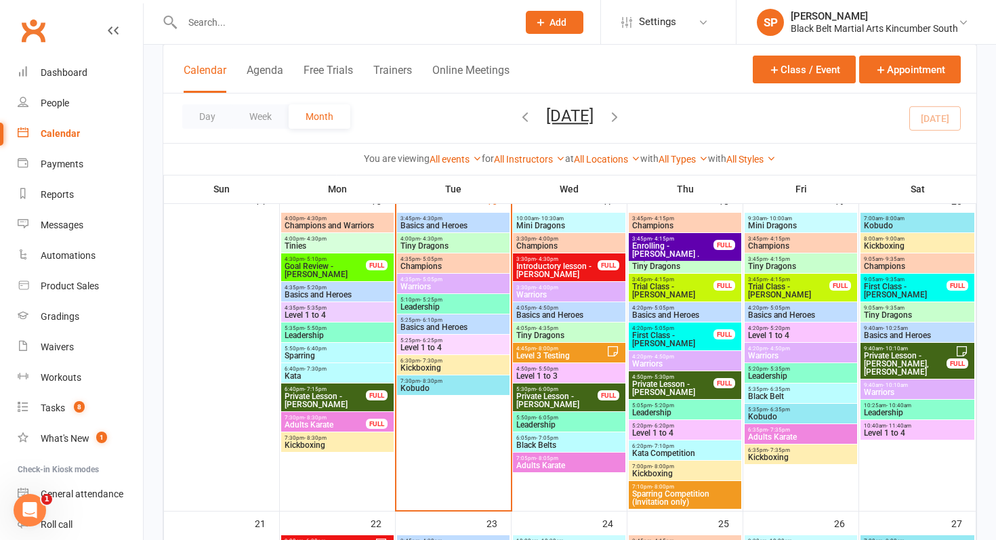
scroll to position [679, 0]
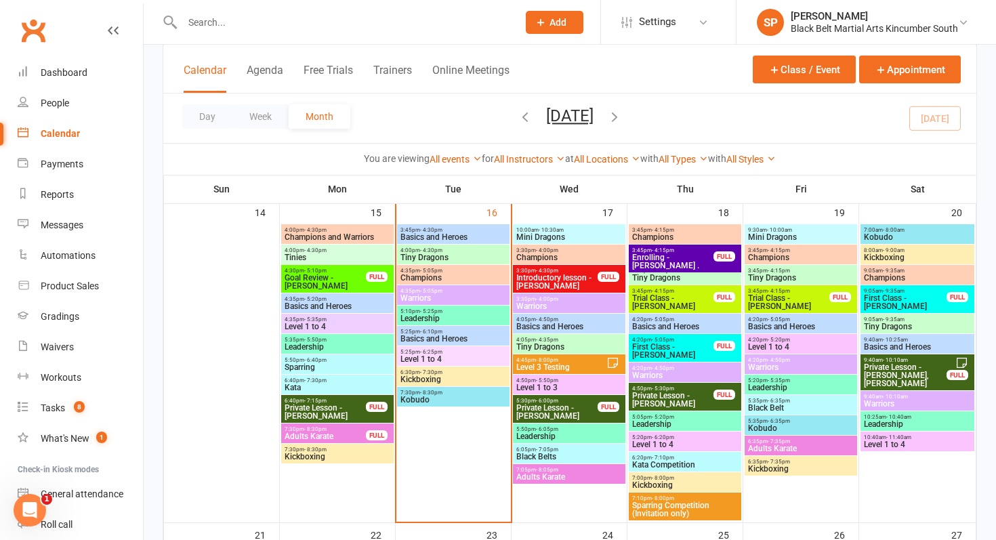
click at [436, 248] on span "- 4:30pm" at bounding box center [431, 250] width 22 height 6
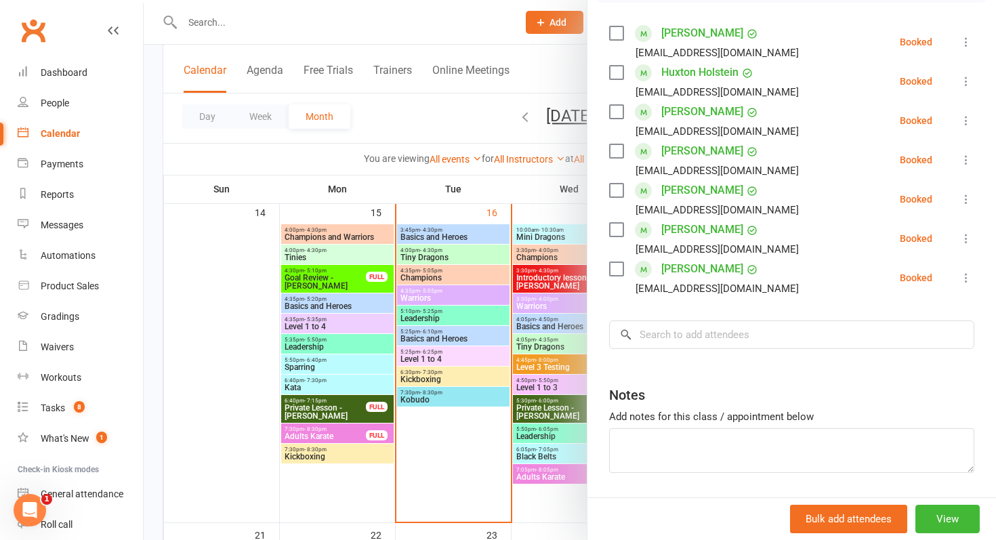
scroll to position [0, 0]
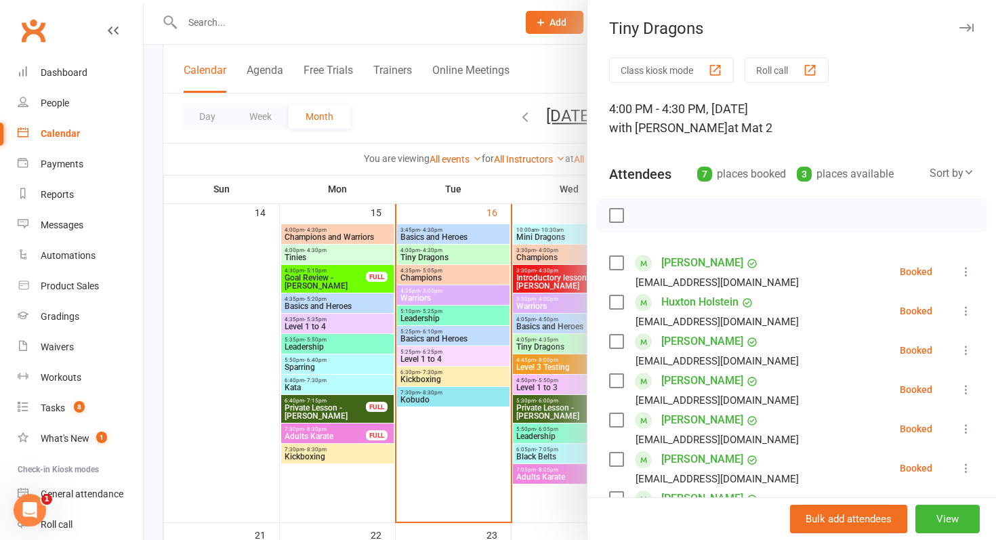
click at [356, 295] on div at bounding box center [570, 270] width 852 height 540
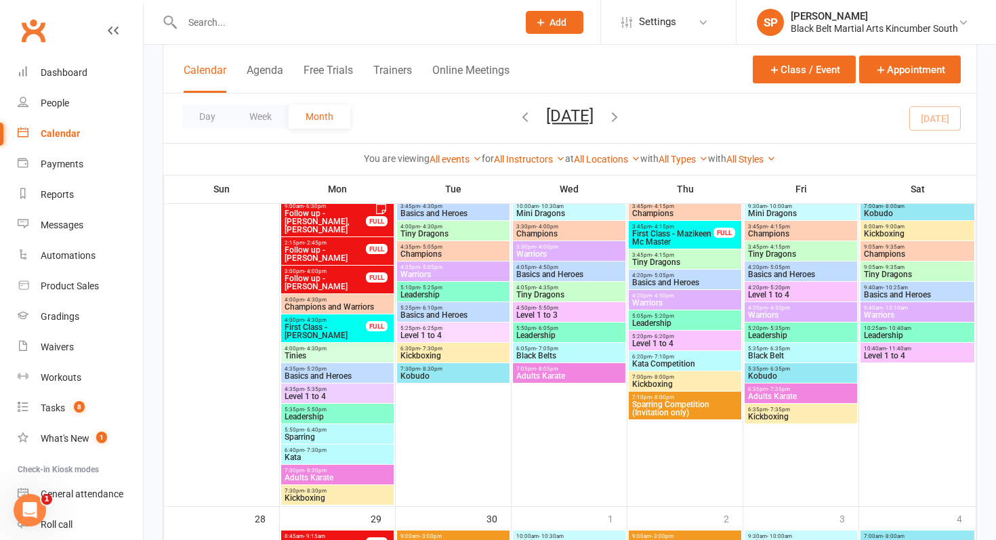
scroll to position [1027, 0]
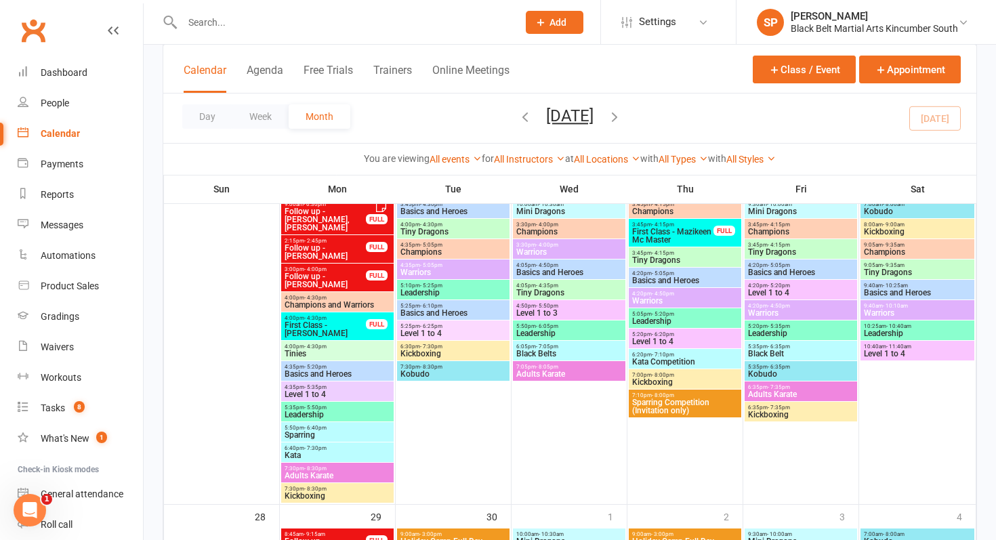
click at [316, 323] on span "First Class - Mila Abbott" at bounding box center [325, 329] width 83 height 16
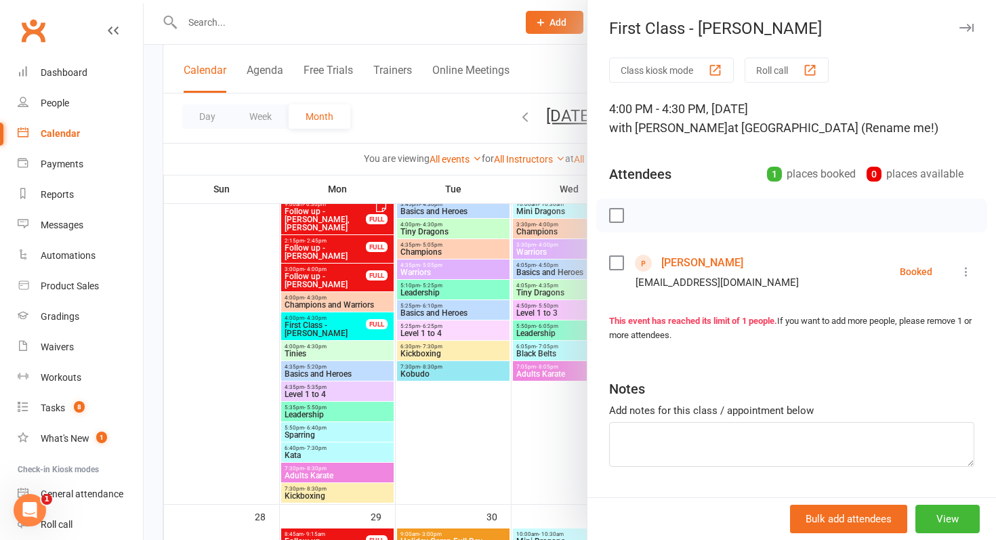
click at [316, 323] on div at bounding box center [570, 270] width 852 height 540
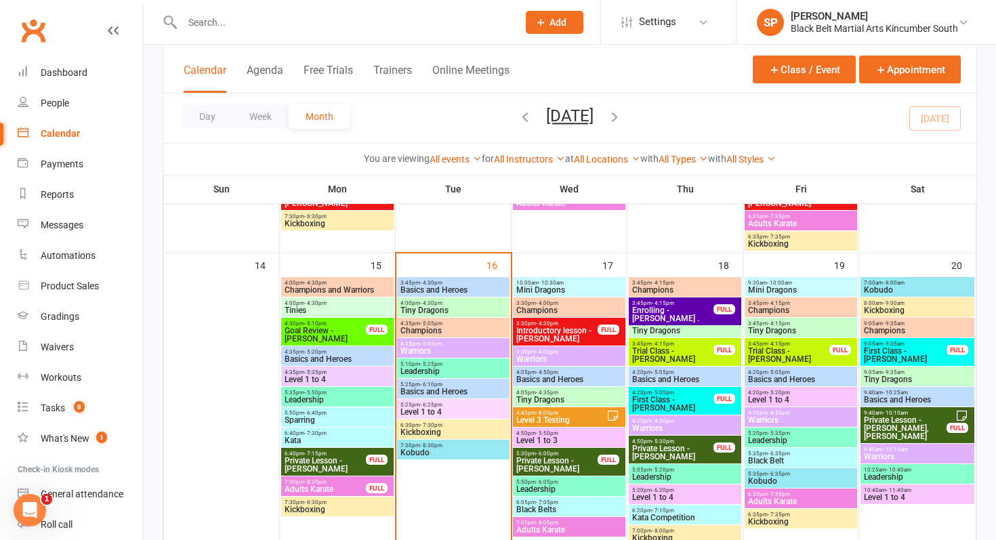
scroll to position [677, 0]
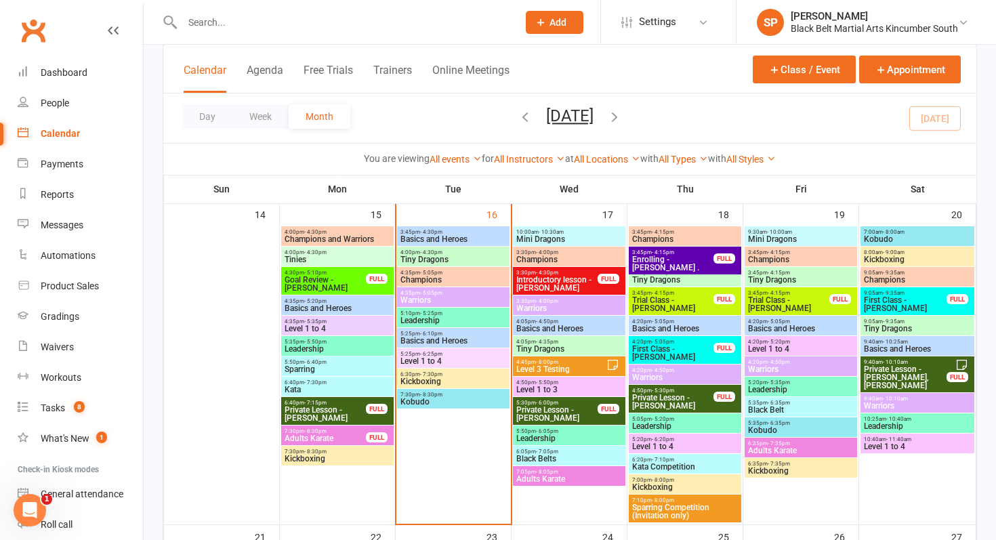
click at [563, 253] on span "3:30pm - 4:00pm" at bounding box center [568, 252] width 107 height 6
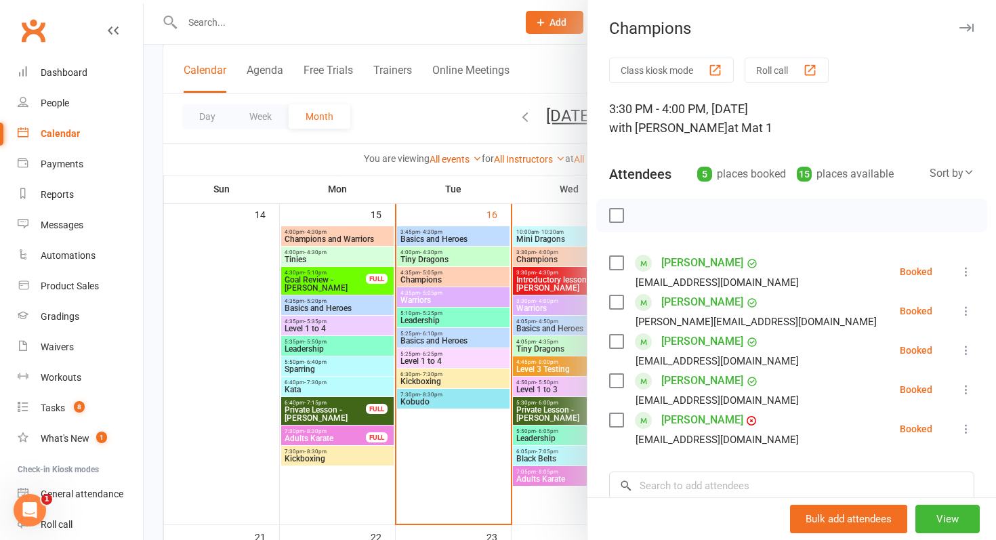
click at [544, 380] on div at bounding box center [570, 270] width 852 height 540
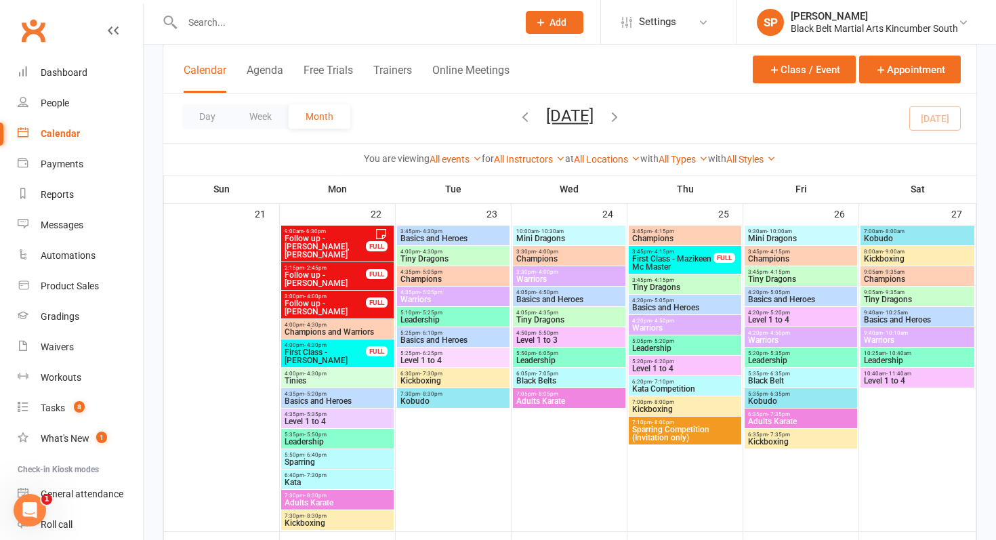
scroll to position [998, 0]
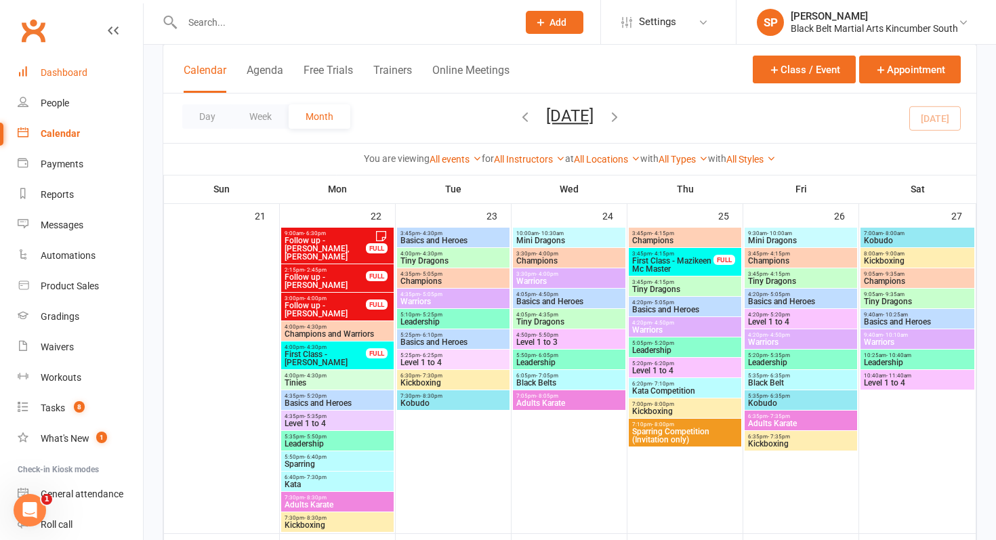
click at [87, 64] on link "Dashboard" at bounding box center [80, 73] width 125 height 30
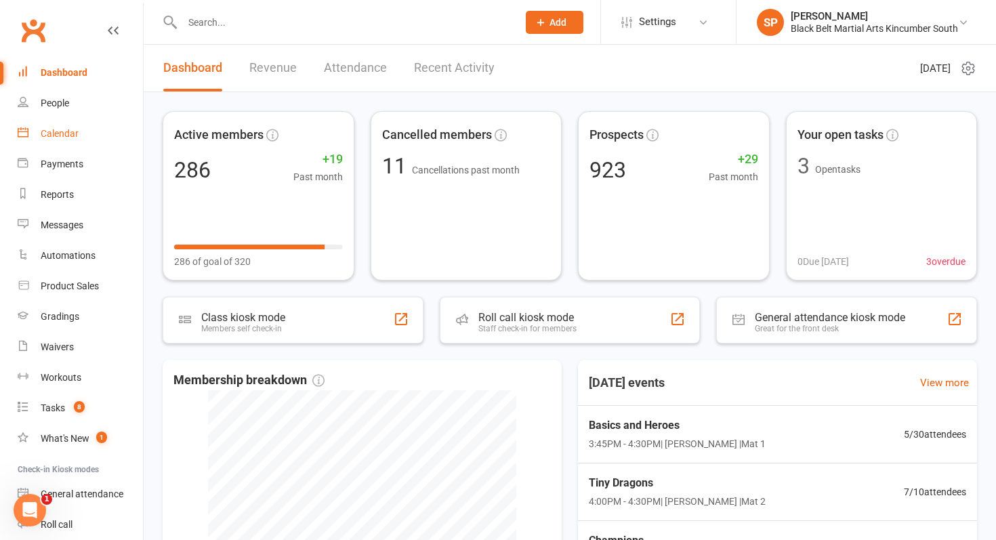
click at [39, 125] on link "Calendar" at bounding box center [80, 134] width 125 height 30
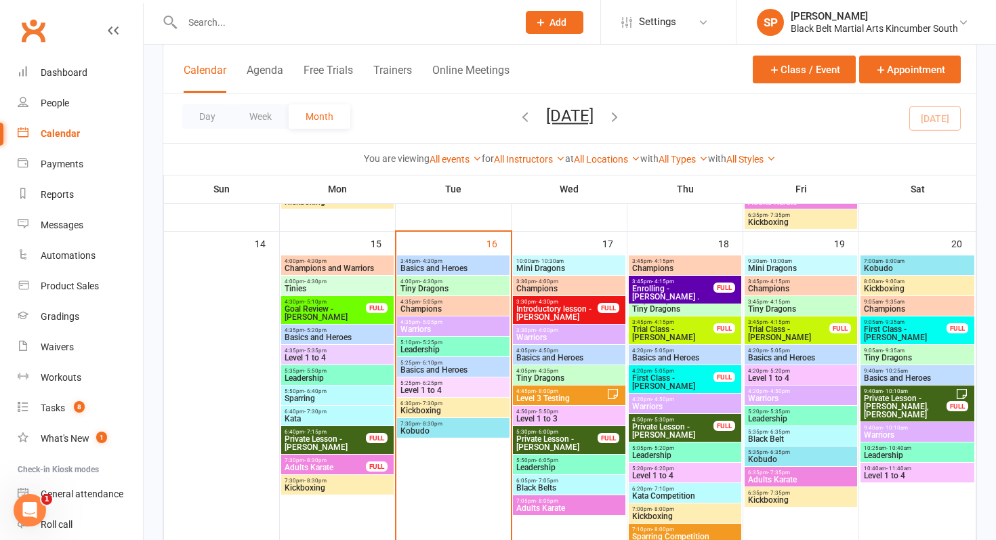
scroll to position [652, 0]
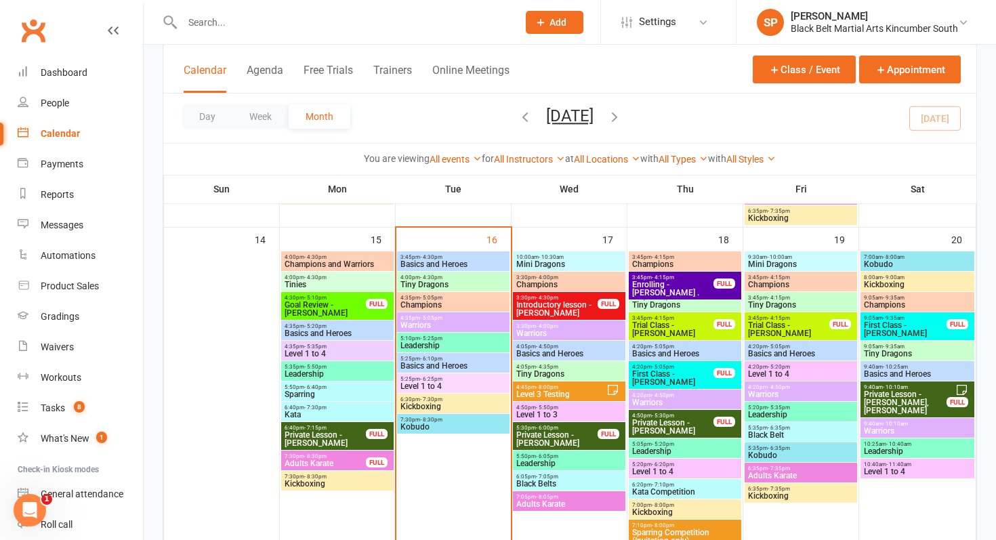
click at [770, 322] on span "Trial Class - Annabelle Gonda" at bounding box center [788, 329] width 83 height 16
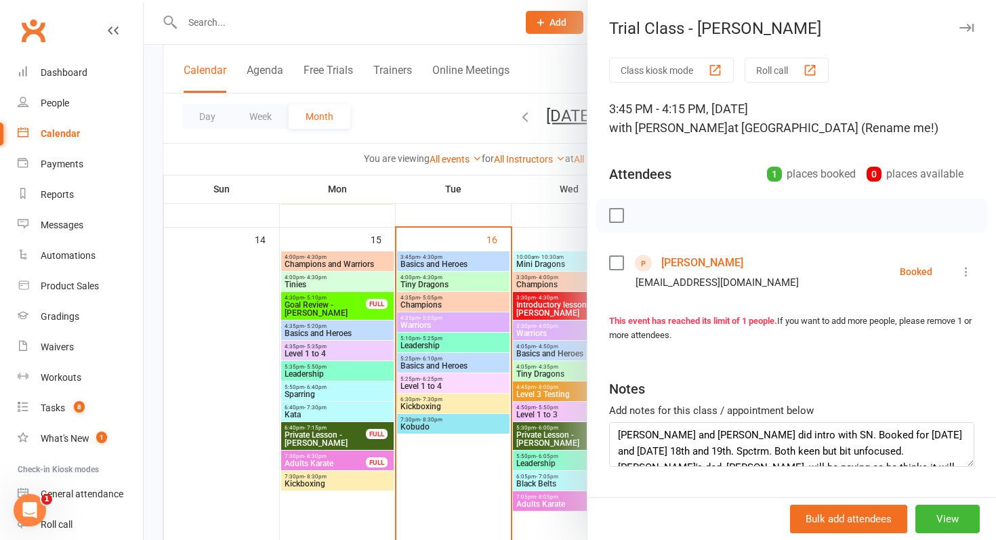
scroll to position [0, 0]
click at [532, 312] on div at bounding box center [570, 270] width 852 height 540
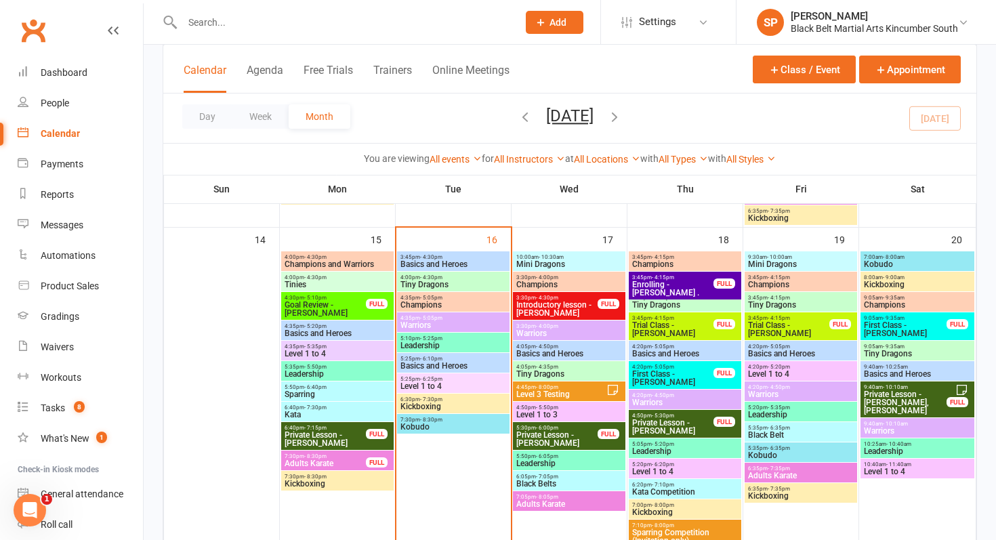
click at [794, 331] on span "Trial Class - Annabelle Gonda" at bounding box center [788, 329] width 83 height 16
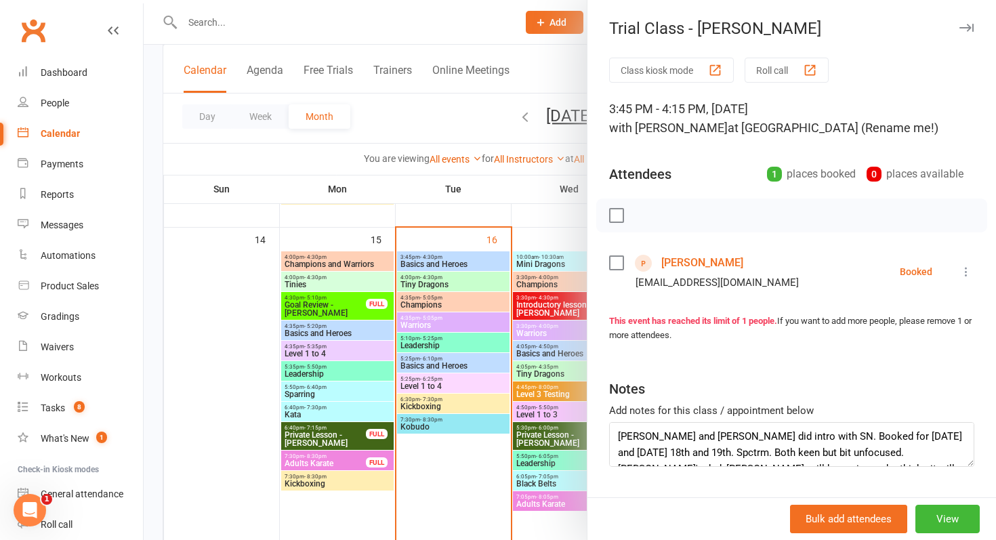
click at [552, 308] on div at bounding box center [570, 270] width 852 height 540
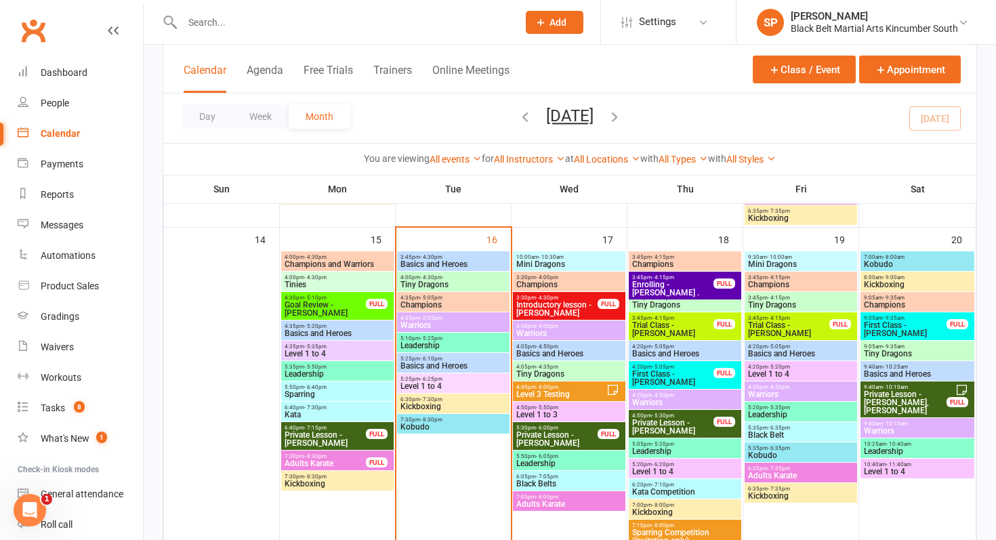
click at [775, 372] on span "Level 1 to 4" at bounding box center [800, 374] width 107 height 8
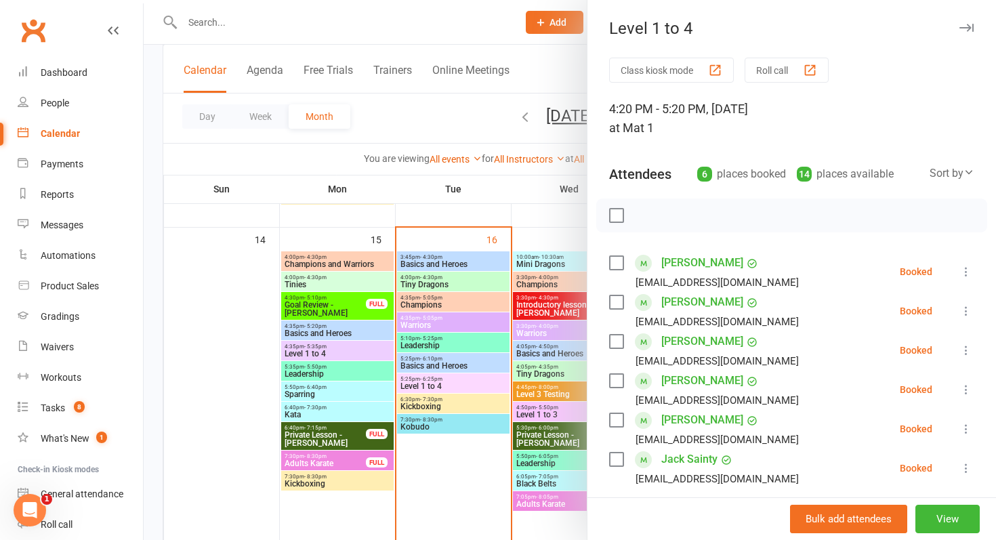
click at [554, 366] on div at bounding box center [570, 270] width 852 height 540
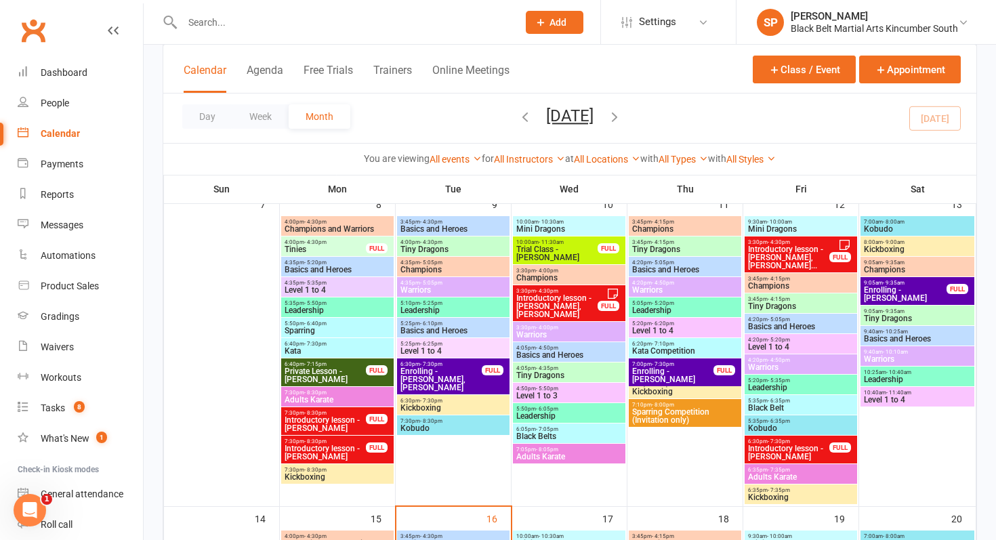
scroll to position [358, 0]
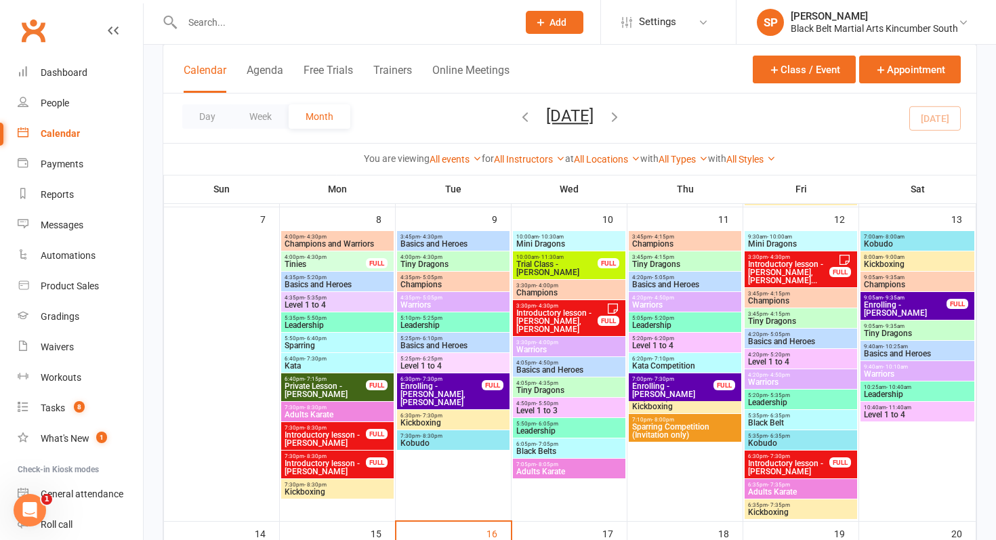
click at [765, 358] on span "Level 1 to 4" at bounding box center [800, 362] width 107 height 8
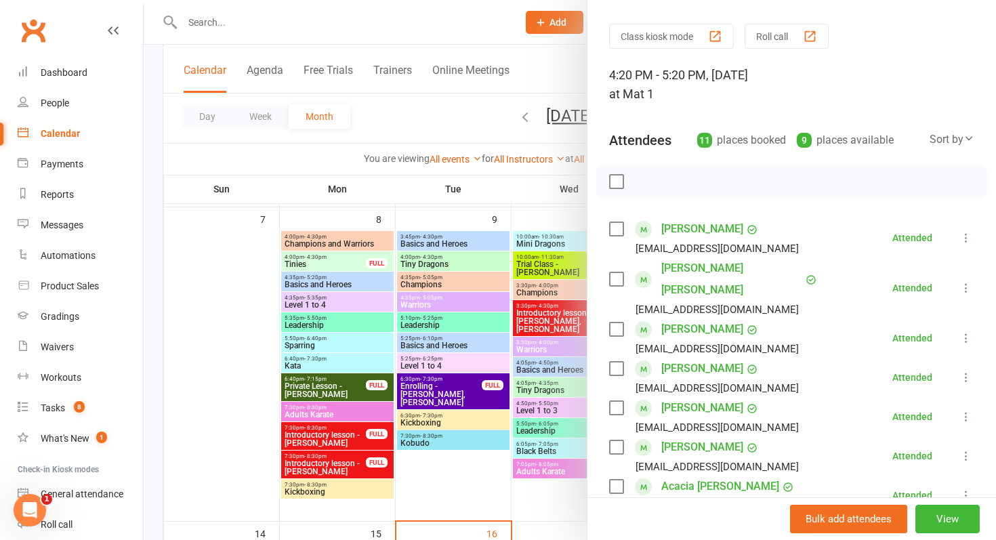
scroll to position [0, 0]
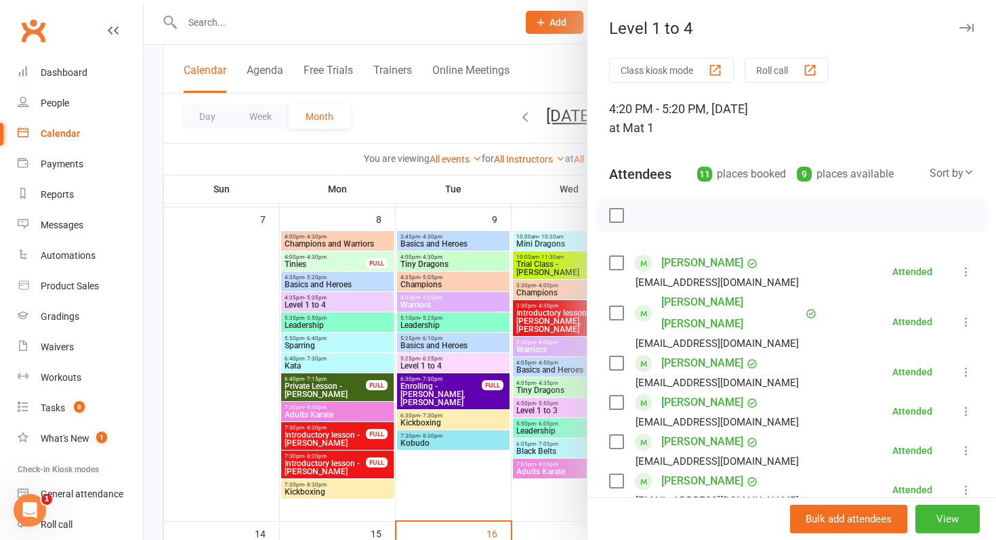
click at [517, 339] on div at bounding box center [570, 270] width 852 height 540
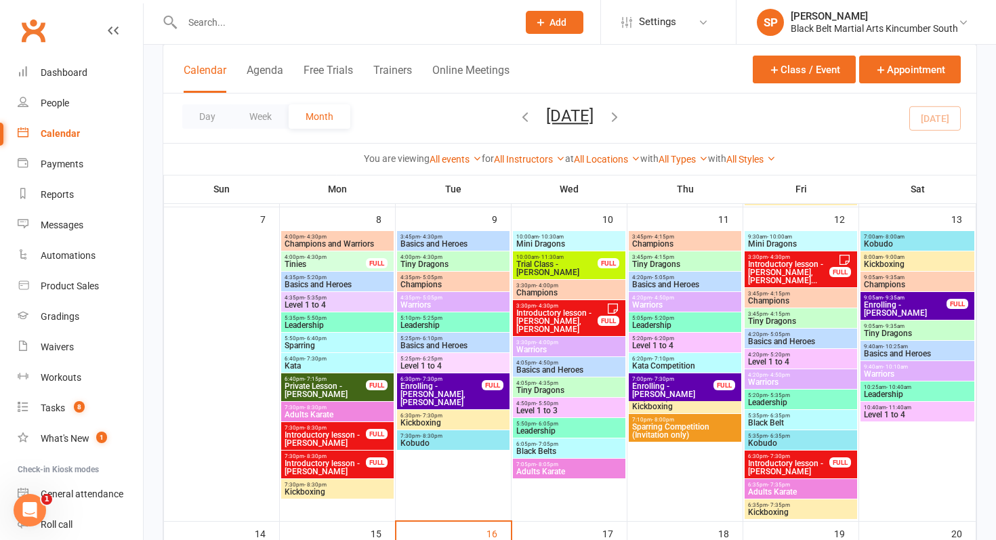
click at [551, 37] on div "Prospect Member Non-attending contact Class / event Appointment Grading event T…" at bounding box center [554, 22] width 92 height 44
click at [559, 31] on button "Add" at bounding box center [555, 22] width 58 height 23
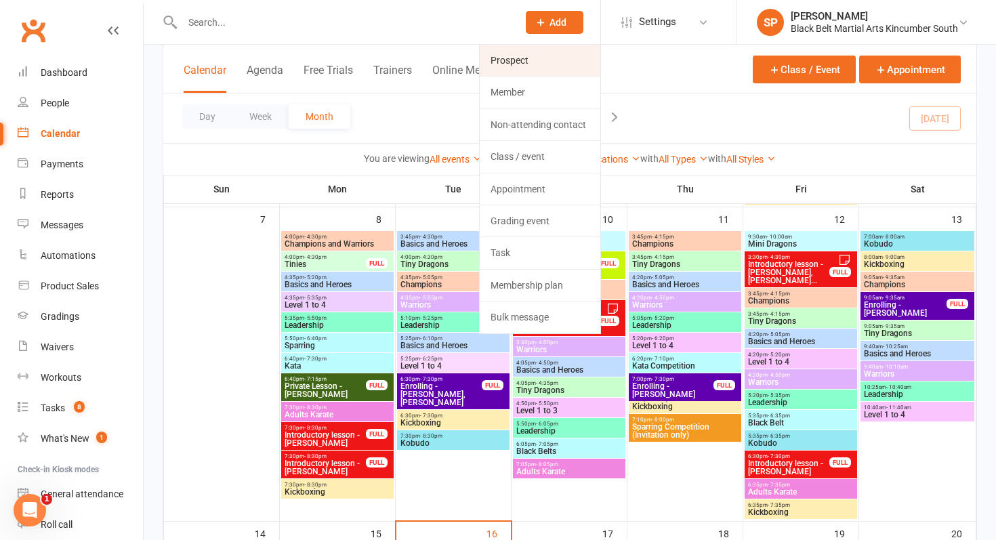
click at [532, 64] on link "Prospect" at bounding box center [539, 60] width 121 height 31
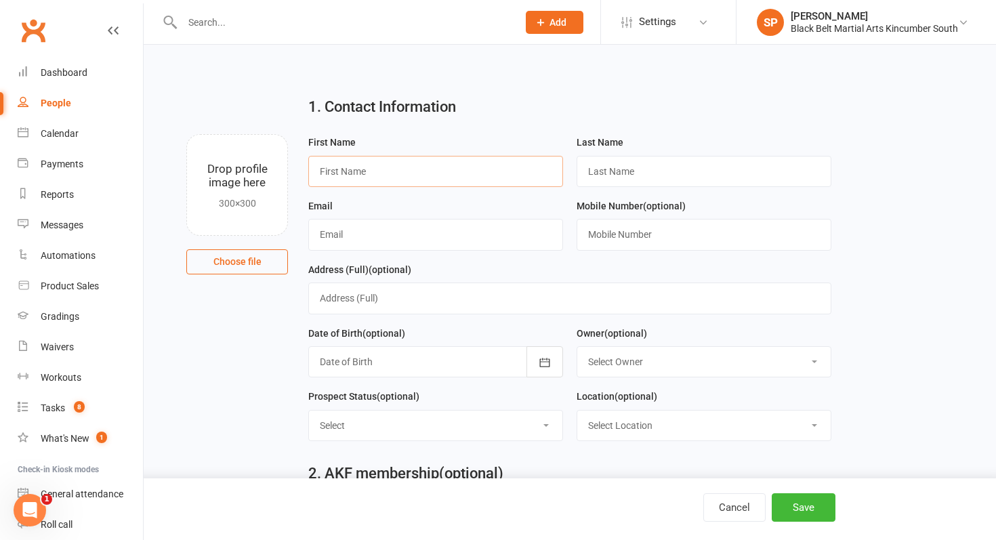
click at [362, 173] on input "text" at bounding box center [435, 171] width 255 height 31
type input "Hendrix"
type input "O'Donnell"
click at [377, 238] on input "text" at bounding box center [435, 234] width 255 height 31
type input "corey.odonnell@centralcoast.nsw.gov.au"
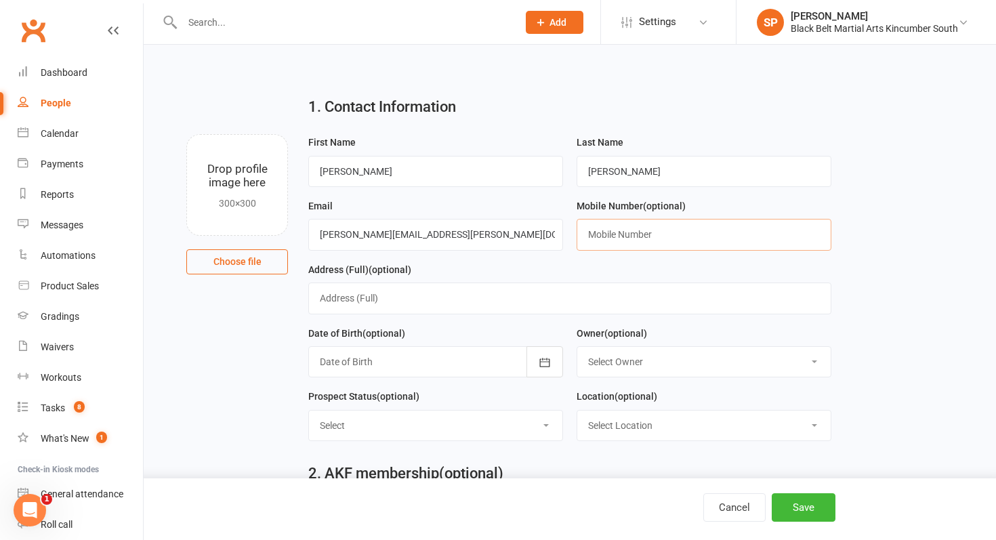
paste input "0401 241 327"
click at [612, 236] on input "0401 241 327" at bounding box center [703, 234] width 255 height 31
click at [628, 238] on input "0401241 327" at bounding box center [703, 234] width 255 height 31
click at [695, 230] on input "0401241327" at bounding box center [703, 234] width 255 height 31
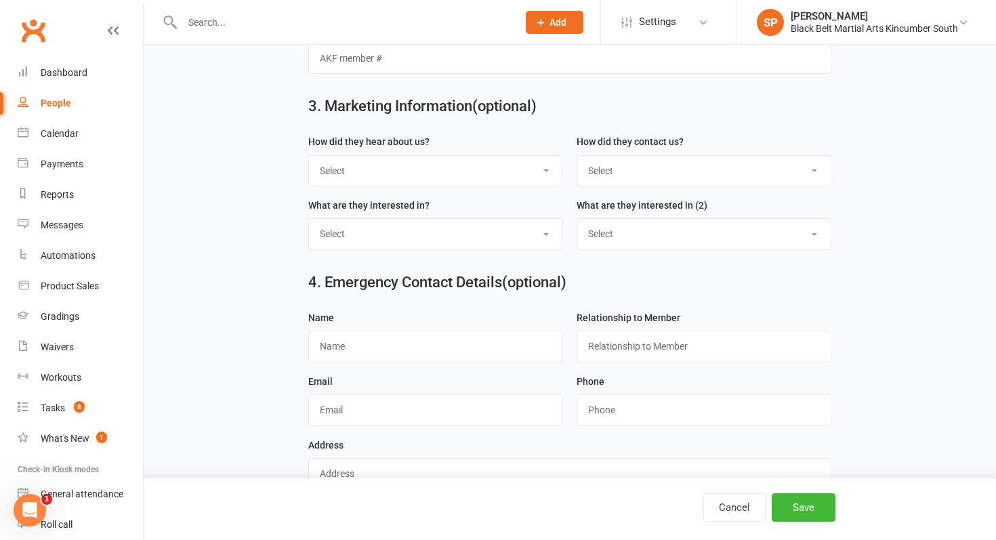
scroll to position [519, 0]
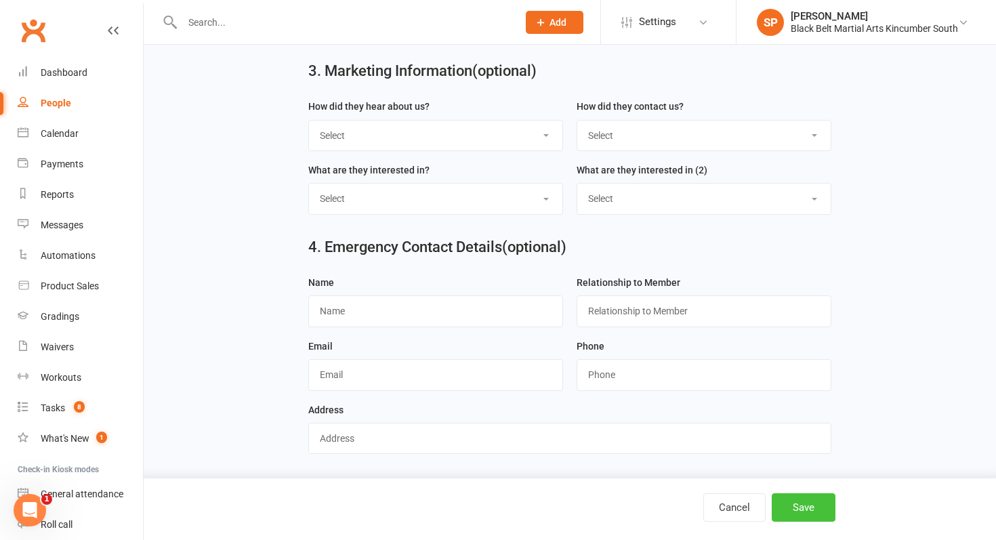
type input "0401241327"
click at [809, 505] on button "Save" at bounding box center [803, 507] width 64 height 28
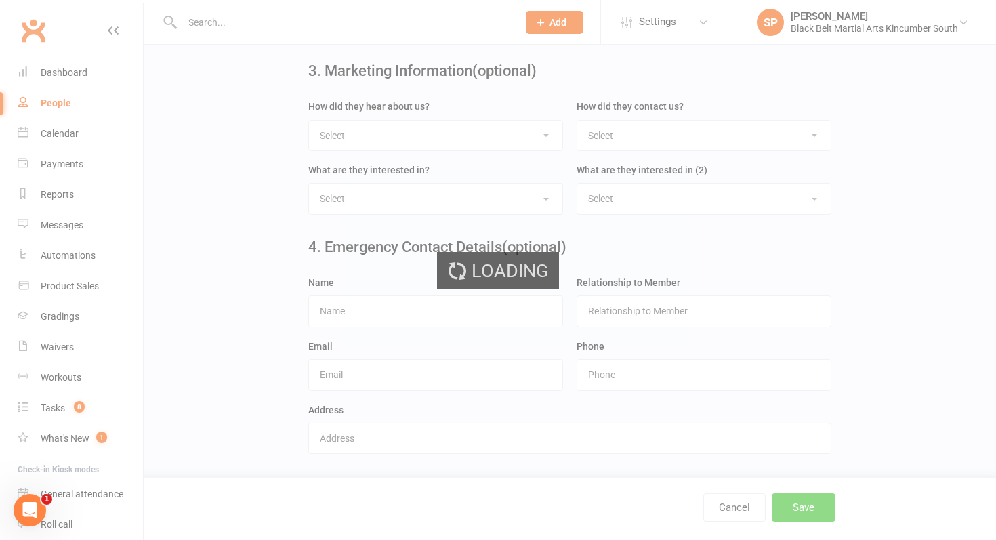
scroll to position [0, 0]
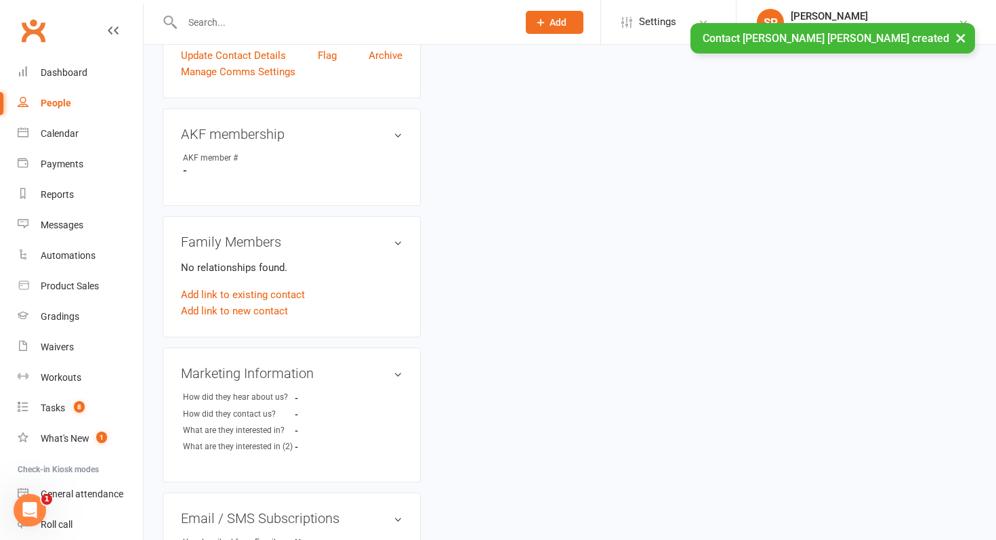
scroll to position [402, 0]
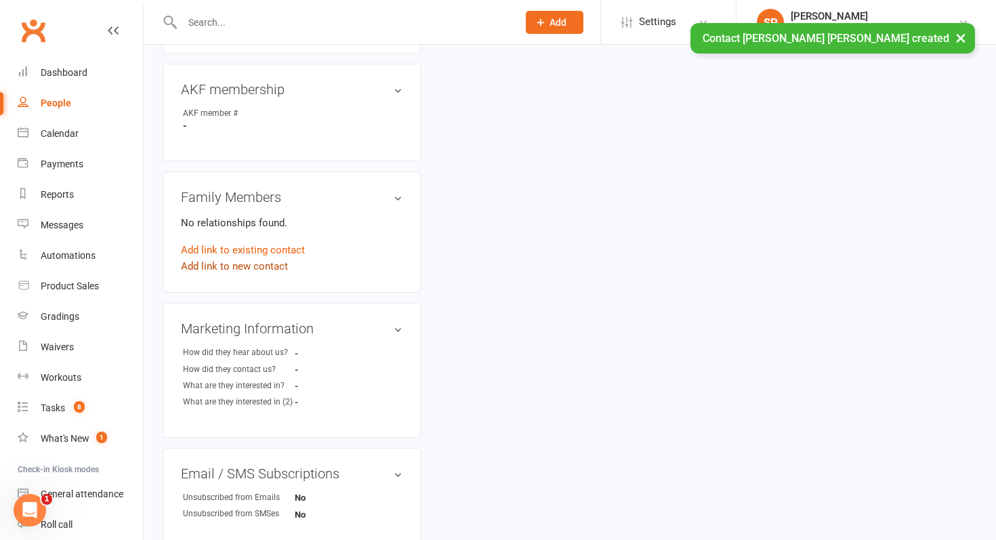
click at [257, 258] on link "Add link to new contact" at bounding box center [234, 266] width 107 height 16
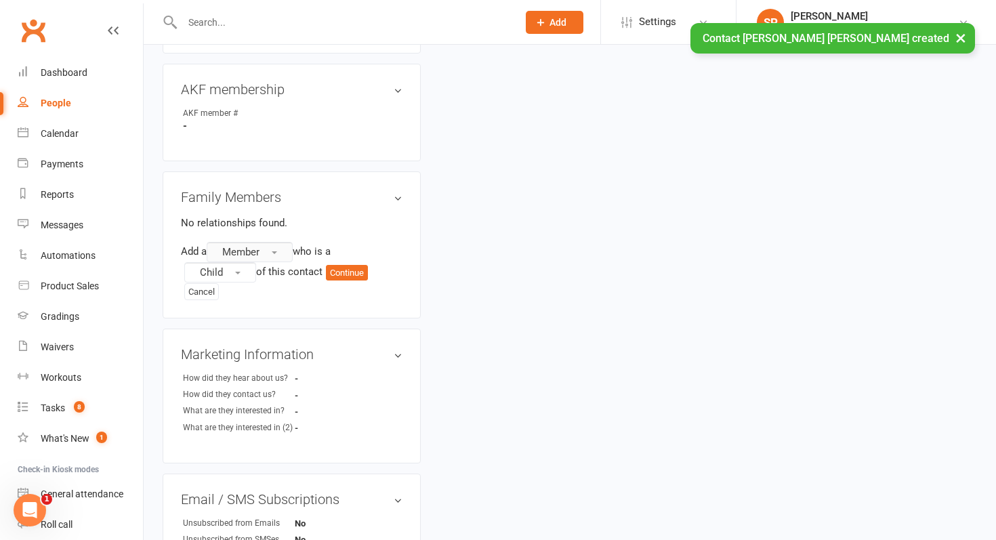
click at [274, 251] on span "button" at bounding box center [274, 252] width 5 height 3
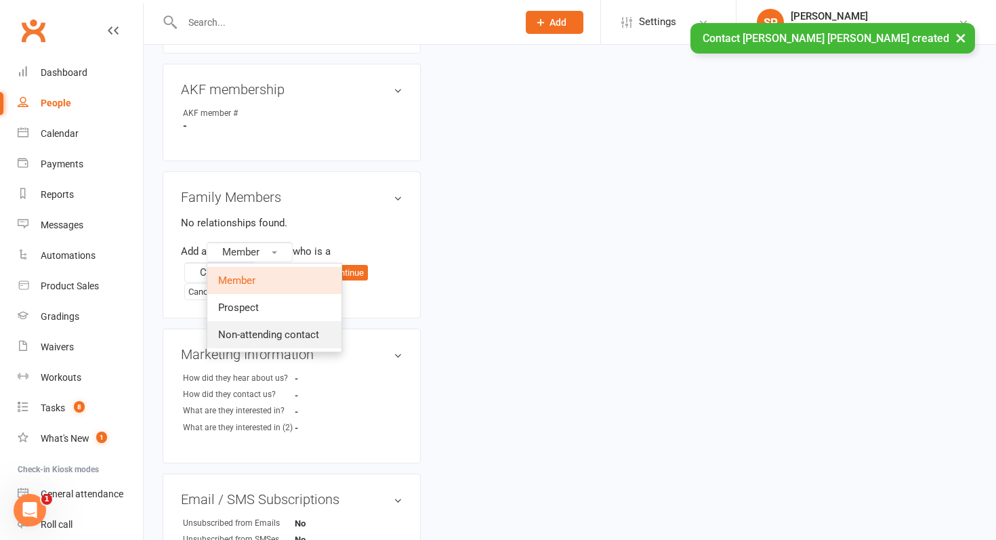
click at [276, 321] on link "Non-attending contact" at bounding box center [274, 334] width 134 height 27
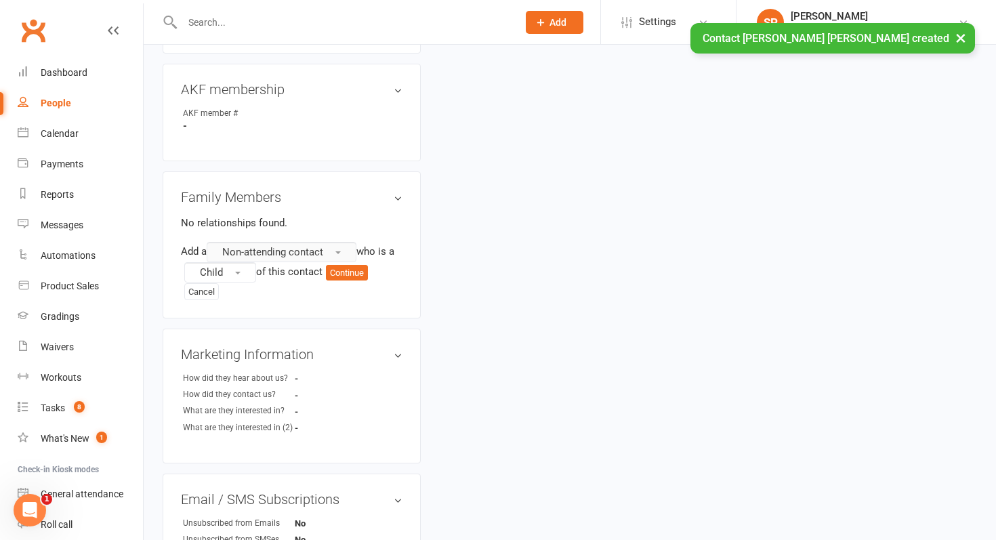
click at [232, 247] on button "Non-attending contact" at bounding box center [282, 252] width 150 height 20
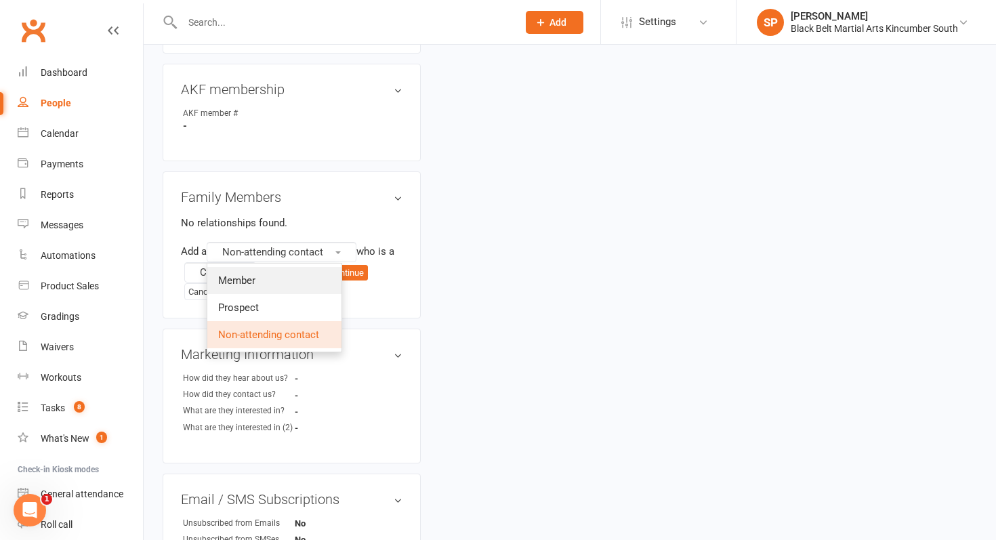
click at [234, 272] on link "Member" at bounding box center [274, 280] width 134 height 27
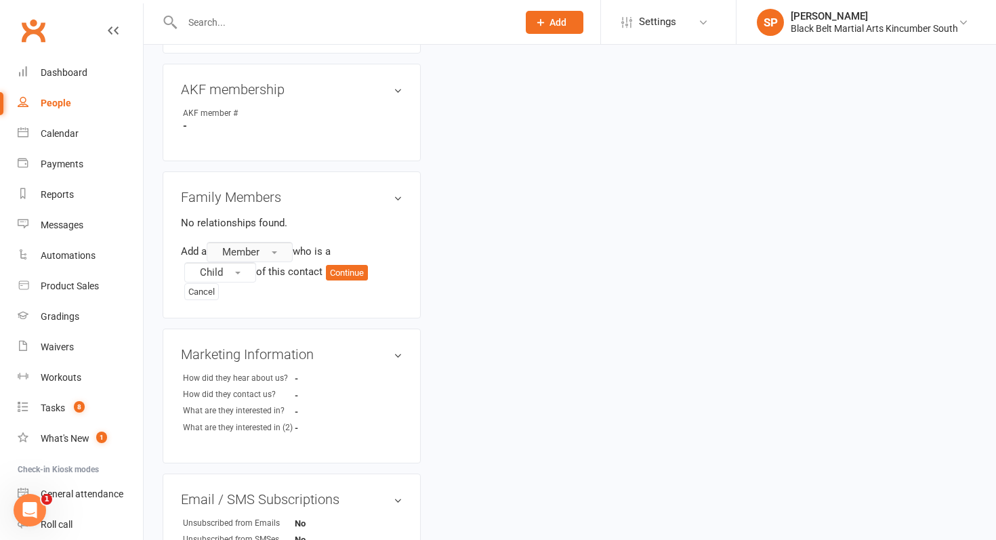
click at [251, 246] on span "Member" at bounding box center [240, 252] width 37 height 12
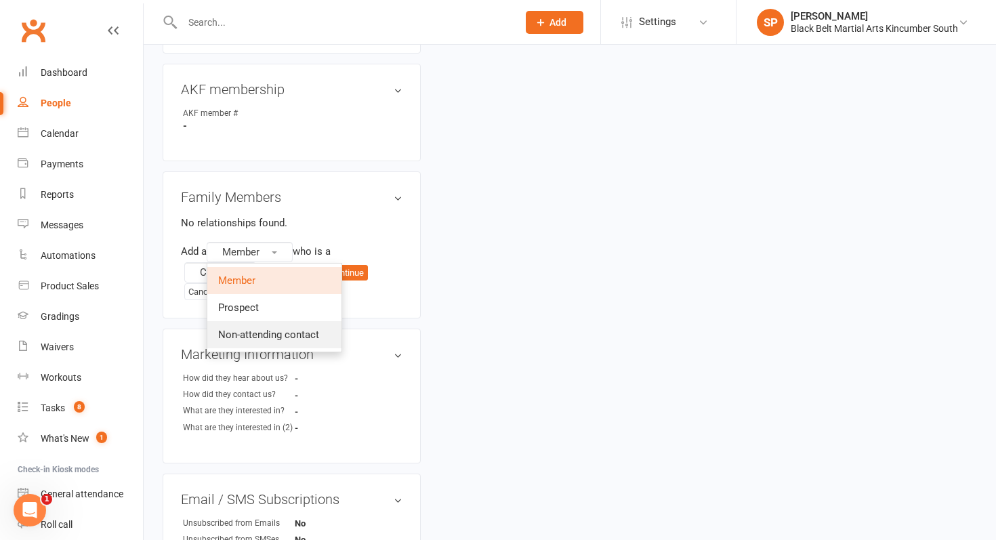
click at [271, 328] on span "Non-attending contact" at bounding box center [268, 334] width 101 height 12
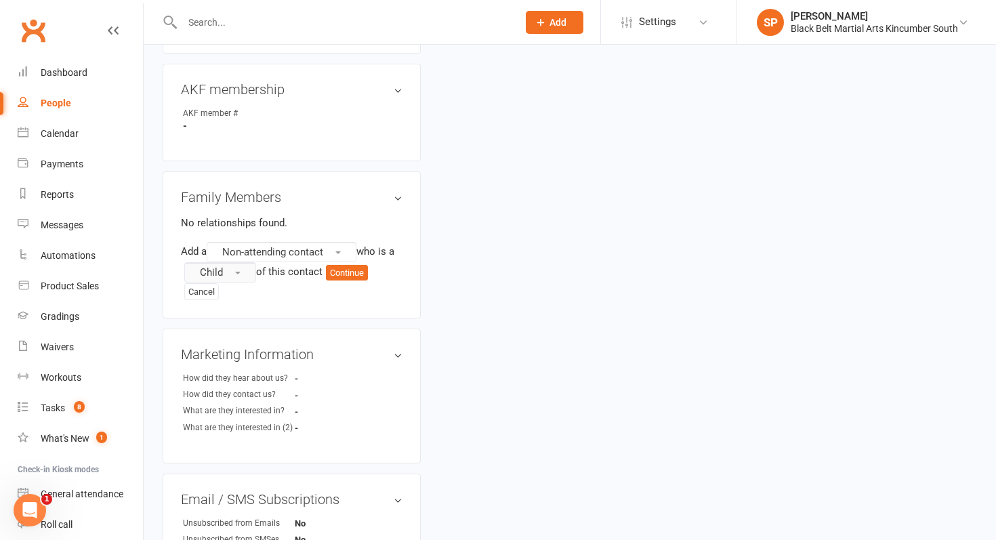
click at [250, 262] on button "Child" at bounding box center [220, 272] width 72 height 20
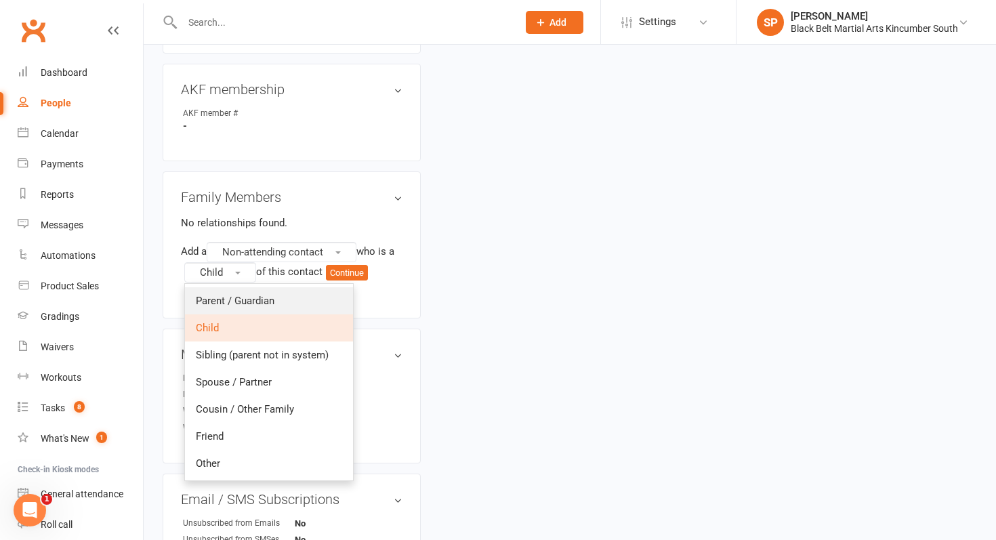
click at [251, 295] on span "Parent / Guardian" at bounding box center [235, 301] width 79 height 12
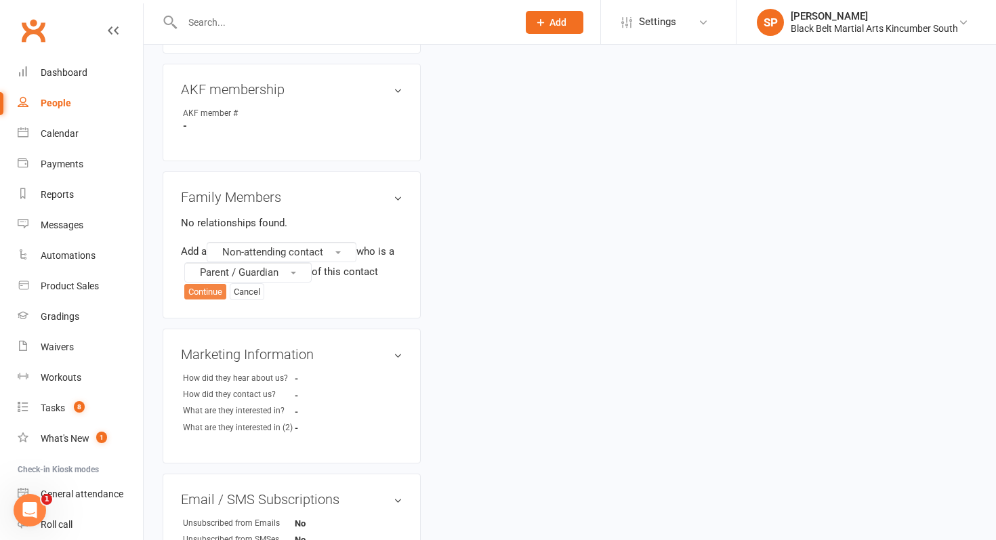
click at [209, 284] on button "Continue" at bounding box center [205, 292] width 42 height 16
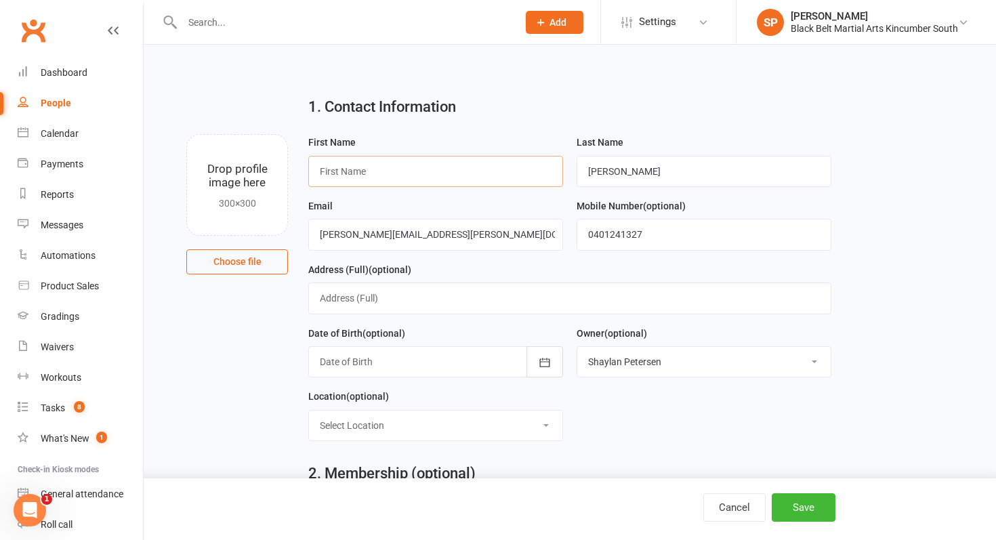
click at [380, 158] on input "text" at bounding box center [435, 171] width 255 height 31
type input "Corey and Amelia"
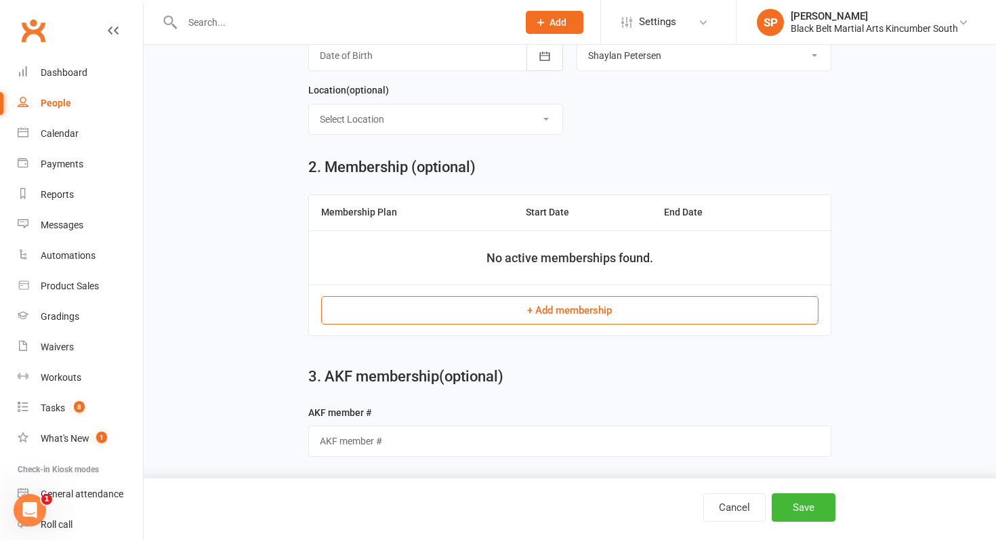
scroll to position [311, 0]
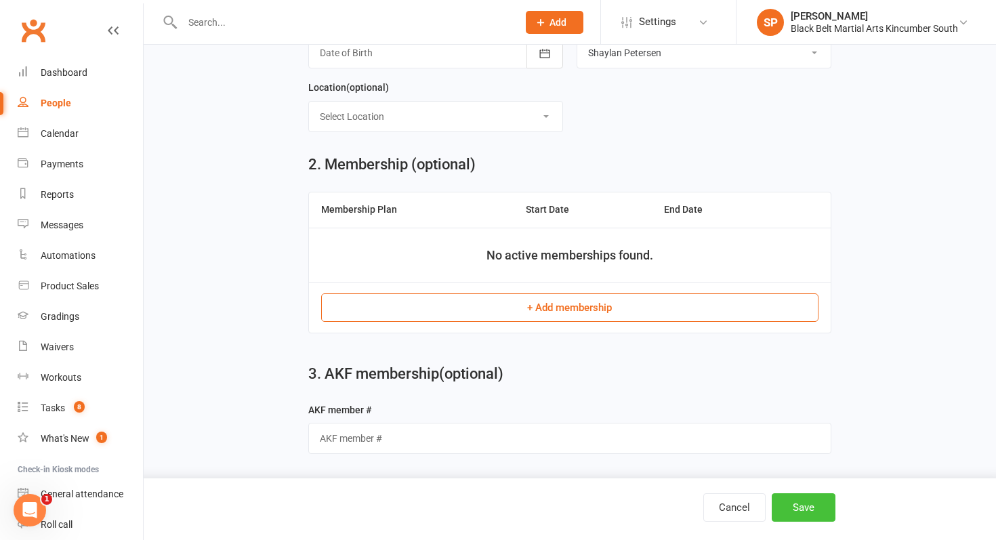
click at [815, 514] on button "Save" at bounding box center [803, 507] width 64 height 28
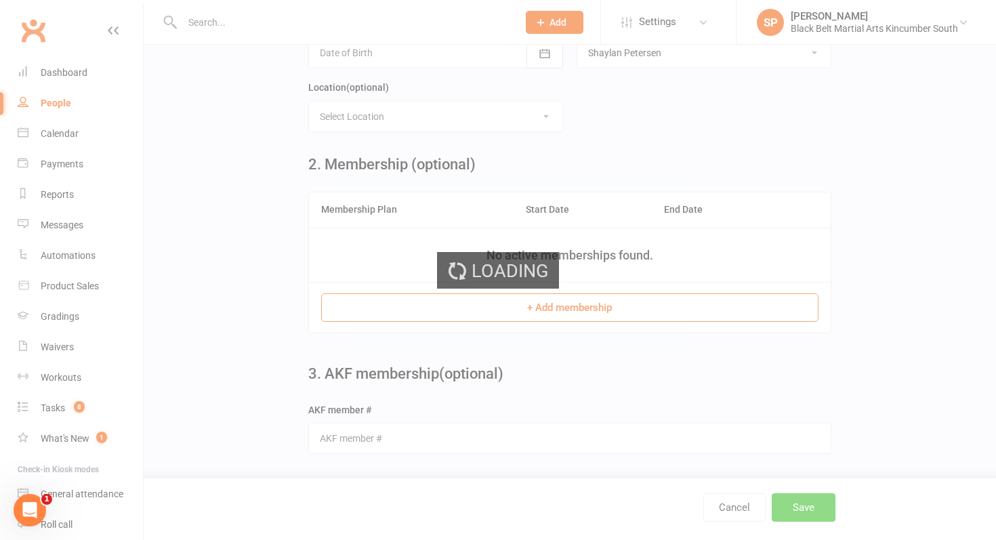
scroll to position [0, 0]
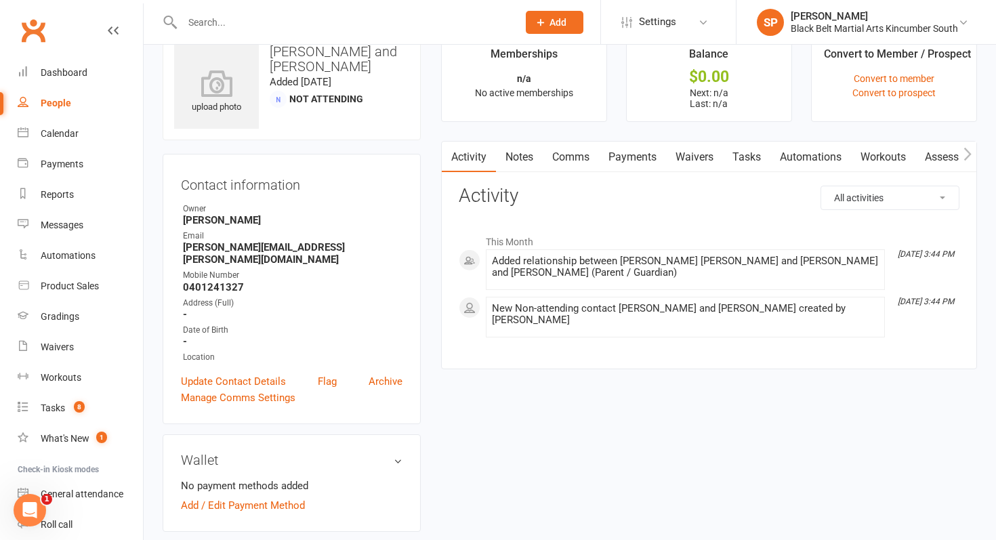
scroll to position [35, 0]
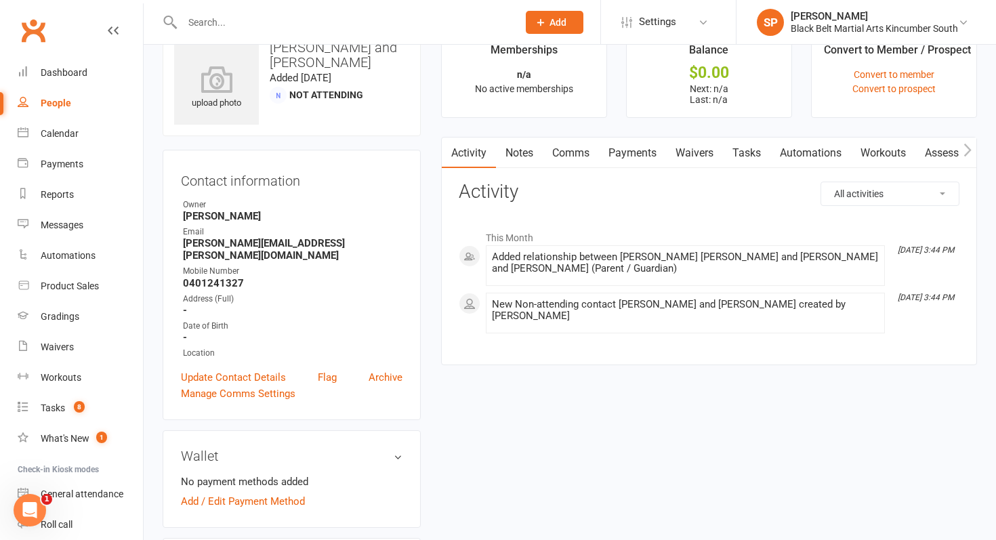
click at [701, 156] on link "Waivers" at bounding box center [694, 152] width 57 height 31
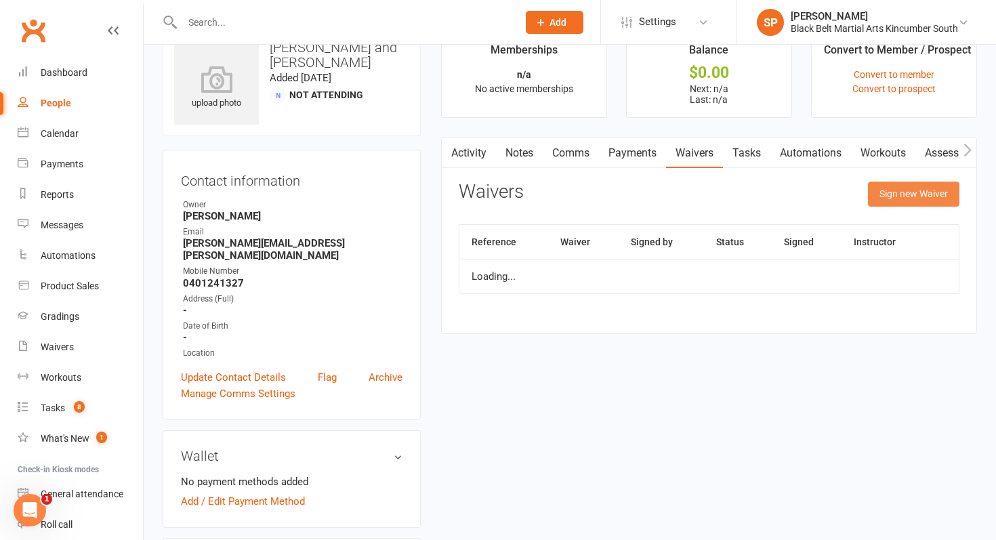
click at [868, 188] on button "Sign new Waiver" at bounding box center [913, 194] width 91 height 24
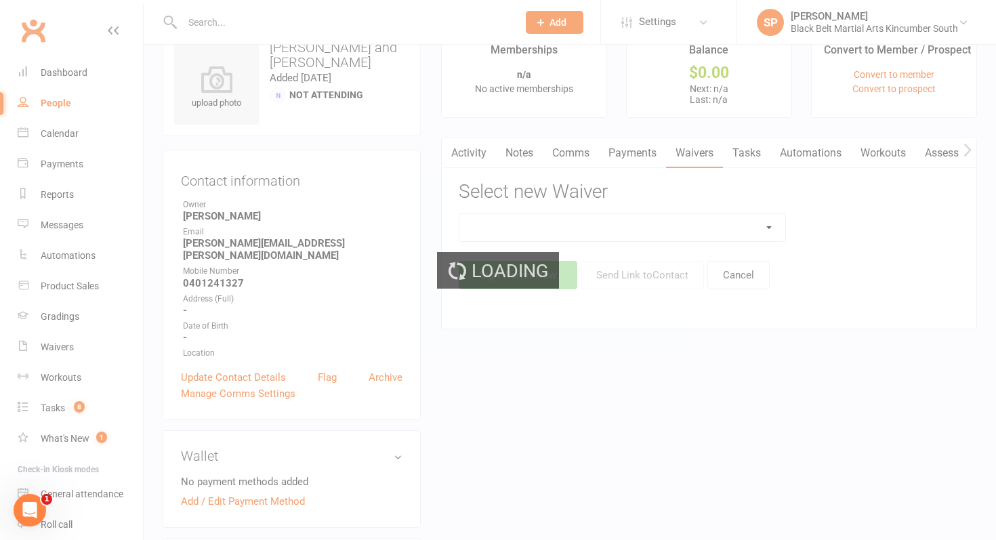
click at [560, 225] on div "Loading" at bounding box center [498, 270] width 996 height 540
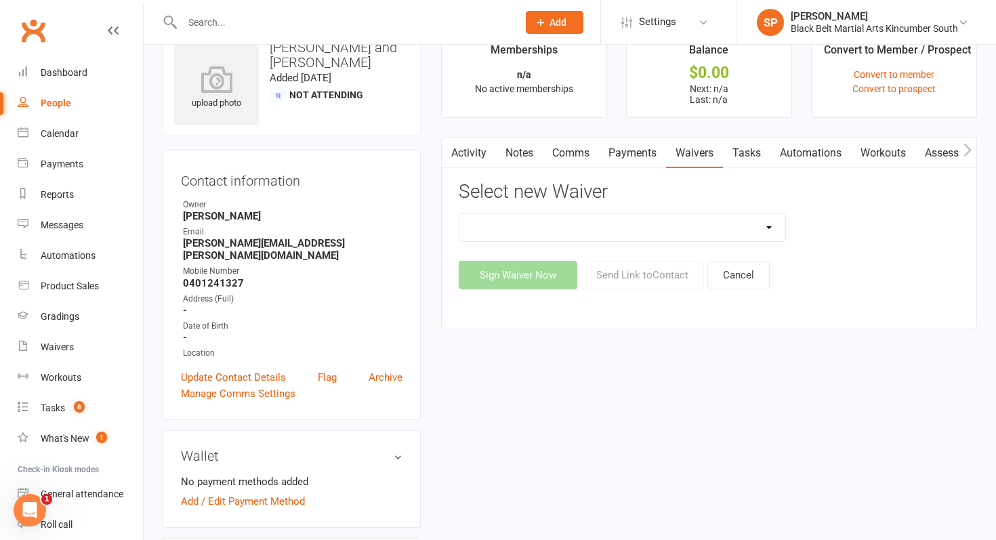
click at [560, 225] on select "Direct Debit Request Festival Enrolment Festival Trial Class Holiday Camp Waive…" at bounding box center [622, 227] width 326 height 27
select select "10335"
click at [459, 214] on select "Direct Debit Request Festival Enrolment Festival Trial Class Holiday Camp Waive…" at bounding box center [622, 227] width 326 height 27
click at [649, 278] on button "Send Link to Contact" at bounding box center [641, 275] width 123 height 28
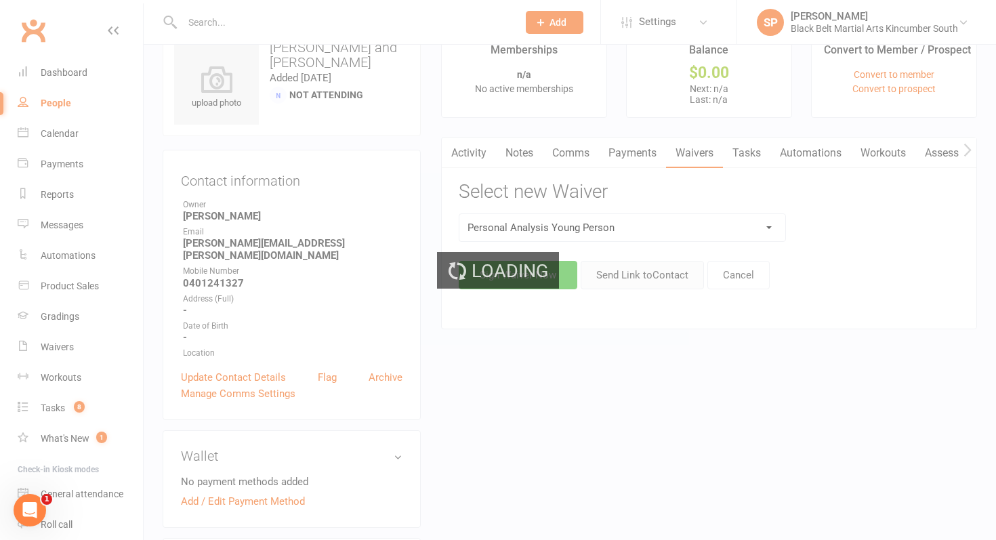
click at [649, 278] on div "Loading" at bounding box center [498, 270] width 996 height 540
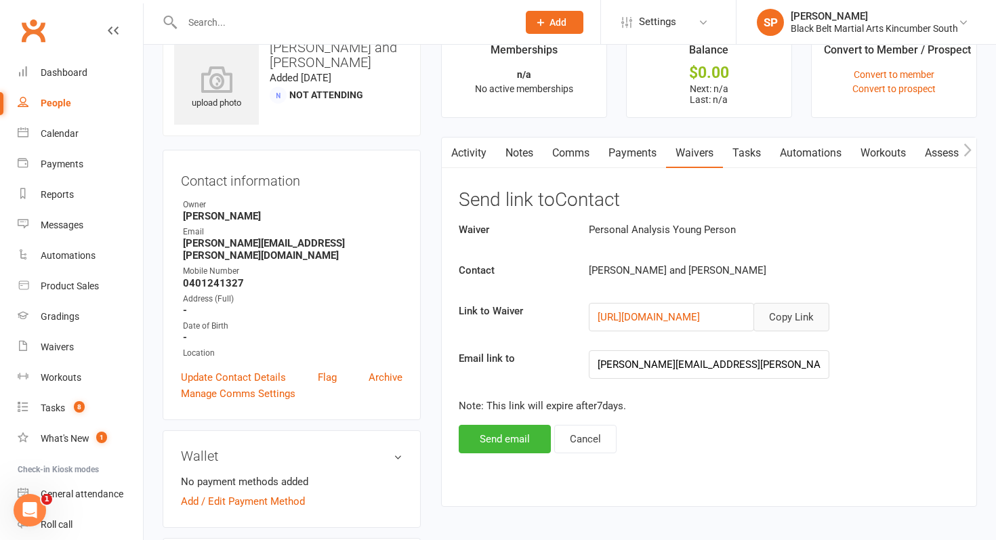
click at [782, 316] on button "Copy Link" at bounding box center [791, 317] width 76 height 28
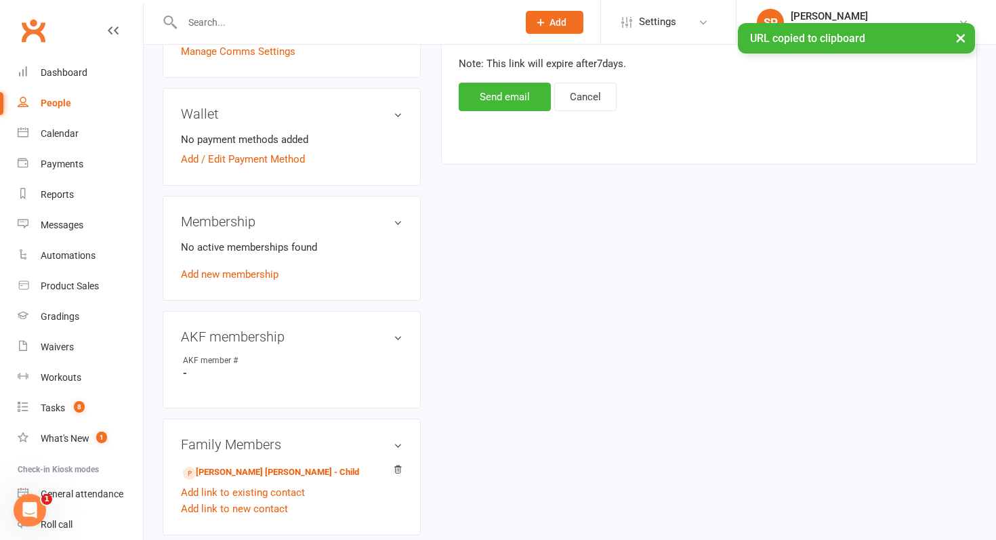
scroll to position [382, 0]
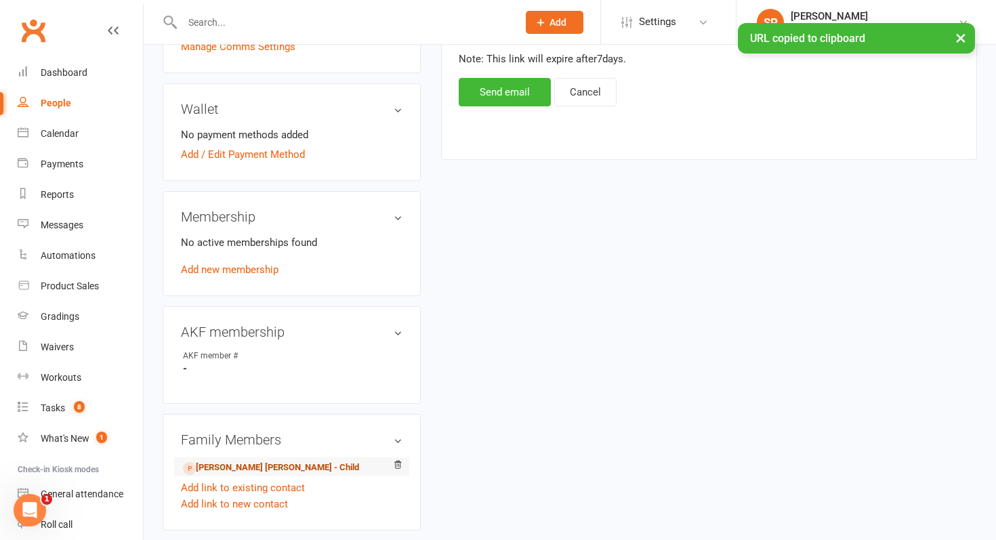
click at [257, 461] on link "Hendrix O'Donnell - Child" at bounding box center [271, 468] width 176 height 14
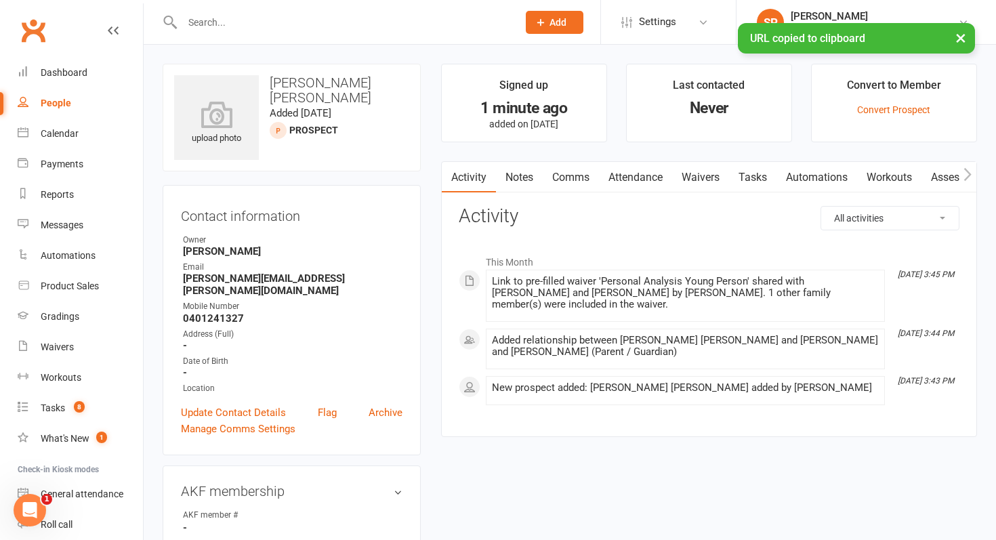
click at [591, 172] on link "Comms" at bounding box center [570, 177] width 56 height 31
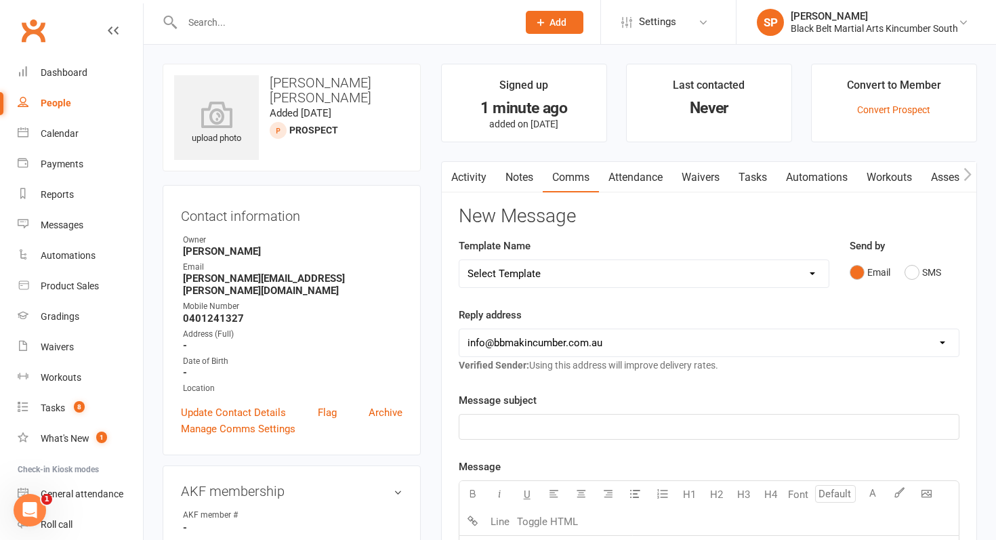
click at [541, 277] on select "Select Template [SMS] Birthday Invite Text [Email] Birthday Party [Email] Happy…" at bounding box center [643, 273] width 369 height 27
select select "5"
click at [459, 260] on select "Select Template [SMS] Birthday Invite Text [Email] Birthday Party [Email] Happy…" at bounding box center [643, 273] width 369 height 27
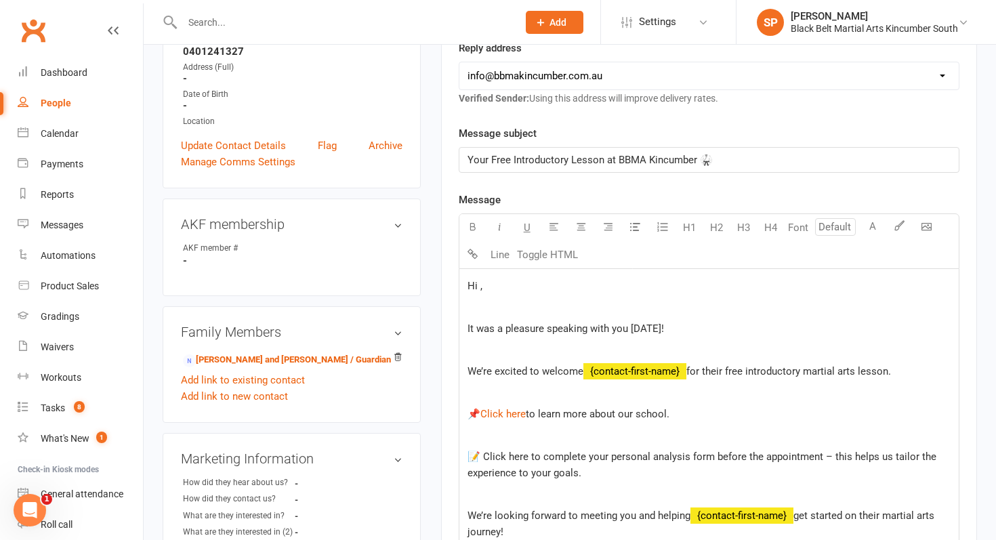
scroll to position [268, 0]
click at [479, 288] on span "Hi ," at bounding box center [474, 284] width 15 height 12
click at [891, 373] on span "for their free introductory martial arts lesson." at bounding box center [788, 370] width 205 height 12
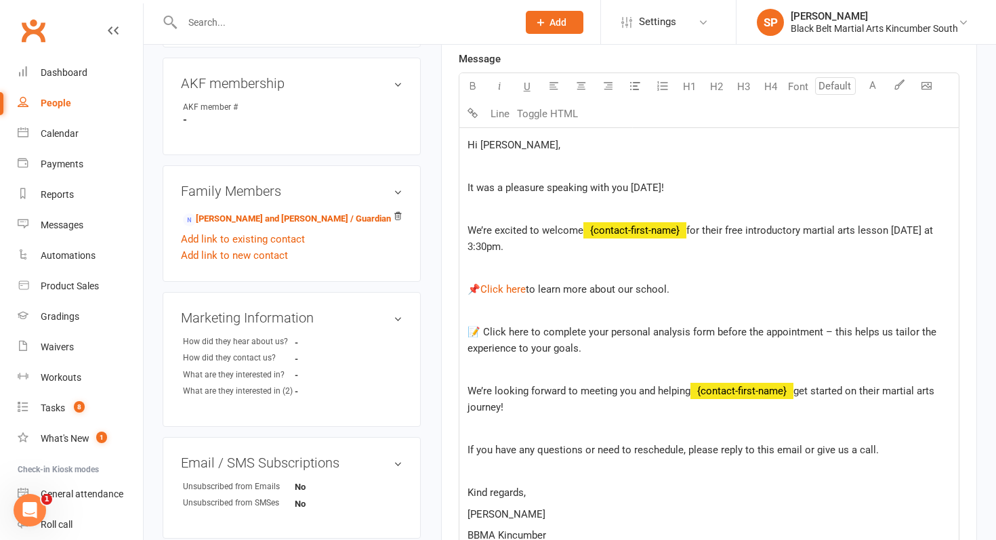
scroll to position [427, 0]
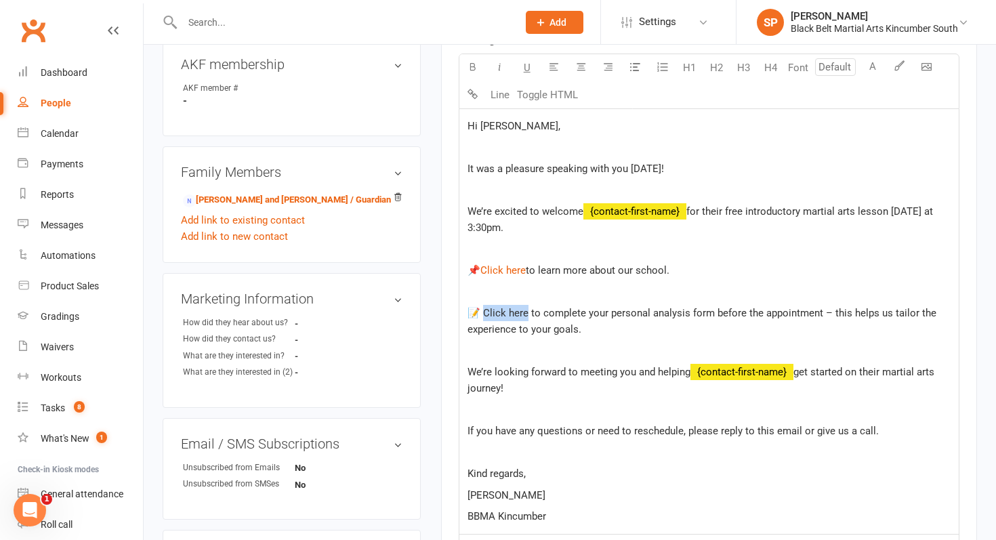
drag, startPoint x: 524, startPoint y: 312, endPoint x: 478, endPoint y: 311, distance: 46.1
click at [478, 311] on span "📝 Click here to complete your personal analysis form before the appointment – t…" at bounding box center [702, 321] width 471 height 28
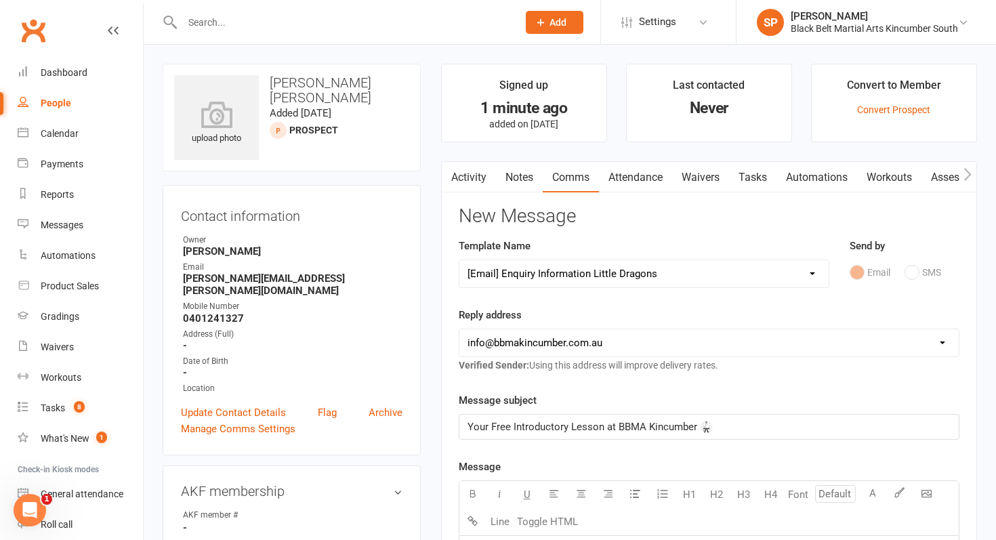
scroll to position [777, 0]
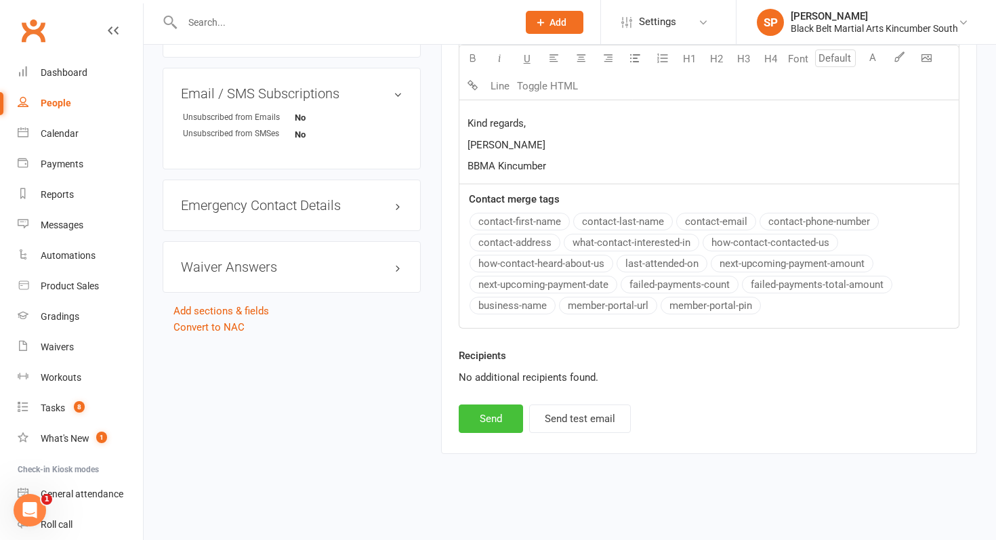
click at [492, 419] on button "Send" at bounding box center [490, 418] width 64 height 28
select select
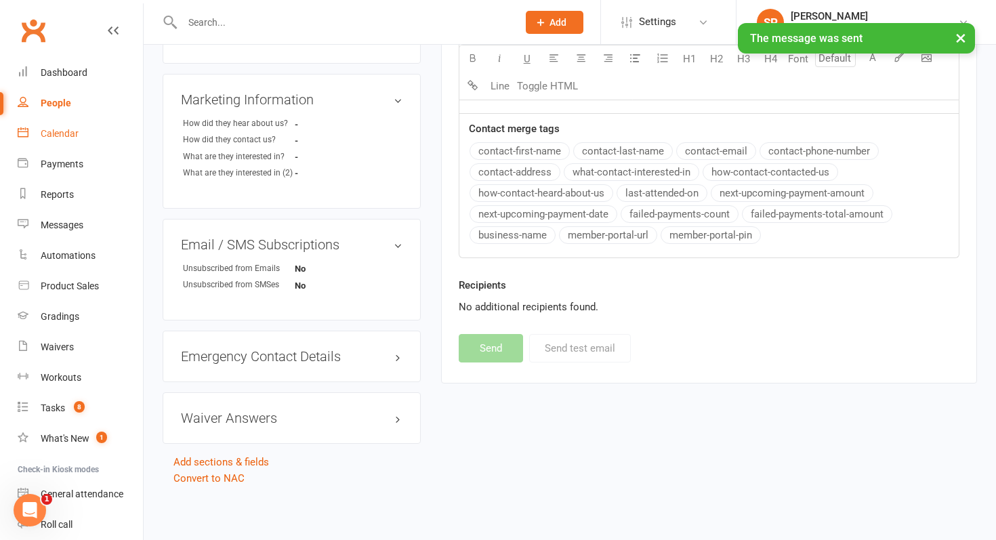
scroll to position [612, 0]
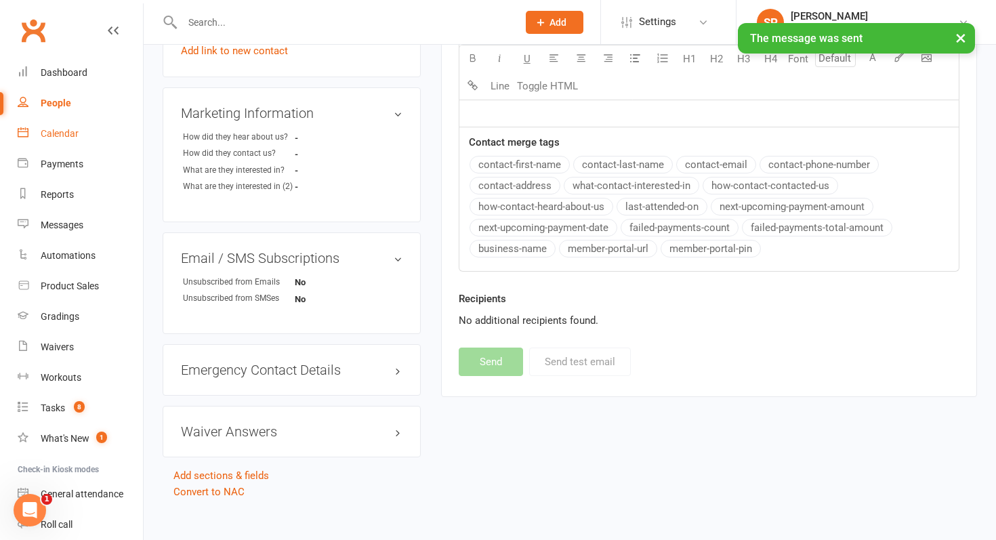
click at [54, 139] on link "Calendar" at bounding box center [80, 134] width 125 height 30
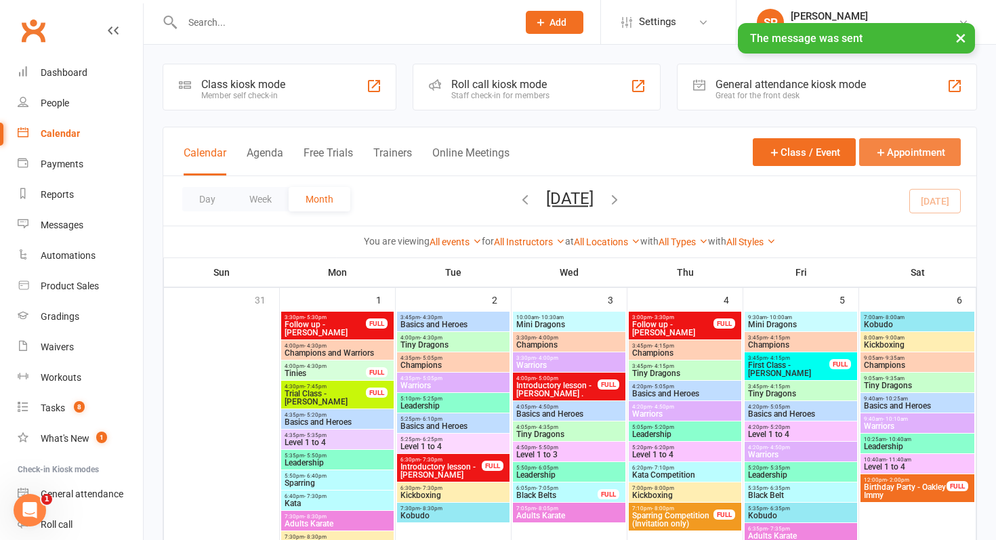
click at [893, 162] on button "Appointment" at bounding box center [910, 152] width 102 height 28
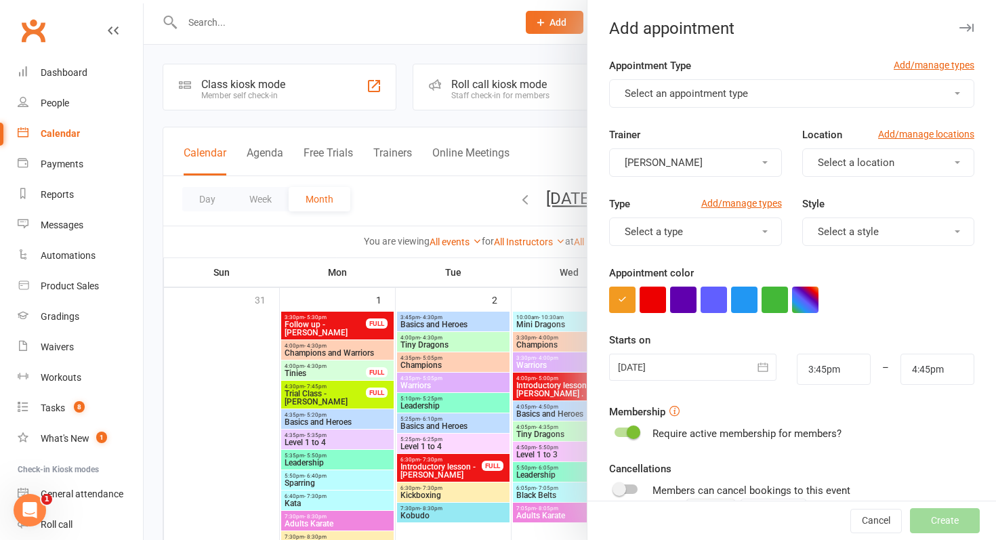
click at [654, 93] on span "Select an appointment type" at bounding box center [685, 93] width 123 height 12
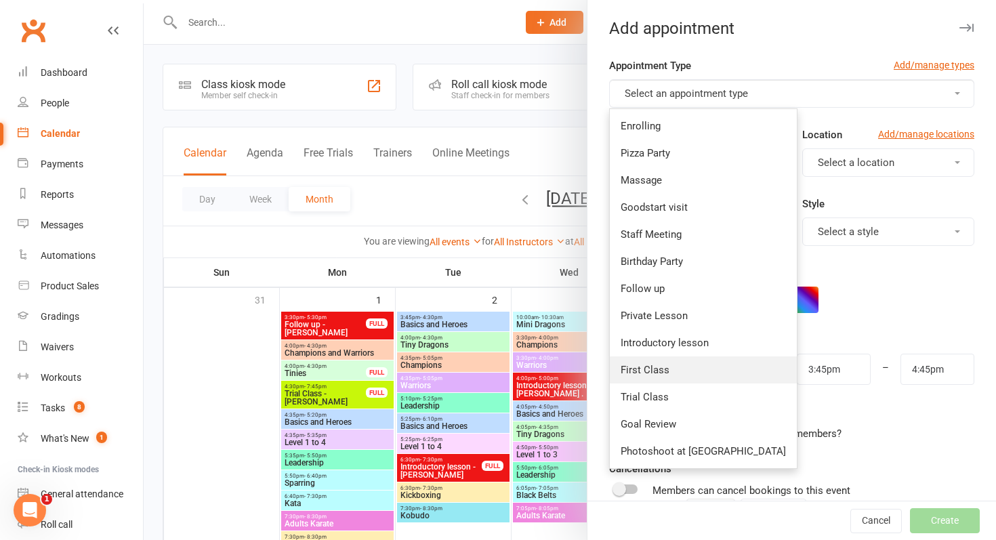
click at [680, 379] on link "First Class" at bounding box center [703, 369] width 187 height 27
type input "4:15pm"
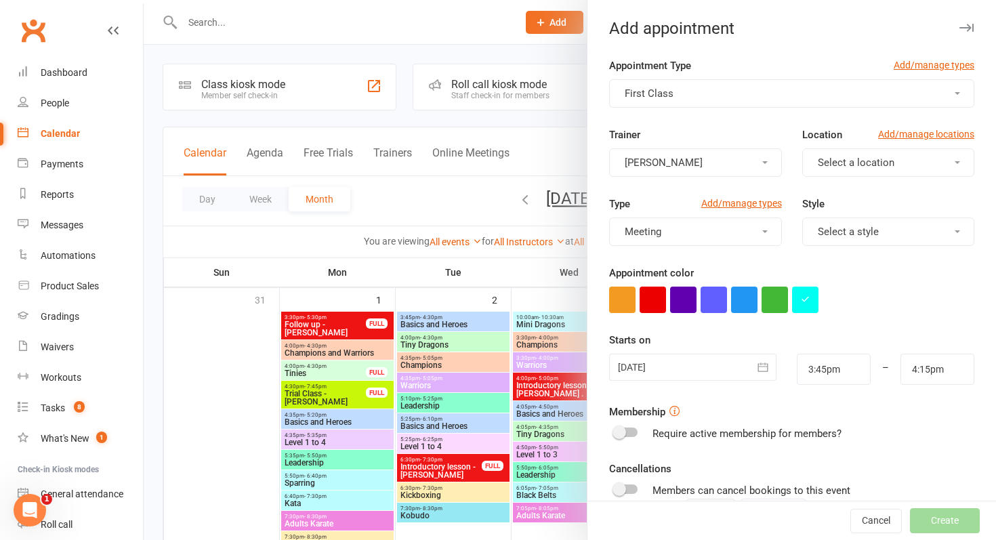
click at [681, 375] on div at bounding box center [692, 367] width 167 height 27
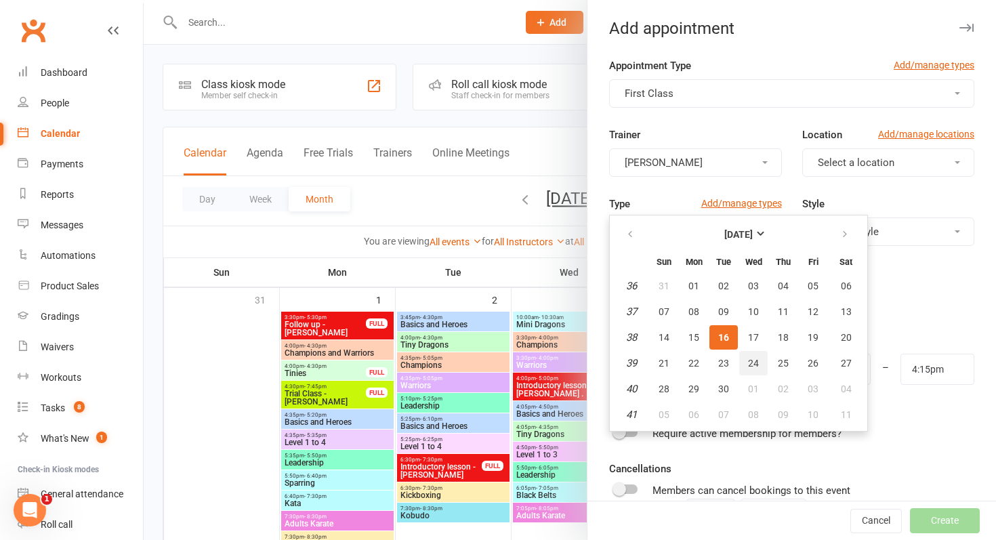
click at [758, 363] on button "24" at bounding box center [753, 363] width 28 height 24
type input "24 Sep 2025"
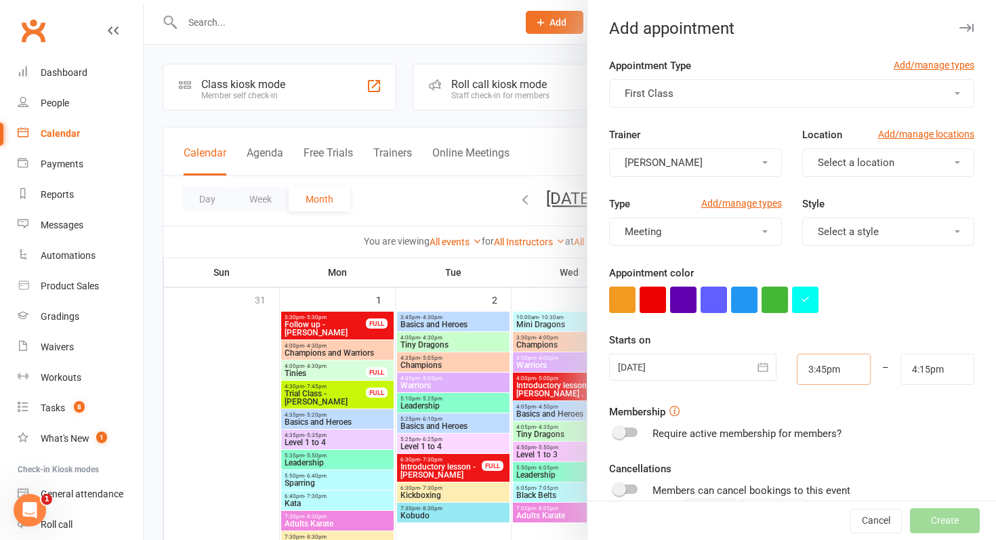
drag, startPoint x: 849, startPoint y: 372, endPoint x: 775, endPoint y: 372, distance: 73.8
click at [775, 372] on div "24 Sep 2025 September 2025 Sun Mon Tue Wed Thu Fri Sat 36 31 01 02 03 04 05 06 …" at bounding box center [791, 369] width 385 height 31
type input "3:30pm"
click at [942, 316] on form "Appointment Type Add/manage types First Class Trainer Shaylan Petersen Location…" at bounding box center [791, 352] width 365 height 589
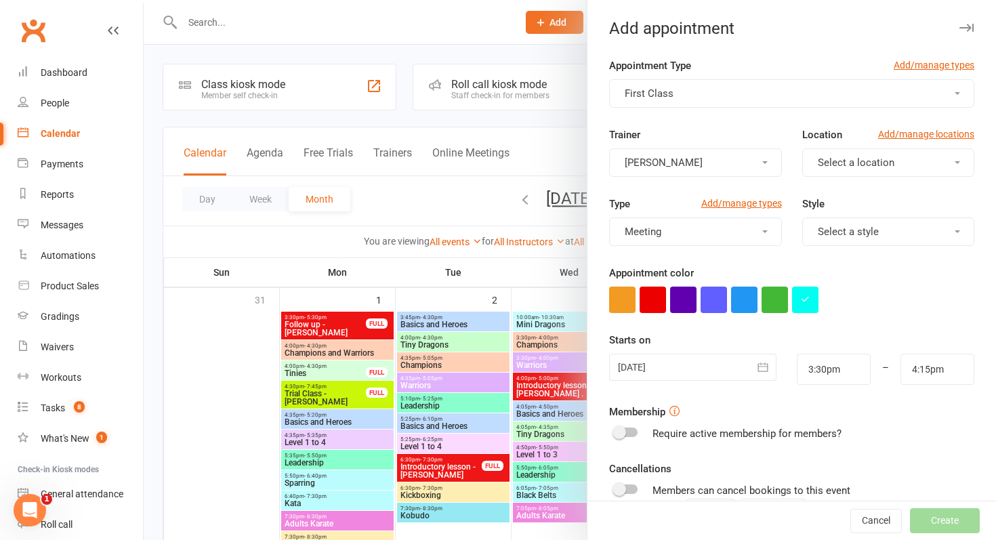
scroll to position [165, 0]
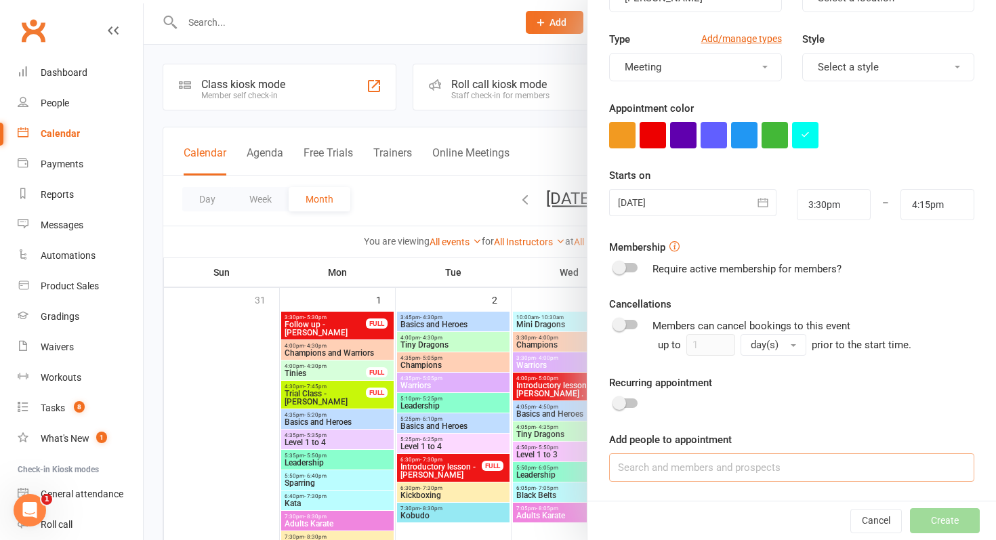
click at [714, 476] on input at bounding box center [791, 467] width 365 height 28
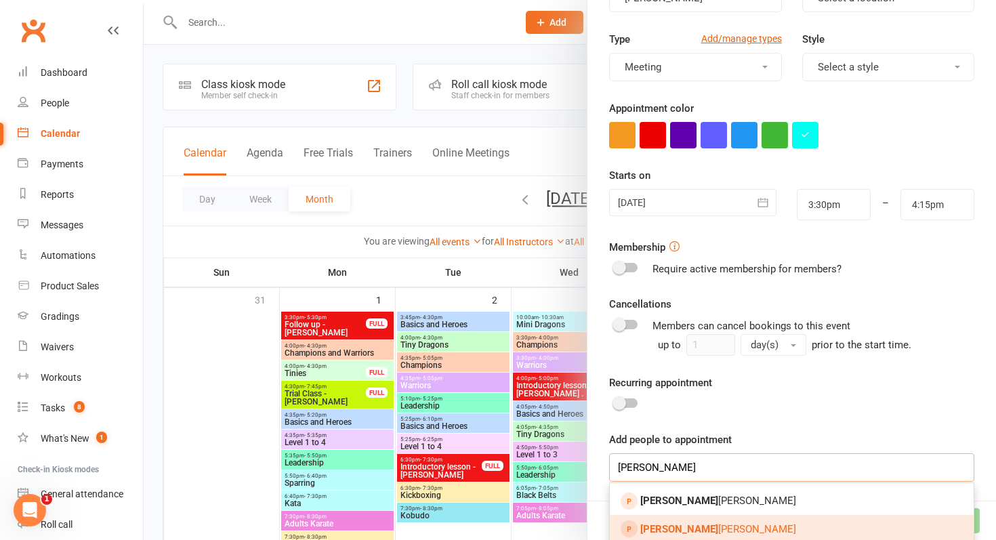
type input "hendrix"
click at [686, 534] on span "Hendrix O'Donnell" at bounding box center [718, 529] width 156 height 12
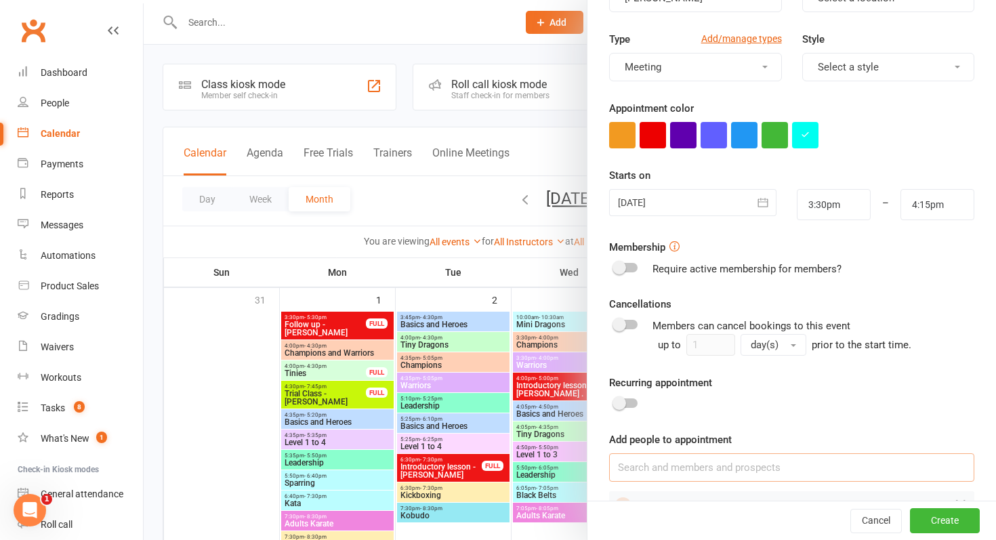
scroll to position [202, 0]
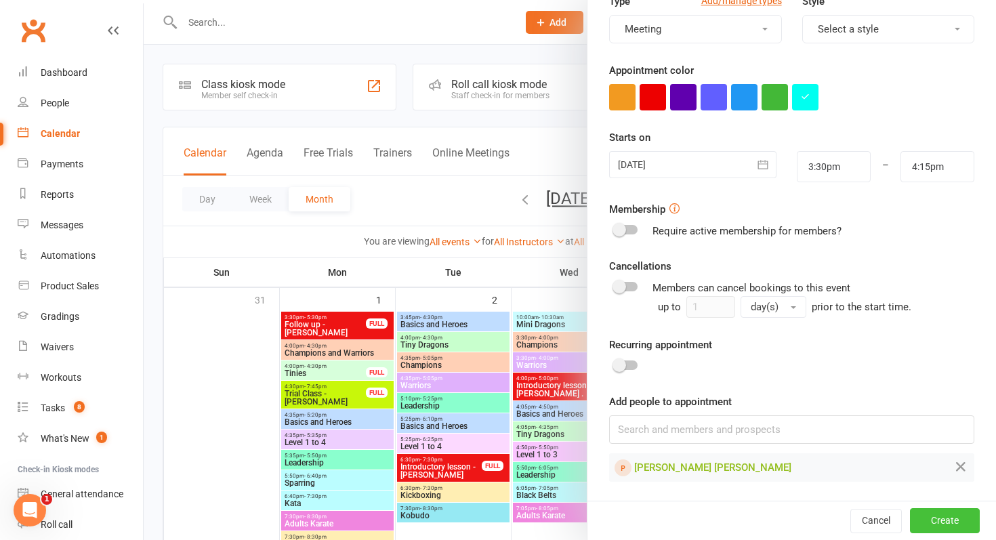
click at [940, 515] on button "Create" at bounding box center [945, 520] width 70 height 24
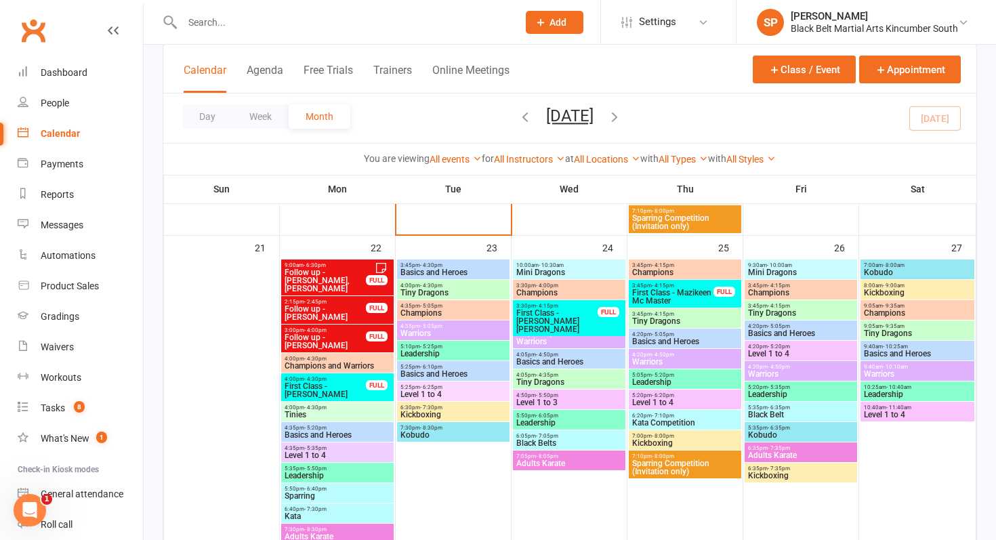
scroll to position [968, 0]
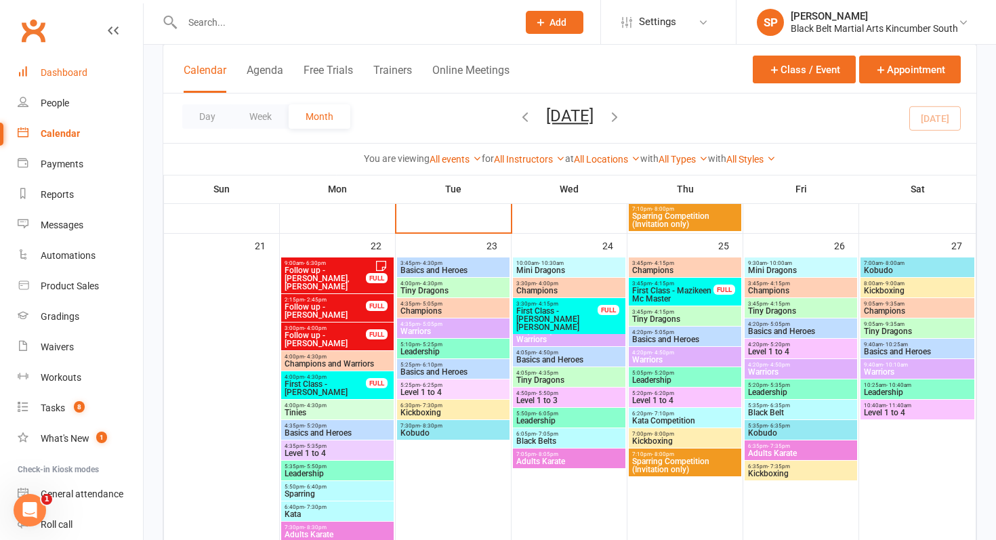
click at [73, 68] on div "Dashboard" at bounding box center [64, 72] width 47 height 11
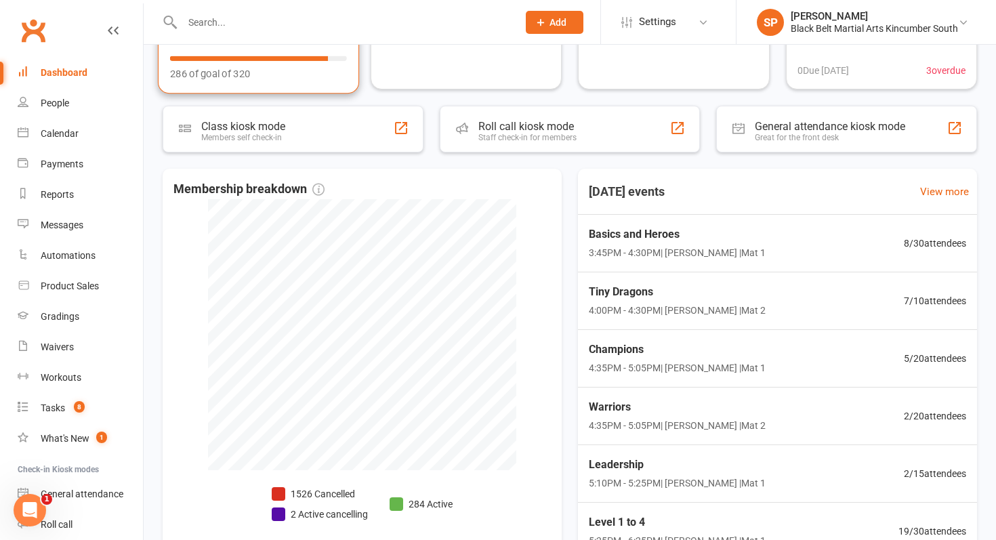
scroll to position [280, 0]
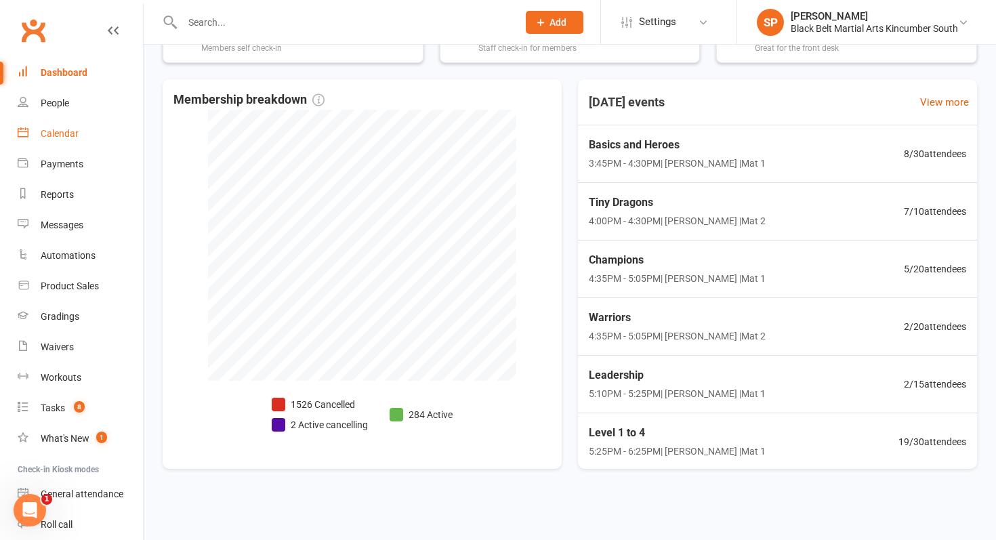
click at [73, 140] on link "Calendar" at bounding box center [80, 134] width 125 height 30
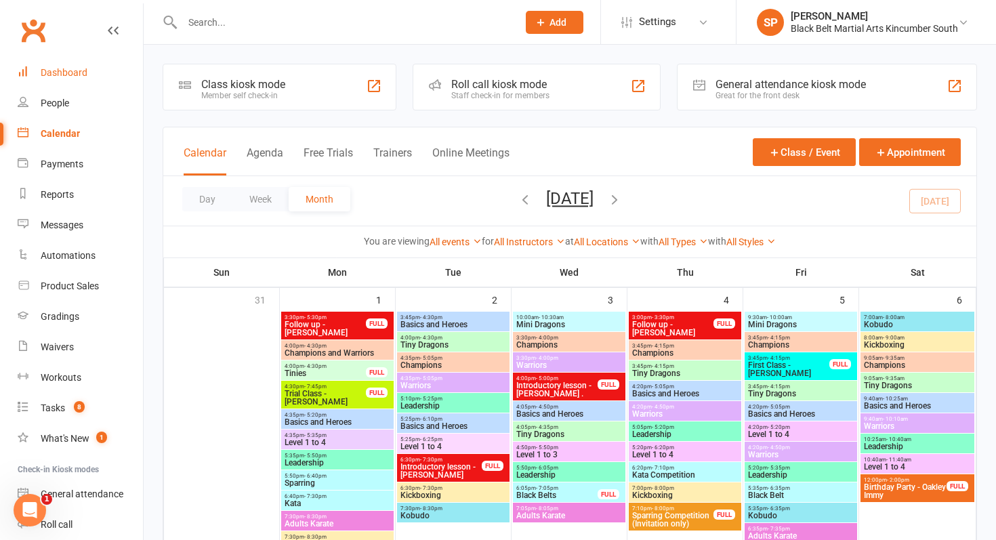
click at [61, 68] on div "Dashboard" at bounding box center [64, 72] width 47 height 11
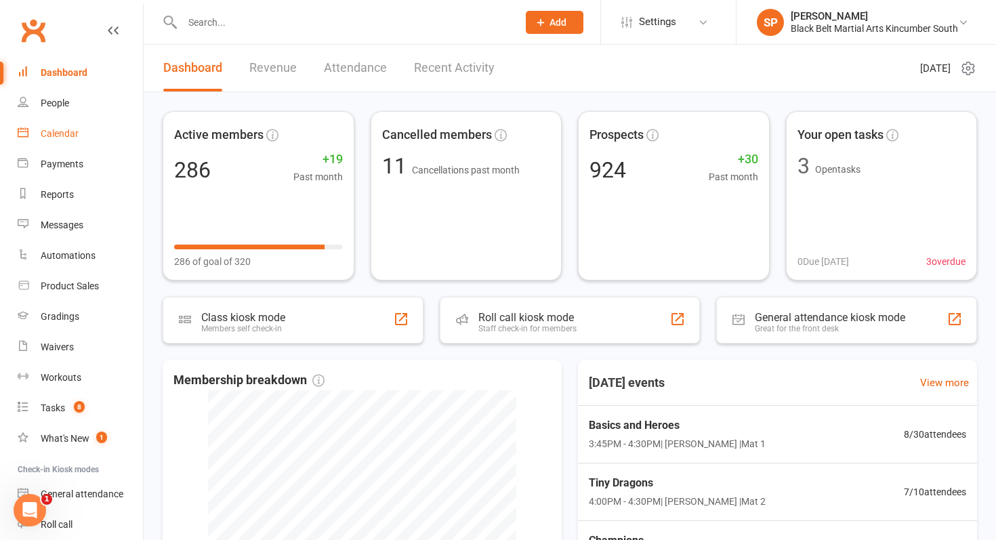
click at [107, 133] on link "Calendar" at bounding box center [80, 134] width 125 height 30
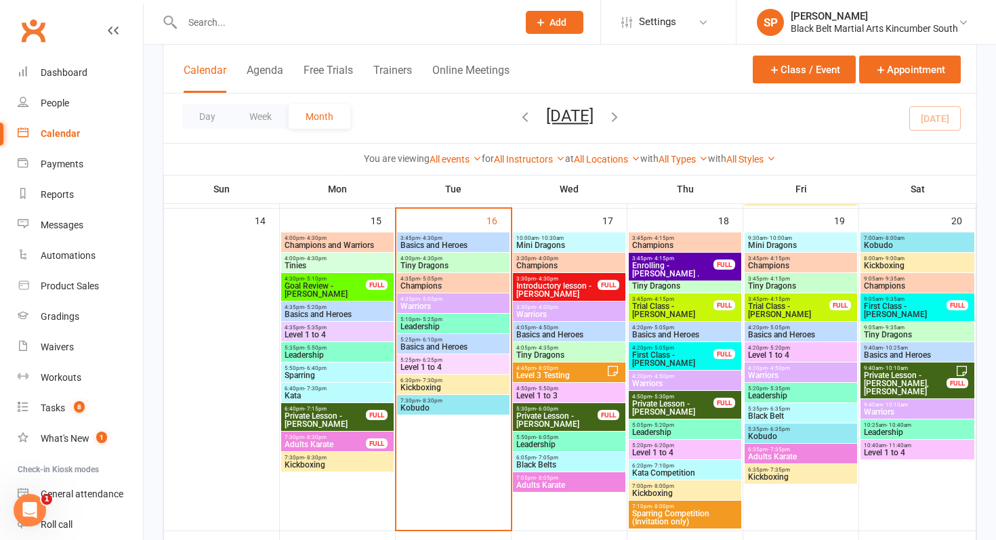
scroll to position [674, 0]
